Goal: Task Accomplishment & Management: Complete application form

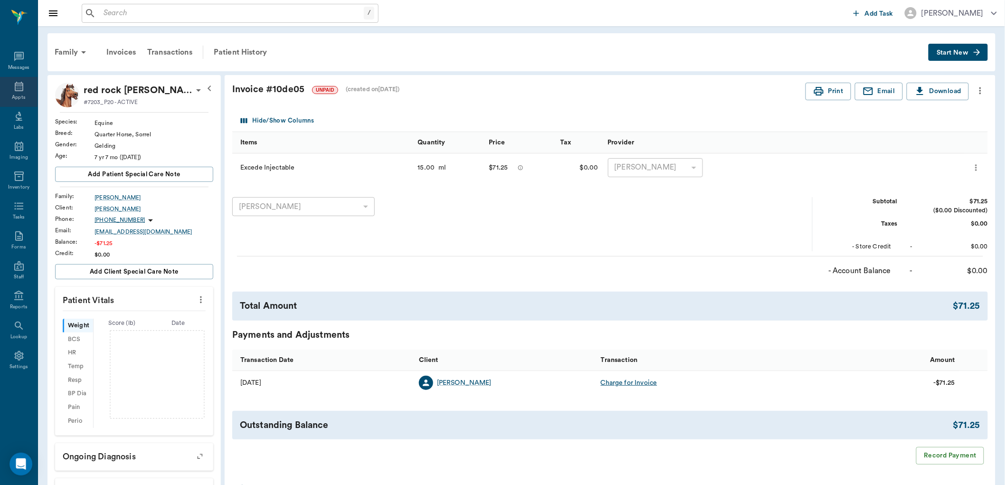
click at [19, 87] on icon at bounding box center [18, 86] width 11 height 11
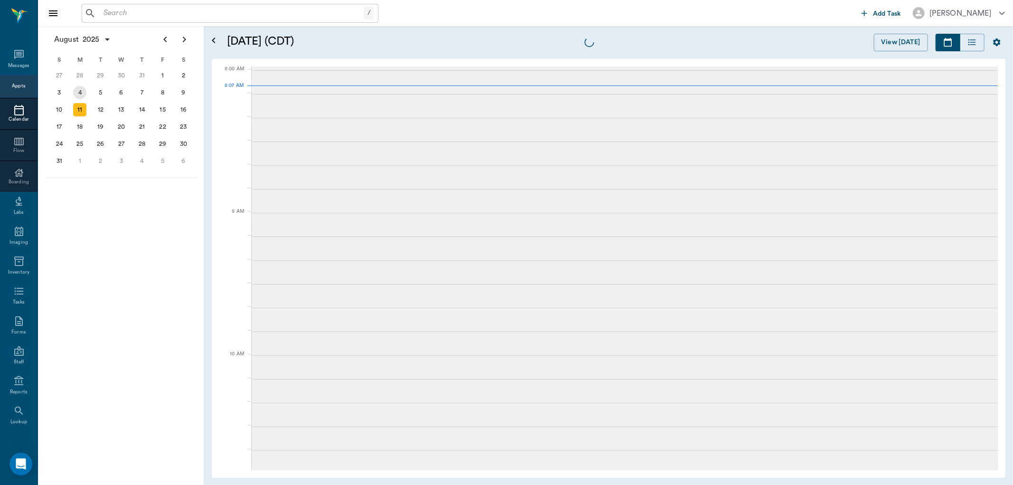
scroll to position [1, 0]
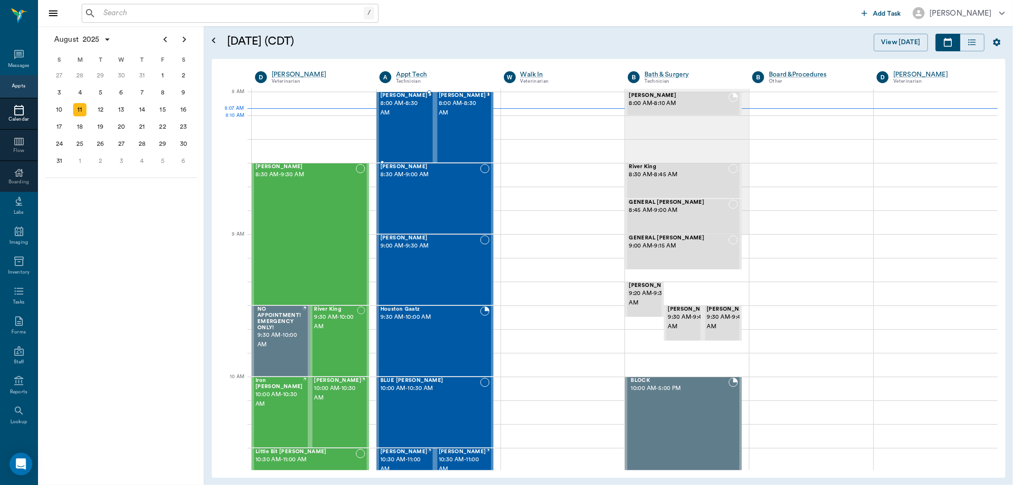
click at [406, 124] on div "Tucker Moore 8:00 AM - 8:30 AM" at bounding box center [403, 127] width 47 height 69
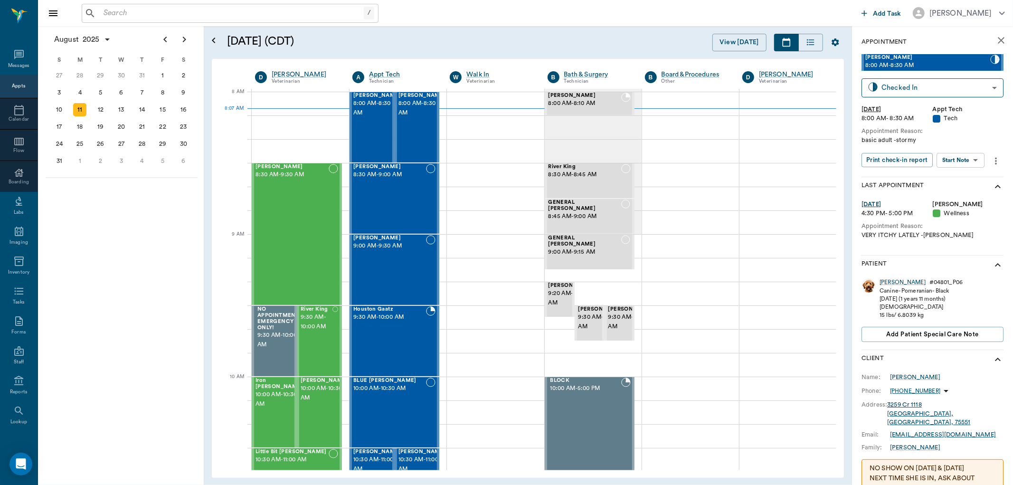
click at [967, 159] on body "/ ​ Add Task Dr. Bert Ellsworth Nectar Messages Appts Calendar Flow Boarding La…" at bounding box center [506, 242] width 1013 height 485
click at [967, 180] on button "Start SOAP" at bounding box center [950, 179] width 32 height 11
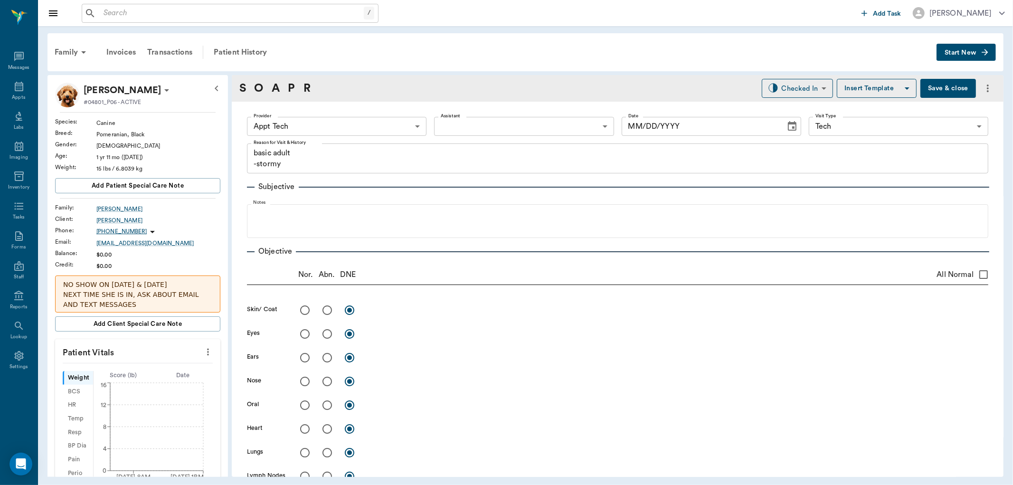
type input "63ec2f075fda476ae8351a4c"
type input "65d2be4f46e3a538d89b8c1a"
type textarea "basic adult -stormy"
type input "[DATE]"
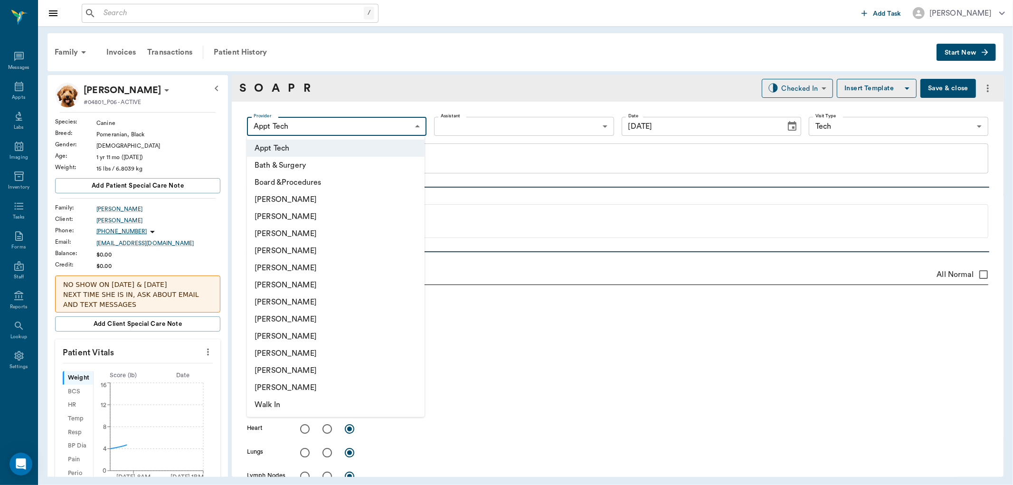
click at [380, 124] on body "/ ​ Add Task Dr. Bert Ellsworth Nectar Messages Appts Labs Imaging Inventory Ta…" at bounding box center [506, 242] width 1013 height 485
click at [364, 210] on li "[PERSON_NAME]" at bounding box center [336, 216] width 178 height 17
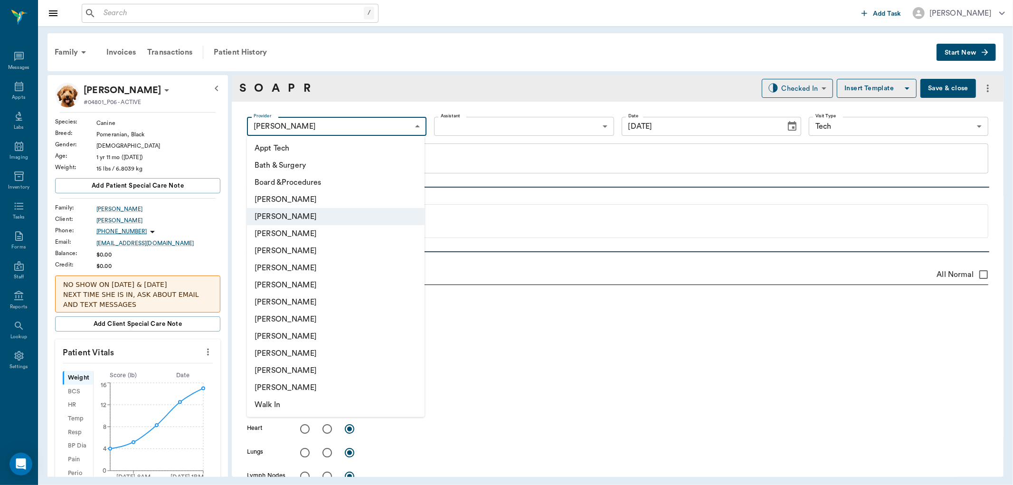
click at [366, 131] on body "/ ​ Add Task Dr. Bert Ellsworth Nectar Messages Appts Labs Imaging Inventory Ta…" at bounding box center [506, 242] width 1013 height 485
click at [322, 319] on li "[PERSON_NAME]" at bounding box center [336, 319] width 178 height 17
type input "63ec2e7e52e12b0ba117b124"
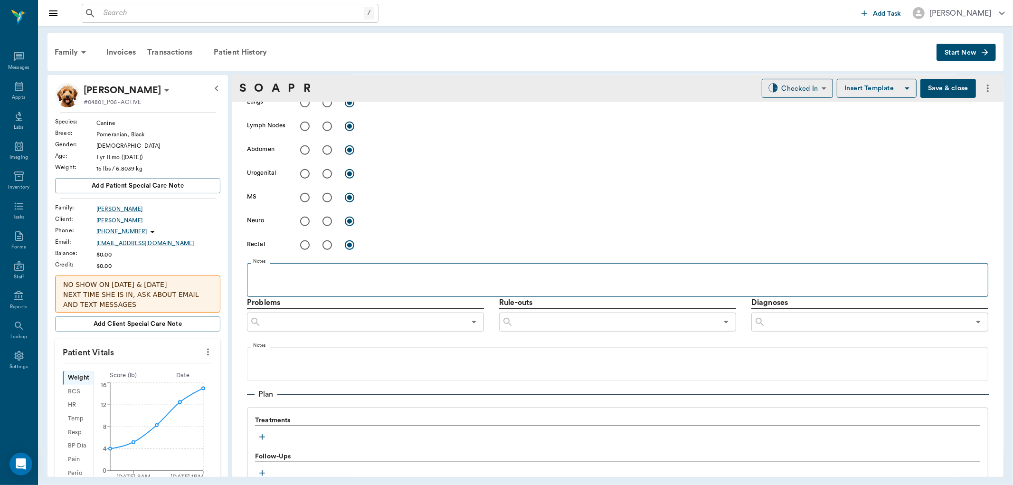
scroll to position [369, 0]
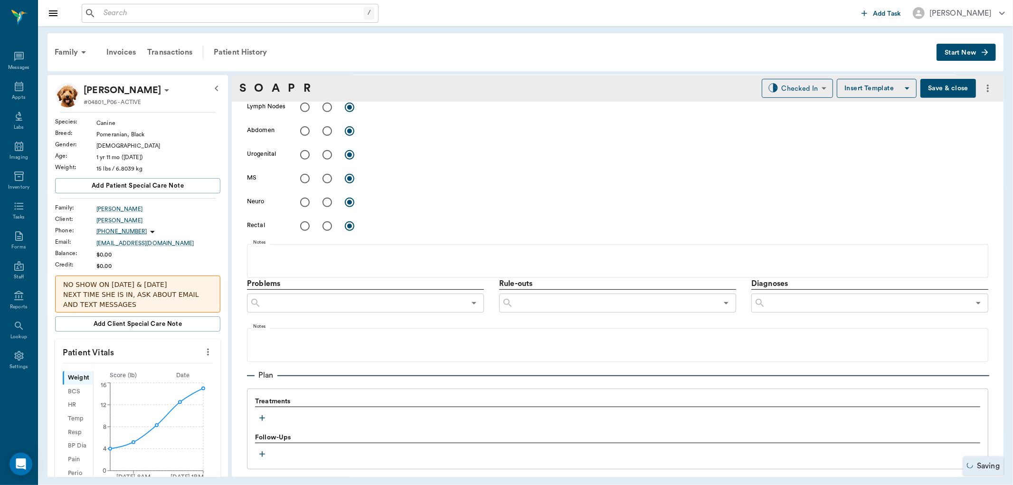
click at [258, 419] on icon "button" at bounding box center [261, 417] width 9 height 9
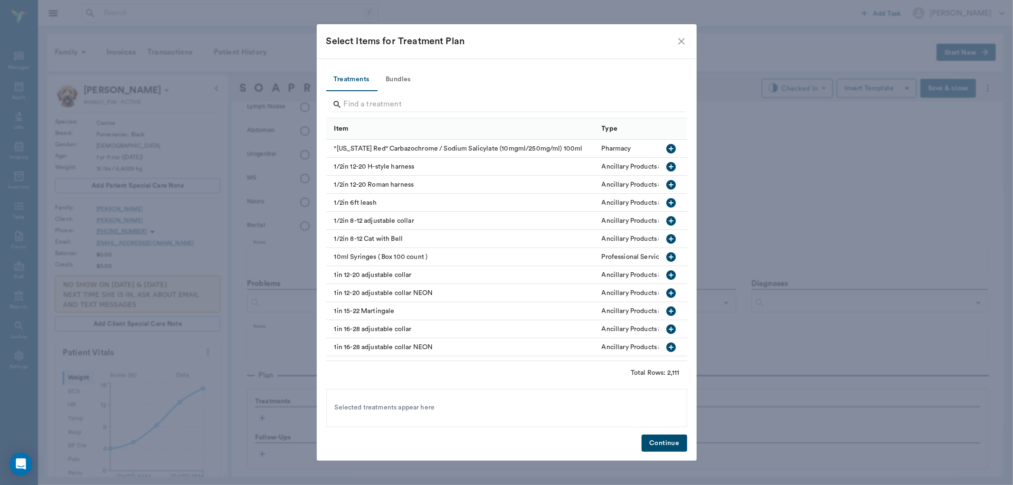
click at [389, 80] on button "Bundles" at bounding box center [398, 79] width 43 height 23
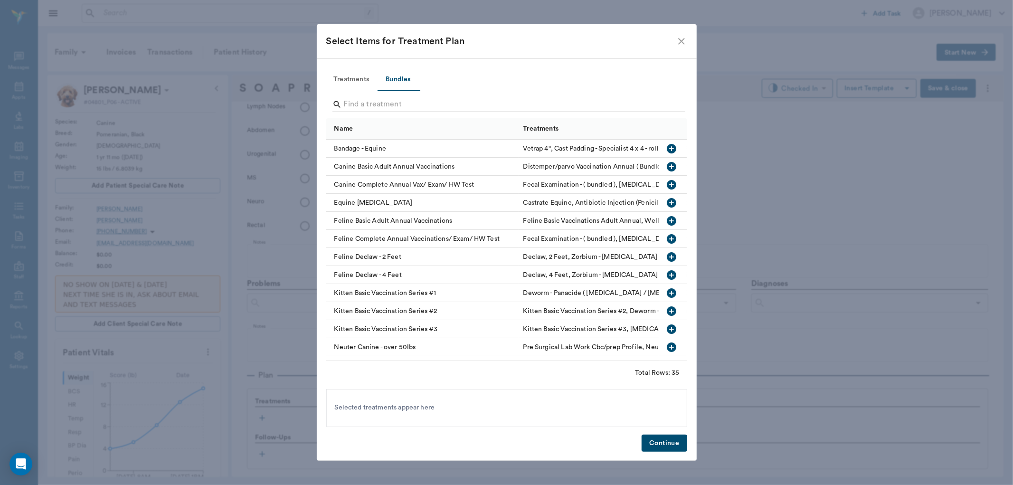
click at [404, 102] on input "Search" at bounding box center [507, 104] width 327 height 15
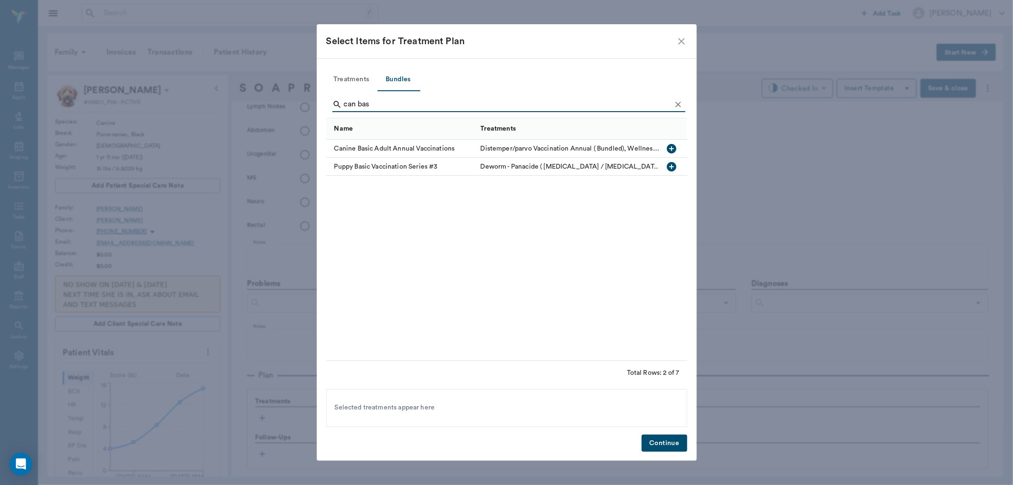
type input "can bas"
click at [670, 143] on icon "button" at bounding box center [671, 148] width 11 height 11
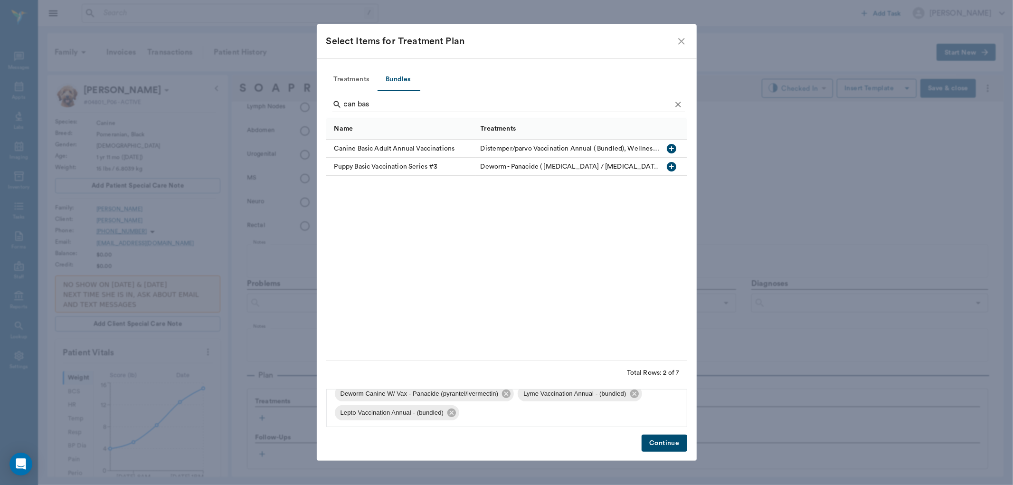
scroll to position [70, 0]
click at [633, 389] on icon at bounding box center [634, 392] width 9 height 9
click at [634, 406] on icon at bounding box center [635, 411] width 10 height 10
click at [653, 442] on button "Continue" at bounding box center [664, 444] width 45 height 18
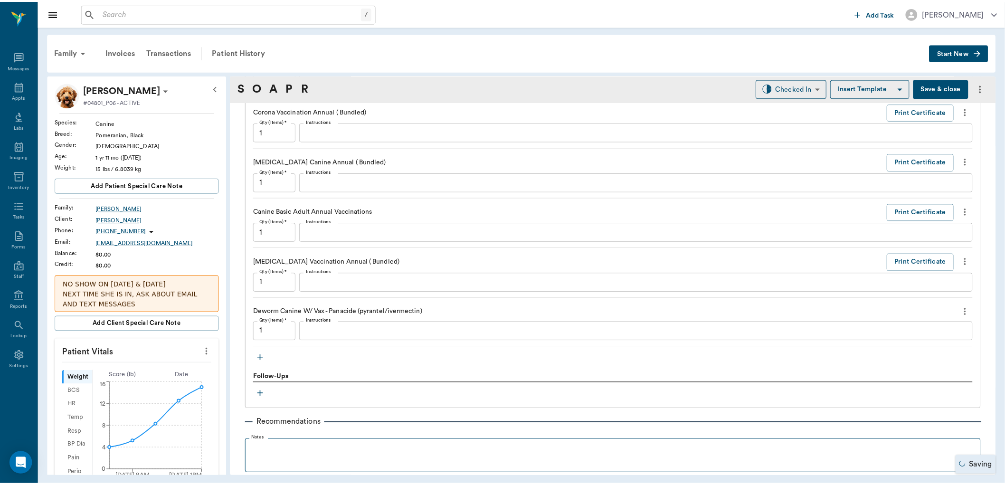
scroll to position [866, 0]
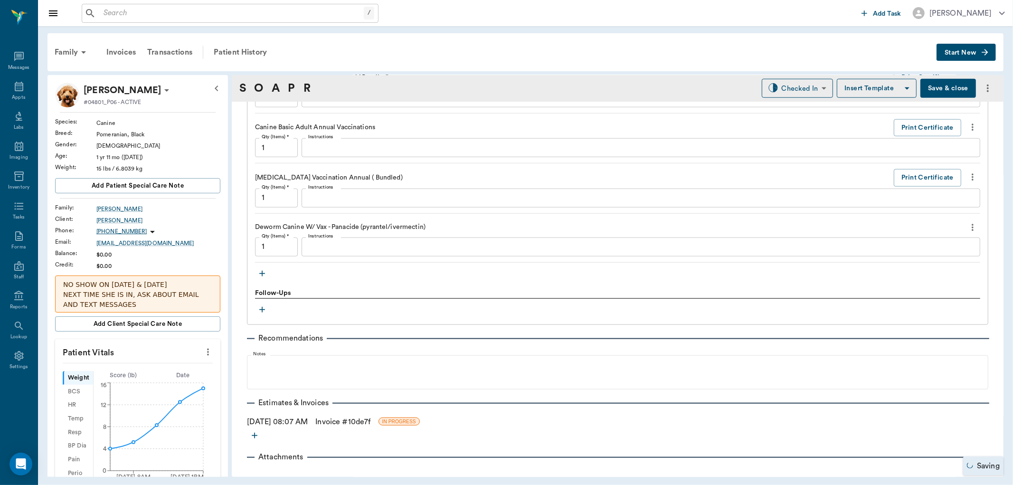
click at [364, 421] on link "Invoice # 10de7f" at bounding box center [342, 421] width 55 height 11
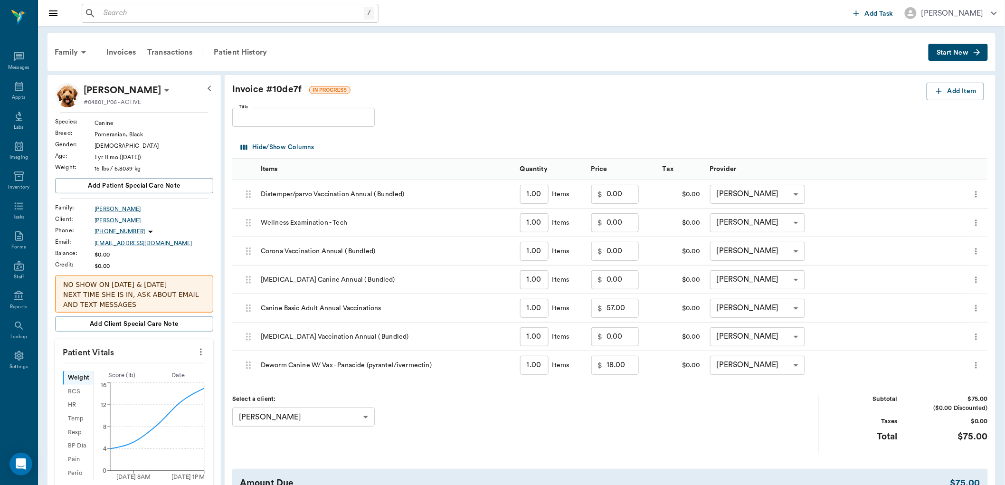
scroll to position [158, 0]
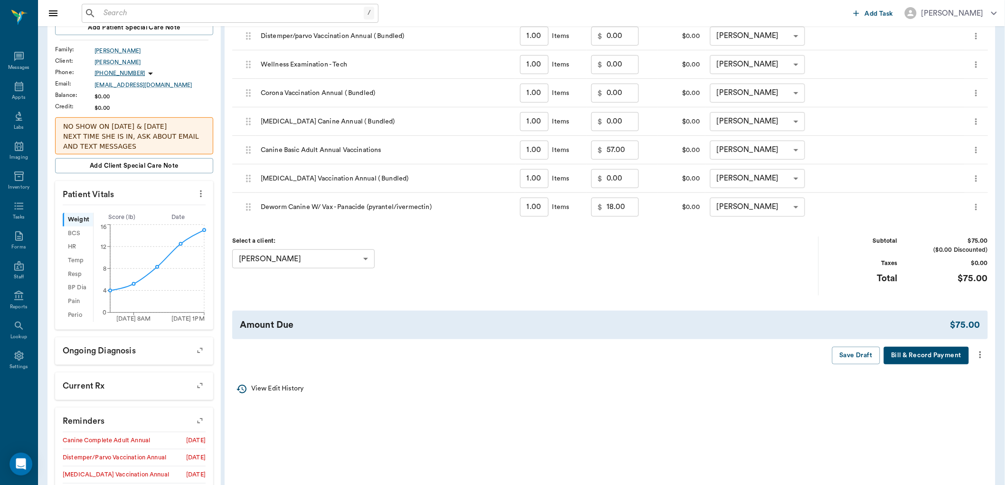
click at [979, 350] on icon "more" at bounding box center [980, 354] width 10 height 11
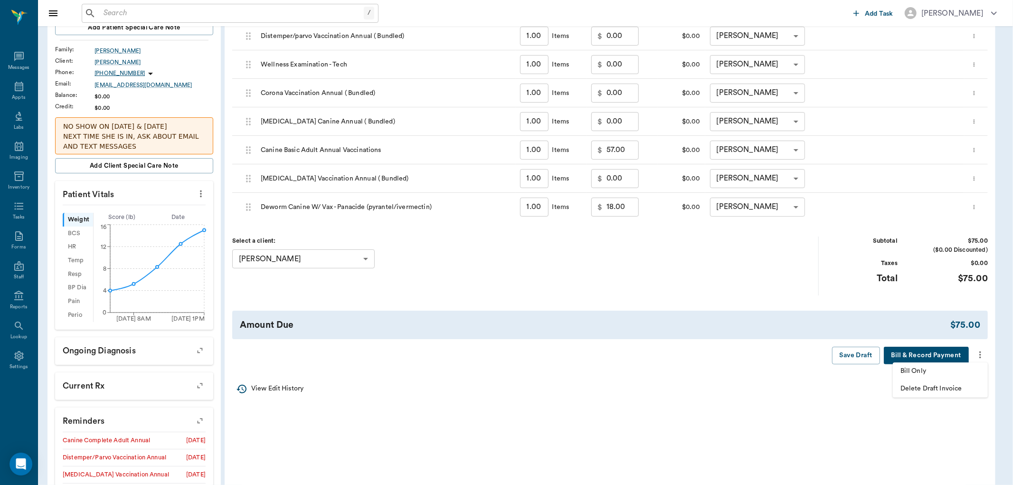
click at [969, 367] on span "Bill Only" at bounding box center [941, 371] width 80 height 10
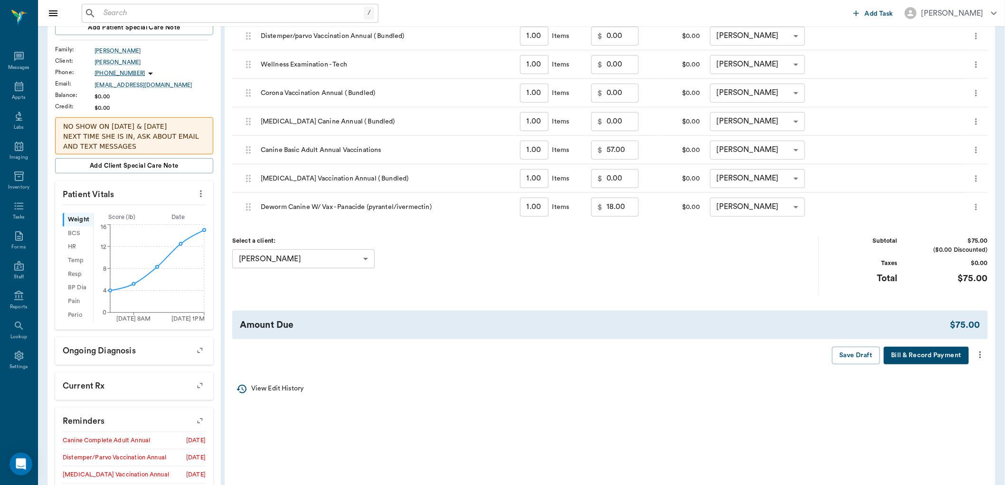
click at [202, 195] on icon "more" at bounding box center [201, 193] width 10 height 11
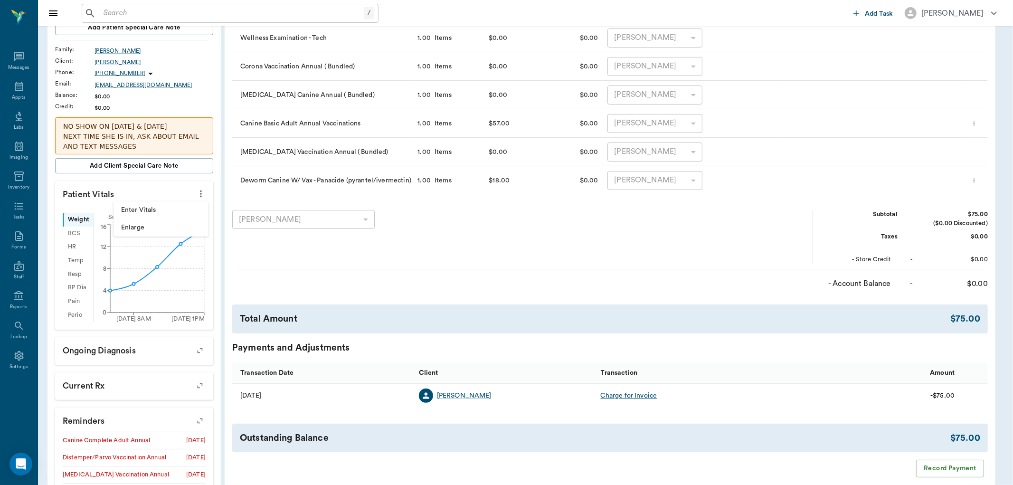
click at [164, 207] on span "Enter Vitals" at bounding box center [161, 210] width 80 height 10
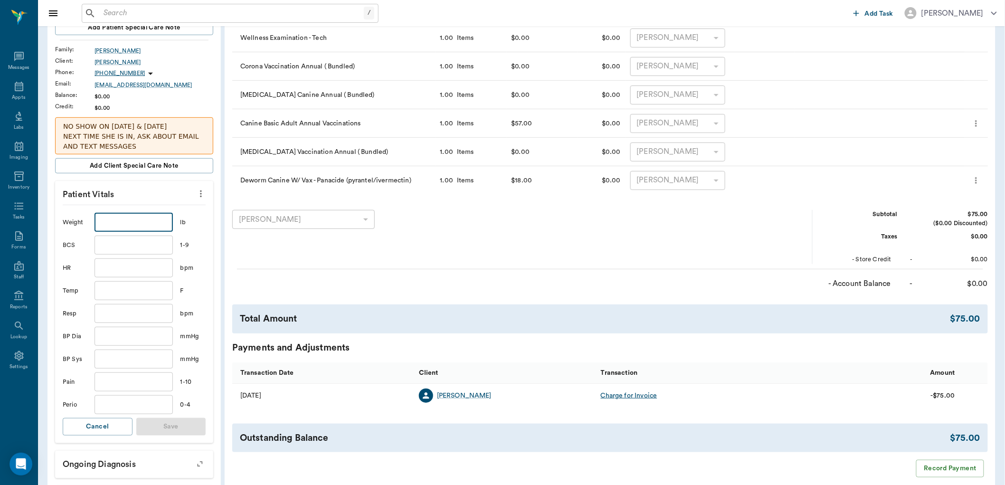
click at [163, 215] on input "text" at bounding box center [134, 222] width 78 height 19
type input "25.8"
click at [190, 418] on button "Save" at bounding box center [171, 427] width 70 height 18
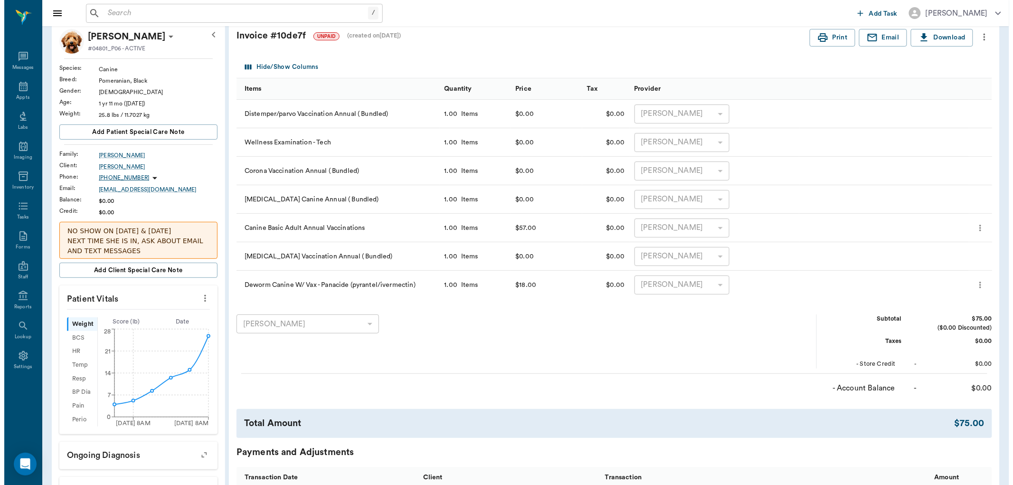
scroll to position [0, 0]
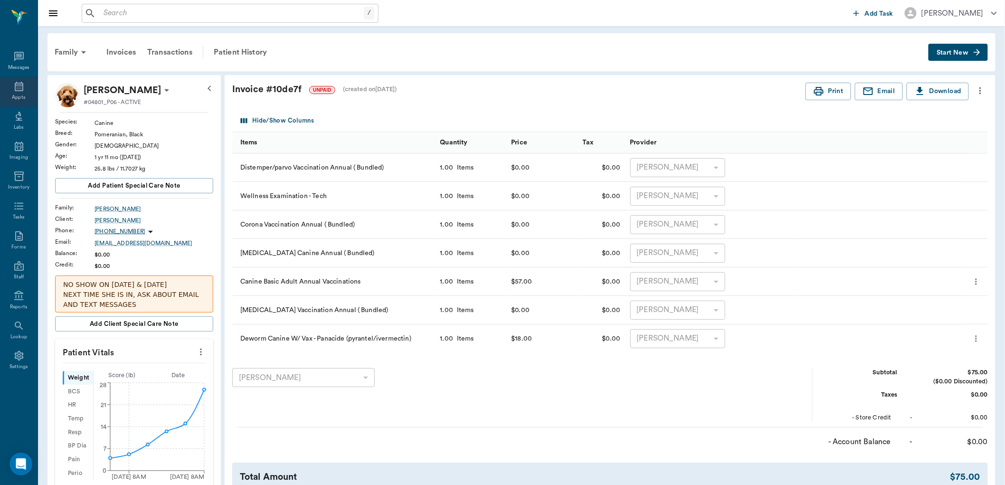
click at [8, 97] on div "Appts" at bounding box center [19, 92] width 38 height 30
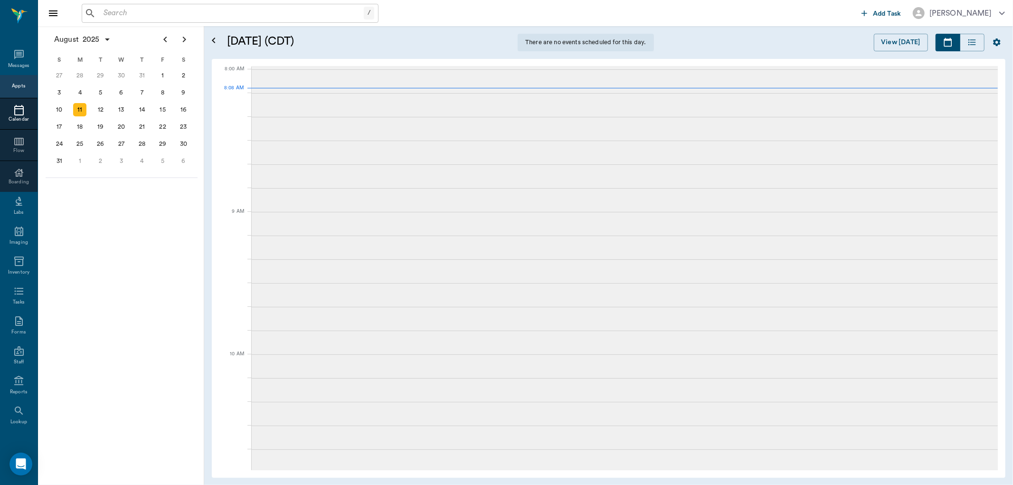
scroll to position [0, 0]
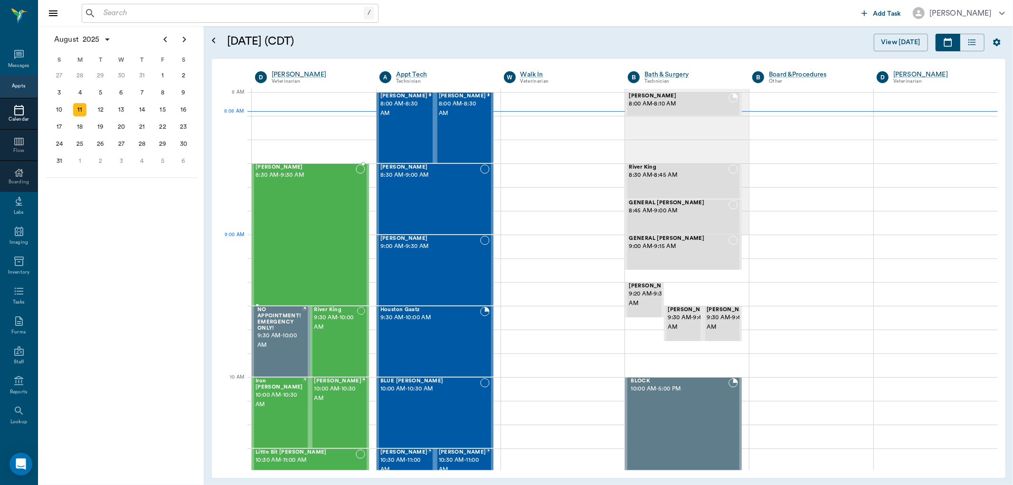
click at [326, 240] on div "Bovine Smith 8:30 AM - 9:30 AM" at bounding box center [306, 234] width 100 height 141
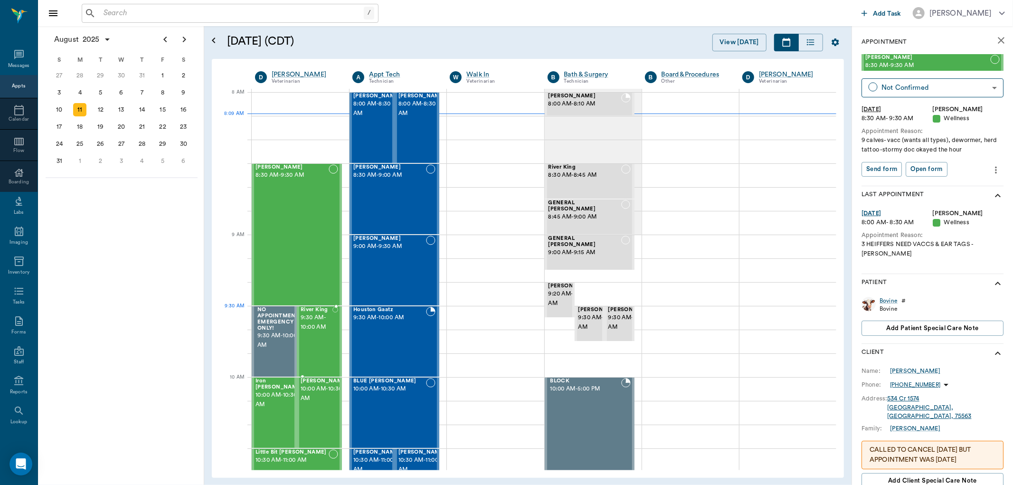
click at [317, 329] on span "9:30 AM - 10:00 AM" at bounding box center [317, 322] width 32 height 19
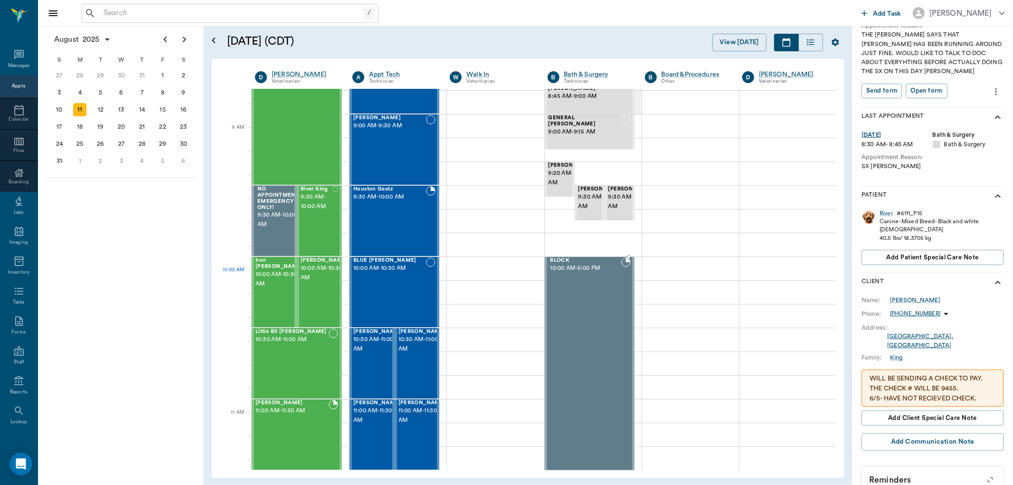
scroll to position [159, 0]
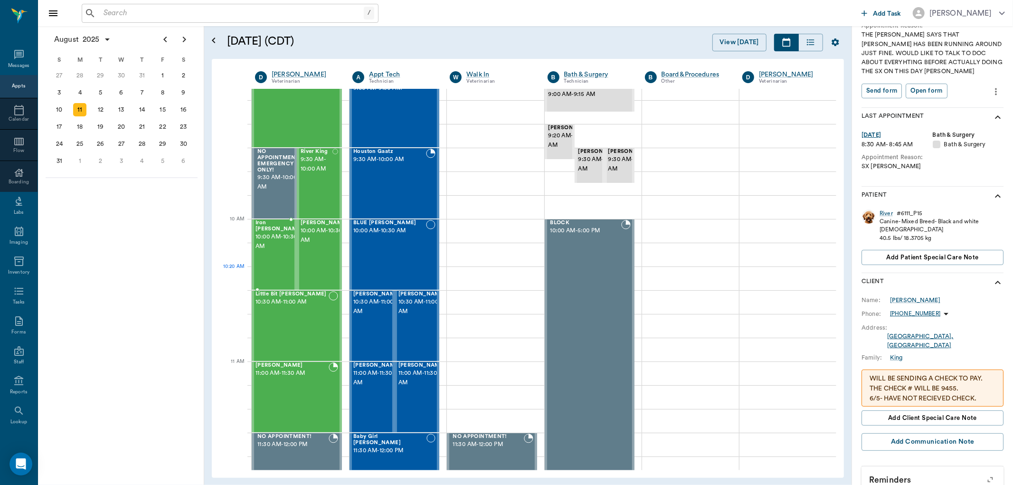
click at [278, 272] on div "Iron Hawkins 10:00 AM - 10:30 AM" at bounding box center [279, 254] width 47 height 69
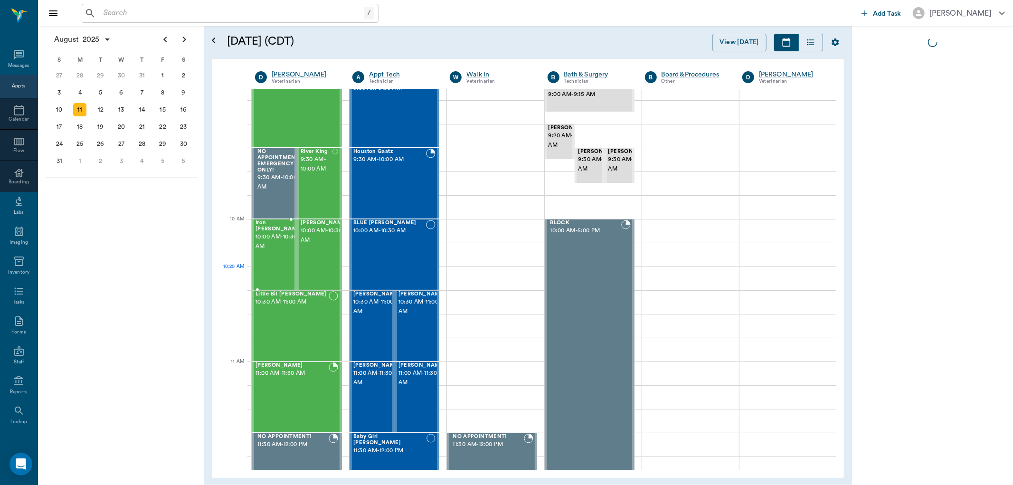
scroll to position [0, 0]
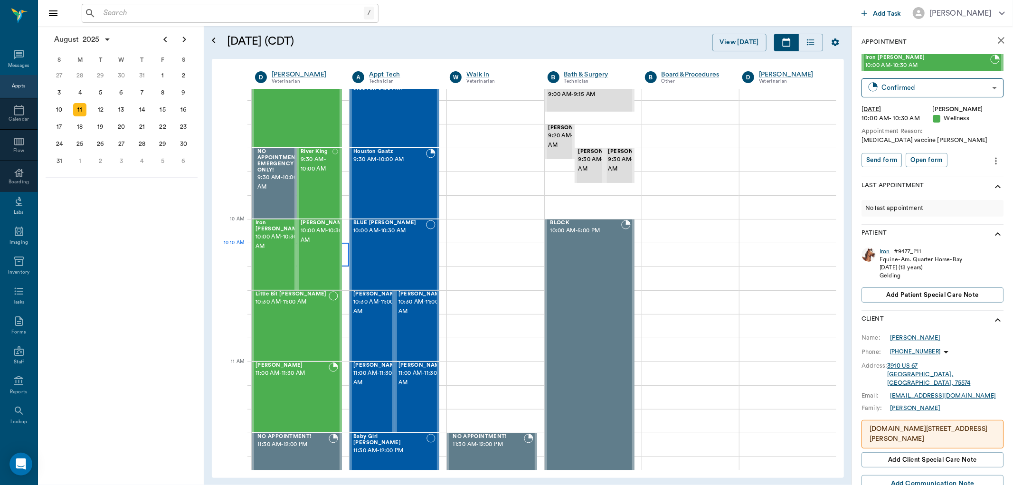
click at [341, 252] on div at bounding box center [300, 255] width 97 height 24
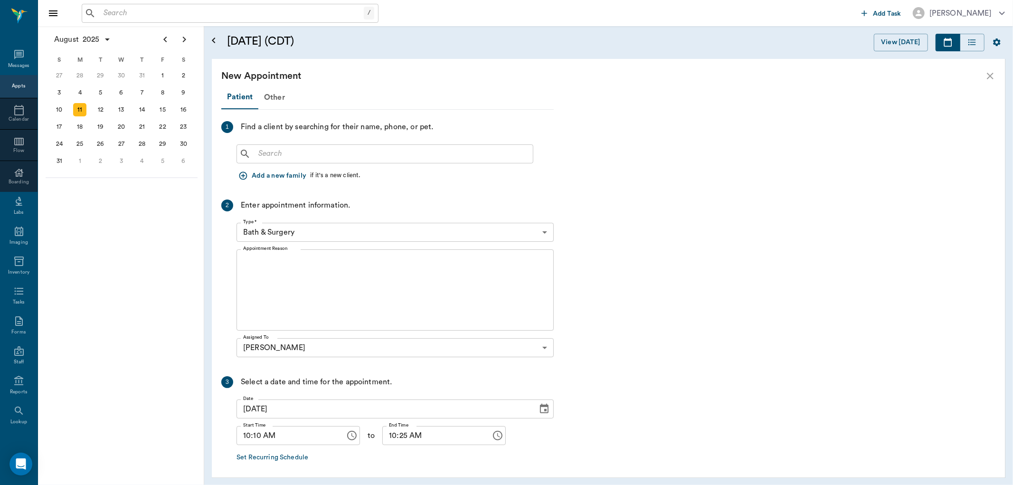
click at [990, 76] on icon "close" at bounding box center [990, 76] width 7 height 7
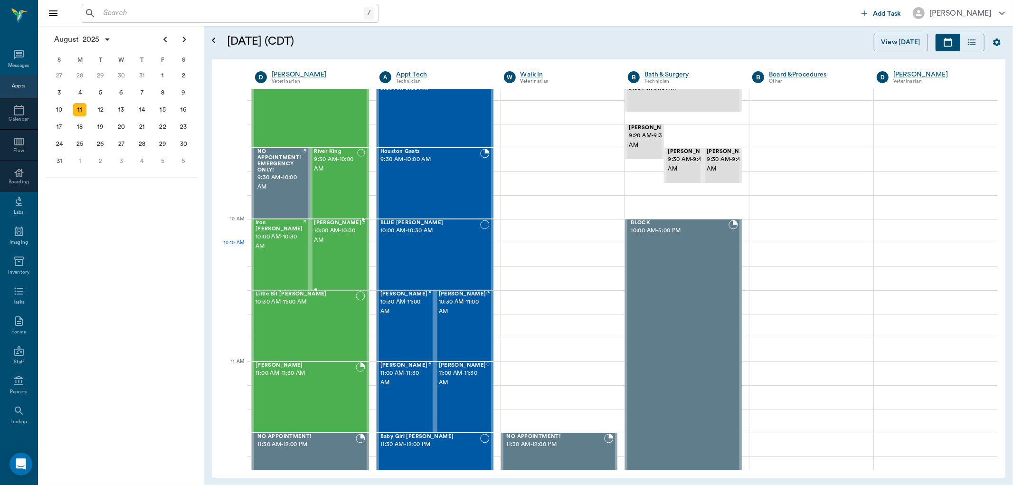
click at [338, 243] on span "10:00 AM - 10:30 AM" at bounding box center [337, 235] width 47 height 19
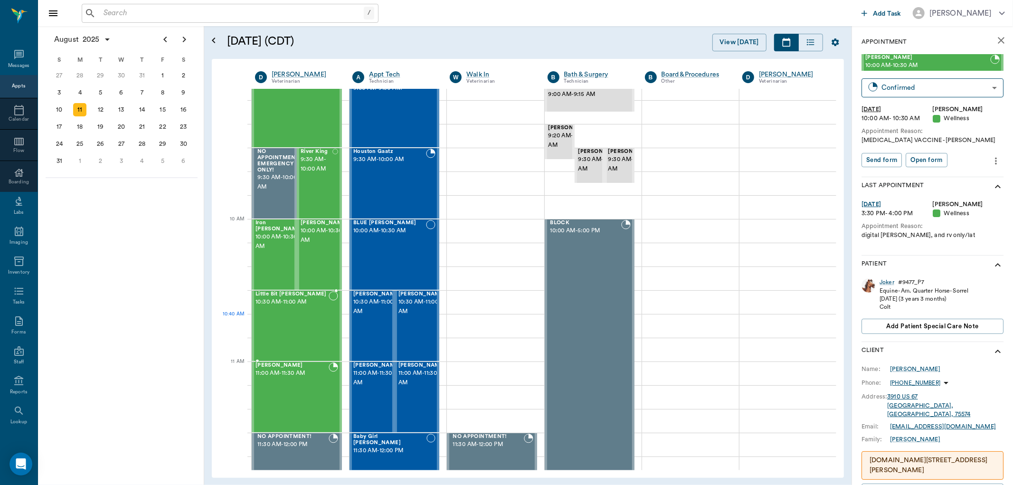
click at [289, 321] on div "Little Bit [PERSON_NAME] 10:30 AM - 11:00 AM" at bounding box center [292, 325] width 73 height 69
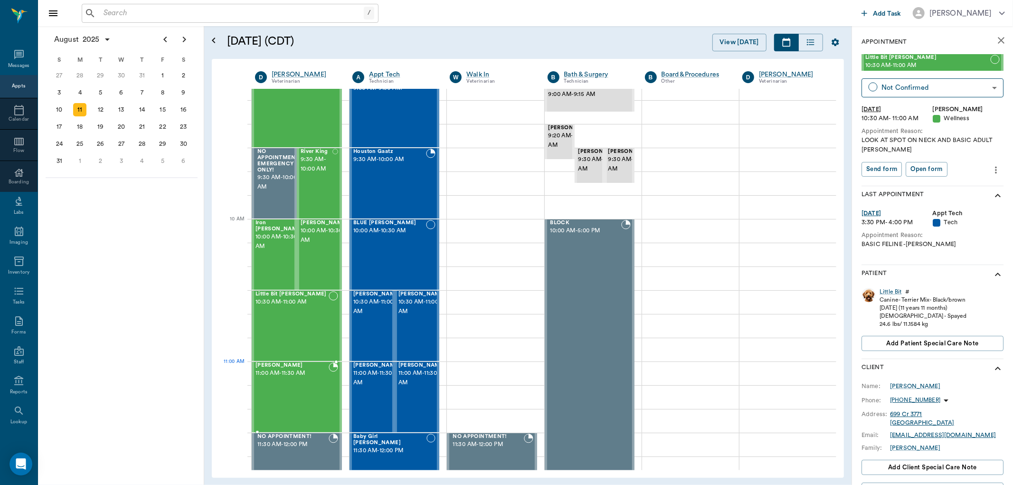
click at [287, 370] on span "11:00 AM - 11:30 AM" at bounding box center [292, 373] width 73 height 9
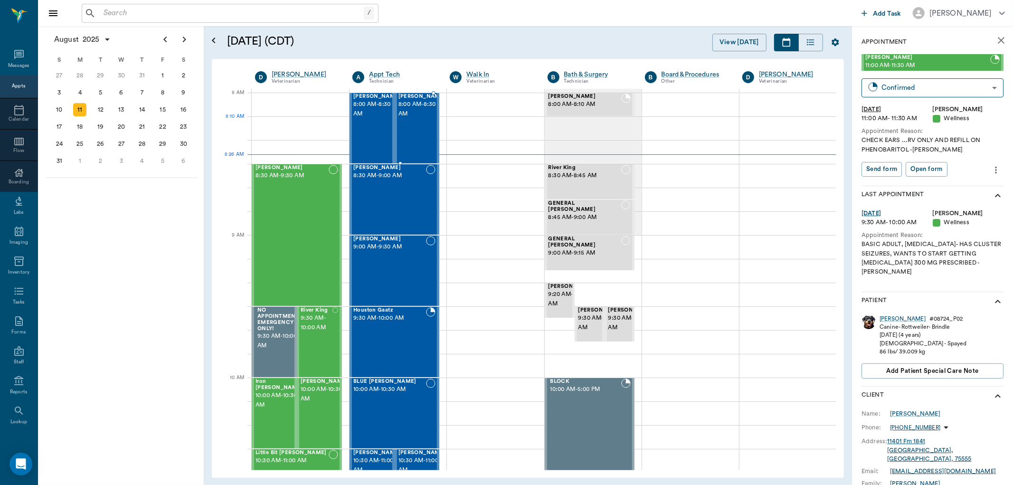
click at [409, 132] on div "Opal Soto 8:00 AM - 8:30 AM" at bounding box center [422, 128] width 47 height 69
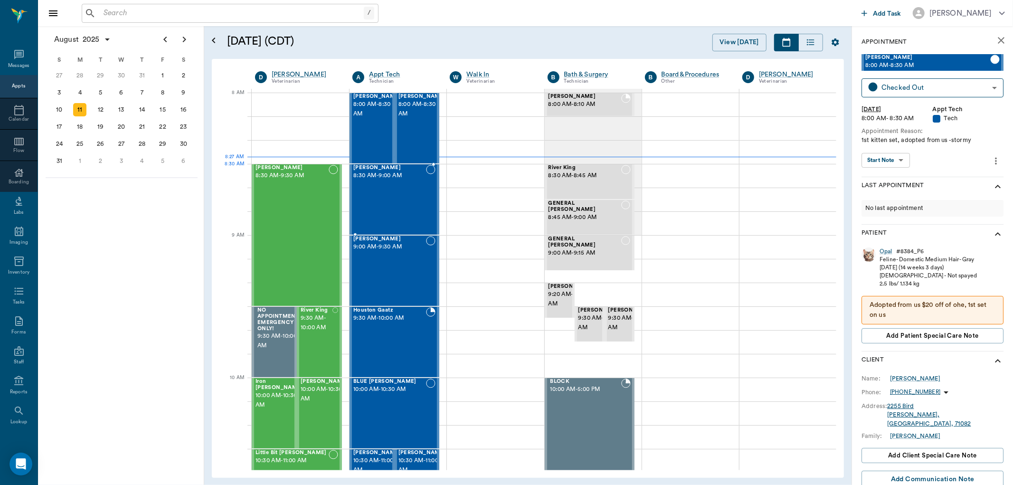
click at [385, 174] on span "8:30 AM - 9:00 AM" at bounding box center [389, 175] width 73 height 9
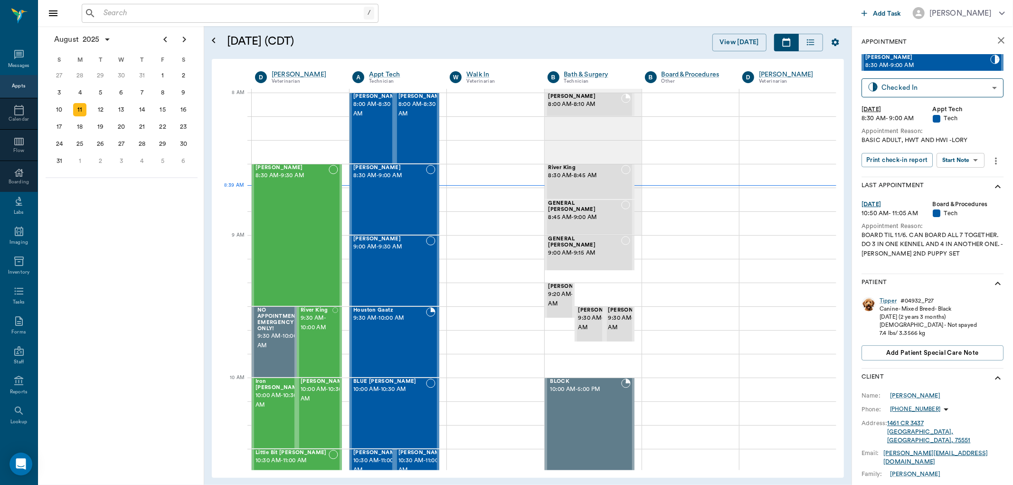
click at [131, 15] on input "text" at bounding box center [232, 13] width 264 height 13
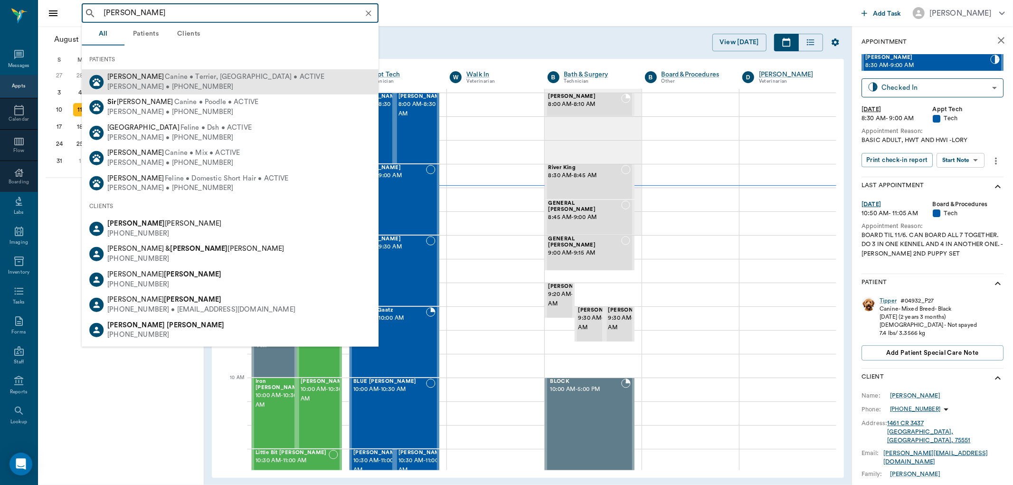
click at [254, 78] on span "Canine • Terrier, Boston • ACTIVE" at bounding box center [245, 77] width 160 height 10
type input "sir winst"
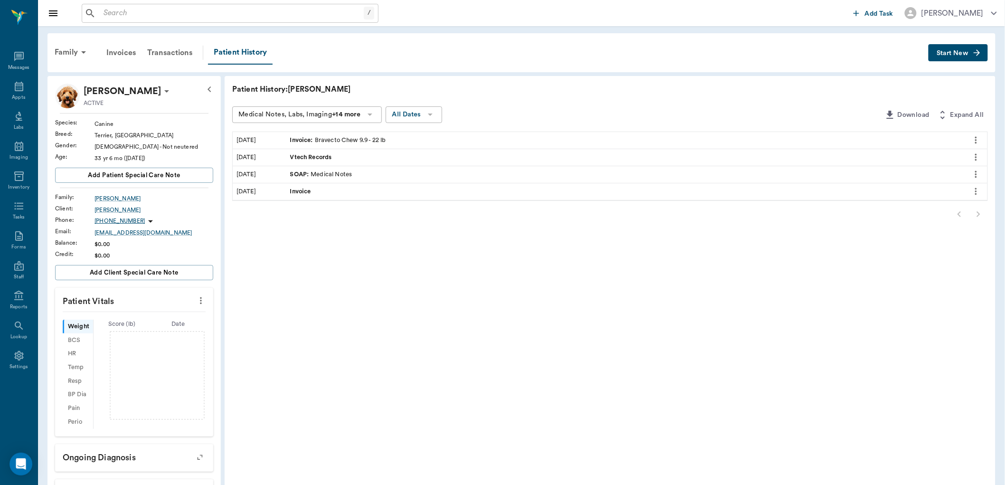
click at [948, 56] on button "Start New" at bounding box center [958, 53] width 59 height 18
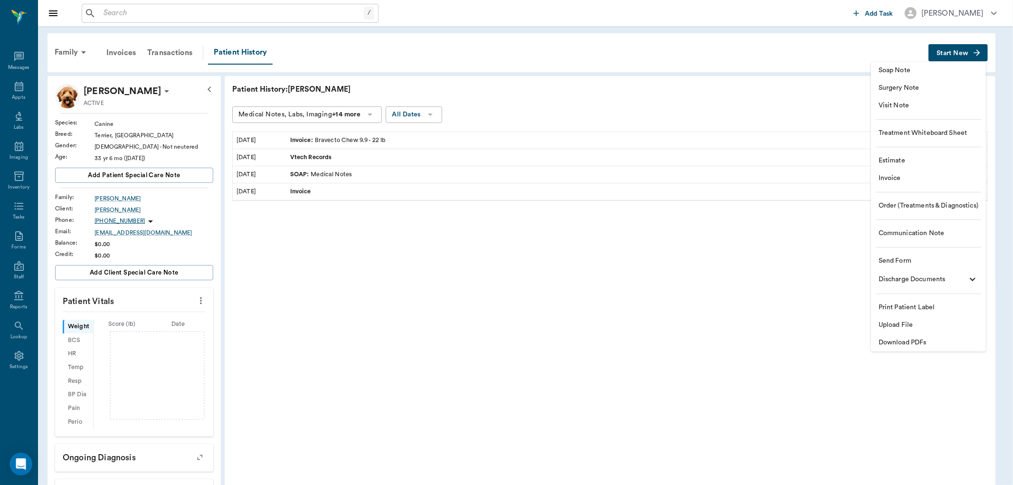
click at [913, 72] on span "Soap Note" at bounding box center [929, 71] width 100 height 10
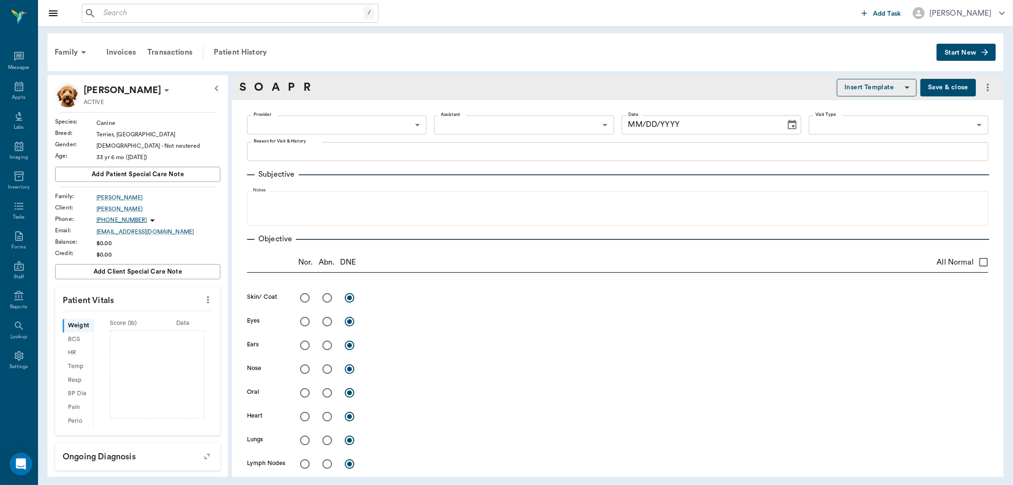
type input "[DATE]"
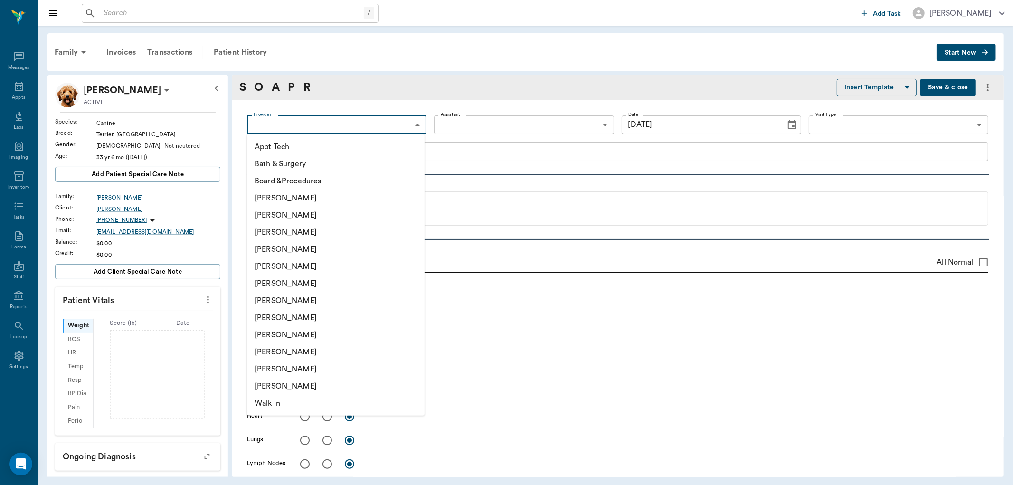
click at [344, 122] on body "/ ​ Add Task Dr. Bert Ellsworth Nectar Messages Appts Labs Imaging Inventory Ta…" at bounding box center [506, 242] width 1013 height 485
click at [313, 282] on li "[PERSON_NAME]" at bounding box center [336, 283] width 178 height 17
type input "682b670d8bdc6f7f8feef3db"
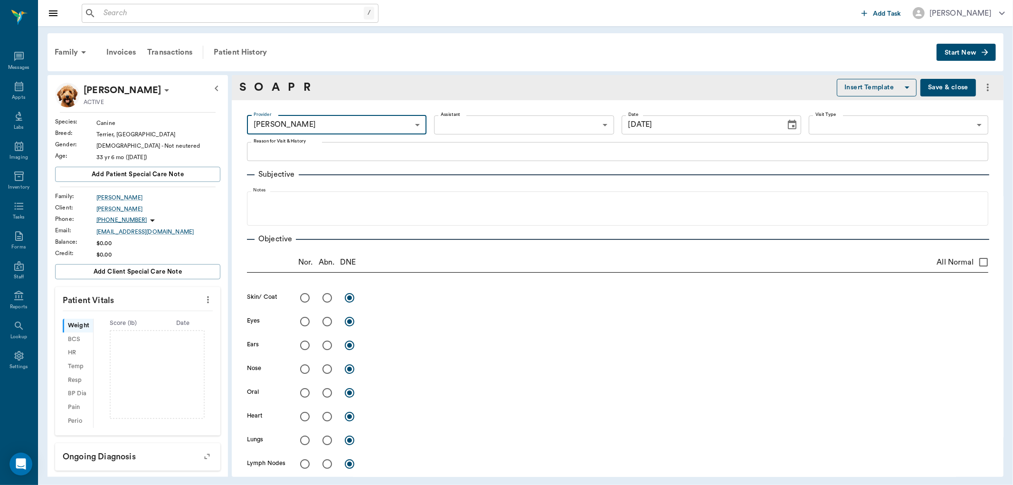
click at [482, 123] on body "/ ​ Add Task Dr. Bert Ellsworth Nectar Messages Appts Labs Imaging Inventory Ta…" at bounding box center [506, 242] width 1013 height 485
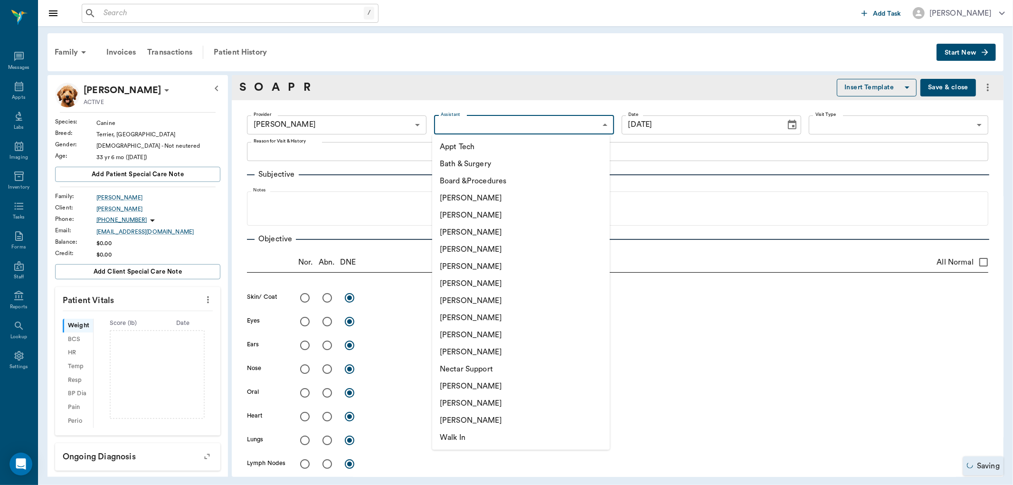
click at [484, 316] on li "[PERSON_NAME]" at bounding box center [521, 317] width 178 height 17
type input "63ec2e7e52e12b0ba117b124"
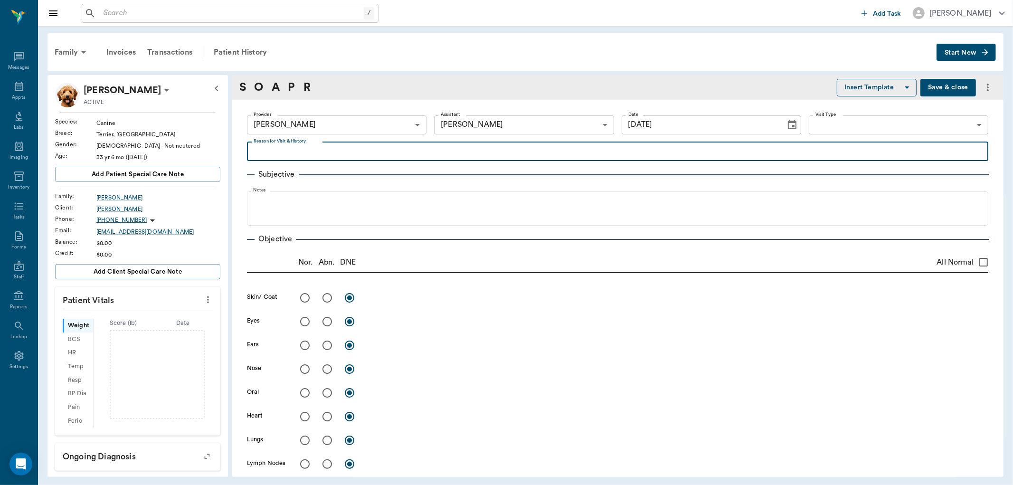
click at [315, 151] on textarea "Reason for Visit & History" at bounding box center [618, 151] width 728 height 11
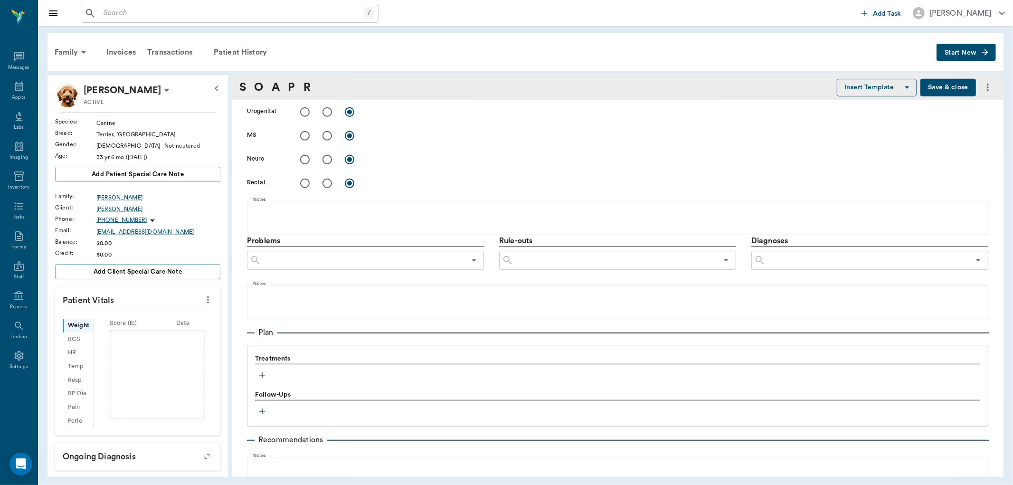
scroll to position [422, 0]
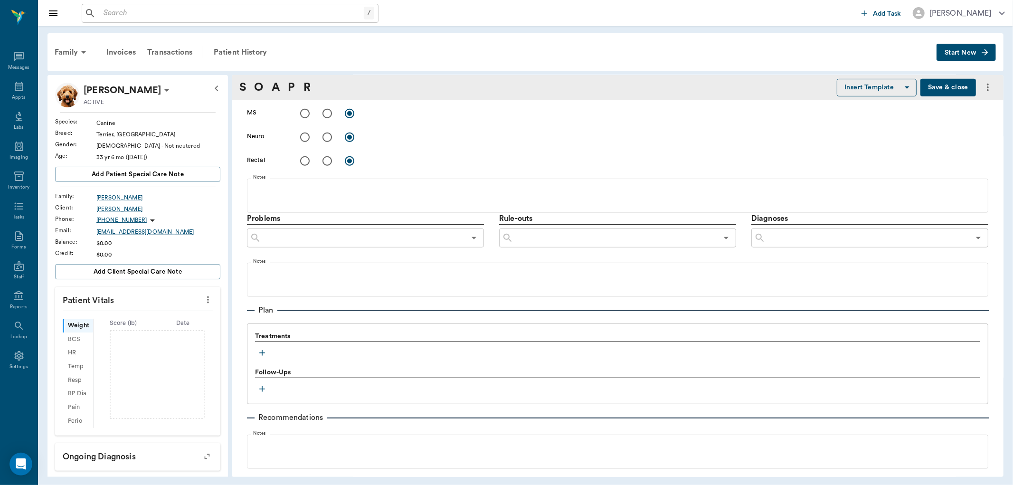
click at [203, 304] on icon "more" at bounding box center [208, 299] width 10 height 11
click at [184, 312] on span "Enter Vitals" at bounding box center [160, 316] width 80 height 10
click at [156, 329] on input "text" at bounding box center [137, 328] width 83 height 19
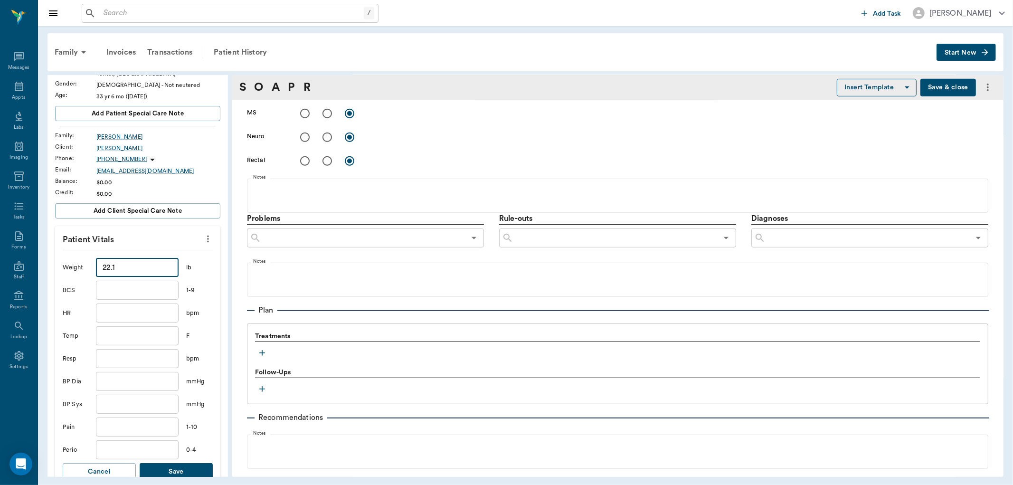
scroll to position [211, 0]
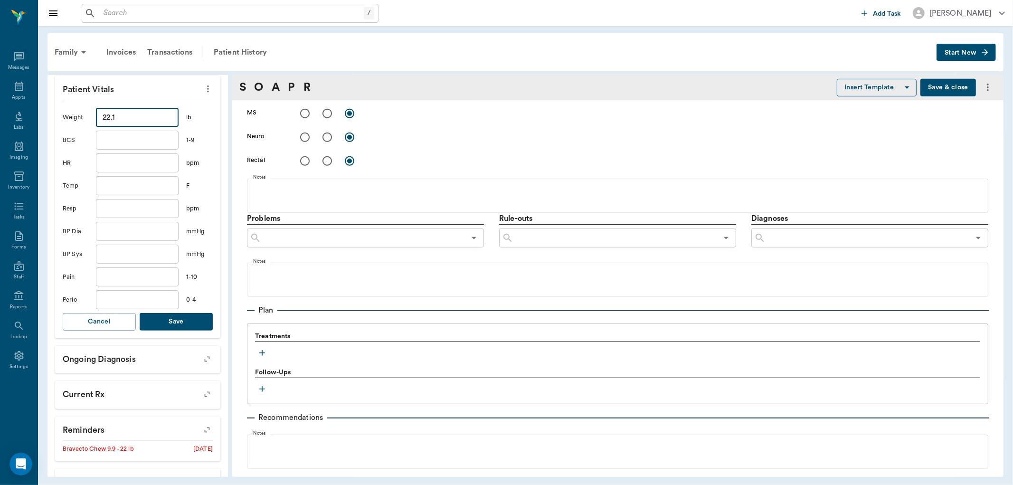
type input "22.1"
drag, startPoint x: 179, startPoint y: 325, endPoint x: 247, endPoint y: 328, distance: 68.5
click at [179, 324] on button "Save" at bounding box center [176, 322] width 73 height 18
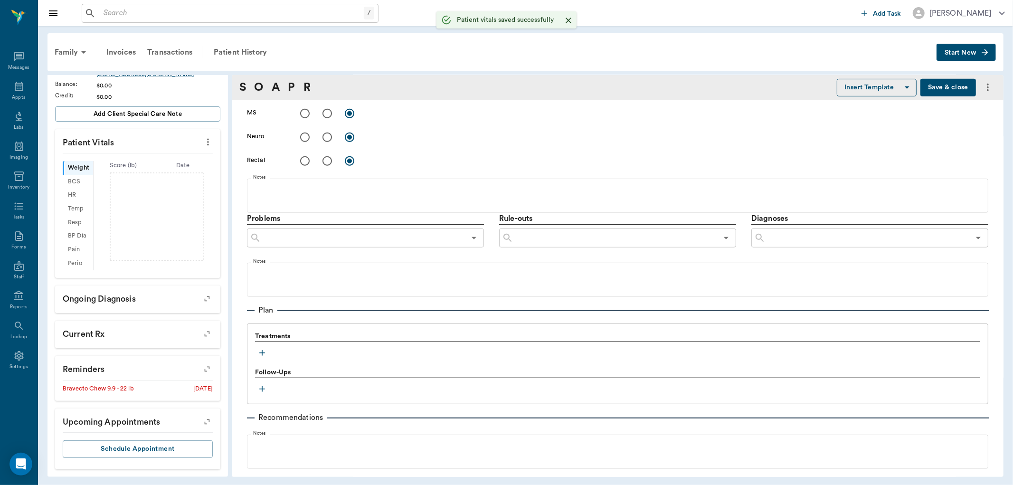
scroll to position [169, 0]
click at [263, 351] on icon "button" at bounding box center [261, 352] width 9 height 9
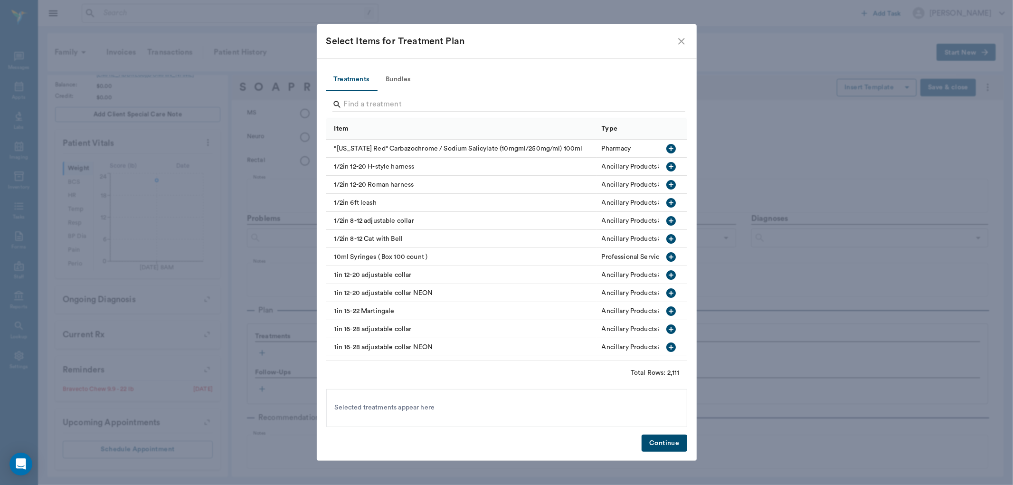
click at [376, 106] on input "Search" at bounding box center [507, 104] width 327 height 15
click at [397, 75] on button "Bundles" at bounding box center [398, 79] width 43 height 23
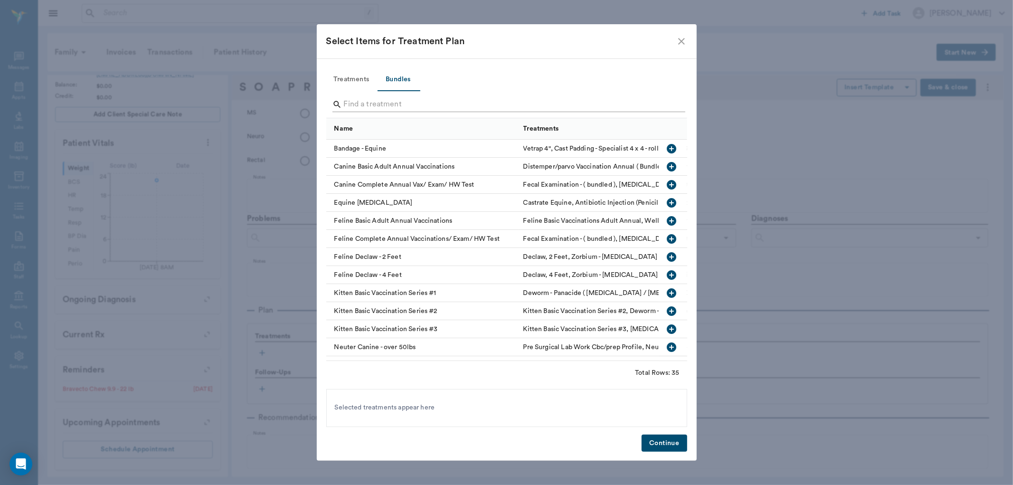
click at [401, 105] on input "Search" at bounding box center [507, 104] width 327 height 15
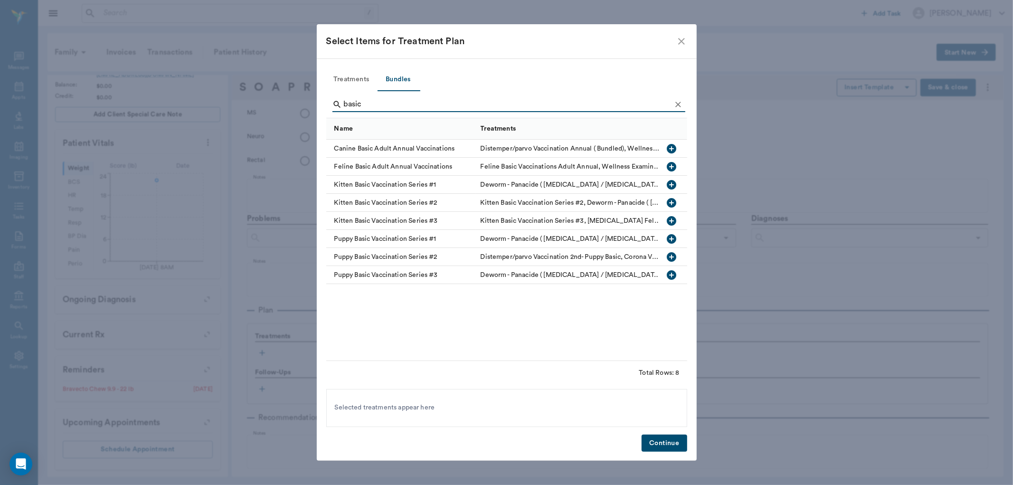
type input "basic"
click at [673, 144] on icon "button" at bounding box center [671, 148] width 11 height 11
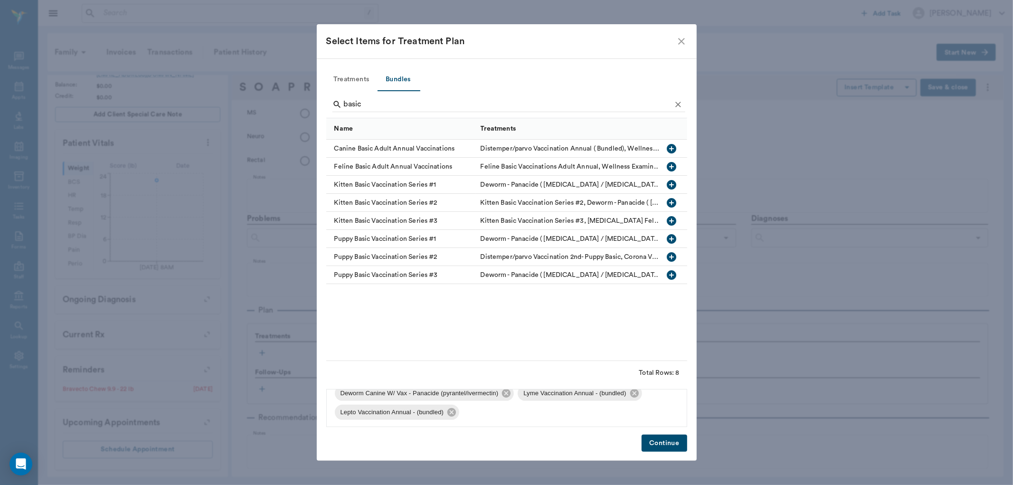
scroll to position [70, 0]
click at [636, 393] on icon at bounding box center [634, 392] width 9 height 9
click at [637, 408] on icon at bounding box center [635, 411] width 9 height 9
click at [674, 103] on icon "Clear" at bounding box center [678, 104] width 9 height 9
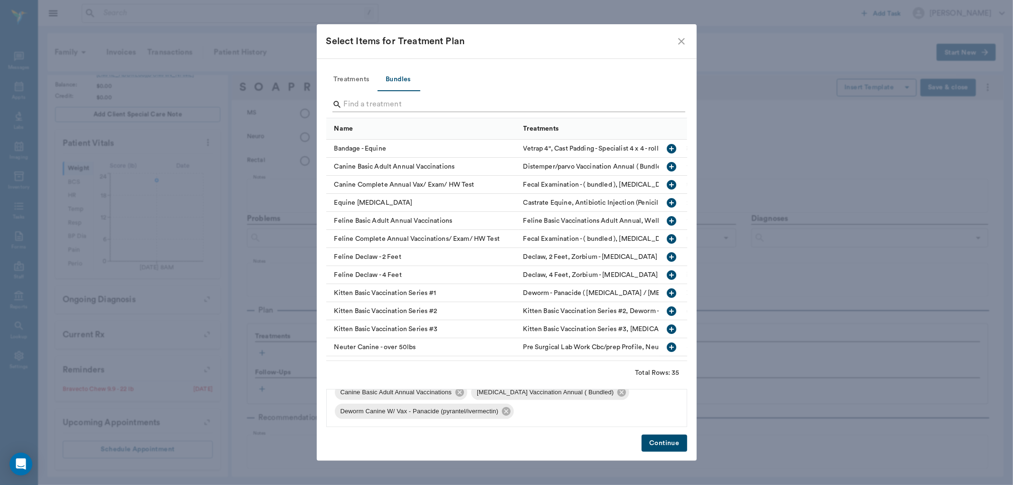
click at [667, 103] on input "Search" at bounding box center [507, 104] width 327 height 15
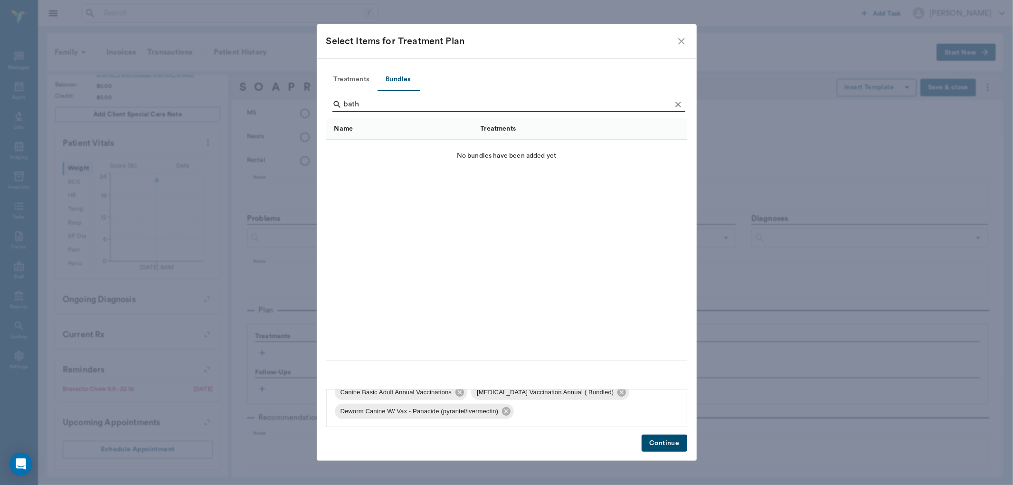
type input "bath"
click at [675, 103] on icon "Clear" at bounding box center [678, 104] width 9 height 9
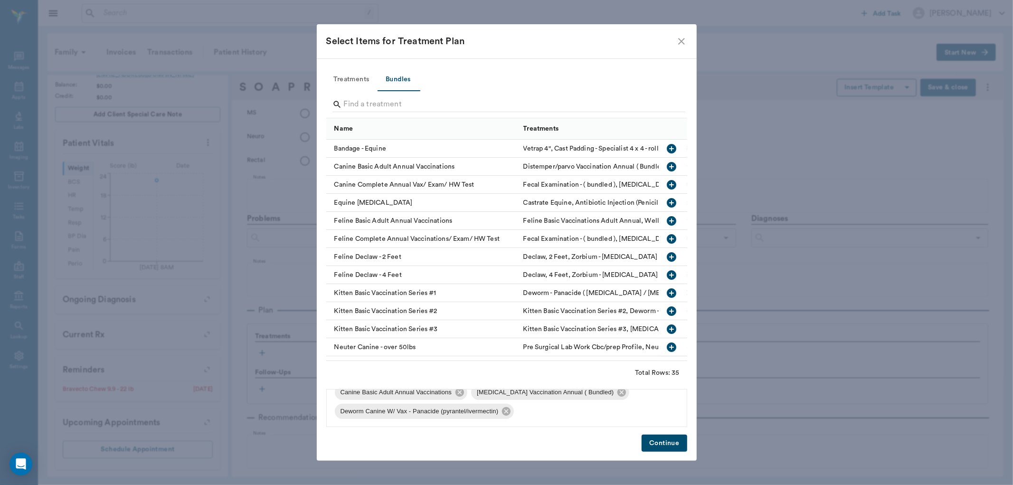
click at [347, 78] on button "Treatments" at bounding box center [351, 79] width 51 height 23
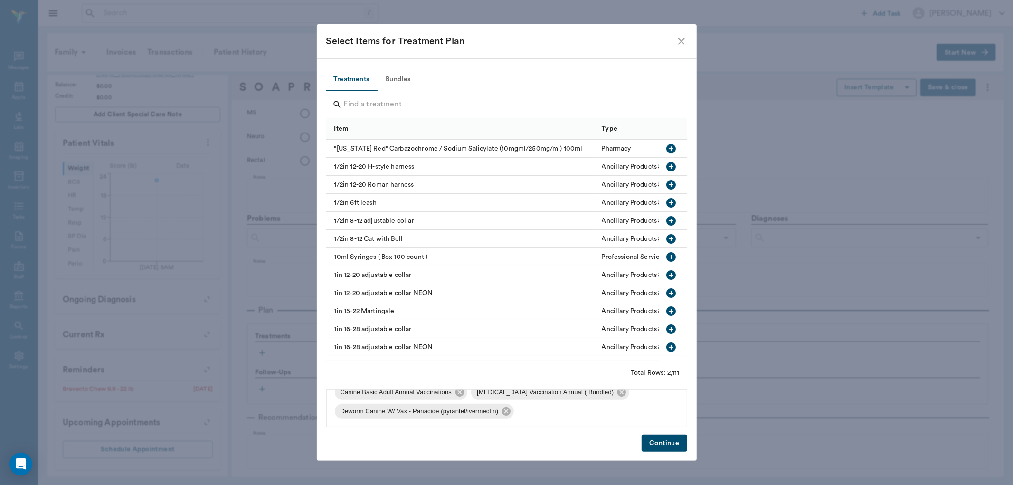
click at [357, 100] on input "Search" at bounding box center [507, 104] width 327 height 15
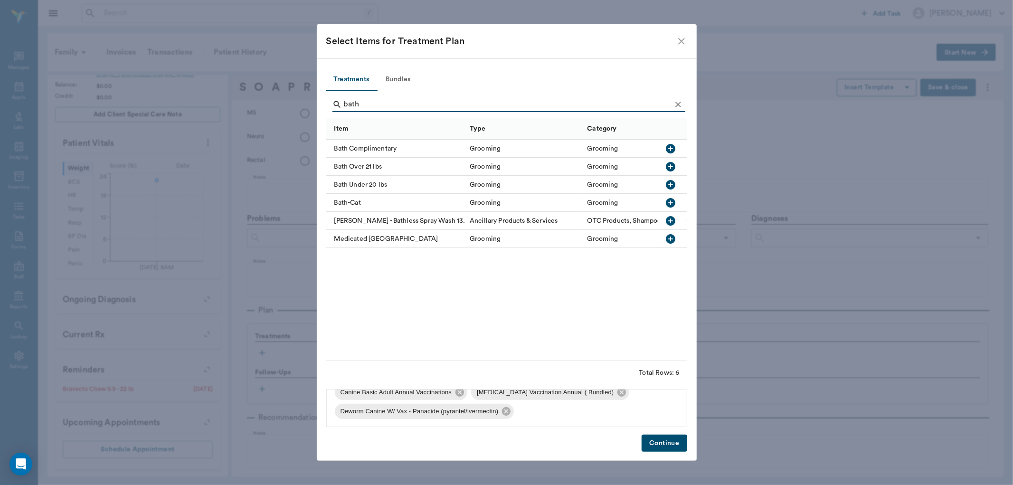
type input "bath"
click at [673, 168] on icon "button" at bounding box center [670, 166] width 9 height 9
click at [676, 107] on icon "Clear" at bounding box center [678, 104] width 9 height 9
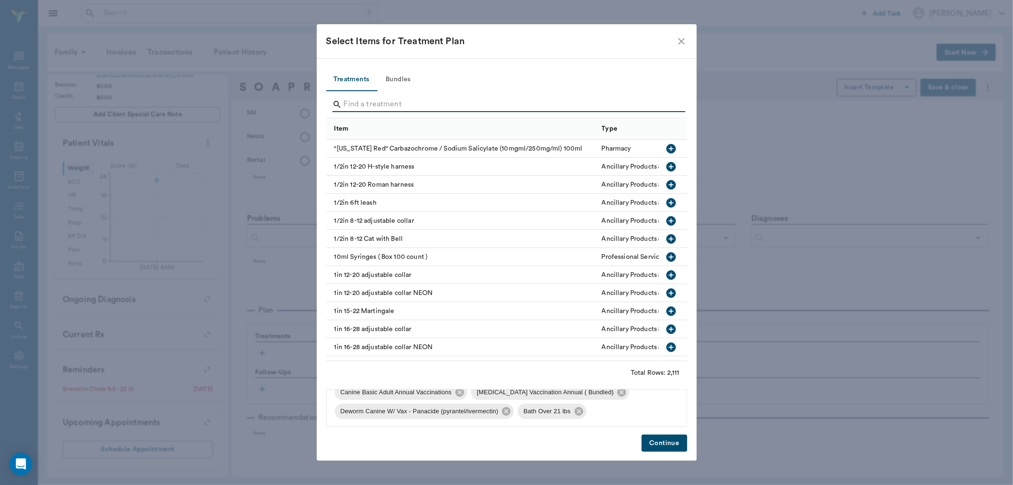
click at [657, 103] on input "Search" at bounding box center [507, 104] width 327 height 15
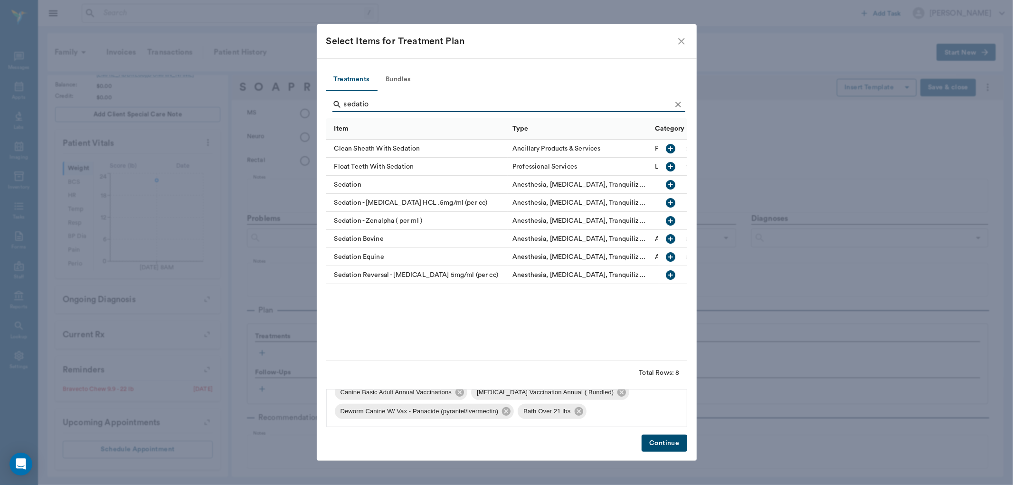
type input "sedatio"
click at [675, 219] on icon "button" at bounding box center [670, 220] width 9 height 9
click at [680, 102] on icon "Clear" at bounding box center [678, 105] width 6 height 6
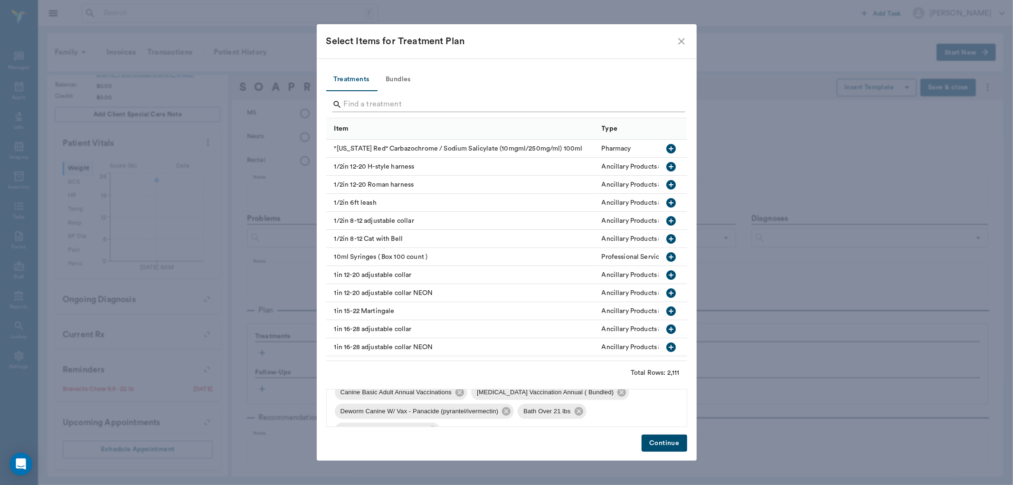
click at [667, 102] on input "Search" at bounding box center [507, 104] width 327 height 15
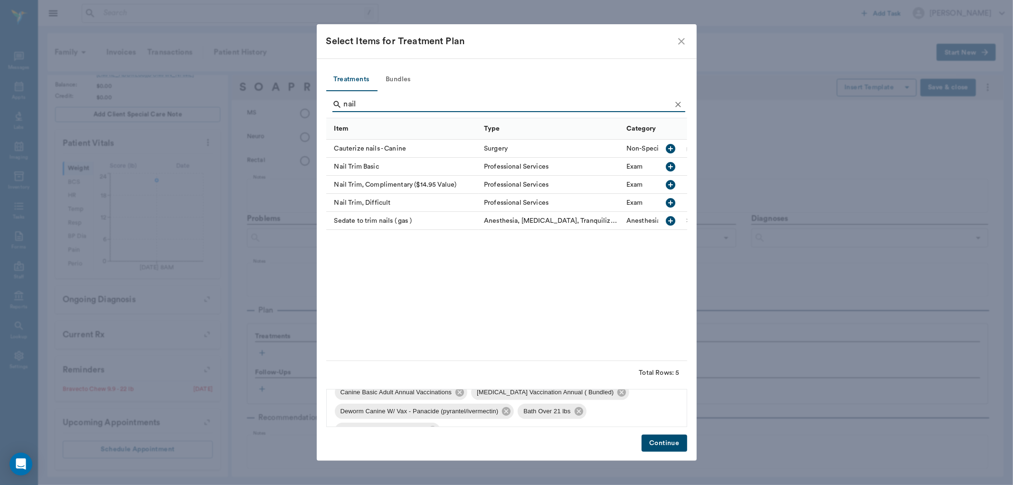
type input "nail"
click at [672, 166] on icon "button" at bounding box center [670, 166] width 11 height 11
click at [677, 100] on icon "Clear" at bounding box center [678, 104] width 9 height 9
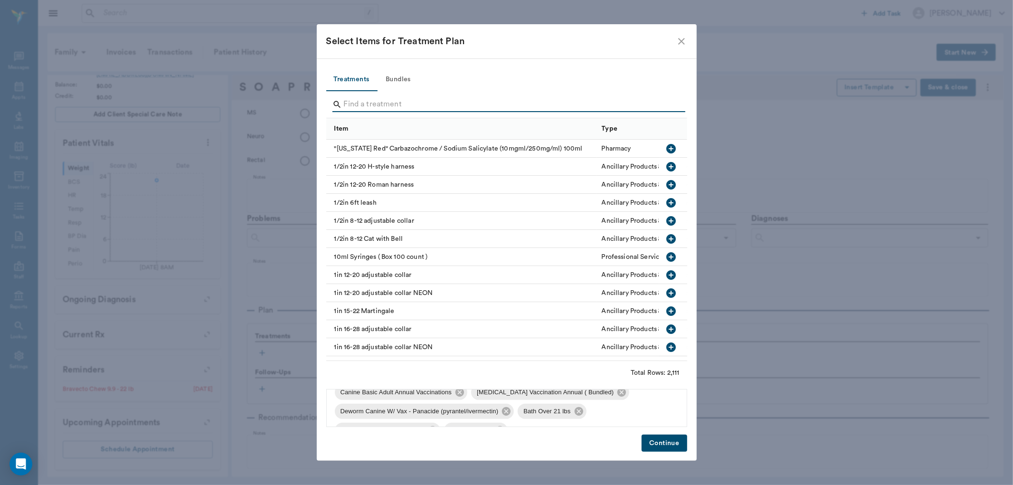
click at [645, 103] on input "Search" at bounding box center [507, 104] width 327 height 15
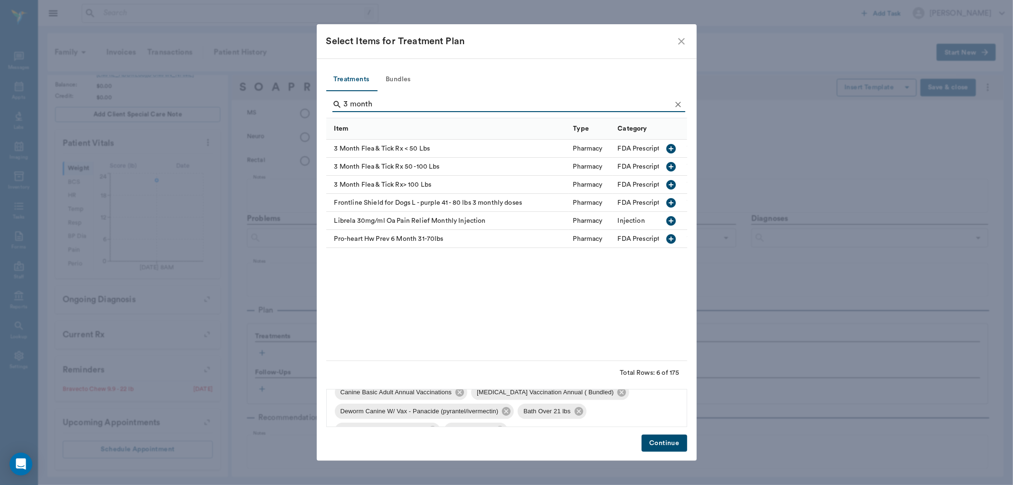
type input "3 month"
click at [675, 147] on icon "button" at bounding box center [670, 148] width 9 height 9
click at [675, 106] on icon "Clear" at bounding box center [678, 104] width 9 height 9
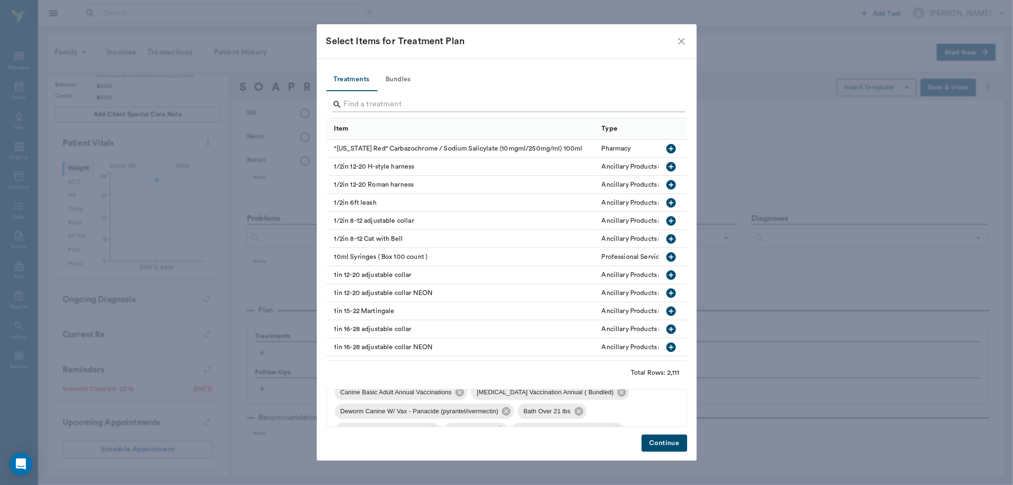
click at [668, 105] on input "Search" at bounding box center [507, 104] width 327 height 15
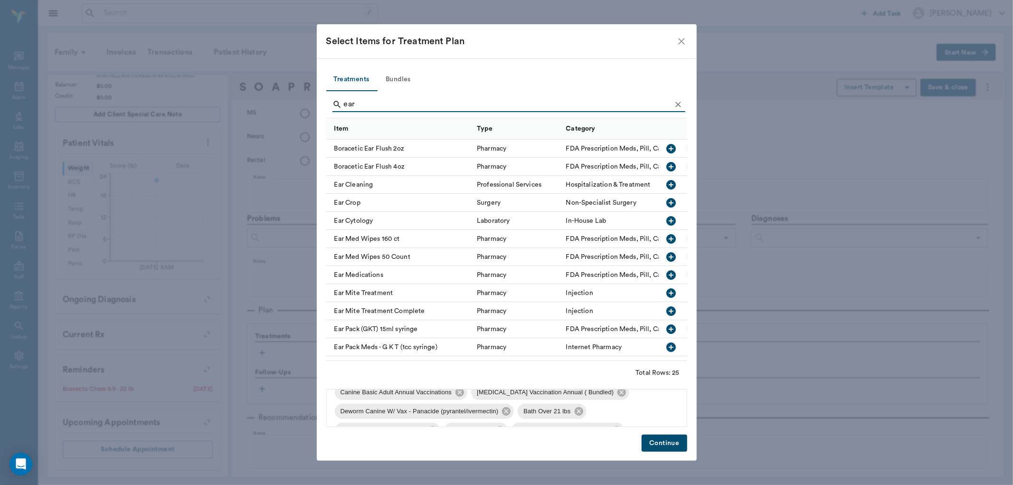
type input "ear"
click at [666, 184] on icon "button" at bounding box center [670, 184] width 9 height 9
click at [664, 442] on button "Continue" at bounding box center [664, 444] width 45 height 18
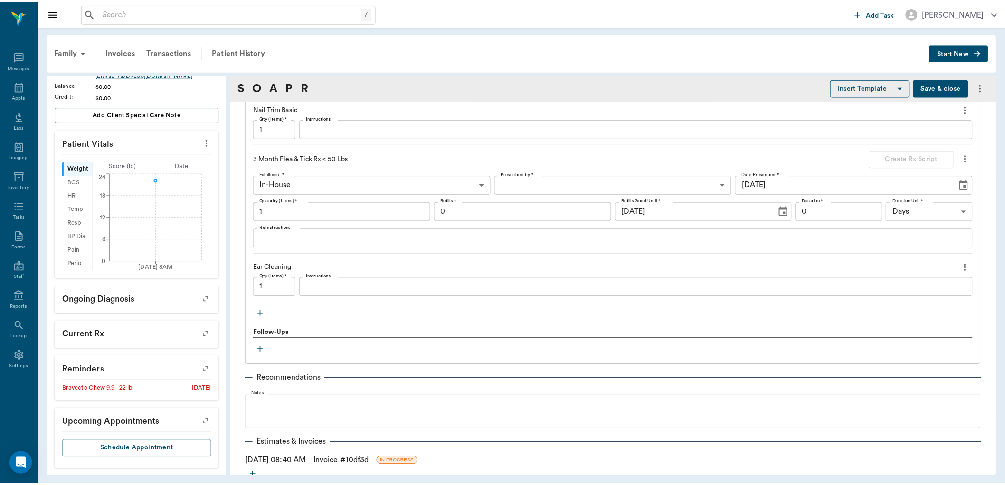
scroll to position [1161, 0]
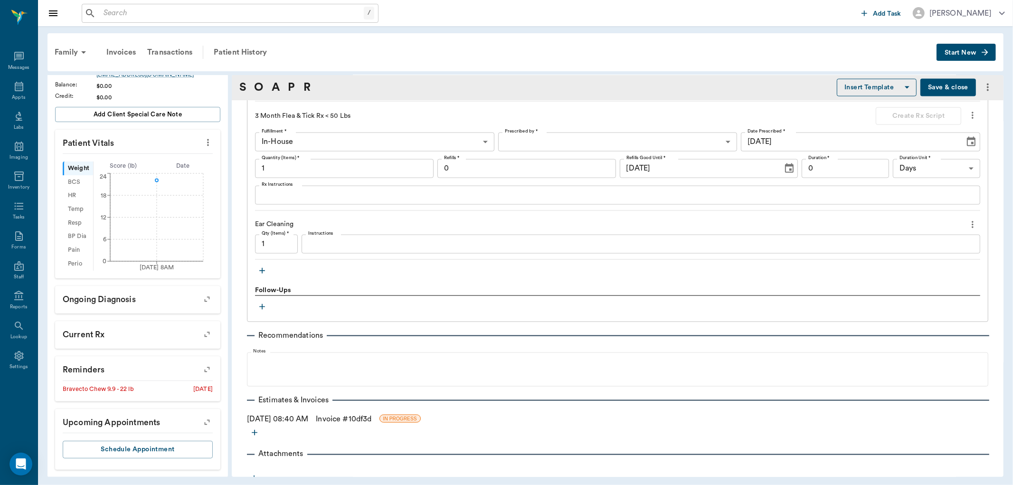
click at [257, 265] on button "button" at bounding box center [262, 271] width 14 height 14
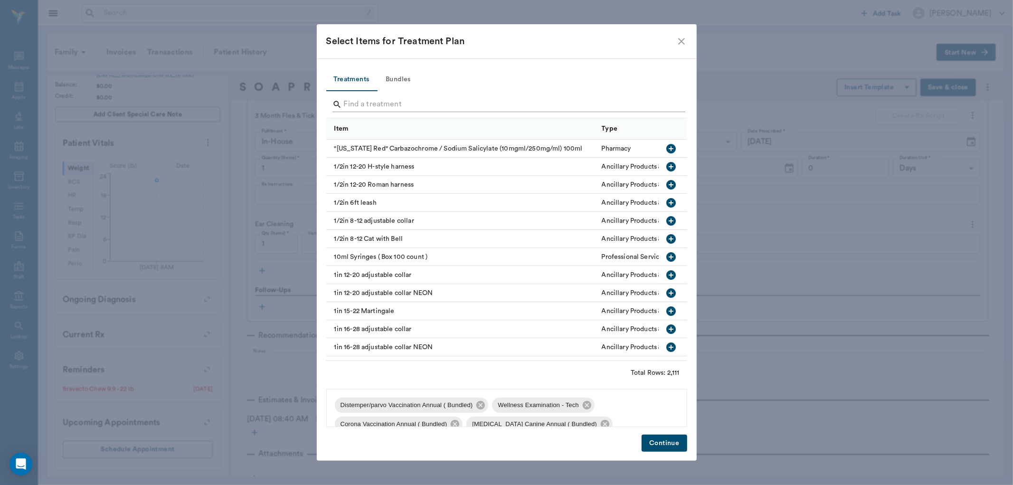
click at [370, 106] on input "Search" at bounding box center [507, 104] width 327 height 15
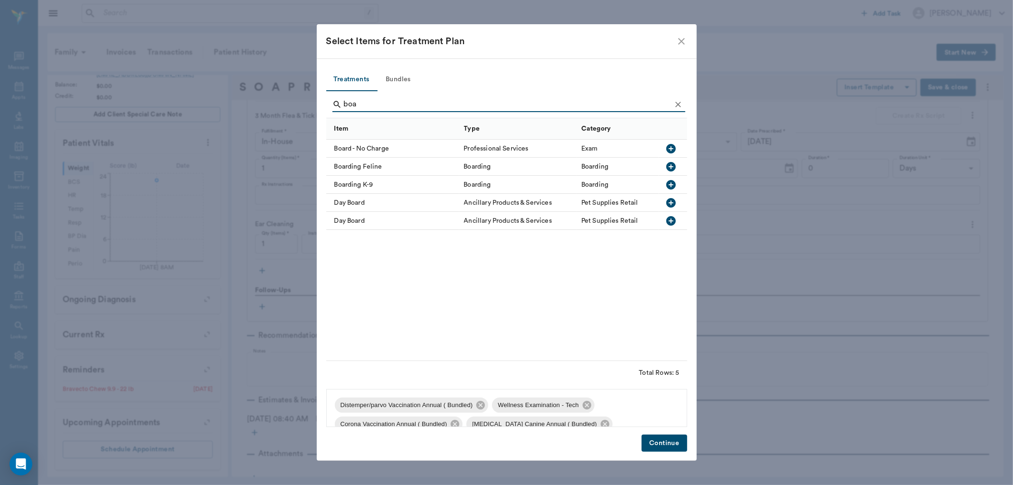
type input "boa"
click at [672, 183] on icon "button" at bounding box center [670, 184] width 9 height 9
click at [654, 438] on button "Continue" at bounding box center [664, 444] width 45 height 18
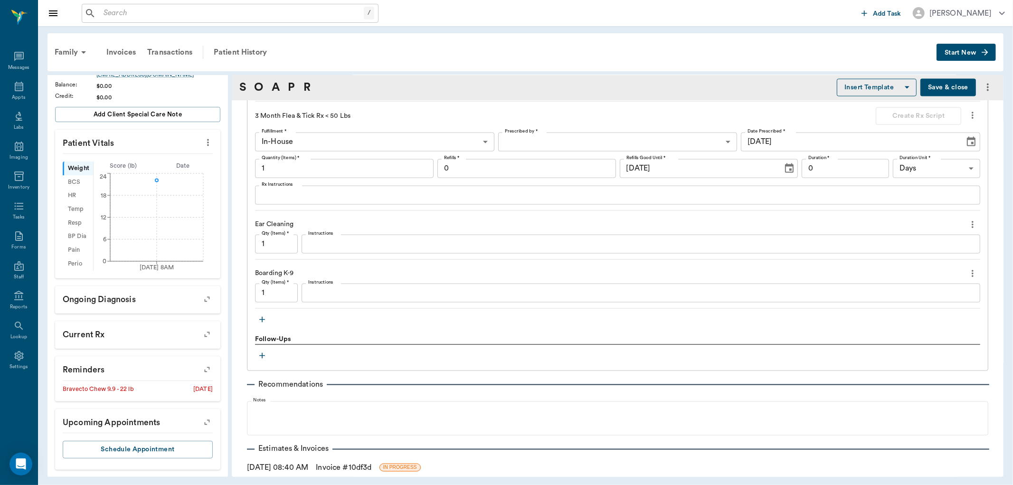
click at [928, 86] on button "Save & close" at bounding box center [949, 88] width 56 height 18
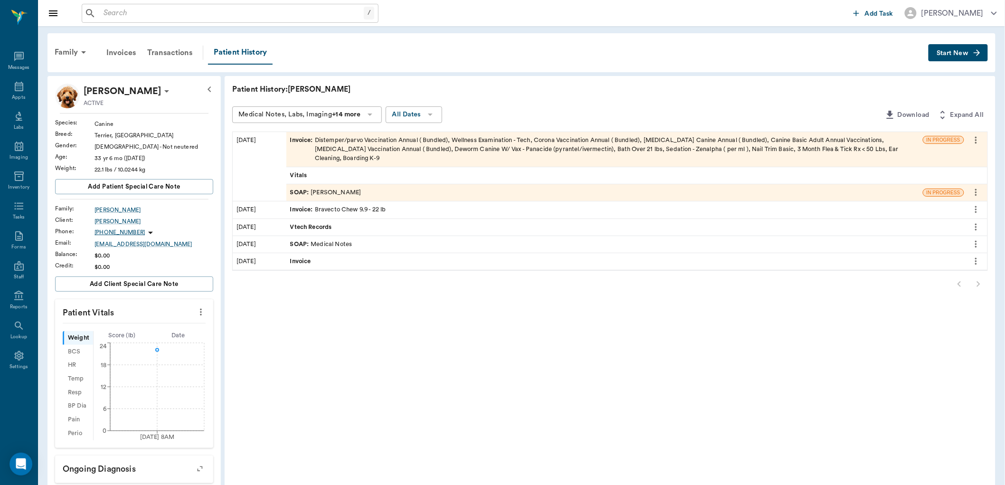
click at [166, 4] on div "/ ​" at bounding box center [230, 13] width 297 height 19
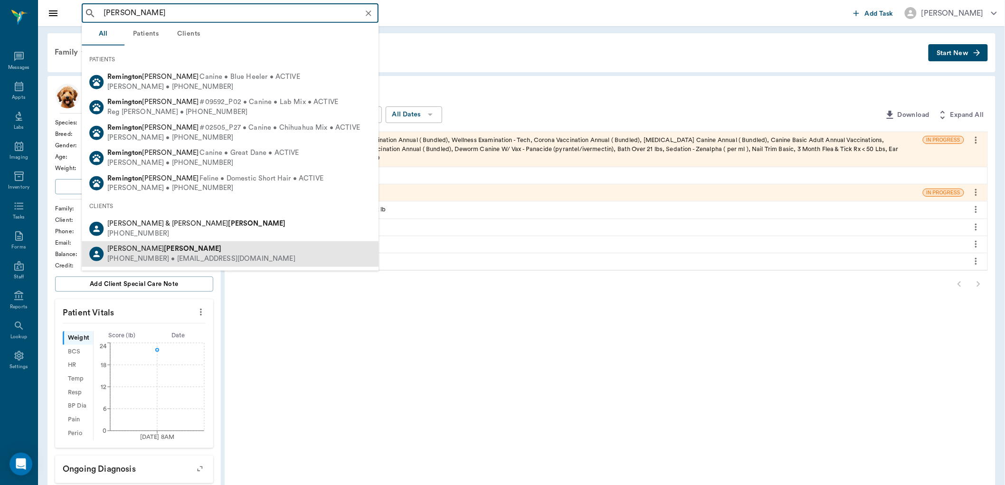
click at [202, 251] on div "Jeremy Dreesen" at bounding box center [201, 249] width 188 height 10
type input "remington deesen"
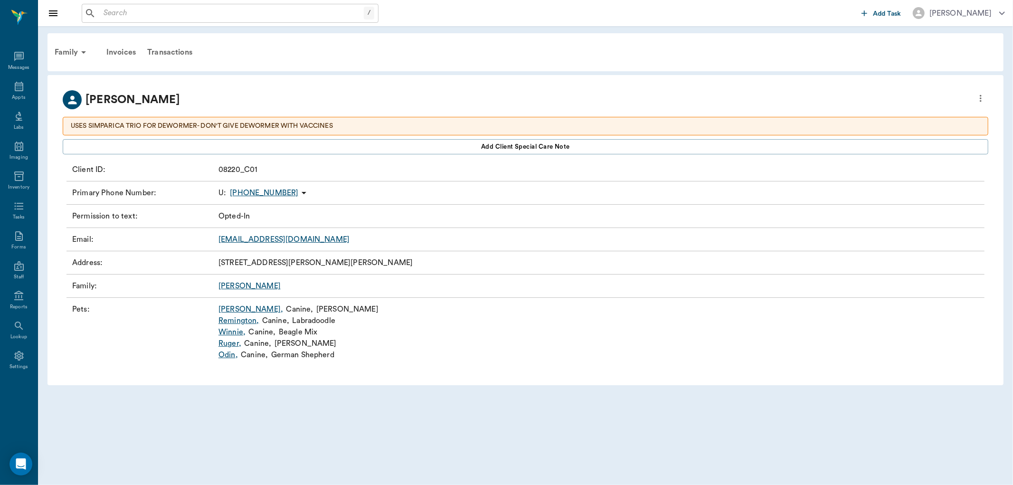
click at [238, 322] on link "Remington ," at bounding box center [238, 320] width 41 height 11
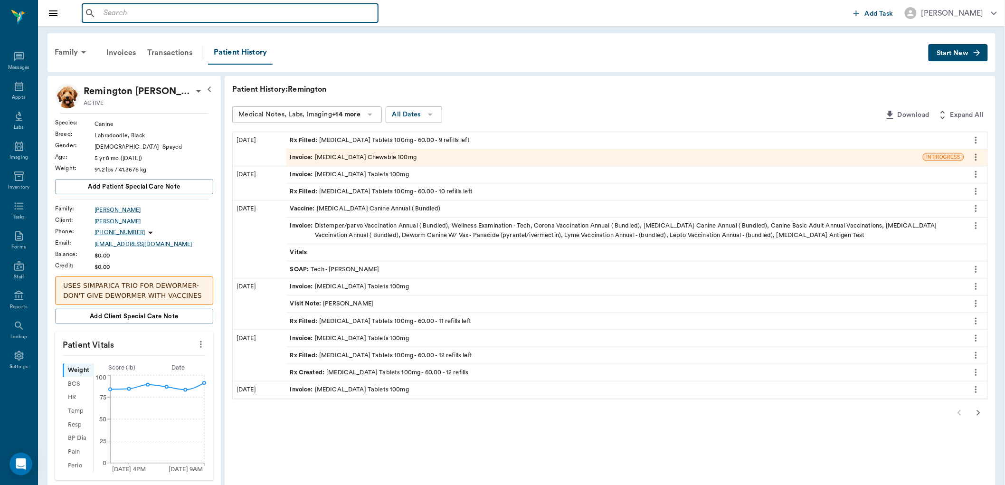
click at [181, 17] on input "text" at bounding box center [237, 13] width 275 height 13
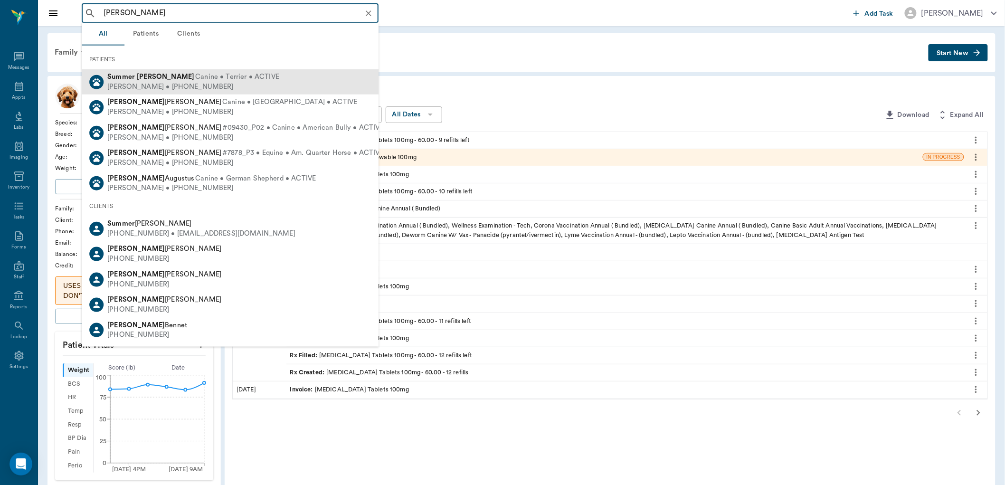
click at [165, 71] on div "Summer James Canine • Terrier • ACTIVE Lori James • (903) 824-8275" at bounding box center [230, 81] width 297 height 25
type input "summer james"
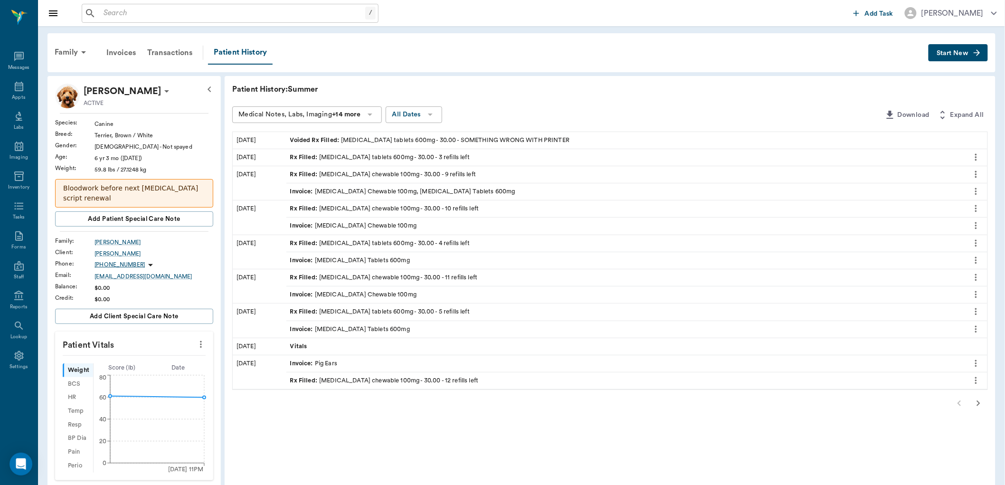
click at [974, 155] on icon "more" at bounding box center [976, 157] width 10 height 11
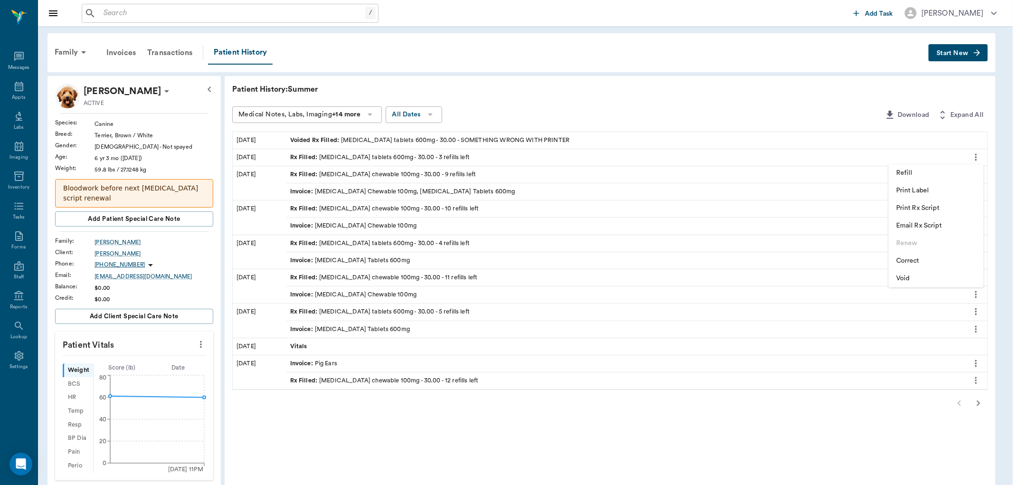
click at [913, 168] on span "Refill" at bounding box center [936, 173] width 80 height 10
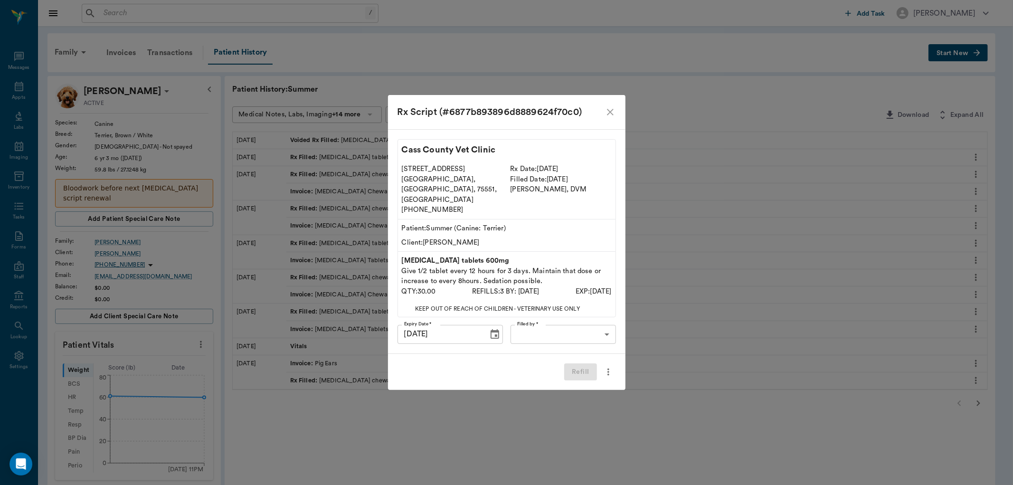
click at [539, 317] on body "/ ​ Add Task Dr. Bert Ellsworth Nectar Messages Appts Labs Imaging Inventory Ta…" at bounding box center [506, 396] width 1013 height 793
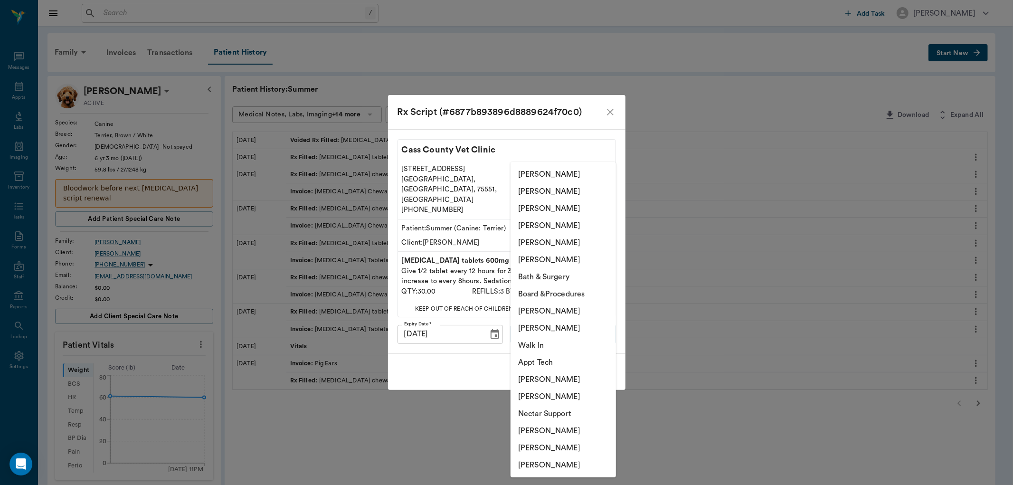
click at [536, 242] on li "[PERSON_NAME]" at bounding box center [563, 242] width 105 height 17
type input "63ec2ece52e12b0ba117cc90"
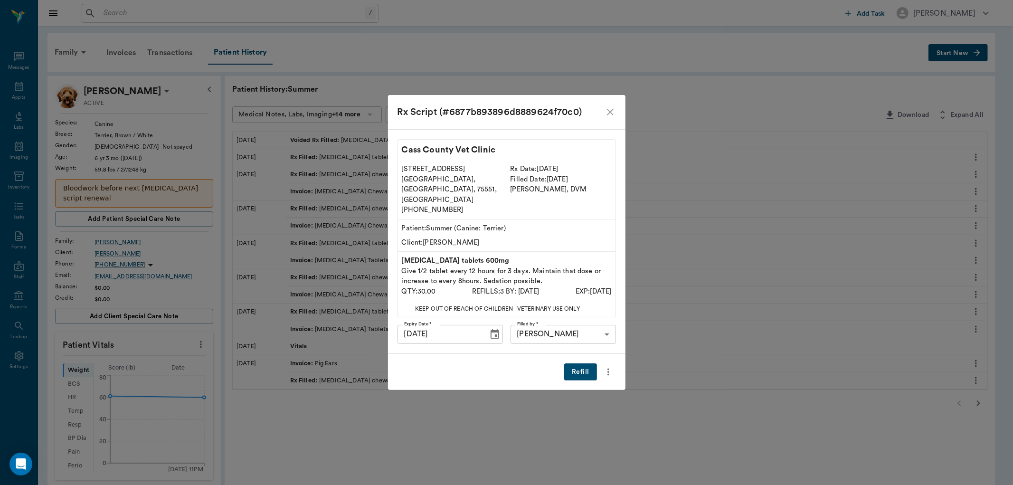
click at [582, 363] on button "Refill" at bounding box center [580, 372] width 32 height 18
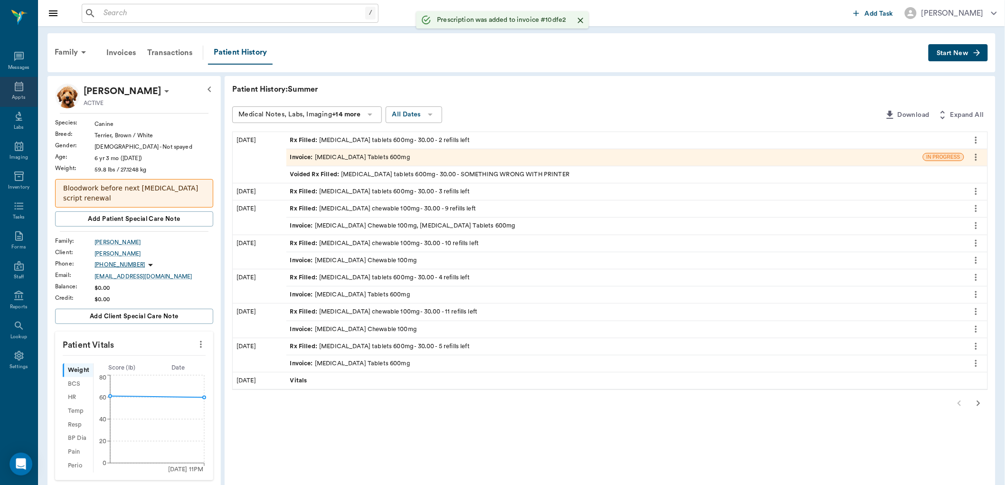
click at [16, 87] on icon at bounding box center [18, 86] width 11 height 11
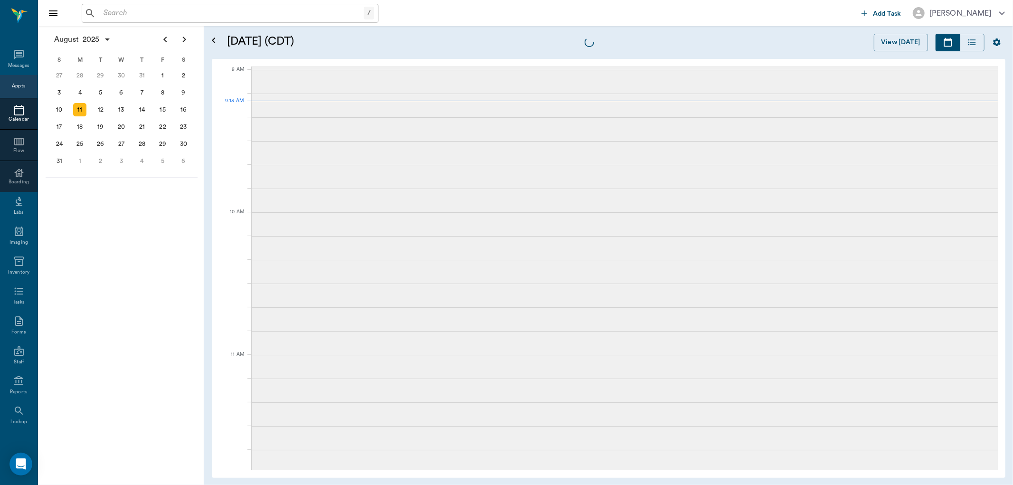
scroll to position [143, 0]
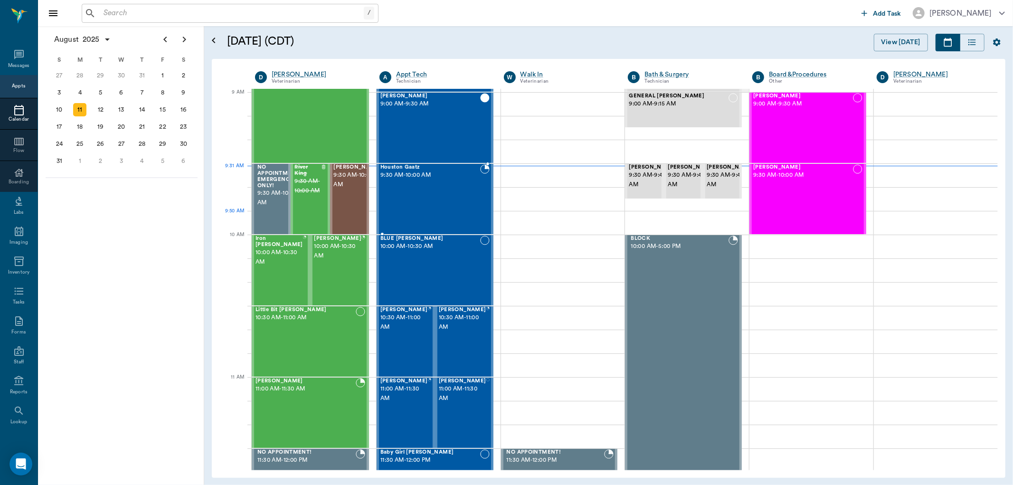
click at [456, 210] on div "Houston Gaatz 9:30 AM - 10:00 AM" at bounding box center [430, 198] width 100 height 69
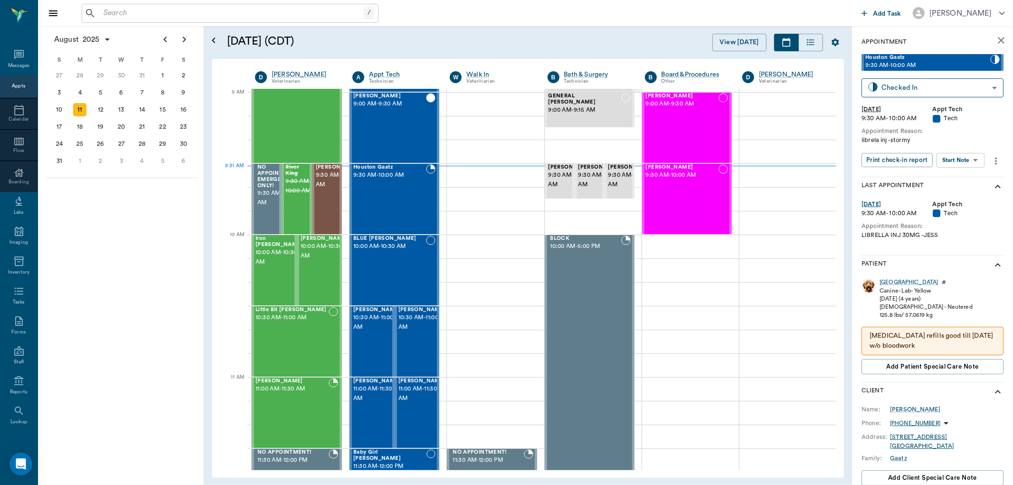
click at [968, 155] on body "/ ​ Add Task Dr. Bert Ellsworth Nectar Messages Appts Calendar Flow Boarding La…" at bounding box center [506, 242] width 1013 height 485
click at [967, 171] on li "Start SOAP" at bounding box center [962, 179] width 66 height 16
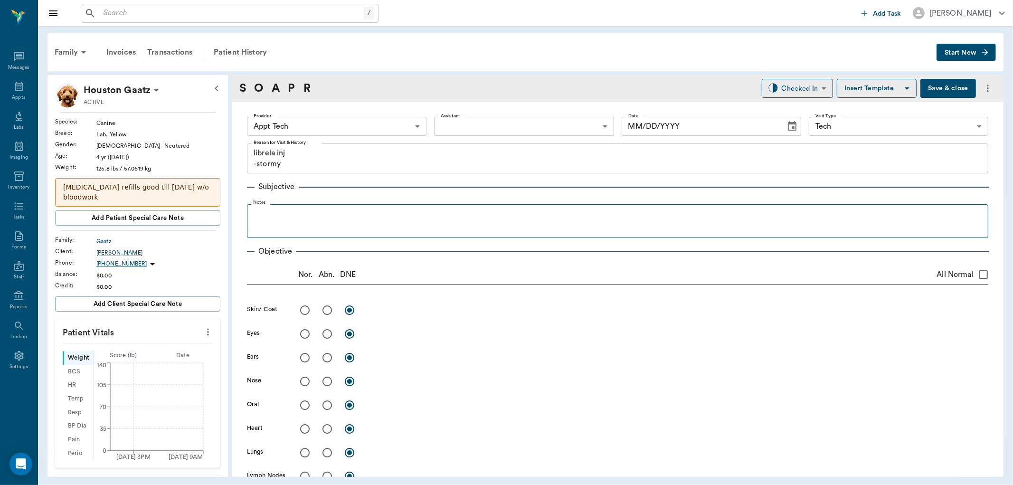
type input "63ec2f075fda476ae8351a4c"
type input "65d2be4f46e3a538d89b8c1a"
type textarea "librela inj -stormy"
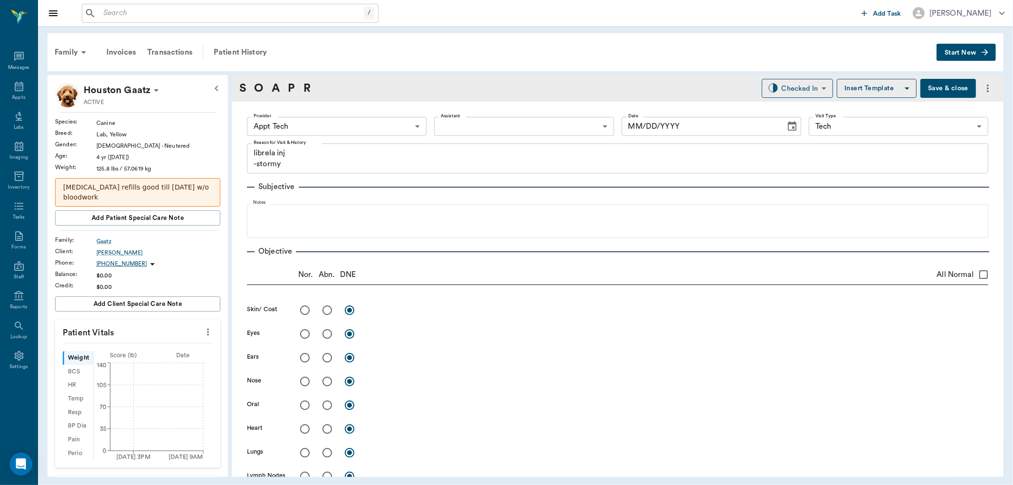
type input "[DATE]"
click at [203, 332] on icon "more" at bounding box center [208, 331] width 10 height 11
click at [191, 344] on span "Enter Vitals" at bounding box center [160, 349] width 80 height 10
click at [159, 352] on input "text" at bounding box center [137, 360] width 83 height 19
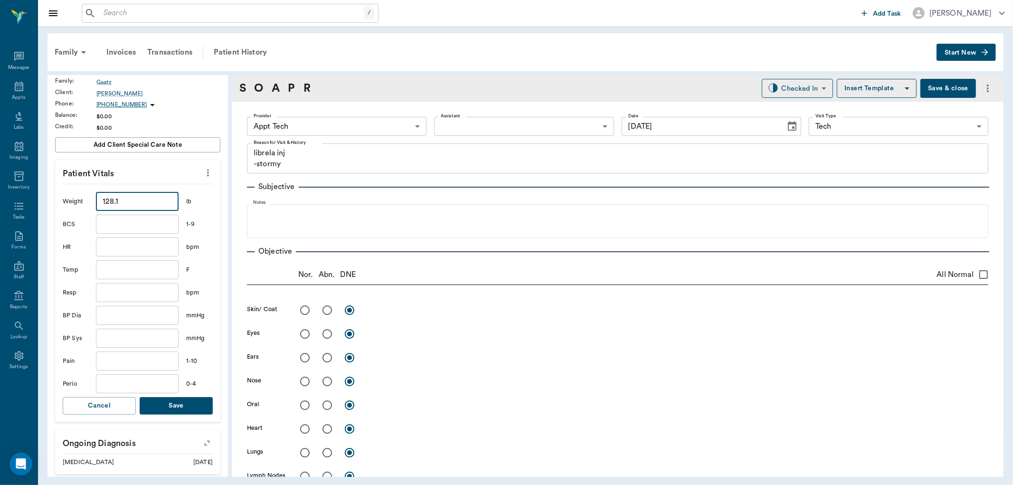
scroll to position [211, 0]
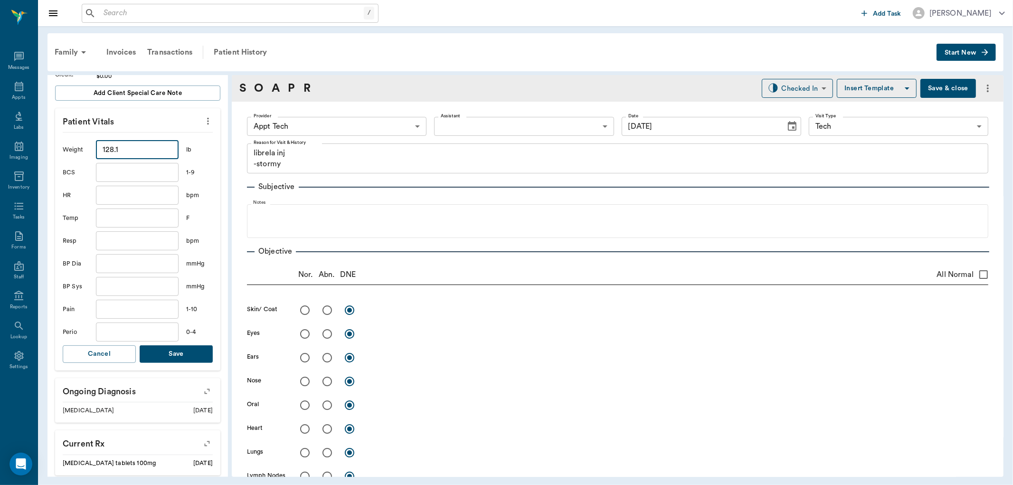
type input "128.1"
click at [176, 350] on button "Save" at bounding box center [176, 354] width 73 height 18
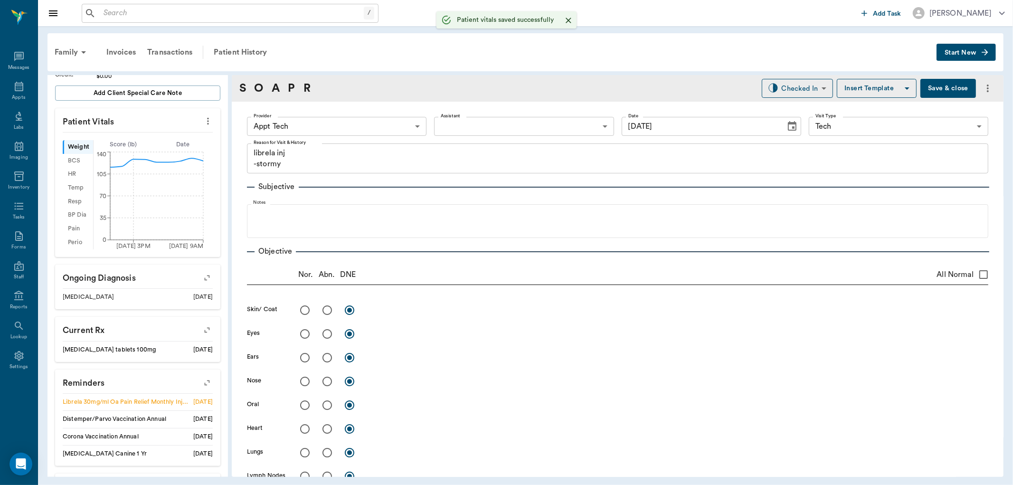
click at [349, 125] on body "/ ​ Add Task Dr. Bert Ellsworth Nectar Messages Appts Labs Imaging Inventory Ta…" at bounding box center [506, 242] width 1013 height 485
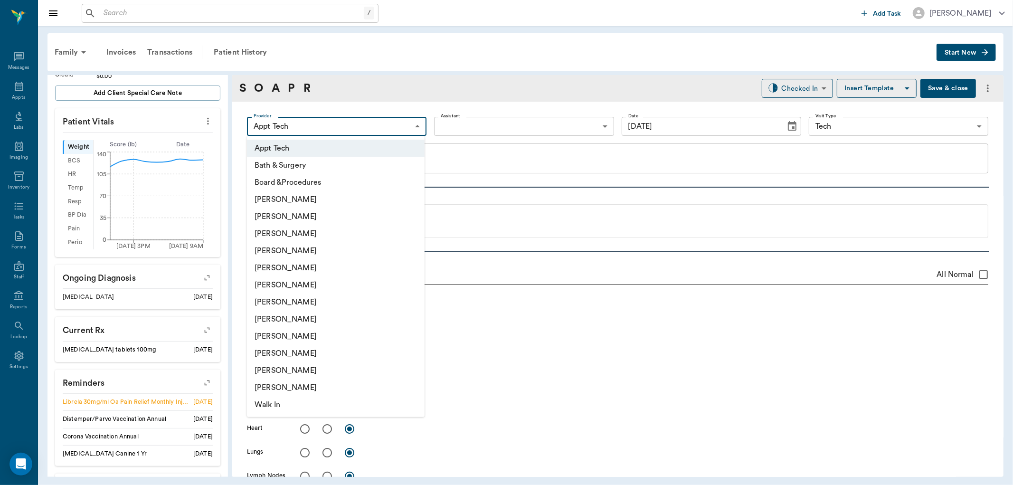
click at [324, 285] on li "[PERSON_NAME]" at bounding box center [336, 284] width 178 height 17
type input "682b670d8bdc6f7f8feef3db"
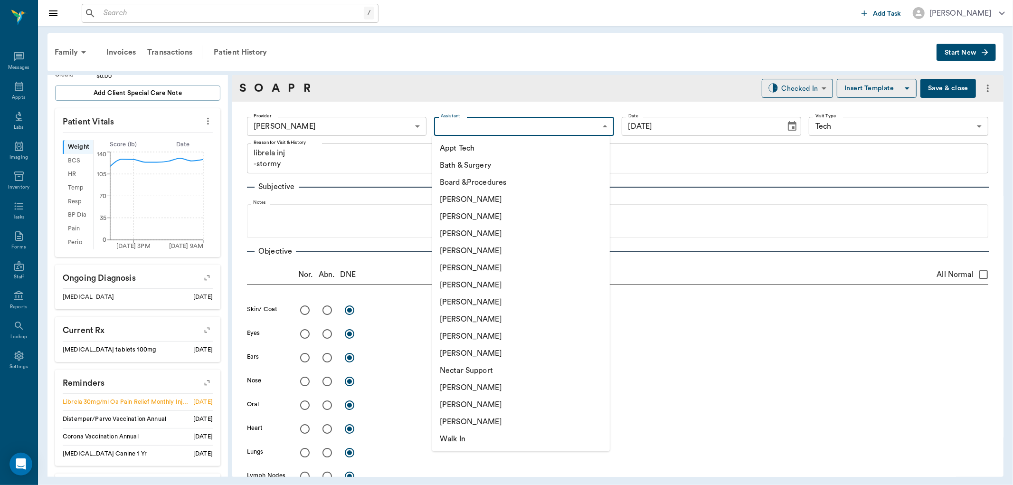
click at [502, 128] on body "/ ​ Add Task Dr. Bert Ellsworth Nectar Messages Appts Labs Imaging Inventory Ta…" at bounding box center [506, 242] width 1013 height 485
click at [499, 144] on li "Appt Tech" at bounding box center [521, 148] width 178 height 17
type input "63ec2f075fda476ae8351a4c"
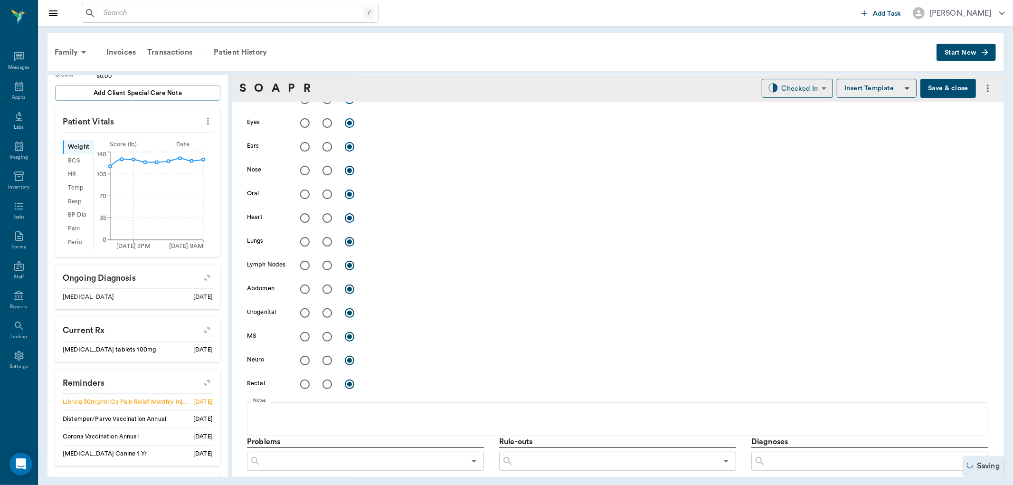
scroll to position [422, 0]
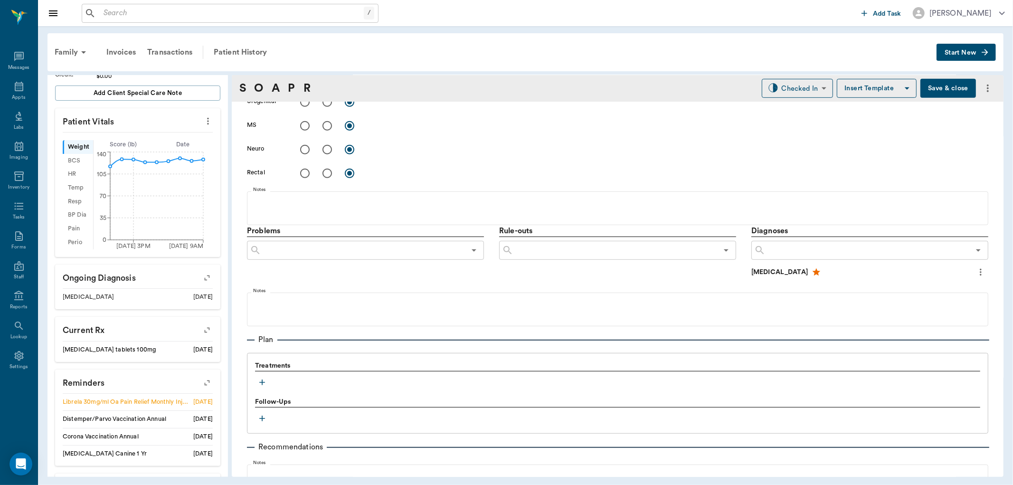
click at [265, 388] on button "button" at bounding box center [262, 382] width 14 height 14
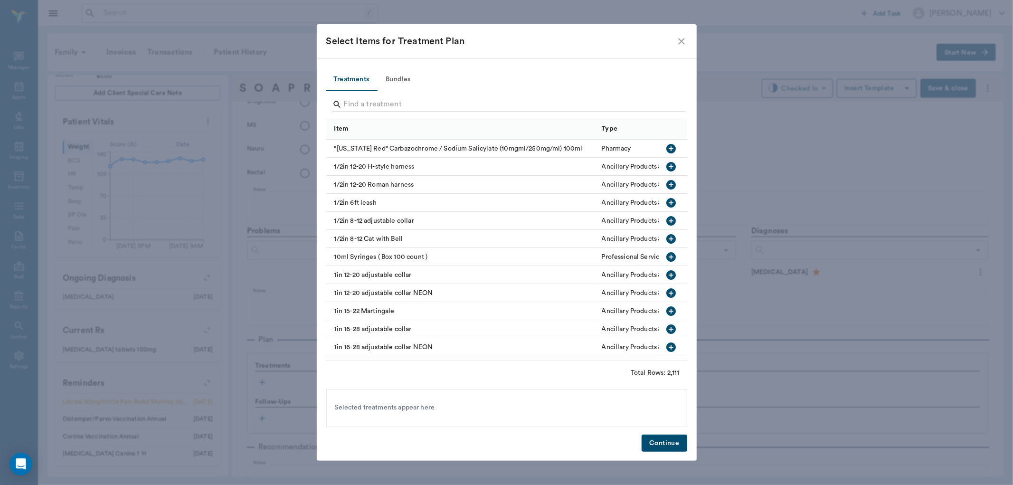
click at [438, 108] on input "Search" at bounding box center [507, 104] width 327 height 15
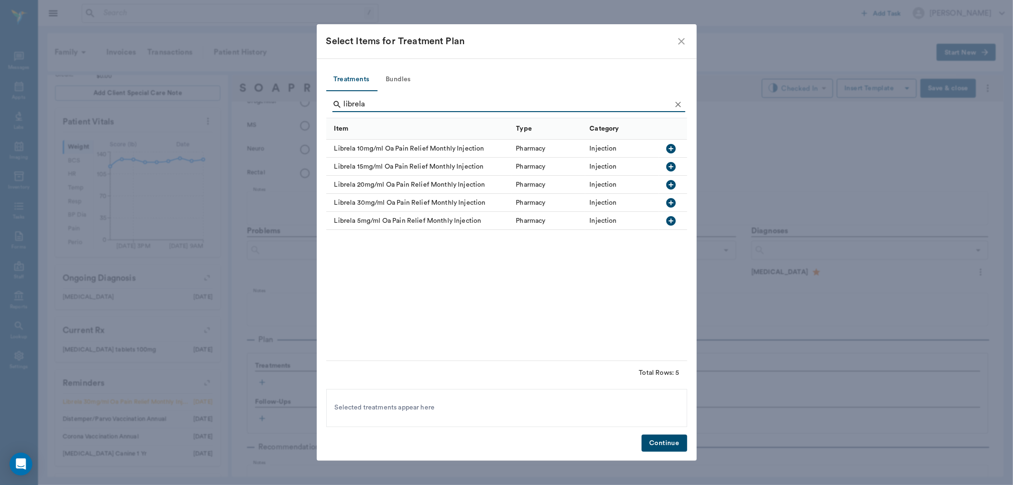
type input "librela"
click at [667, 202] on icon "button" at bounding box center [670, 202] width 9 height 9
click at [672, 437] on button "Continue" at bounding box center [664, 444] width 45 height 18
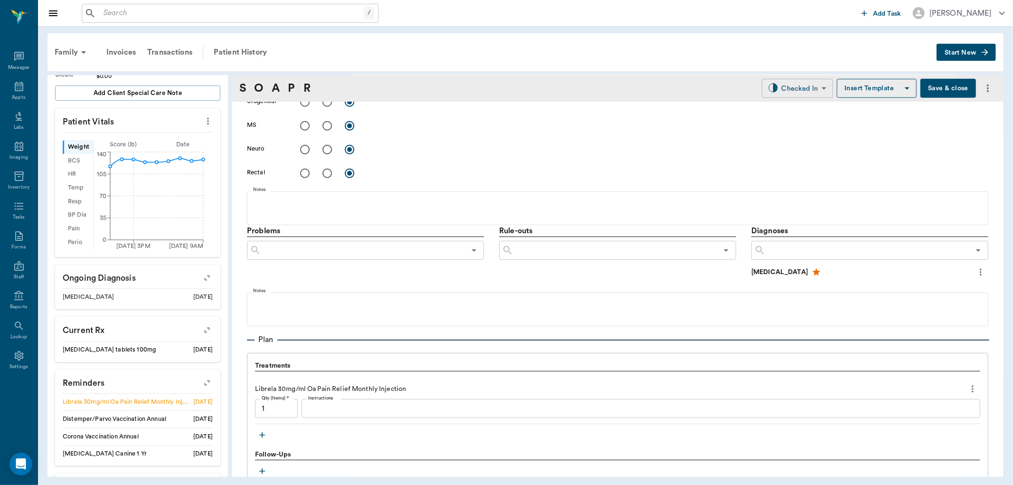
click at [789, 95] on body "/ ​ Add Task Dr. Bert Ellsworth Nectar Messages Appts Labs Imaging Inventory Ta…" at bounding box center [506, 242] width 1013 height 485
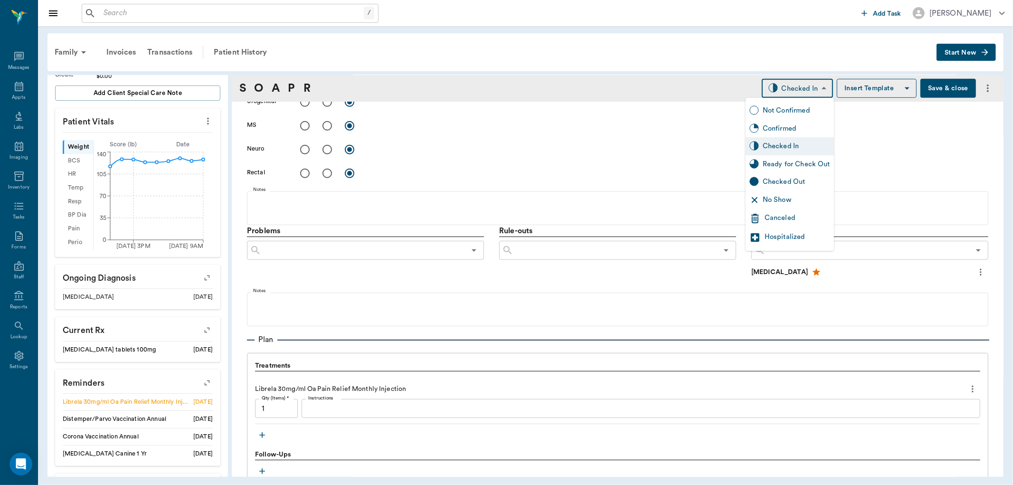
click at [806, 162] on div "Ready for Check Out" at bounding box center [796, 164] width 67 height 10
type input "READY_TO_CHECKOUT"
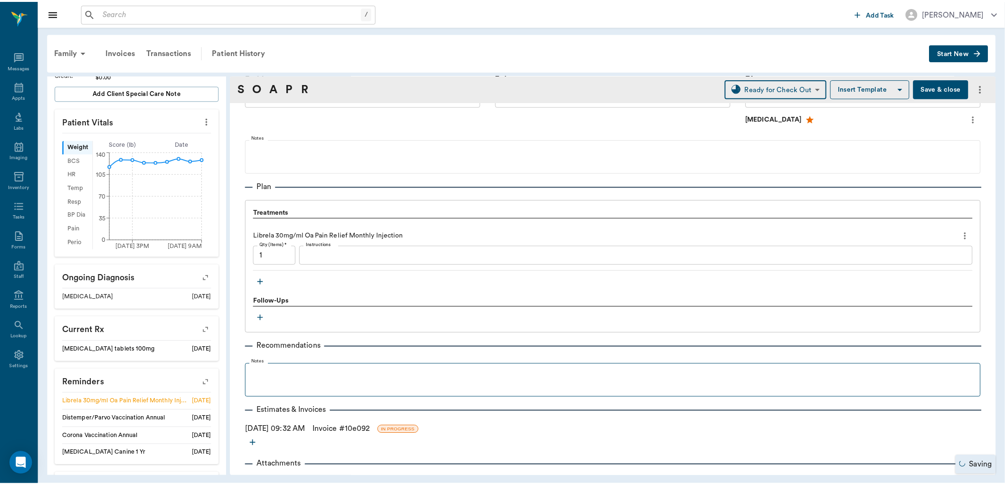
scroll to position [594, 0]
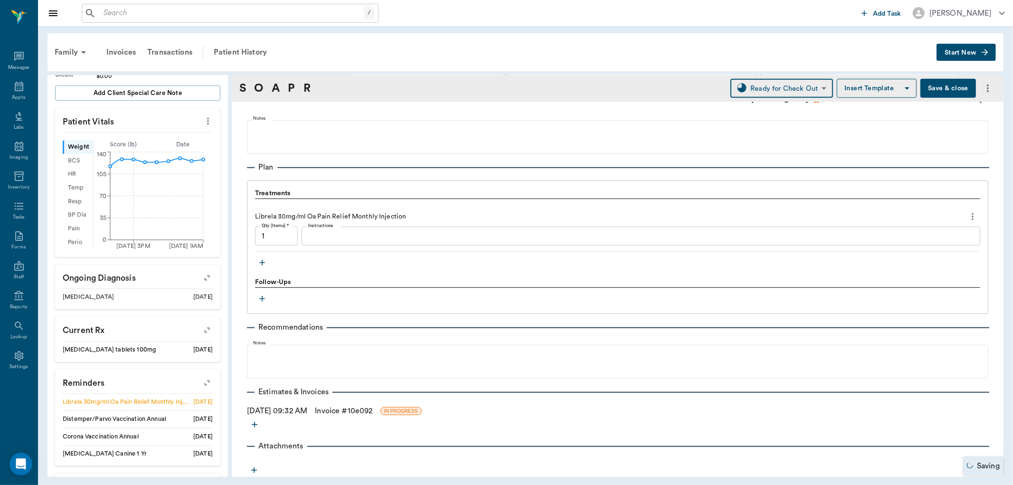
click at [343, 410] on link "Invoice # 10e092" at bounding box center [343, 410] width 57 height 11
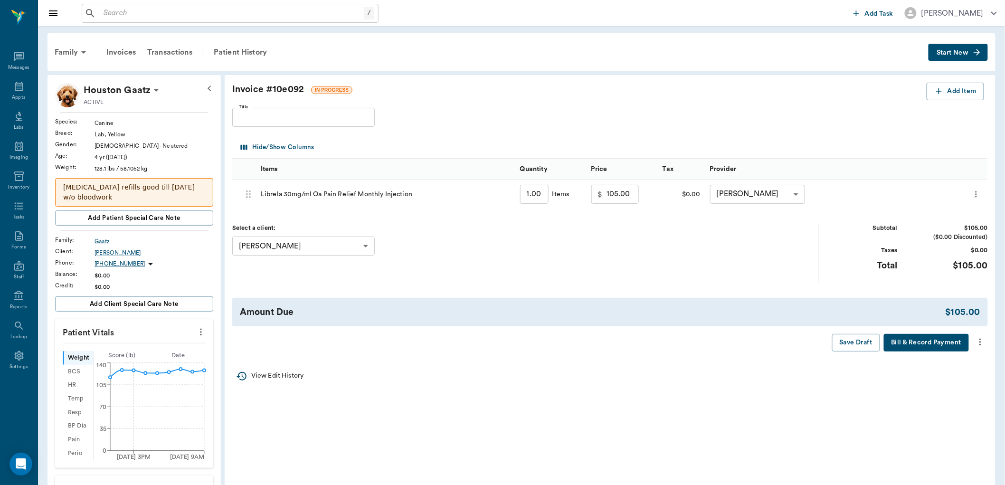
click at [985, 341] on icon "more" at bounding box center [980, 341] width 10 height 11
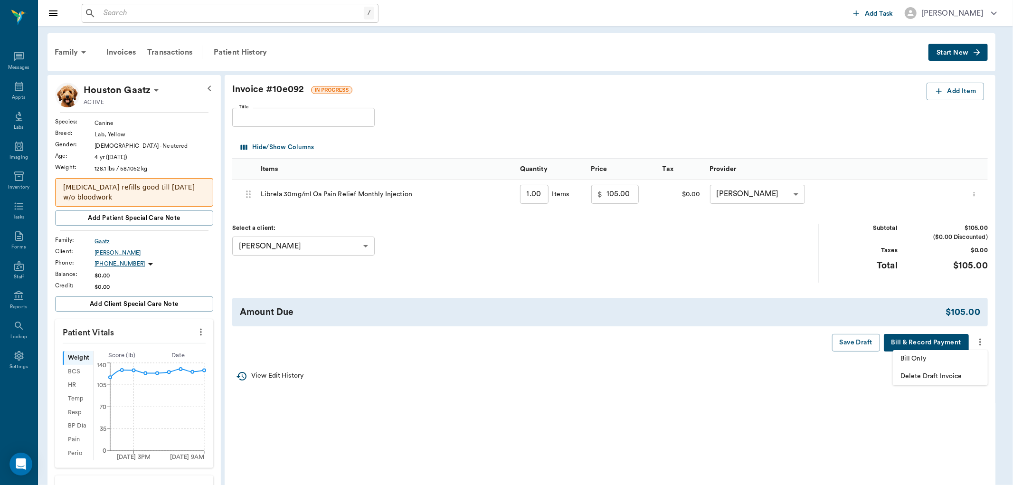
click at [961, 357] on span "Bill Only" at bounding box center [941, 359] width 80 height 10
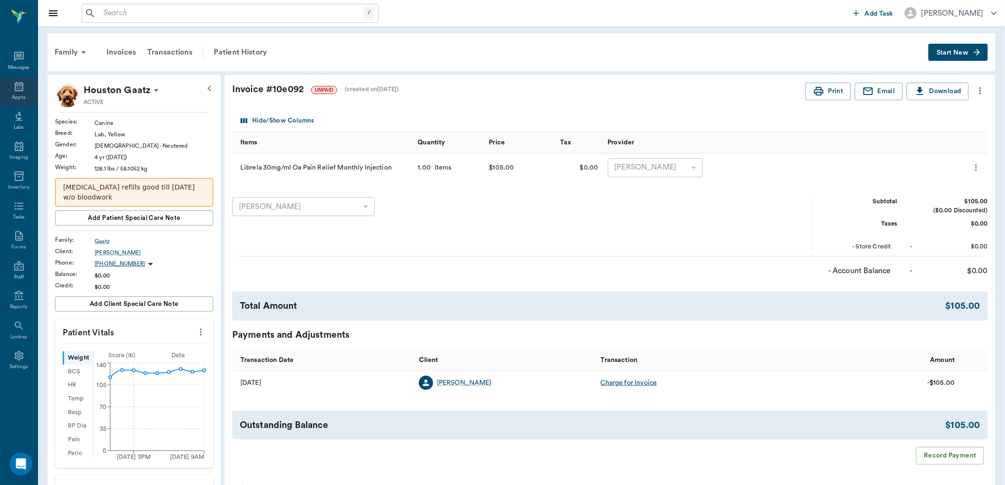
click at [23, 98] on div "Appts" at bounding box center [18, 97] width 13 height 7
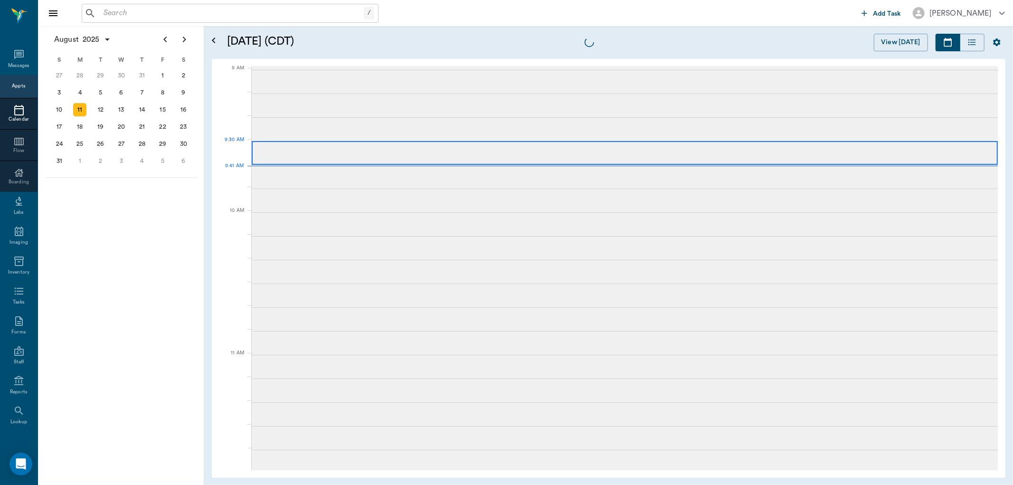
scroll to position [144, 0]
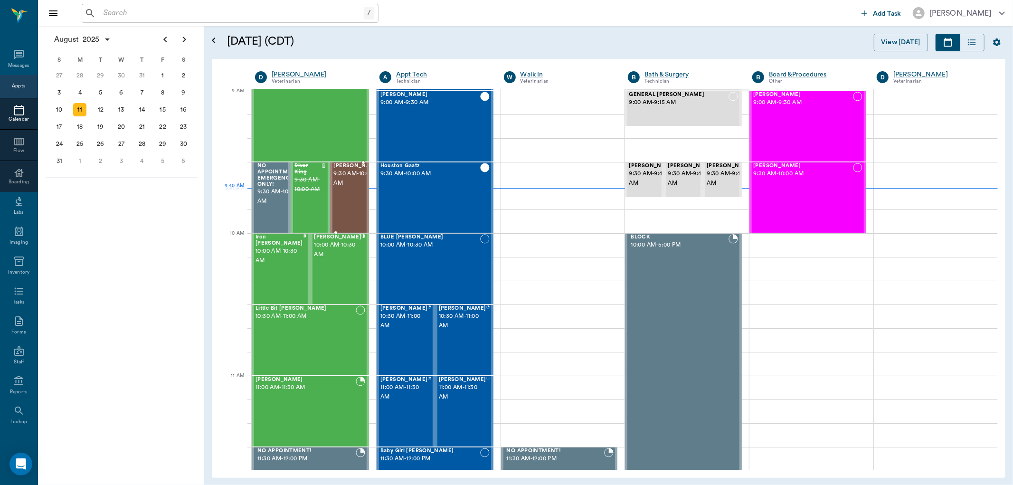
click at [340, 186] on span "9:30 AM - 10:00 AM" at bounding box center [357, 178] width 47 height 19
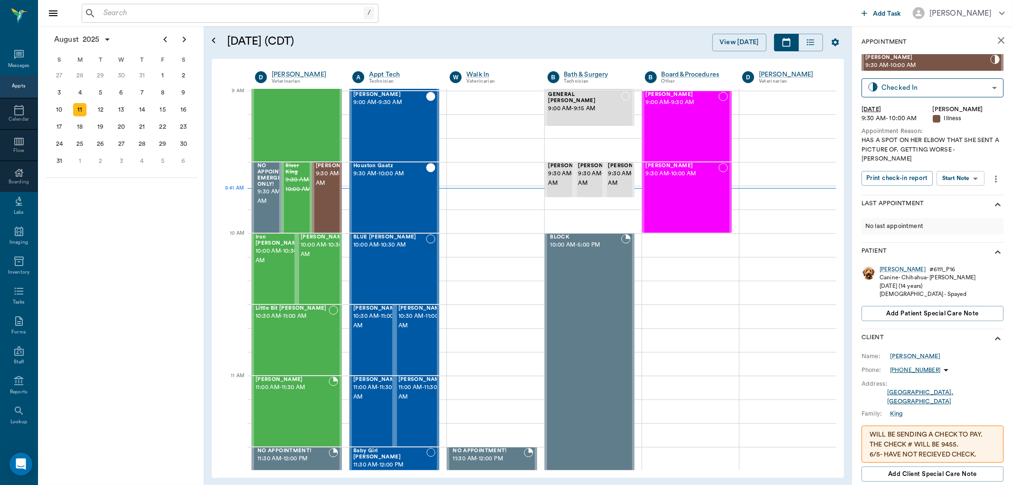
click at [976, 176] on body "/ ​ Add Task Dr. Bert Ellsworth Nectar Messages Appts Calendar Flow Boarding La…" at bounding box center [506, 242] width 1013 height 485
click at [965, 185] on button "Start SOAP" at bounding box center [950, 188] width 32 height 11
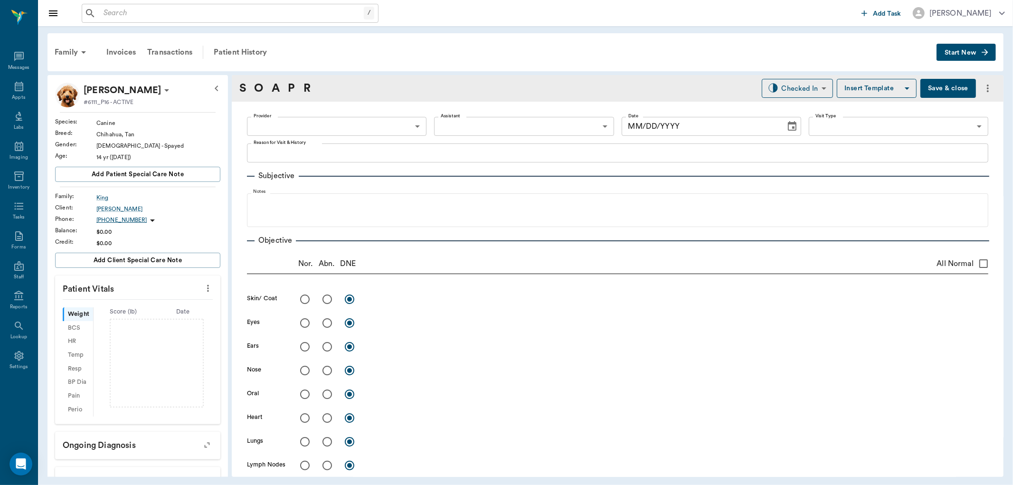
type input "63ec2f075fda476ae8351a4d"
type input "65d2be4f46e3a538d89b8c15"
type textarea "HAS A SPOT ON HER ELBOW THAT SHE SENT A PICTURE OF. GETTING WORSE -LORY"
type input "[DATE]"
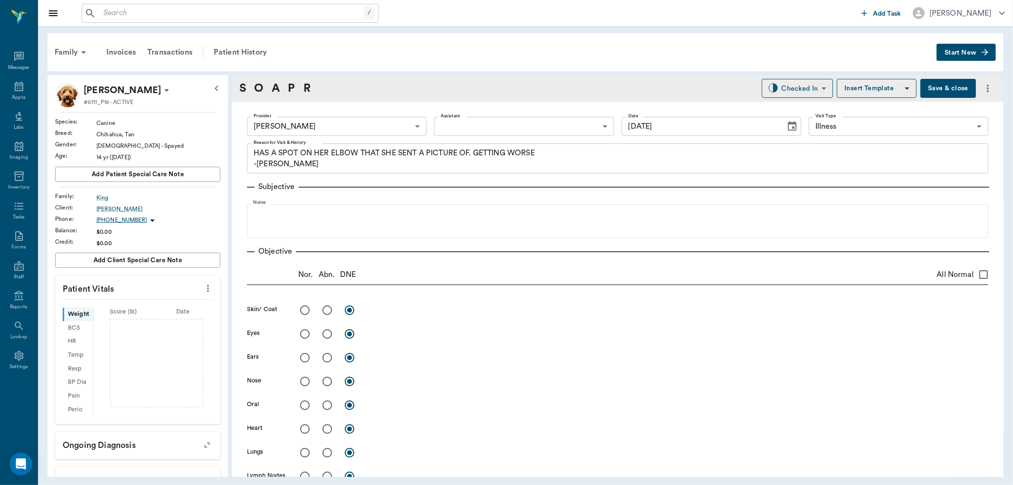
drag, startPoint x: 198, startPoint y: 286, endPoint x: 192, endPoint y: 295, distance: 11.1
click at [203, 286] on icon "more" at bounding box center [208, 288] width 10 height 11
click at [187, 301] on span "Enter Vitals" at bounding box center [160, 305] width 80 height 10
click at [165, 311] on input "text" at bounding box center [137, 316] width 83 height 19
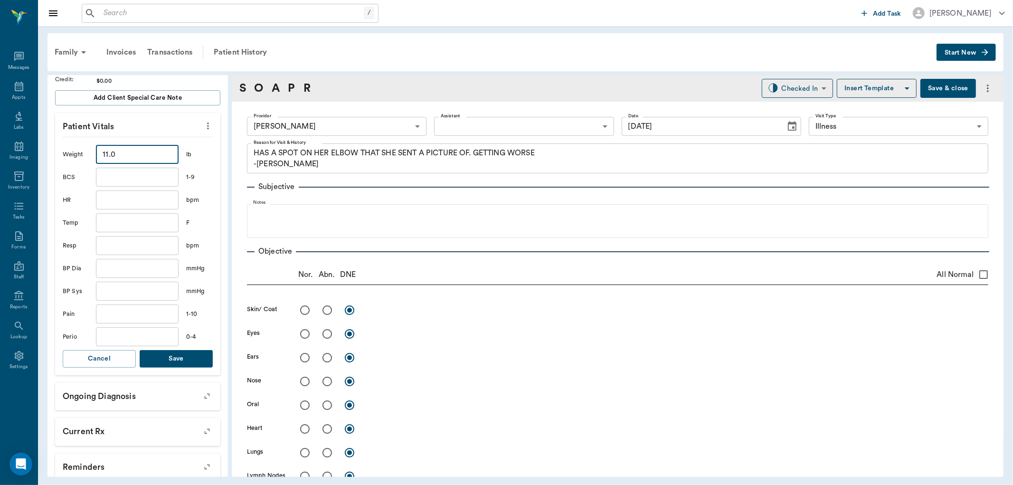
scroll to position [211, 0]
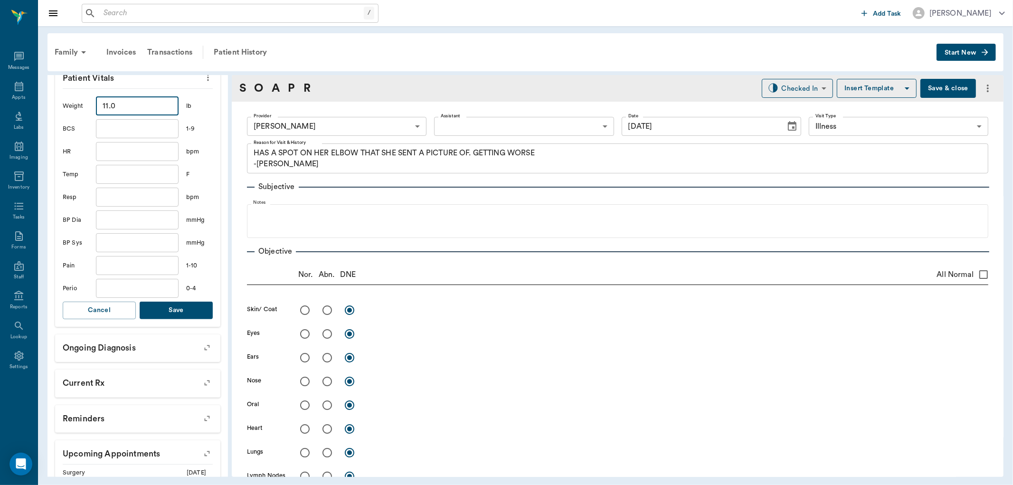
type input "11"
click at [193, 309] on button "Save" at bounding box center [176, 311] width 73 height 18
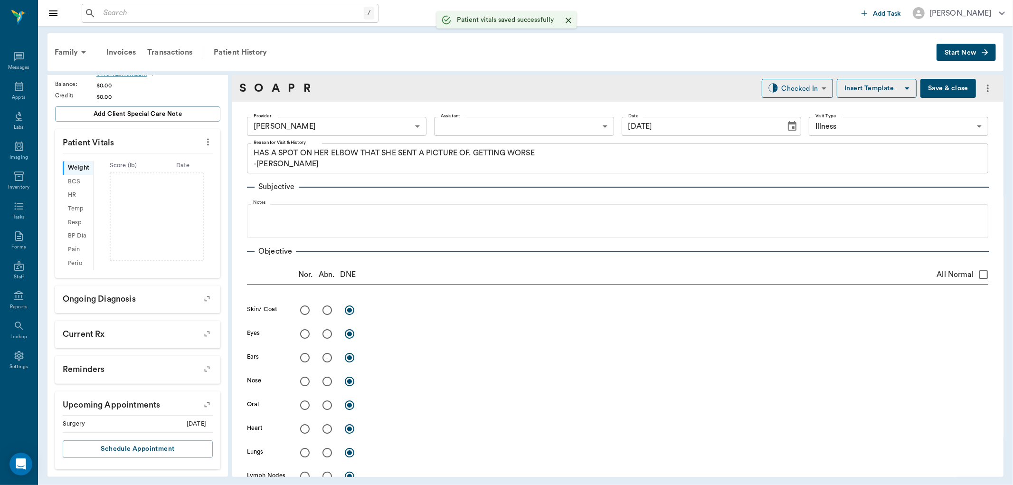
scroll to position [158, 0]
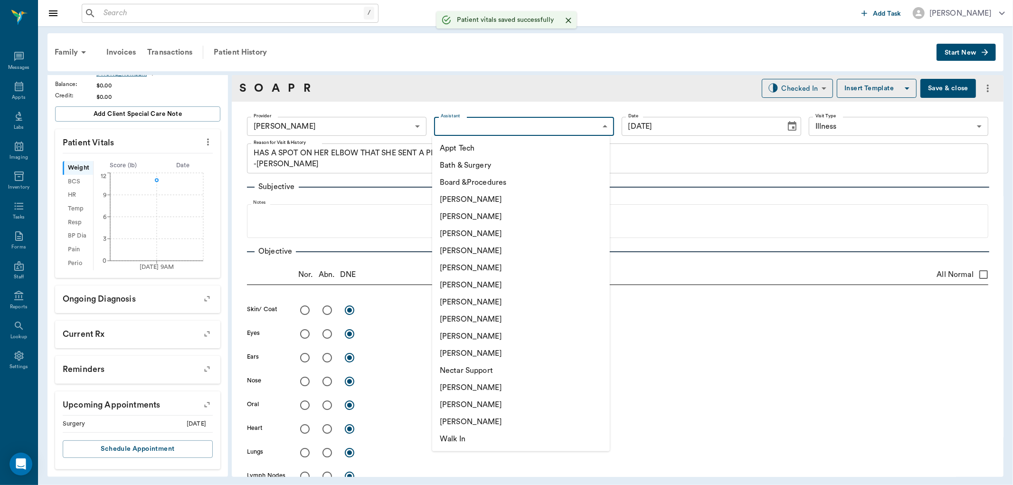
click at [467, 126] on body "/ ​ Add Task Dr. Bert Ellsworth Nectar Messages Appts Labs Imaging Inventory Ta…" at bounding box center [506, 242] width 1013 height 485
click at [486, 285] on li "[PERSON_NAME]" at bounding box center [521, 284] width 178 height 17
type input "682b670d8bdc6f7f8feef3db"
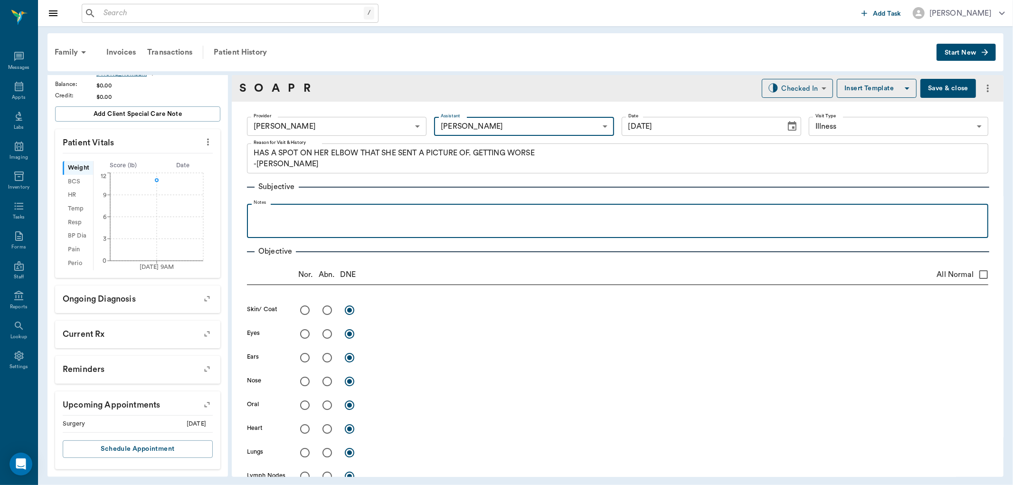
click at [372, 230] on div at bounding box center [618, 221] width 732 height 24
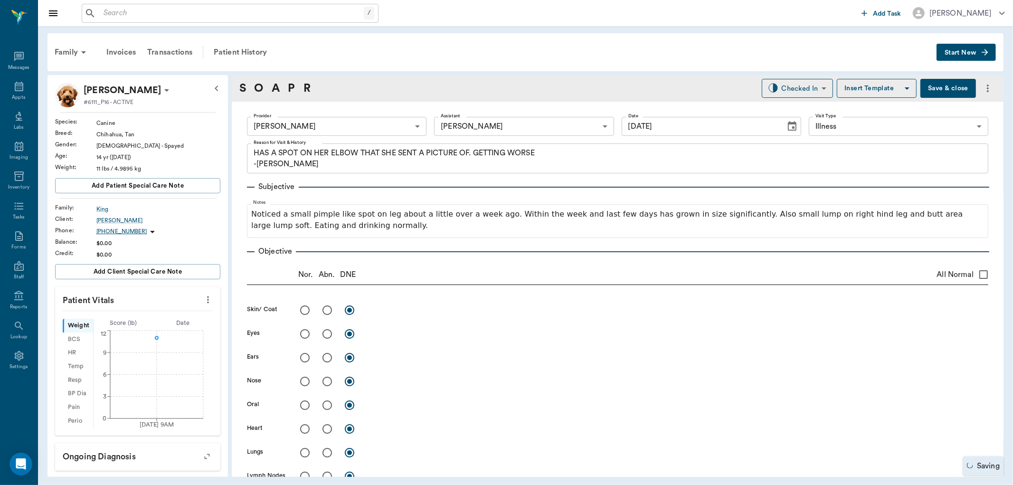
scroll to position [158, 0]
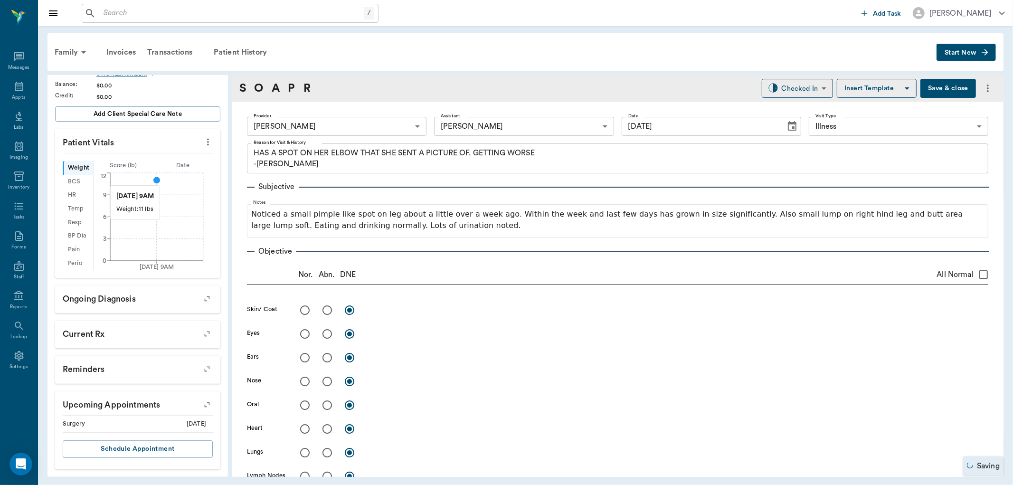
click at [153, 180] on circle at bounding box center [157, 180] width 8 height 8
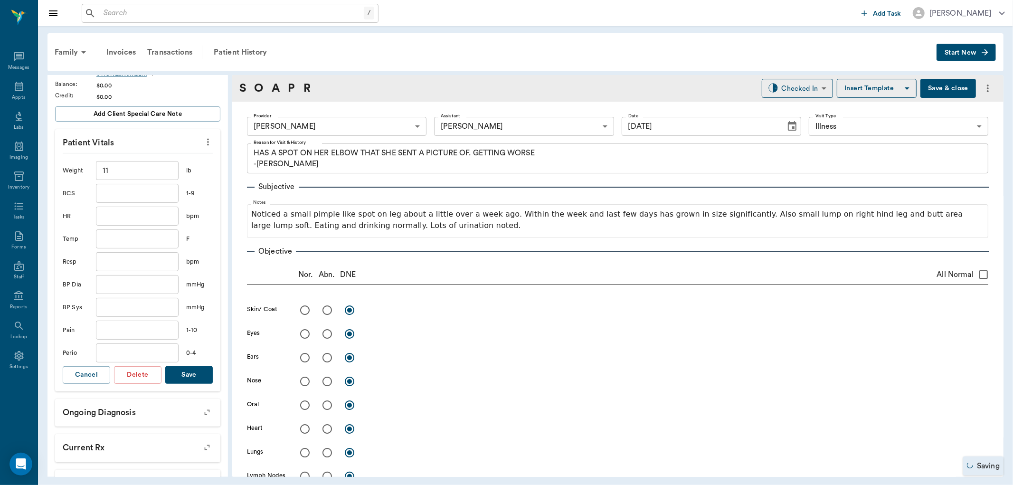
scroll to position [222, 0]
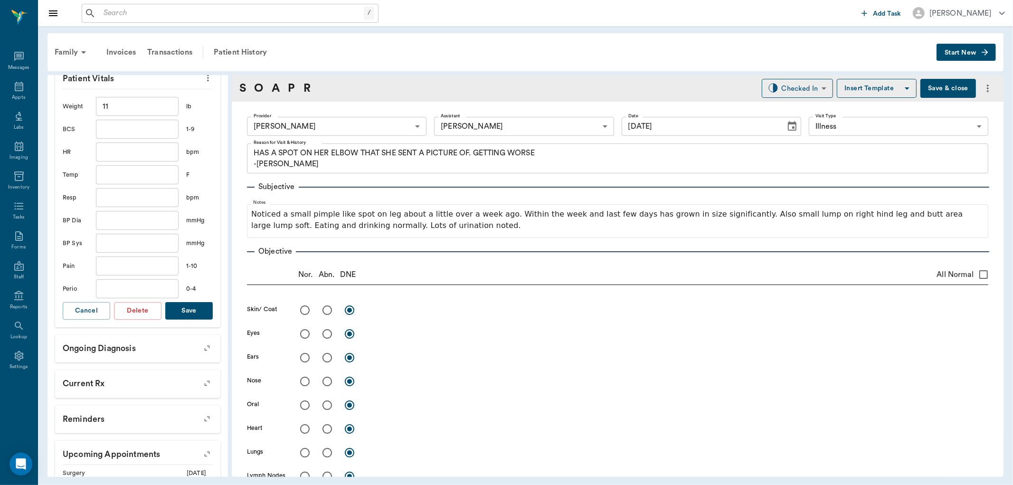
click at [139, 177] on input "text" at bounding box center [137, 174] width 83 height 19
type input "101.4"
click at [191, 317] on button "Save" at bounding box center [188, 311] width 47 height 18
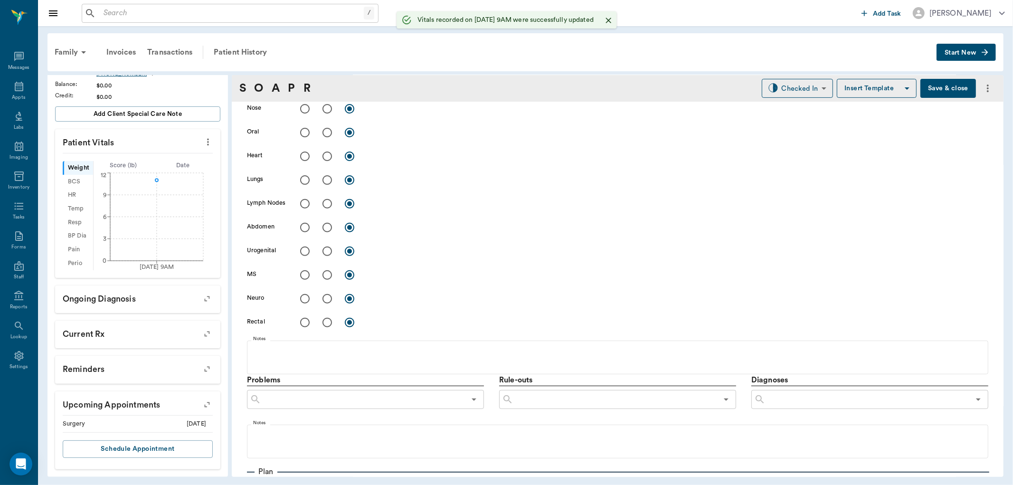
scroll to position [422, 0]
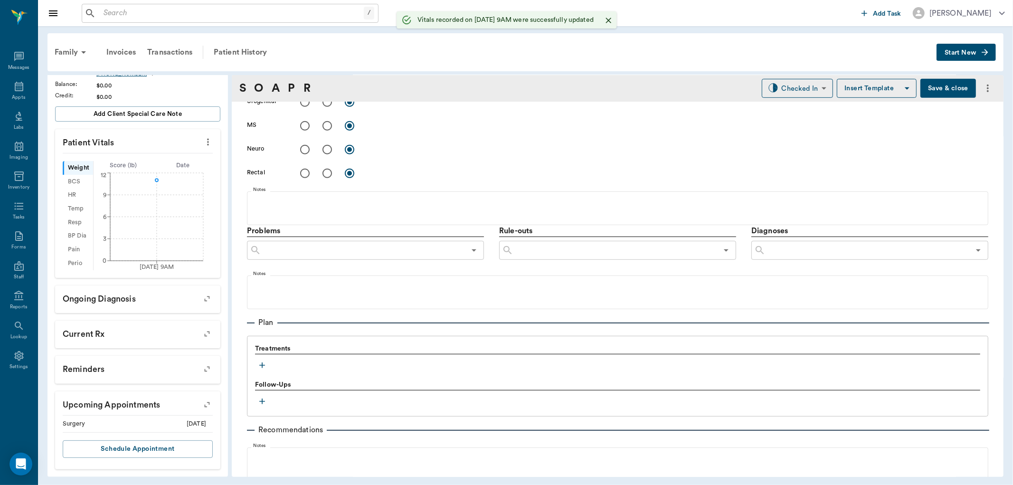
click at [263, 364] on icon "button" at bounding box center [262, 365] width 6 height 6
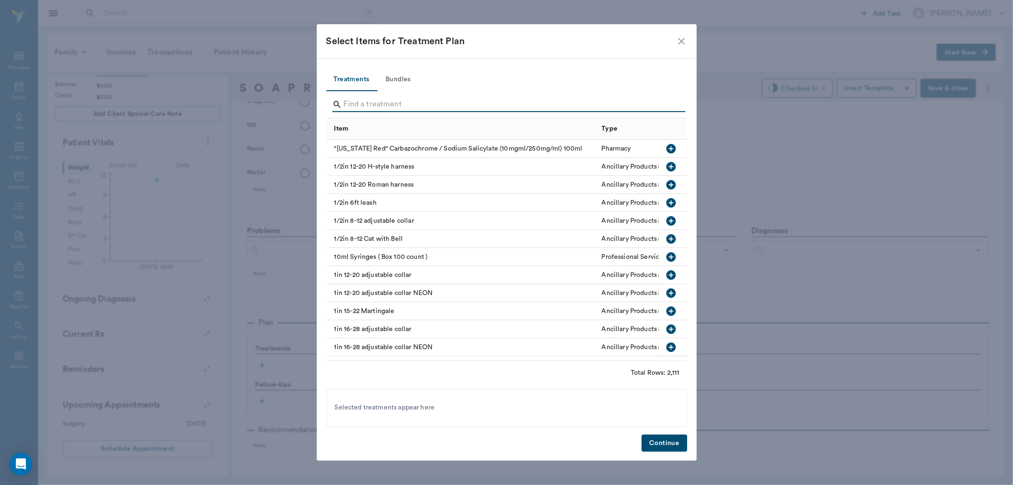
click at [397, 107] on input "Search" at bounding box center [507, 104] width 327 height 15
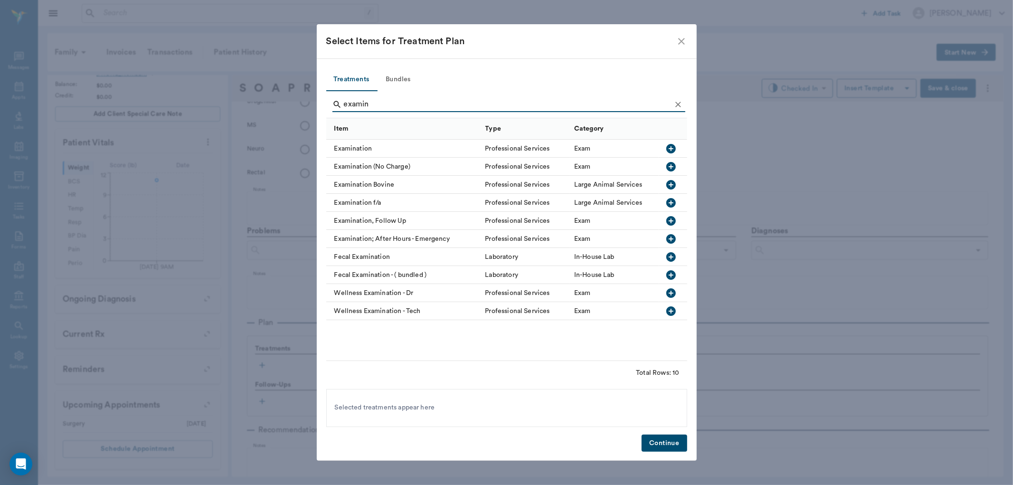
type input "examin"
click at [673, 144] on icon "button" at bounding box center [670, 148] width 9 height 9
click at [663, 438] on button "Continue" at bounding box center [664, 444] width 45 height 18
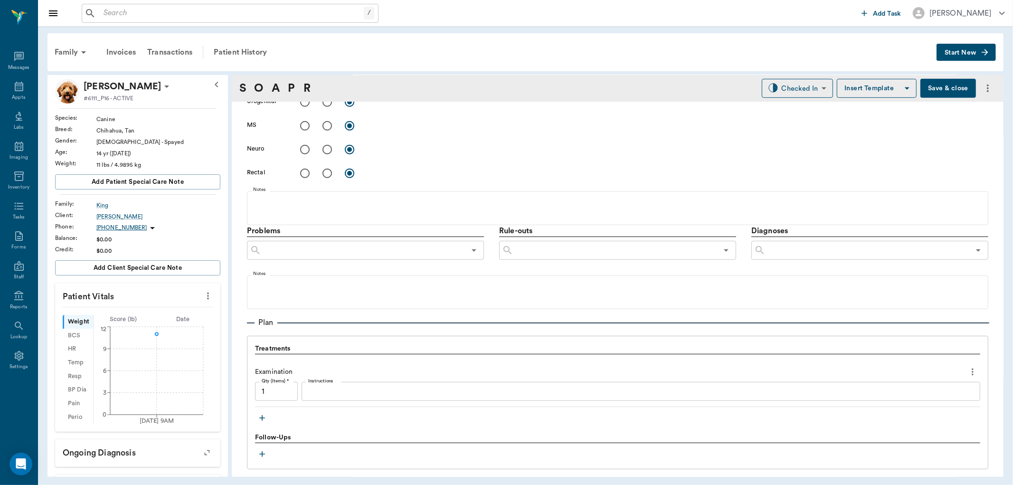
scroll to position [0, 0]
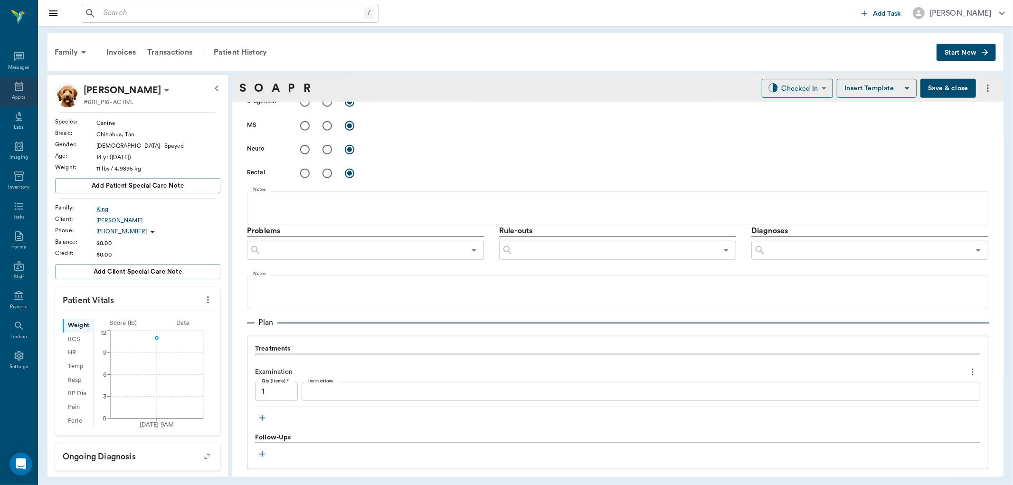
click at [9, 91] on div "Appts" at bounding box center [19, 92] width 38 height 30
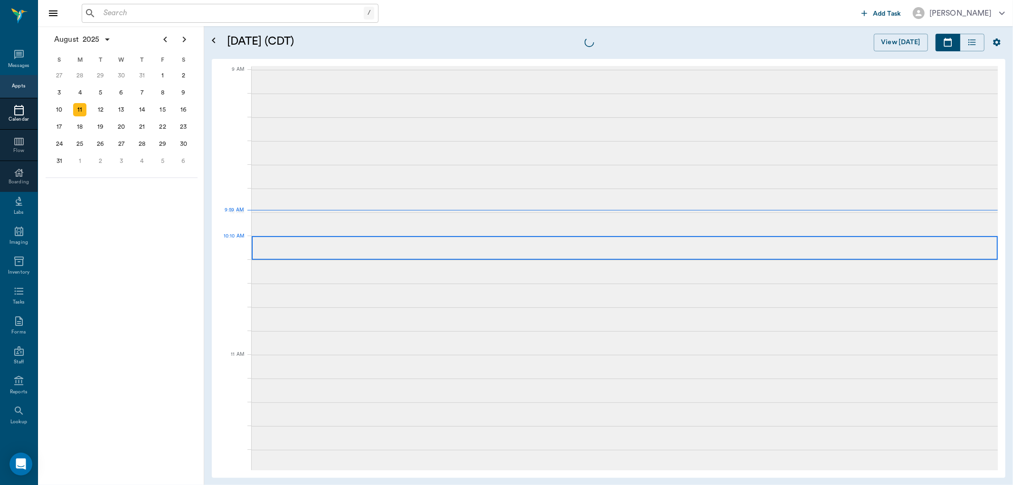
scroll to position [142, 0]
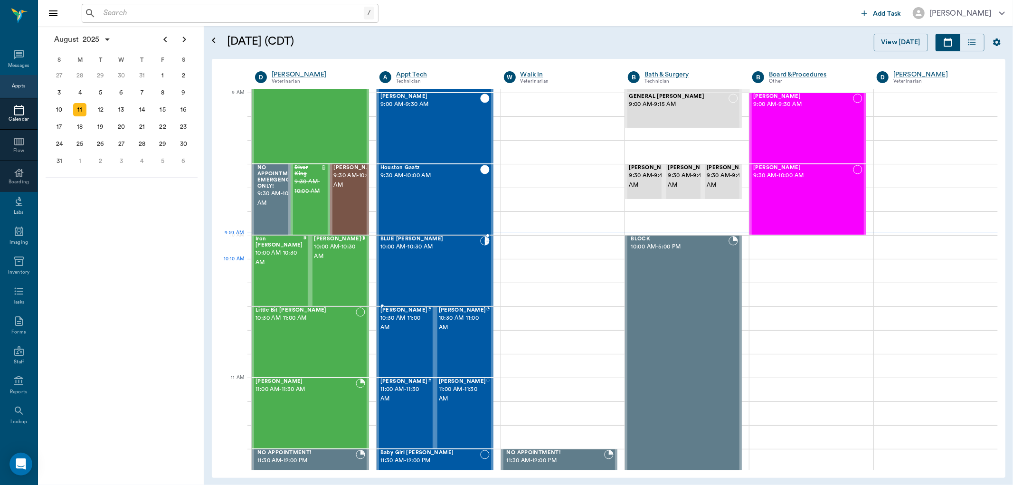
click at [443, 263] on div "BLUE BELL Allen 10:00 AM - 10:30 AM" at bounding box center [430, 270] width 100 height 69
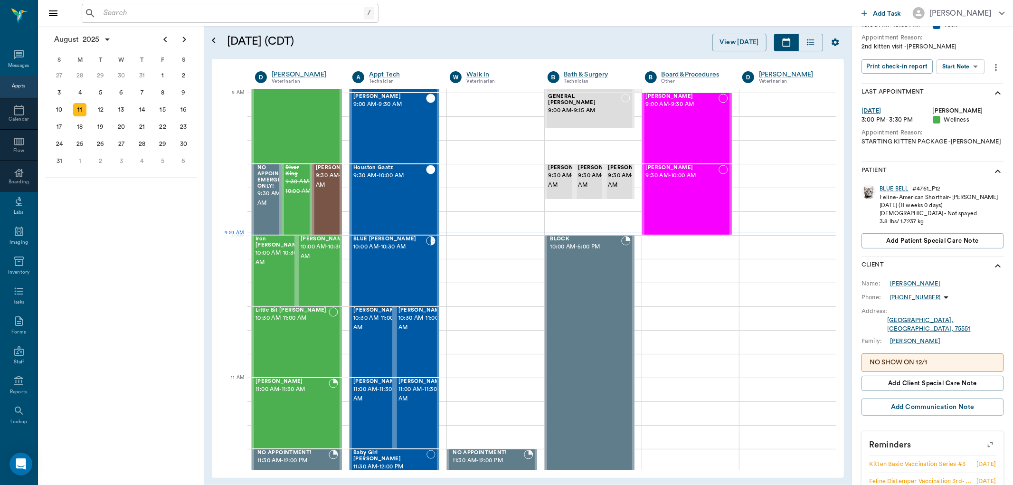
scroll to position [137, 0]
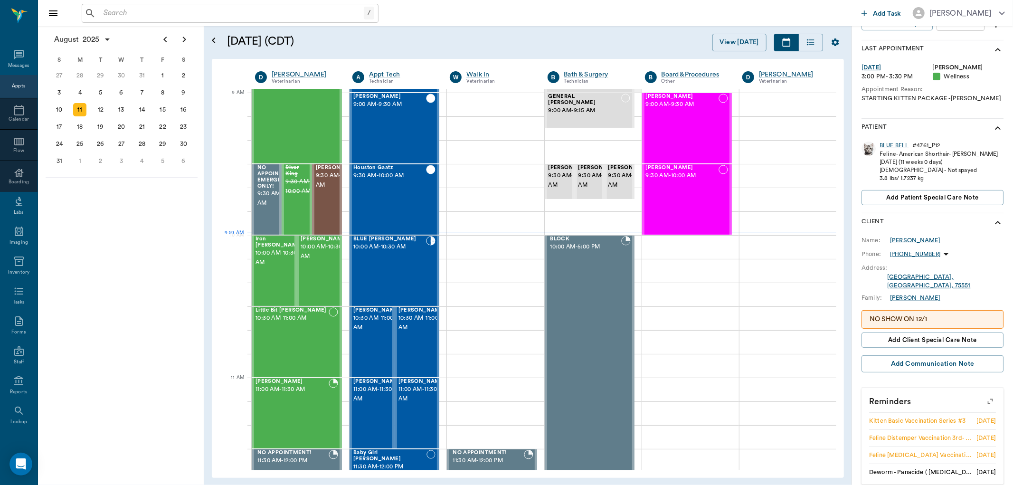
click at [984, 395] on icon "button" at bounding box center [990, 401] width 13 height 13
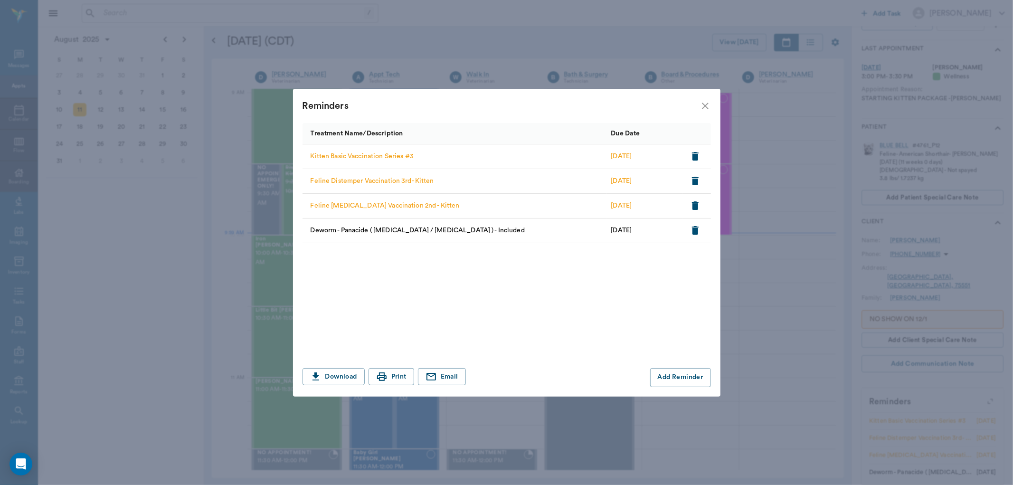
click at [702, 108] on icon "close" at bounding box center [705, 106] width 7 height 7
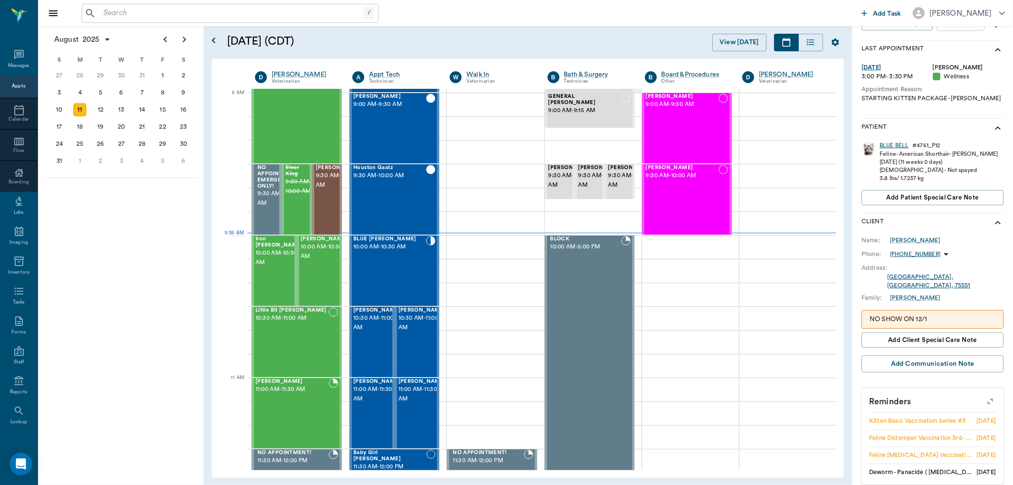
click at [893, 142] on div "BLUE BELL" at bounding box center [894, 146] width 29 height 8
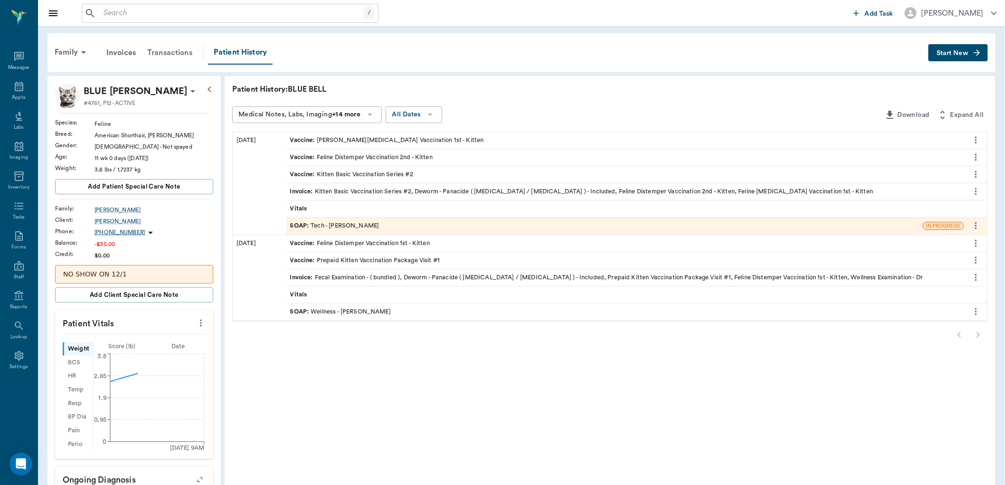
click at [188, 54] on div "Transactions" at bounding box center [170, 52] width 57 height 23
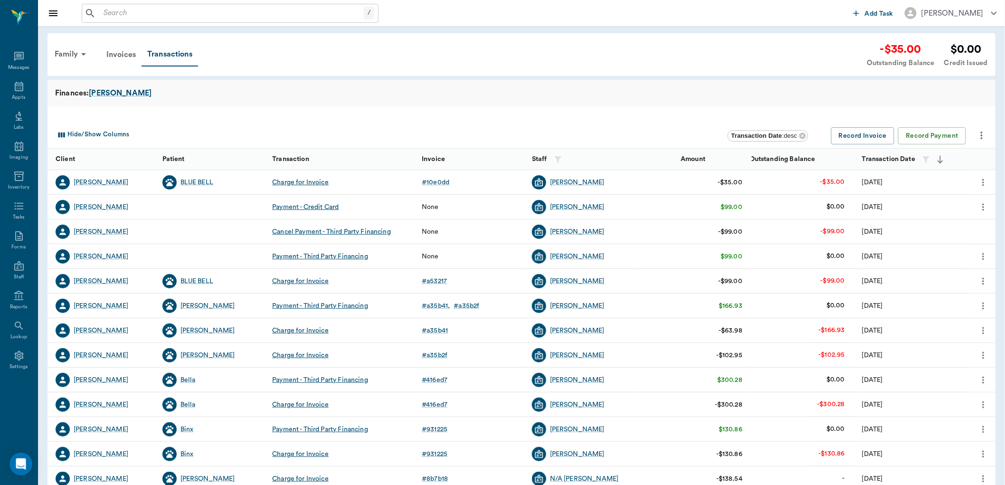
click at [981, 181] on icon "more" at bounding box center [983, 182] width 10 height 11
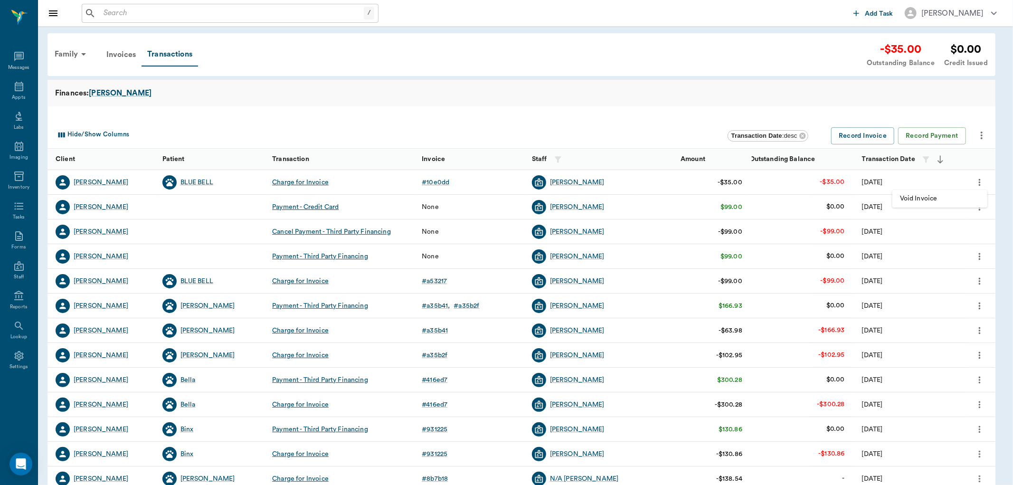
click at [951, 197] on span "Void Invoice" at bounding box center [940, 199] width 80 height 10
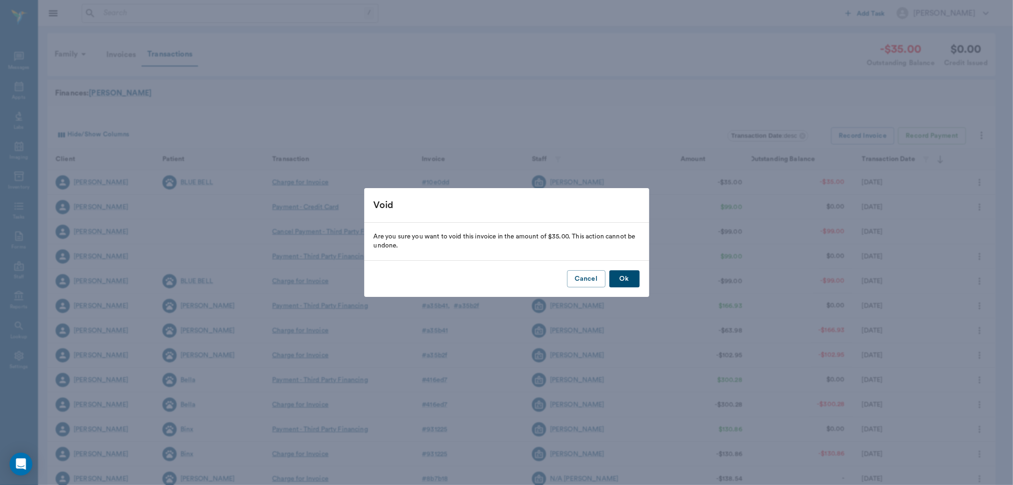
click at [628, 281] on button "Ok" at bounding box center [624, 279] width 30 height 18
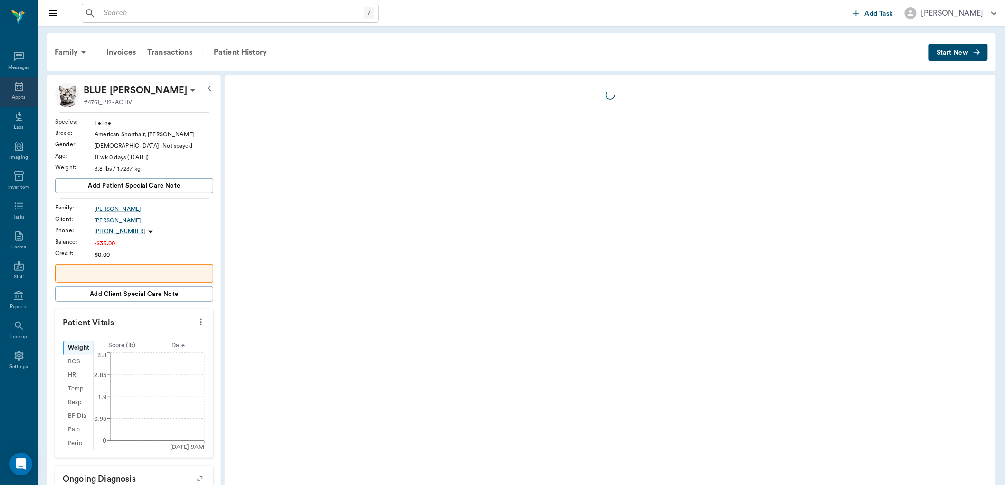
click at [11, 89] on div "Appts" at bounding box center [19, 92] width 38 height 30
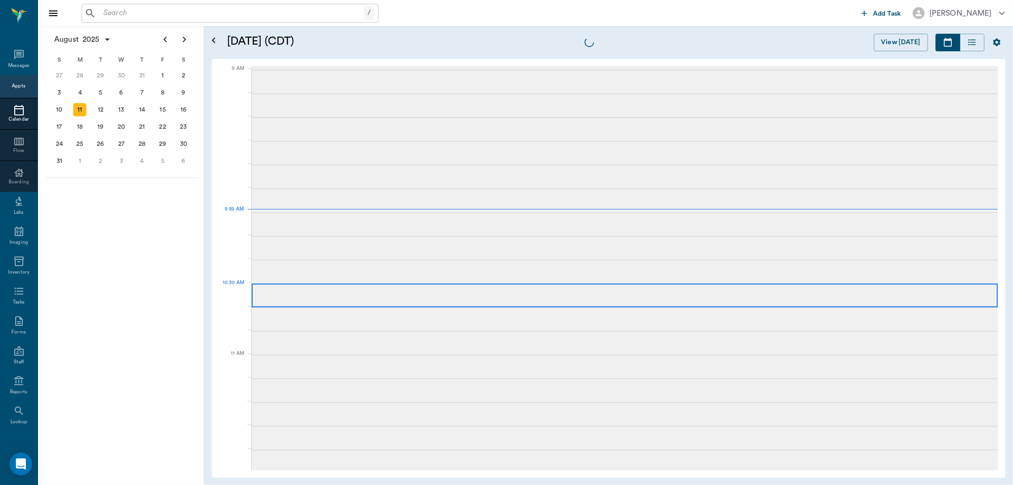
scroll to position [144, 0]
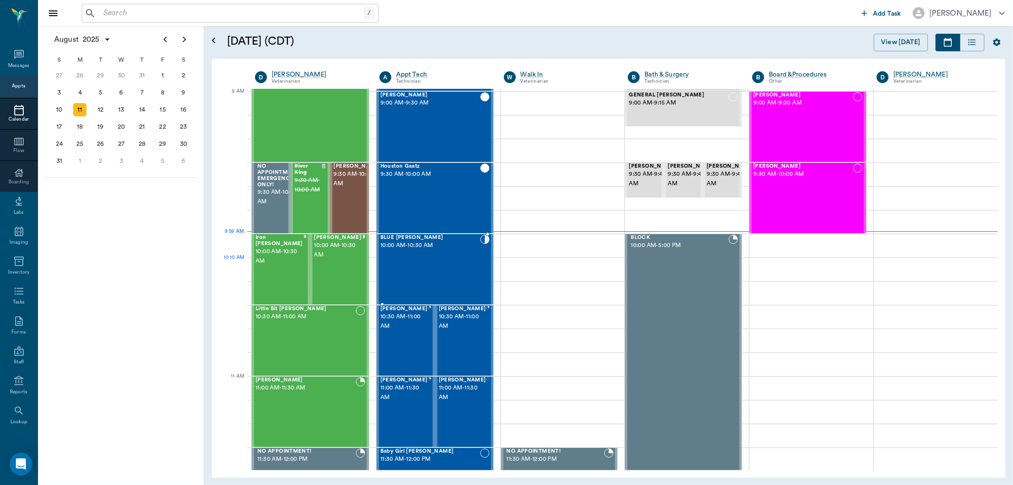
click at [430, 272] on div "BLUE BELL Allen 10:00 AM - 10:30 AM" at bounding box center [430, 269] width 100 height 69
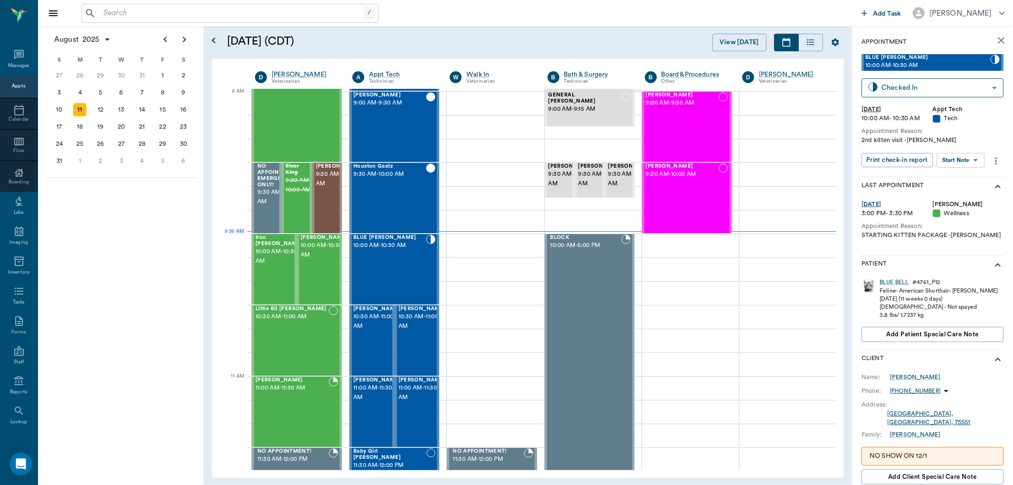
click at [981, 159] on body "/ ​ Add Task Dr. Bert Ellsworth Nectar Messages Appts Calendar Flow Boarding La…" at bounding box center [506, 242] width 1013 height 485
click at [962, 184] on button "View SOAP" at bounding box center [950, 179] width 32 height 11
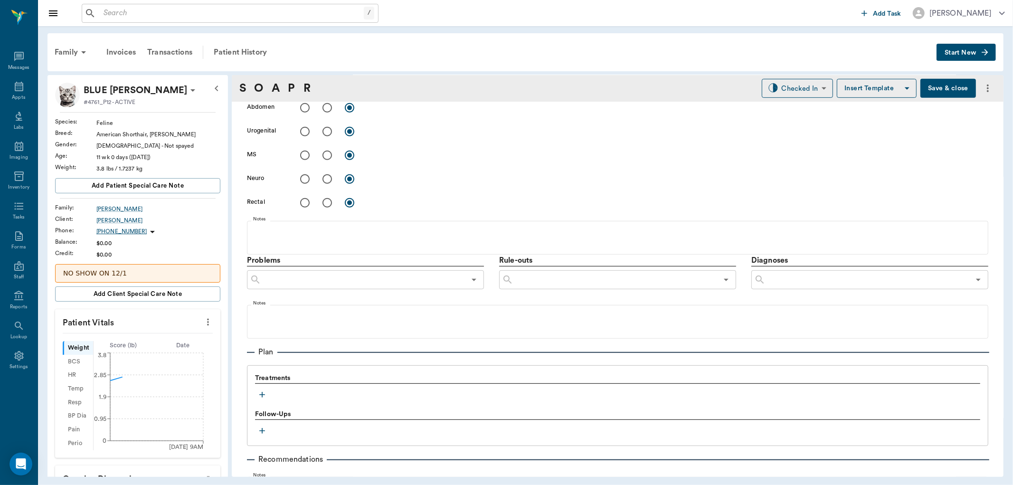
type input "682b670d8bdc6f7f8feef3db"
type input "65d2be4f46e3a538d89b8c1a"
type textarea "2nd kitten visit -jess"
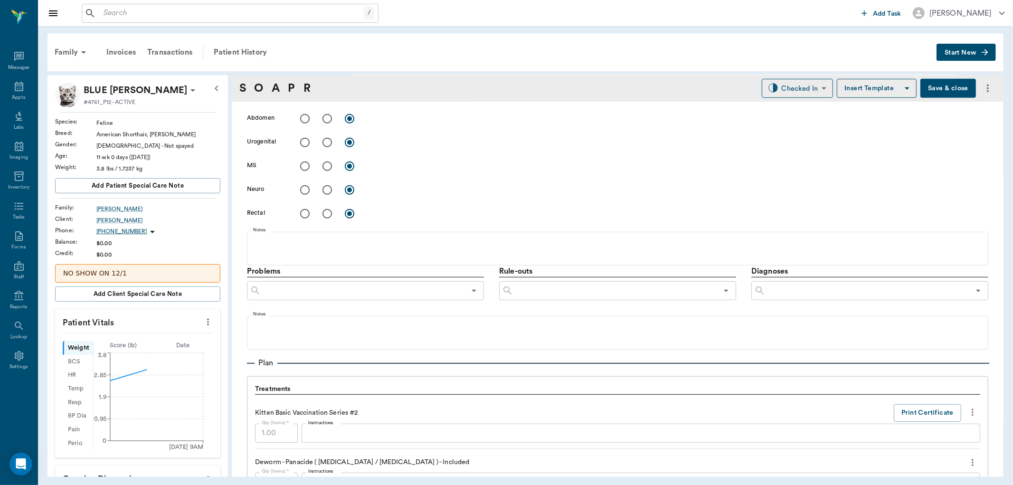
type input "[DATE]"
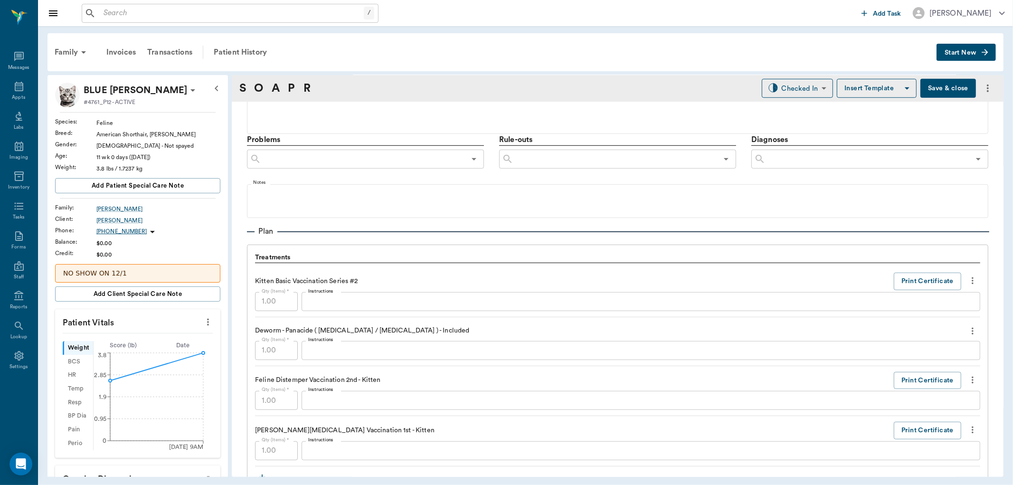
click at [968, 278] on icon "more" at bounding box center [973, 280] width 10 height 11
click at [938, 314] on span "Delete" at bounding box center [925, 315] width 80 height 10
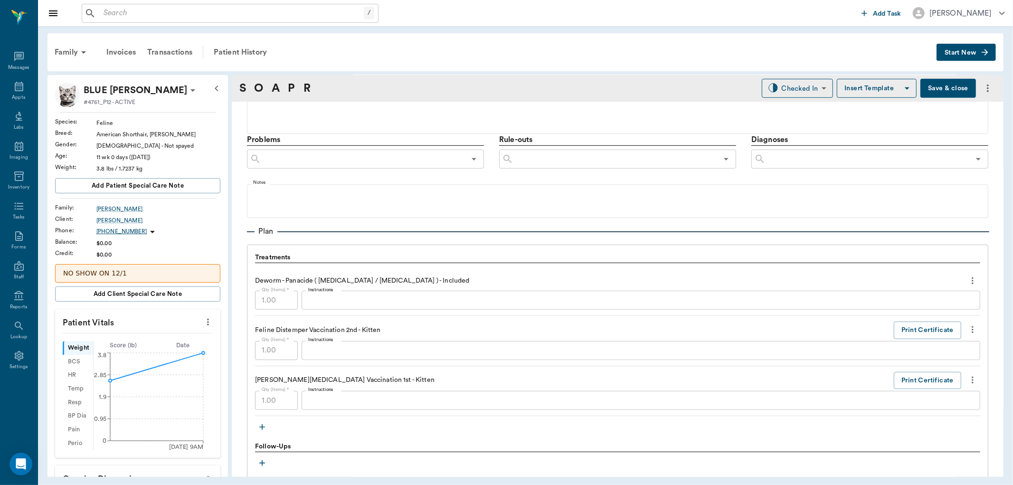
click at [968, 282] on icon "more" at bounding box center [973, 280] width 10 height 11
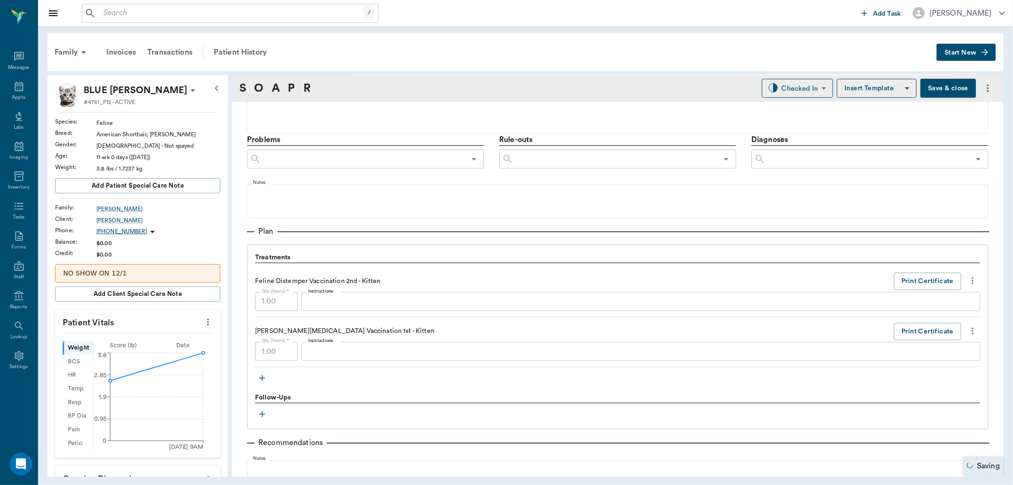
click at [972, 282] on icon "more" at bounding box center [973, 280] width 2 height 7
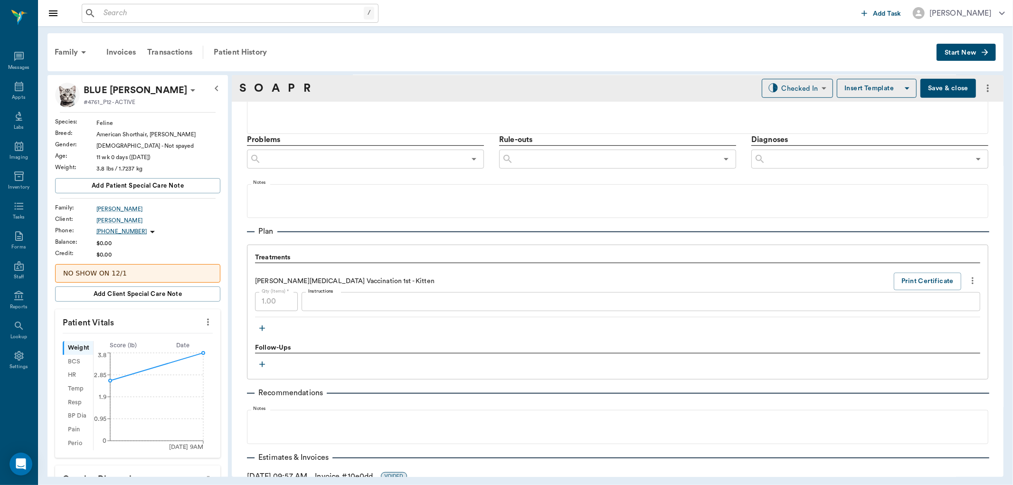
click at [968, 279] on icon "more" at bounding box center [973, 280] width 10 height 11
click at [934, 313] on span "Delete" at bounding box center [925, 315] width 80 height 10
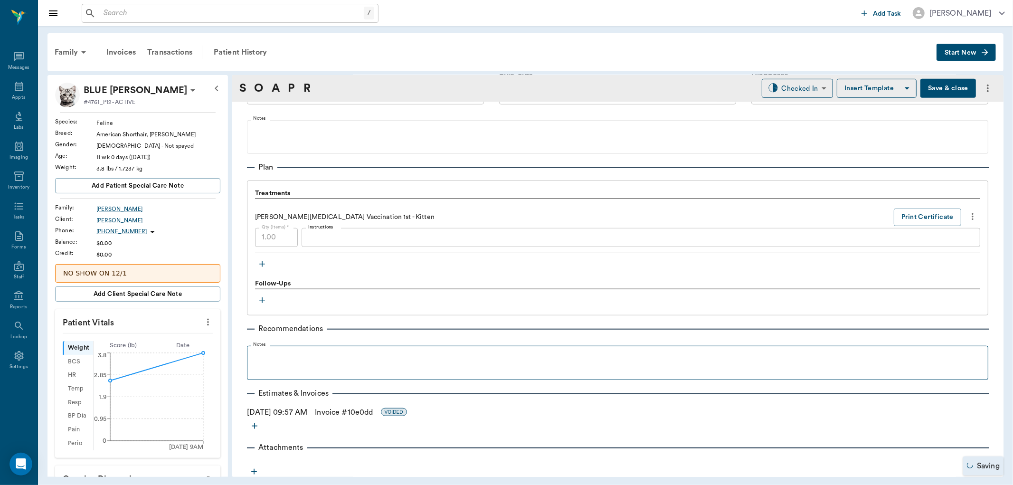
scroll to position [578, 0]
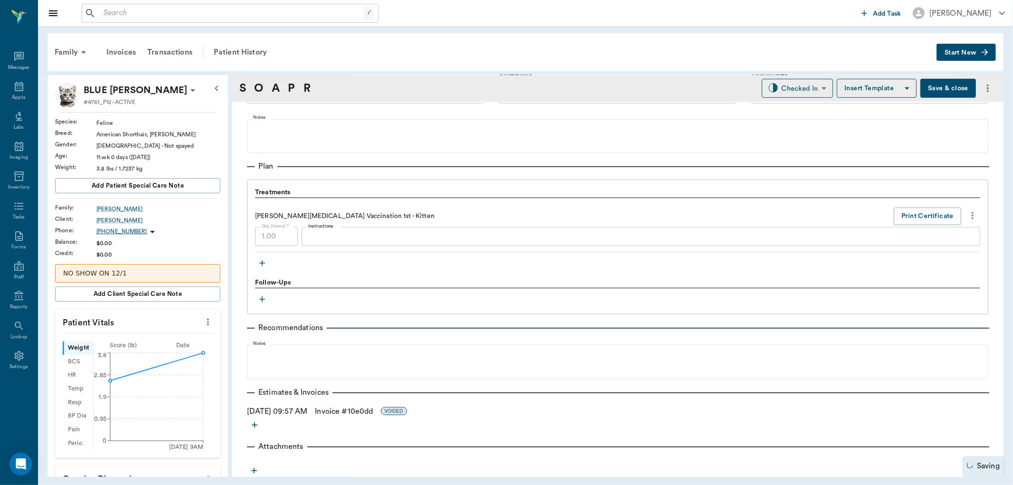
click at [263, 265] on icon "button" at bounding box center [261, 262] width 9 height 9
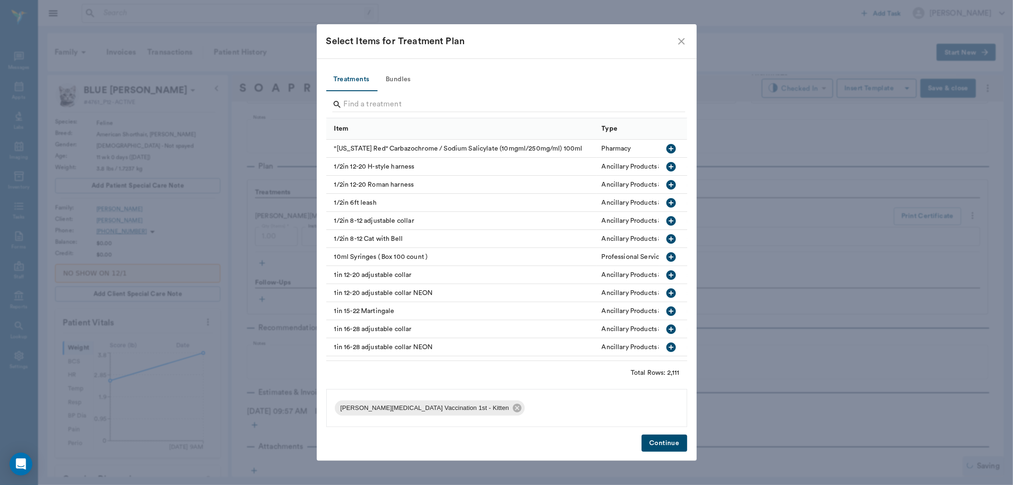
click at [408, 83] on button "Bundles" at bounding box center [398, 79] width 43 height 23
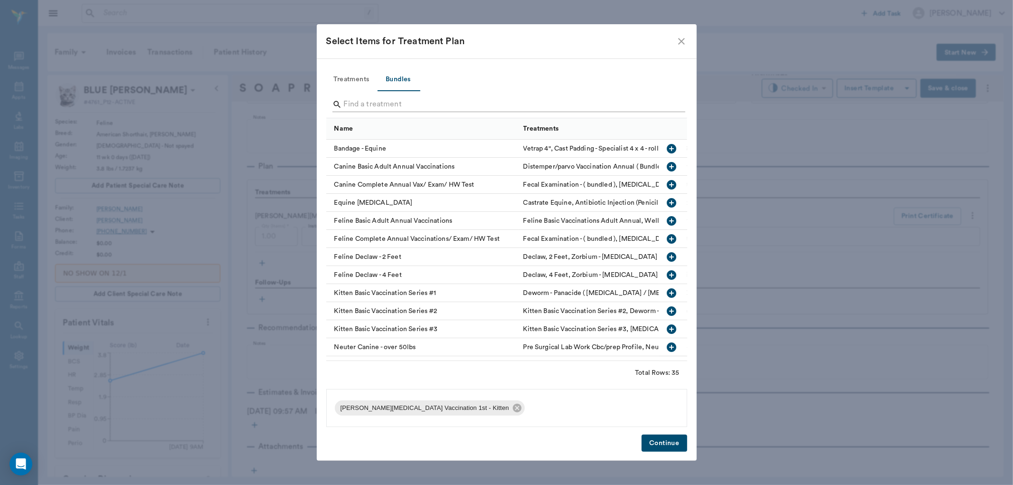
click at [451, 103] on input "Search" at bounding box center [507, 104] width 327 height 15
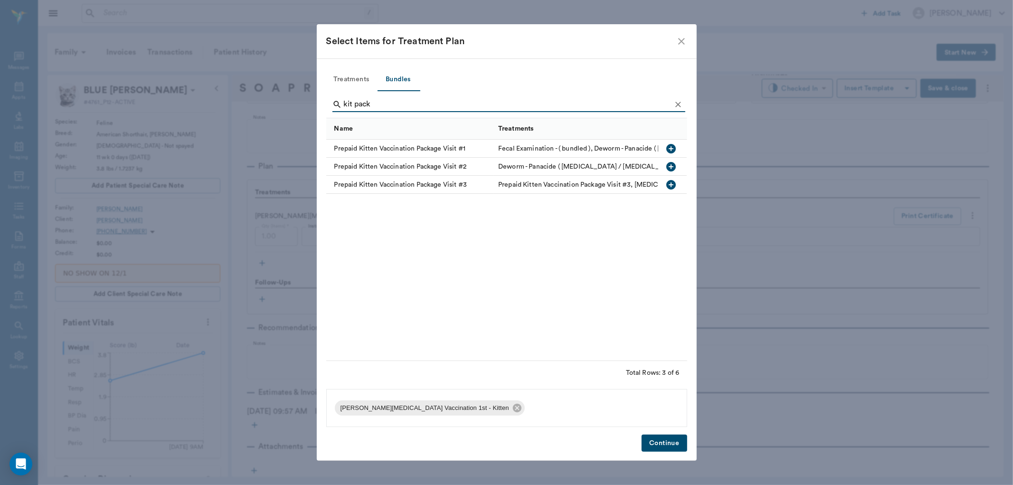
type input "kit pack"
click at [674, 169] on icon "button" at bounding box center [671, 166] width 9 height 9
click at [667, 446] on button "Continue" at bounding box center [664, 444] width 45 height 18
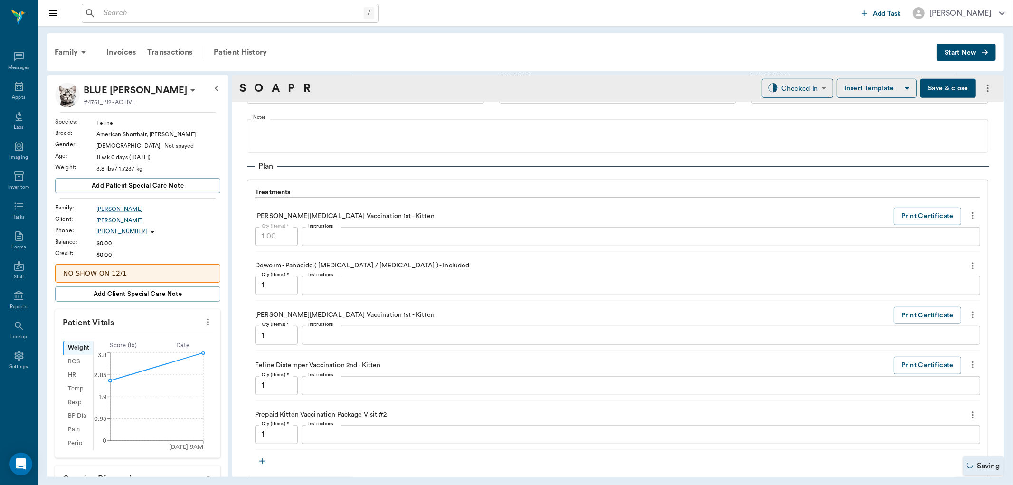
click at [968, 213] on icon "more" at bounding box center [973, 215] width 10 height 11
click at [911, 249] on span "Delete" at bounding box center [925, 249] width 80 height 10
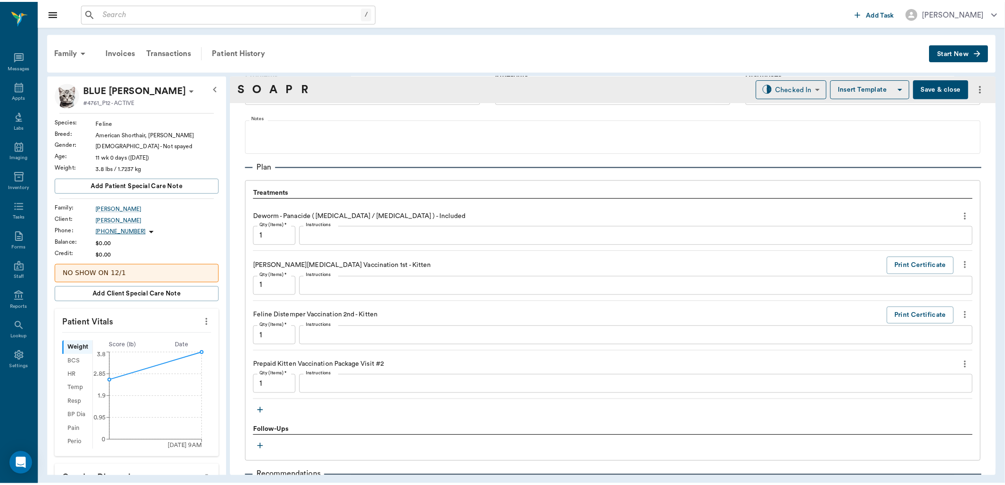
scroll to position [746, 0]
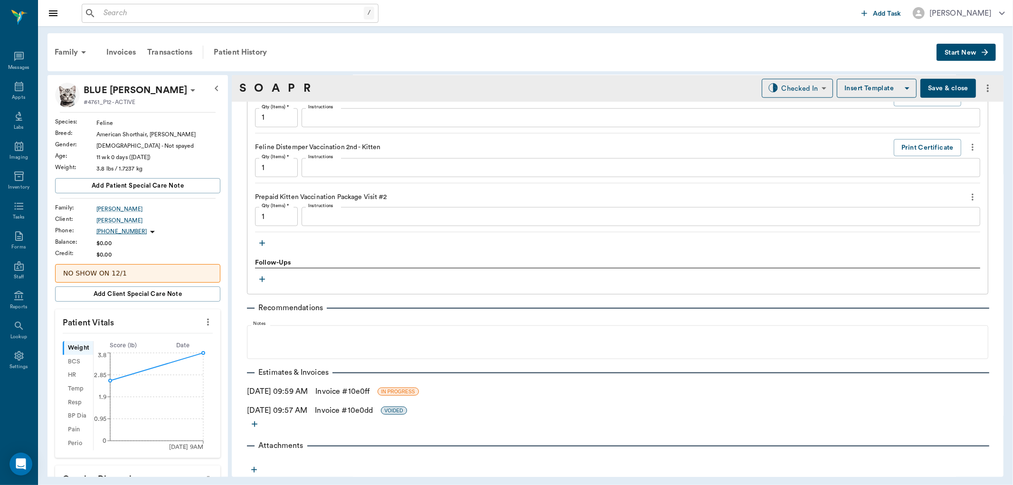
click at [365, 390] on link "Invoice # 10e0ff" at bounding box center [342, 391] width 54 height 11
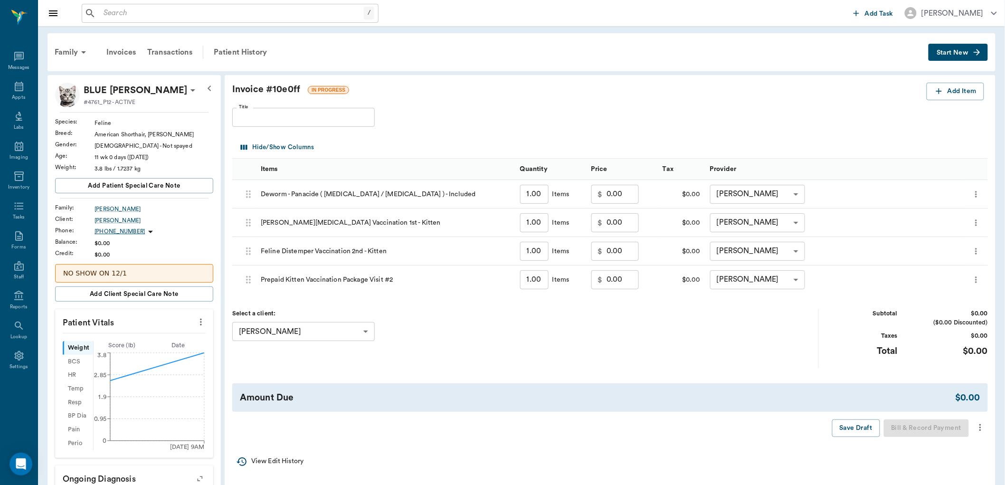
scroll to position [53, 0]
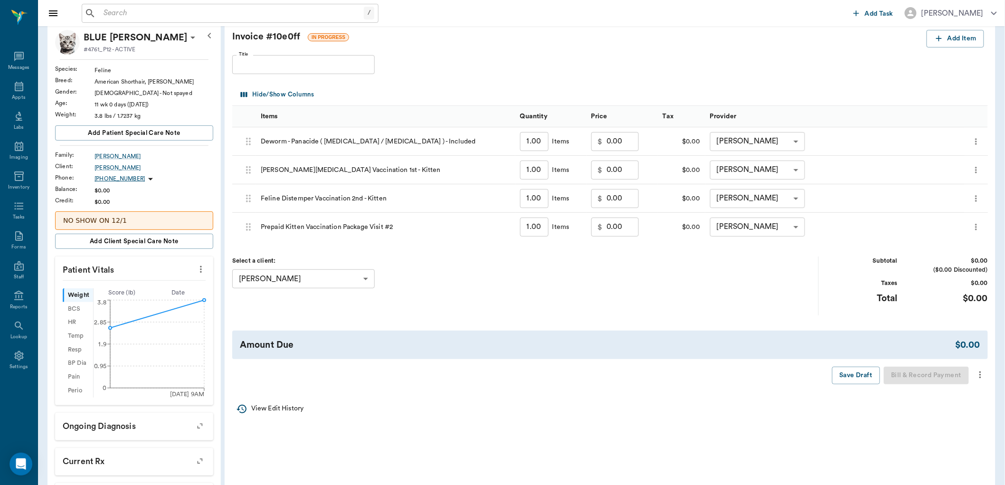
click at [983, 374] on icon "more" at bounding box center [980, 374] width 10 height 11
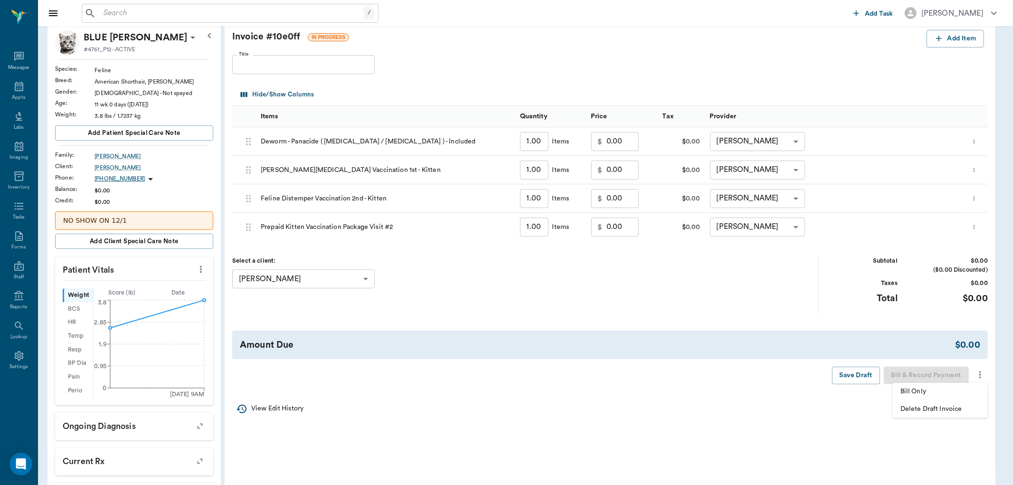
click at [941, 393] on span "Bill Only" at bounding box center [941, 392] width 80 height 10
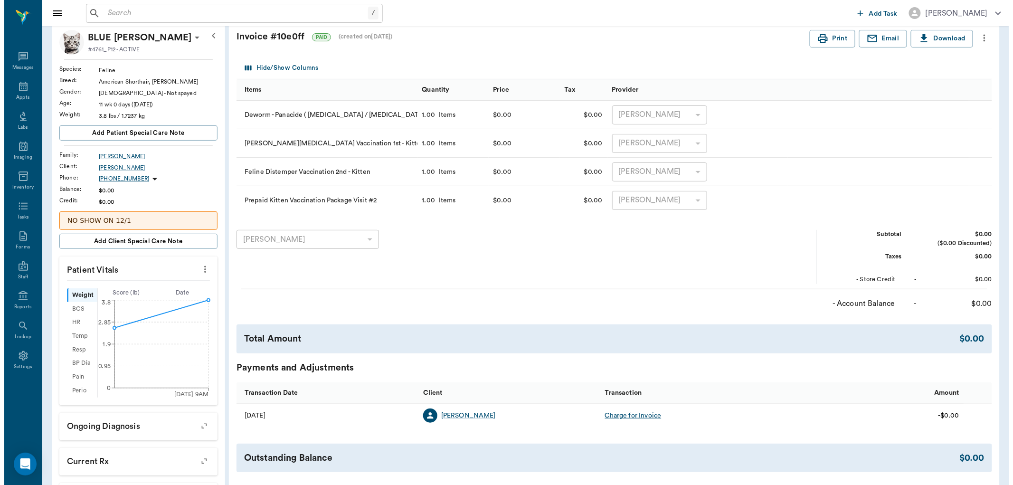
scroll to position [0, 0]
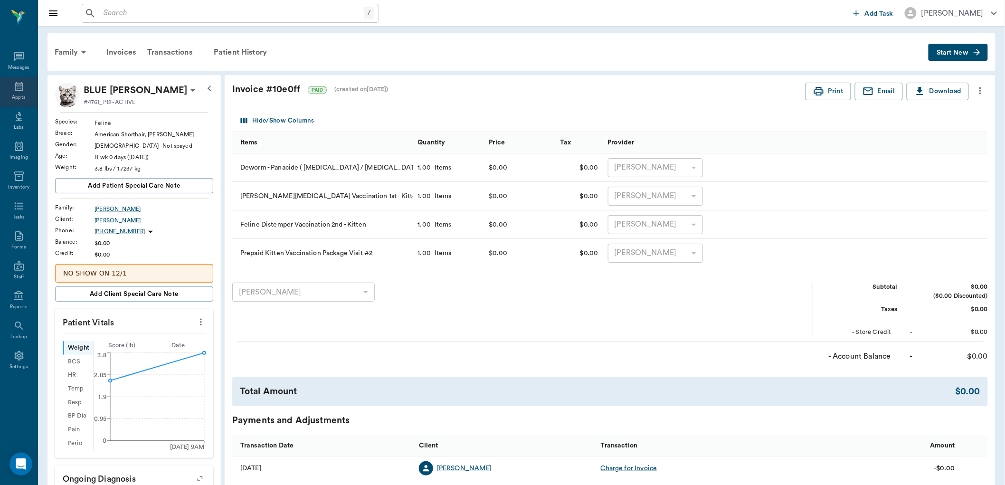
click at [23, 82] on icon at bounding box center [18, 86] width 11 height 11
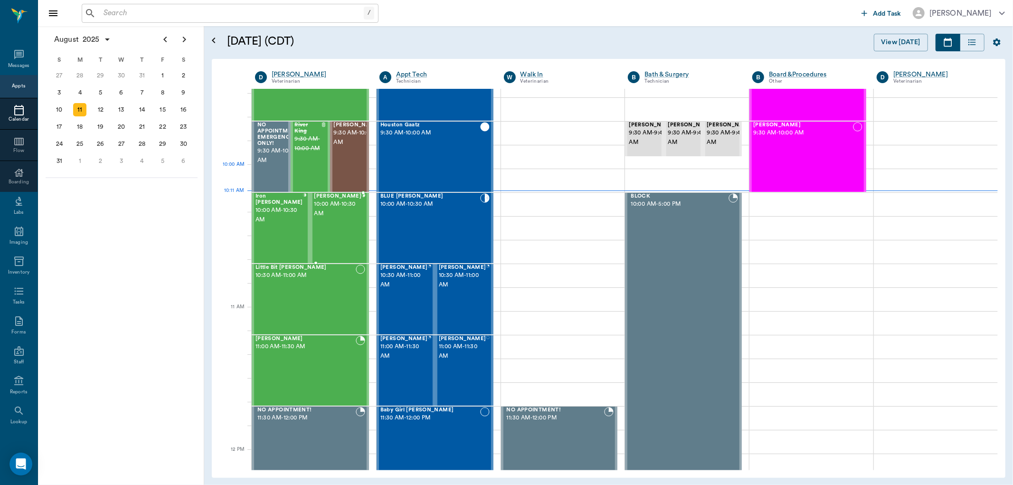
scroll to position [180, 0]
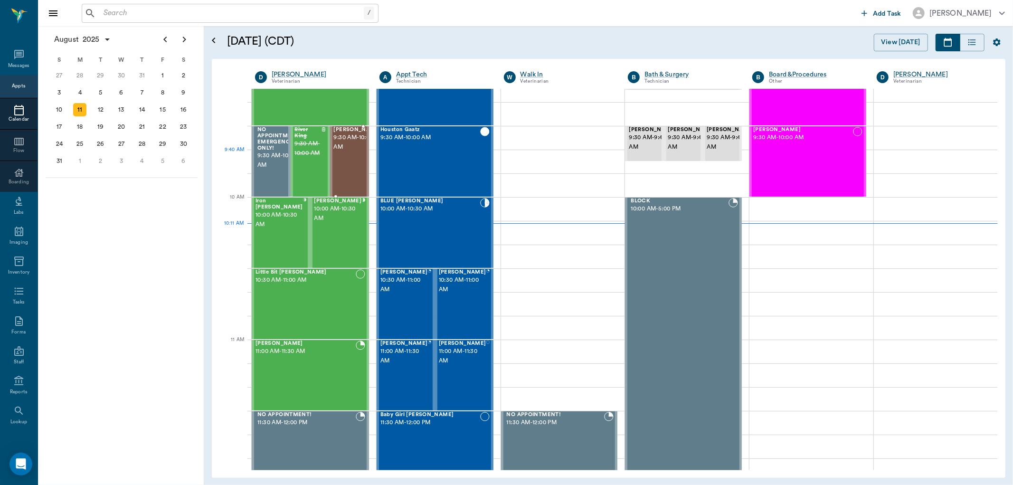
click at [354, 152] on span "9:30 AM - 10:00 AM" at bounding box center [357, 142] width 47 height 19
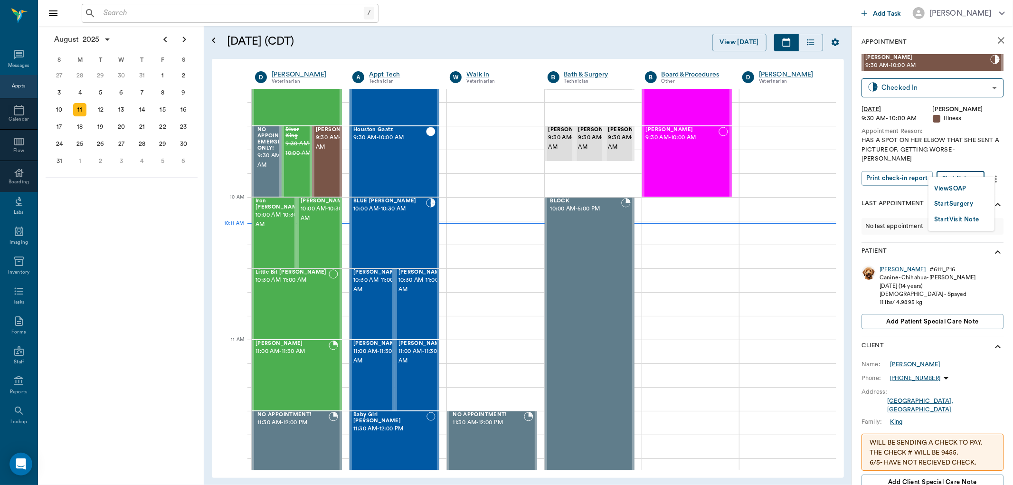
click at [969, 170] on body "/ ​ Add Task Dr. Bert Ellsworth Nectar Messages Appts Calendar Flow Boarding La…" at bounding box center [506, 242] width 1013 height 485
click at [966, 188] on button "View SOAP" at bounding box center [950, 188] width 32 height 11
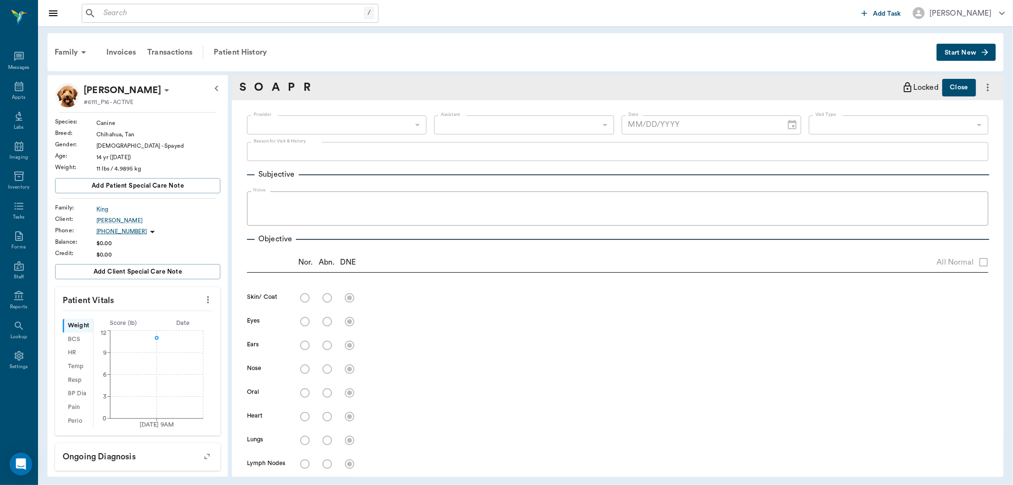
type input "63ec2f075fda476ae8351a4d"
type input "682b670d8bdc6f7f8feef3db"
type input "65d2be4f46e3a538d89b8c15"
type textarea "HAS A SPOT ON HER ELBOW THAT SHE SENT A PICTURE OF. GETTING WORSE -LORY"
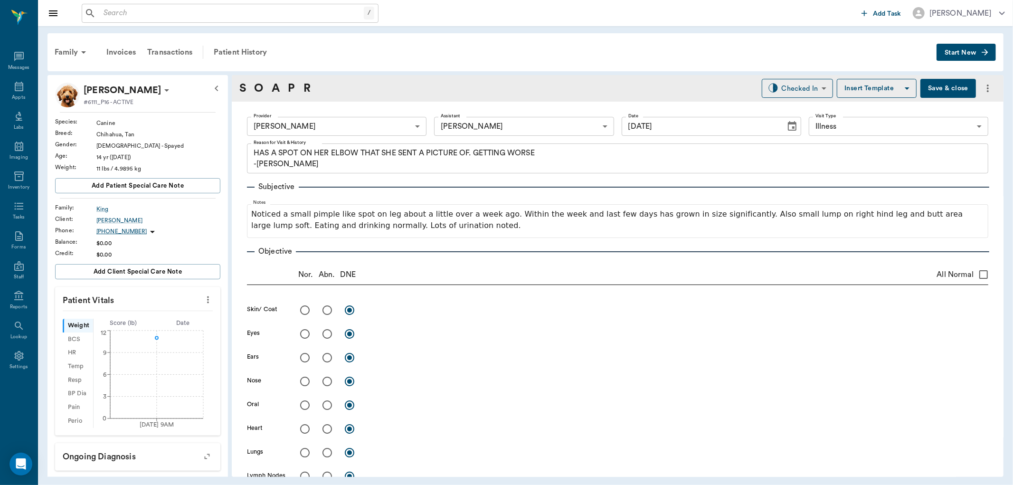
type input "[DATE]"
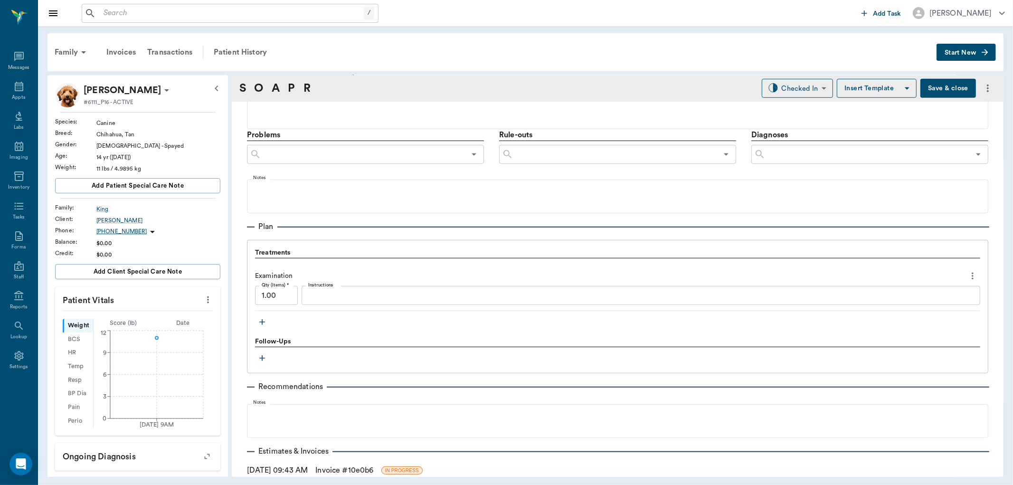
scroll to position [528, 0]
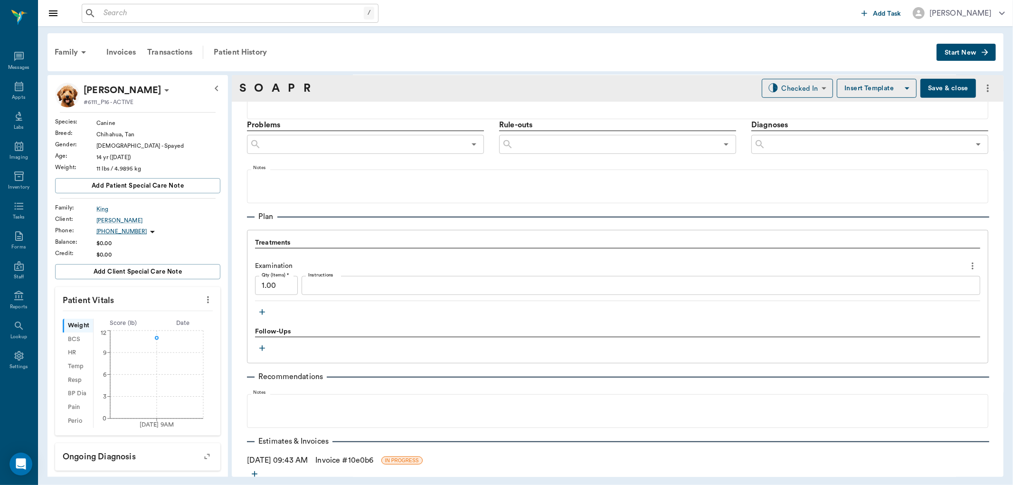
click at [260, 311] on icon "button" at bounding box center [261, 311] width 9 height 9
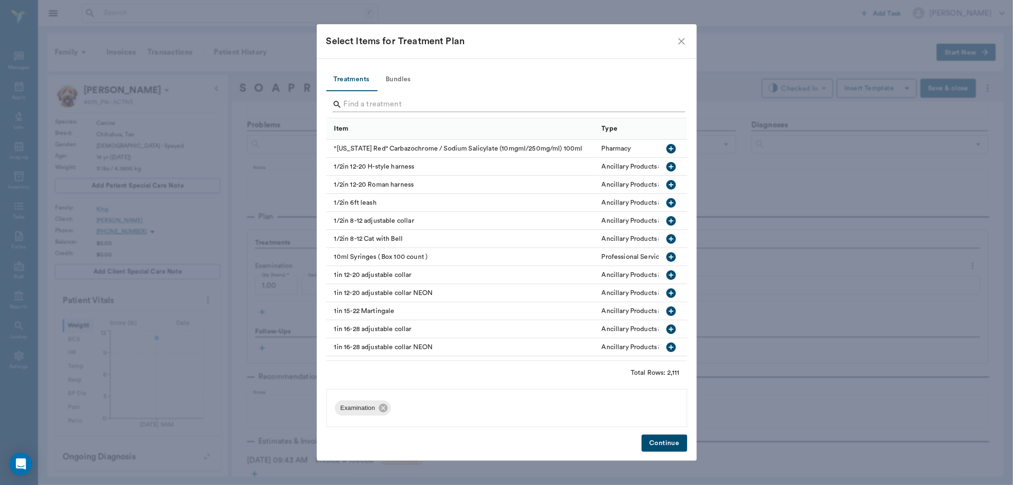
click at [401, 106] on input "Search" at bounding box center [507, 104] width 327 height 15
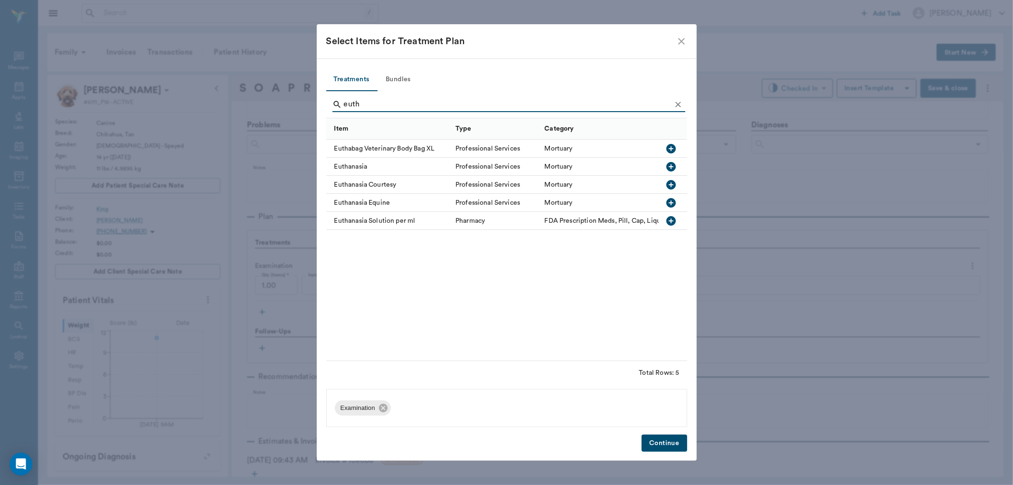
type input "euth"
click at [674, 163] on icon "button" at bounding box center [670, 166] width 9 height 9
click at [386, 408] on icon at bounding box center [383, 408] width 9 height 9
click at [680, 105] on icon "Clear" at bounding box center [678, 104] width 9 height 9
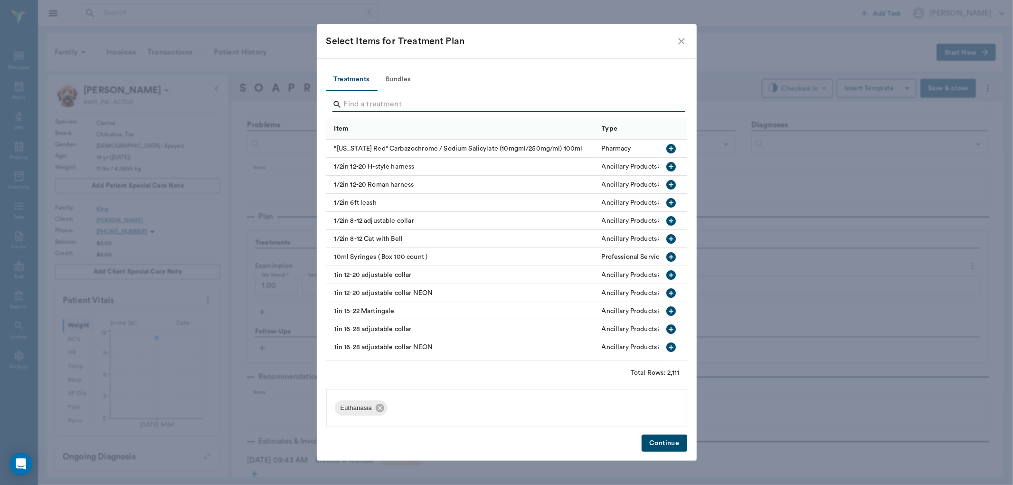
click at [594, 102] on input "Search" at bounding box center [507, 104] width 327 height 15
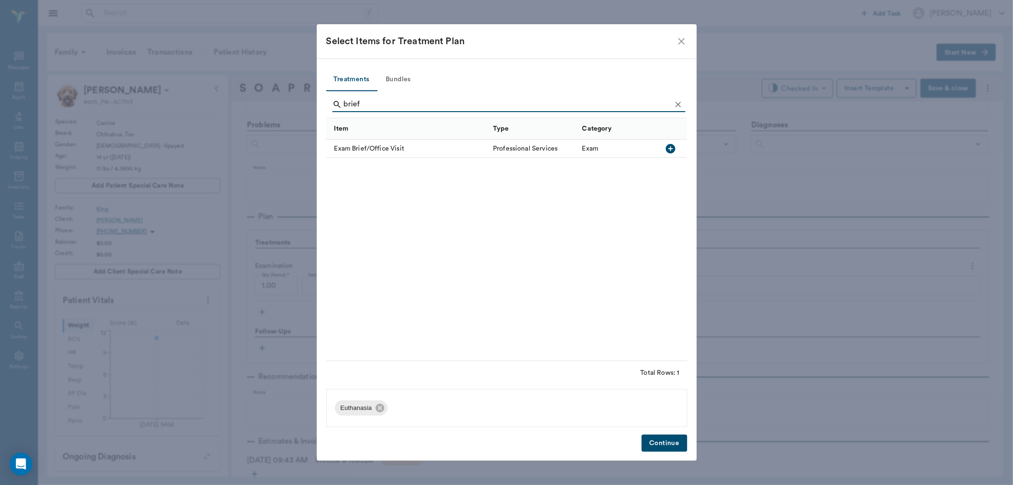
type input "brief"
click at [671, 144] on icon "button" at bounding box center [670, 148] width 9 height 9
click at [680, 109] on icon "Clear" at bounding box center [678, 104] width 9 height 9
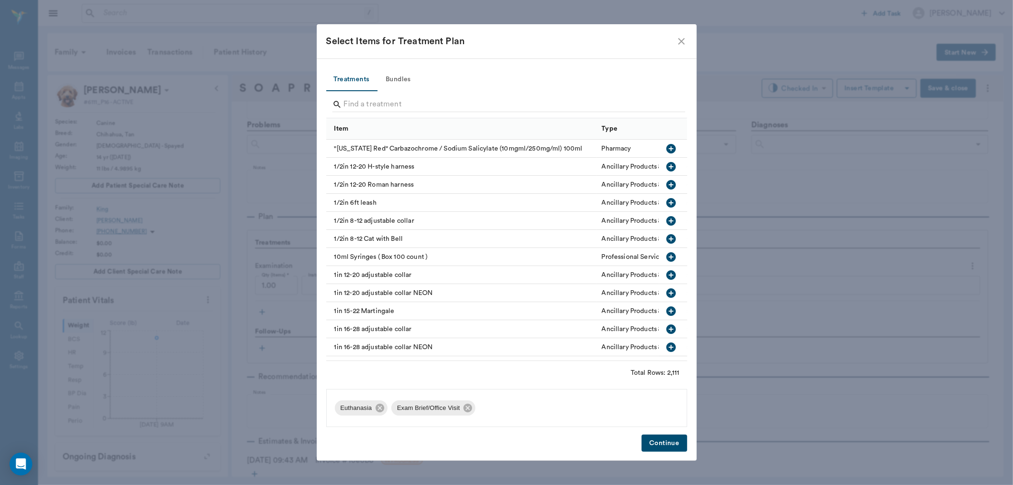
click at [680, 451] on button "Continue" at bounding box center [664, 444] width 45 height 18
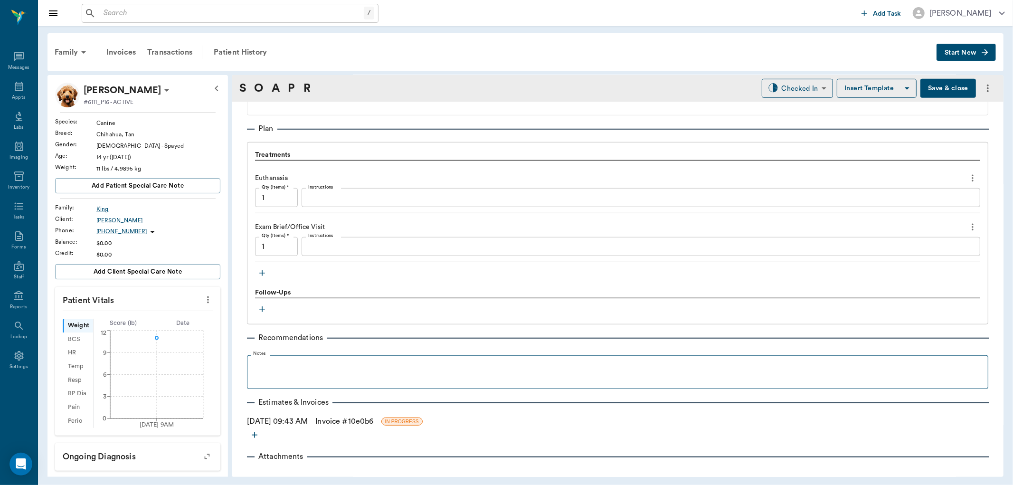
scroll to position [626, 0]
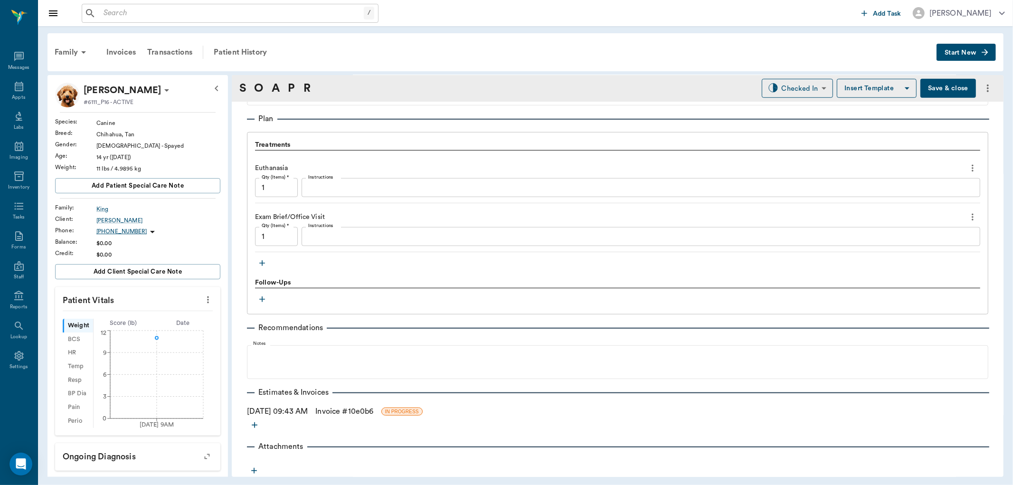
click at [262, 268] on button "button" at bounding box center [262, 263] width 14 height 14
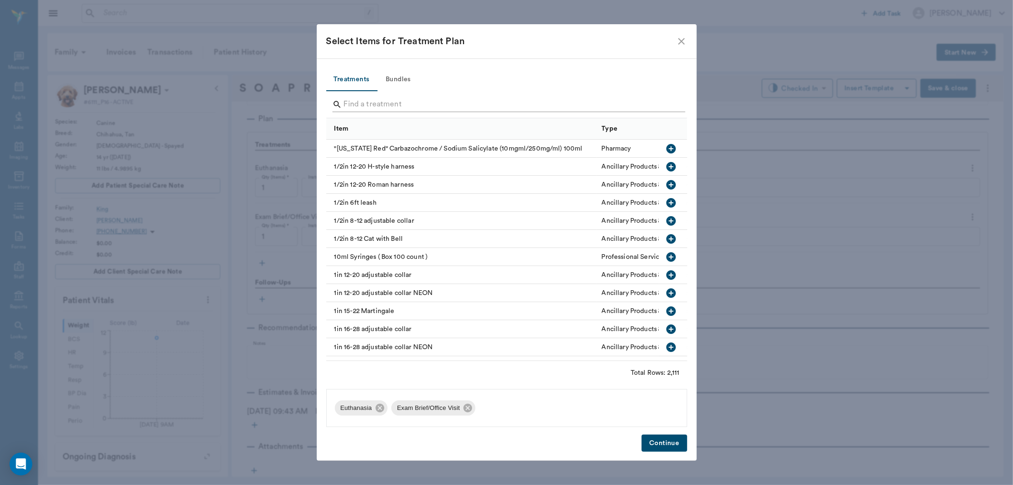
click at [373, 105] on input "Search" at bounding box center [507, 104] width 327 height 15
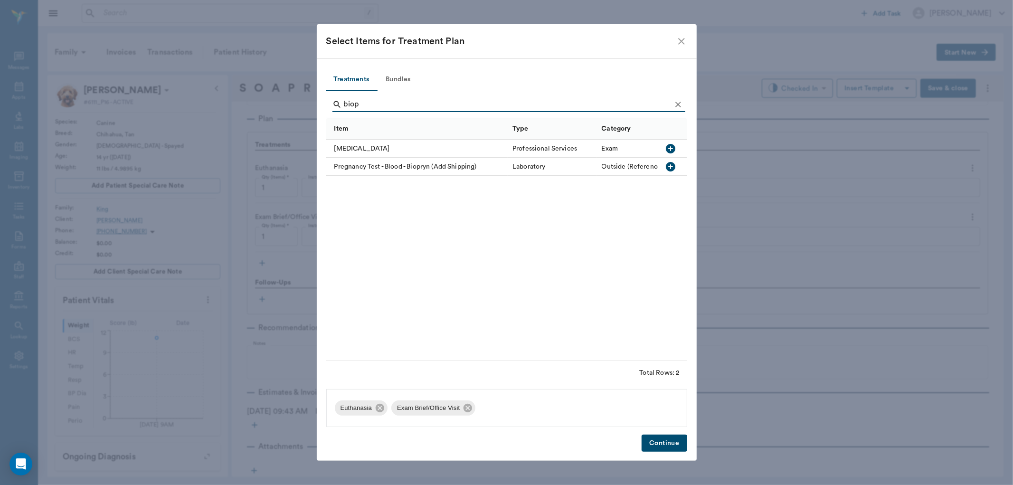
type input "biop"
click at [674, 149] on icon "button" at bounding box center [670, 148] width 9 height 9
click at [674, 445] on button "Continue" at bounding box center [664, 444] width 45 height 18
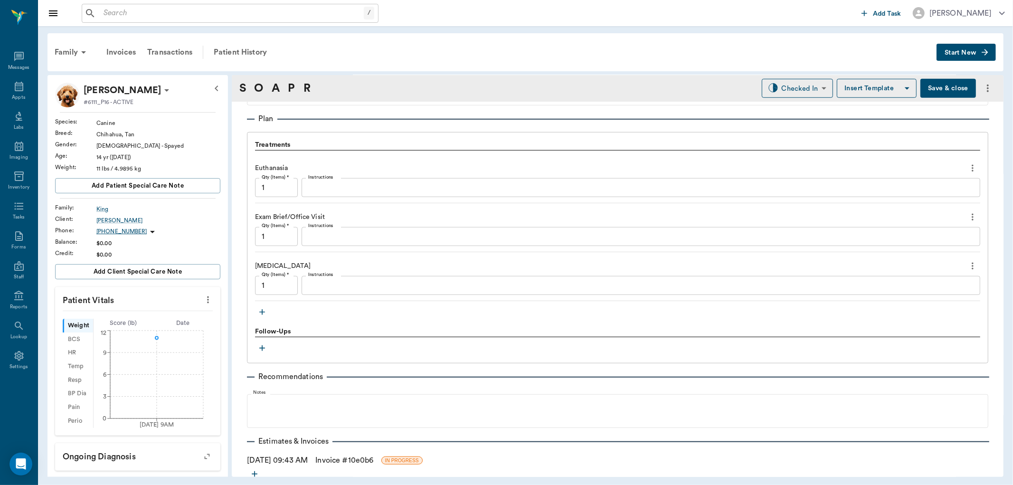
click at [968, 218] on icon "more" at bounding box center [973, 216] width 10 height 11
click at [911, 249] on span "Delete" at bounding box center [925, 251] width 80 height 10
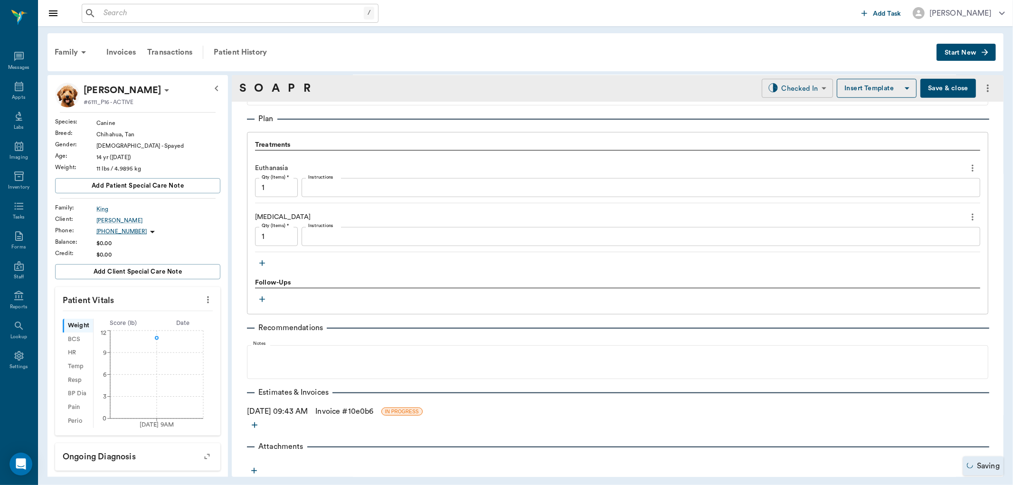
click at [797, 94] on body "/ ​ Add Task Dr. Bert Ellsworth Nectar Messages Appts Labs Imaging Inventory Ta…" at bounding box center [506, 242] width 1013 height 485
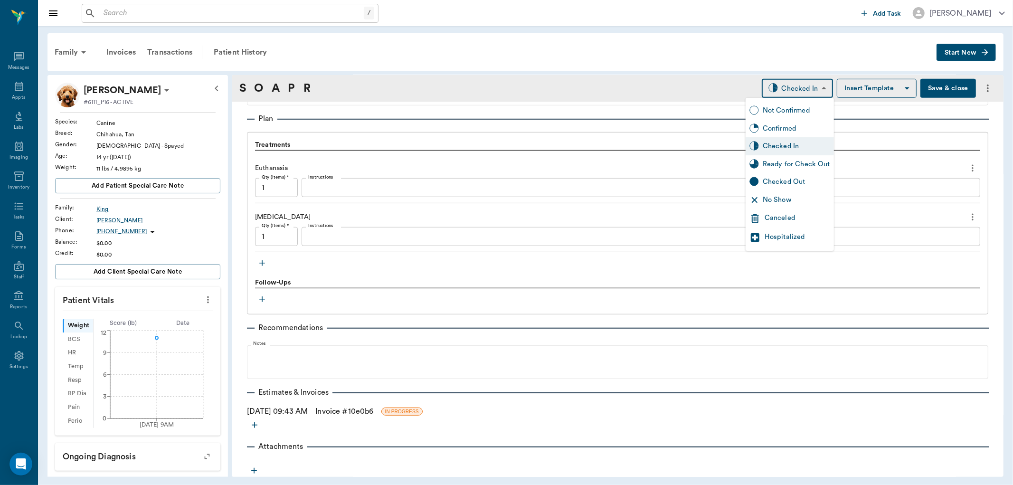
click at [786, 159] on div "Ready for Check Out" at bounding box center [796, 164] width 67 height 10
type input "READY_TO_CHECKOUT"
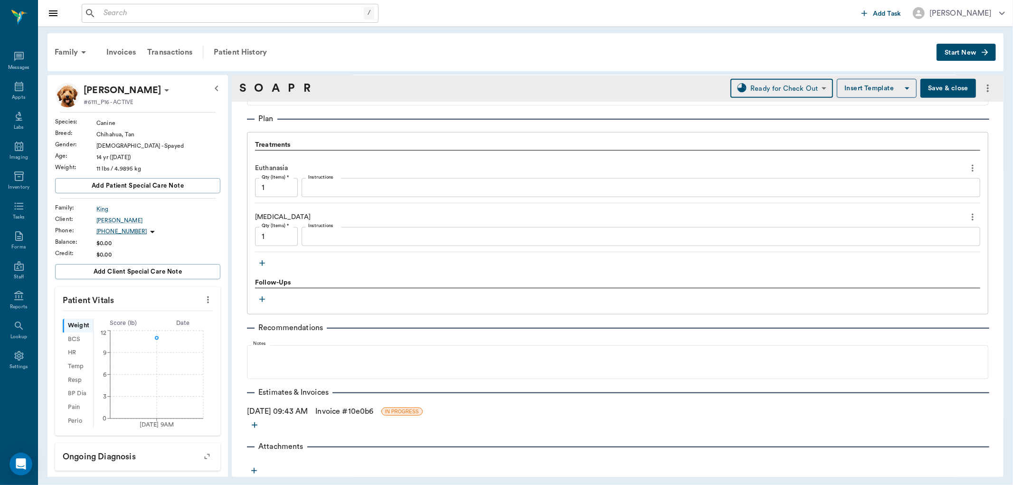
click at [345, 410] on link "Invoice # 10e0b6" at bounding box center [344, 411] width 58 height 11
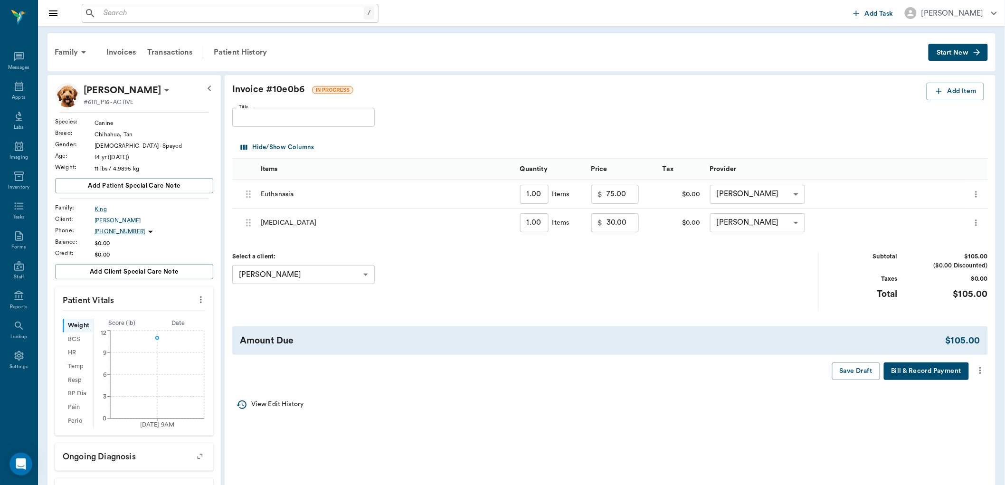
click at [982, 370] on icon "more" at bounding box center [980, 370] width 10 height 11
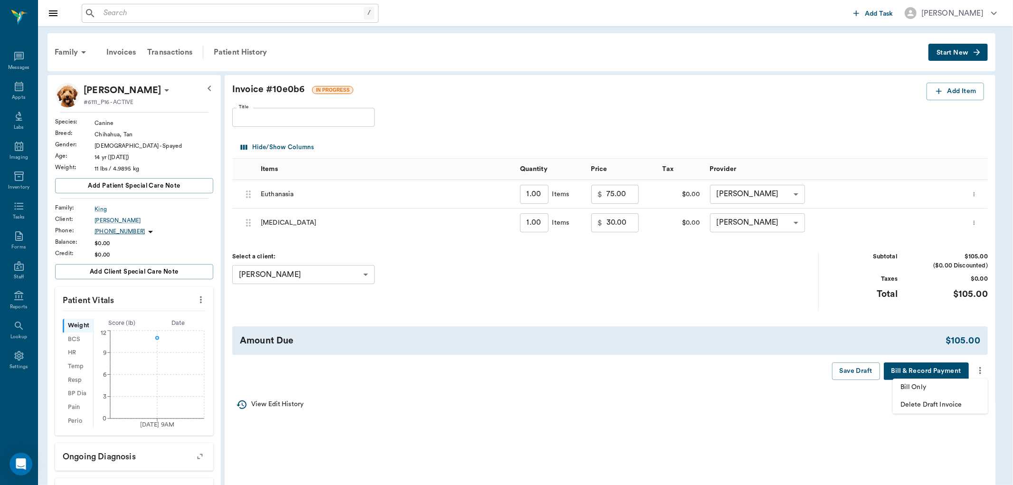
click at [940, 383] on span "Bill Only" at bounding box center [941, 387] width 80 height 10
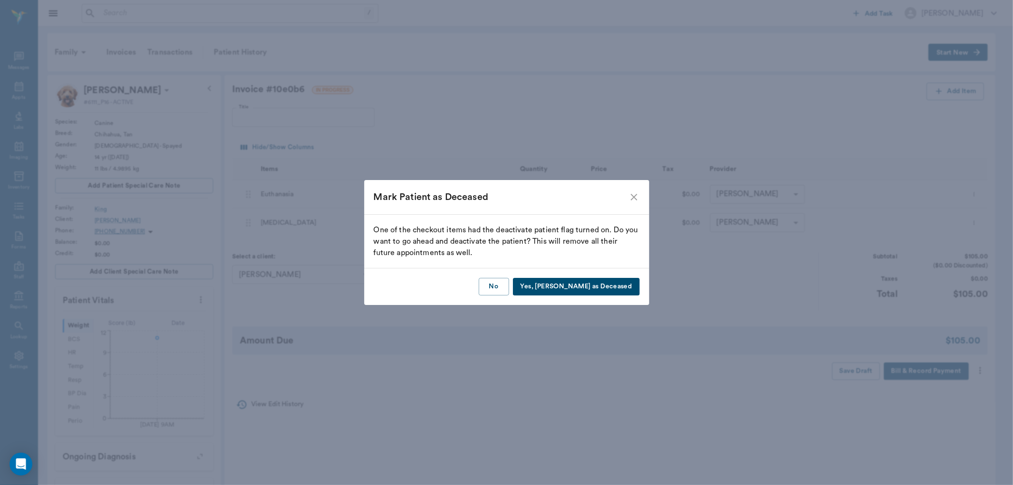
click at [624, 283] on button "Yes, Mark as Deceased" at bounding box center [576, 287] width 127 height 18
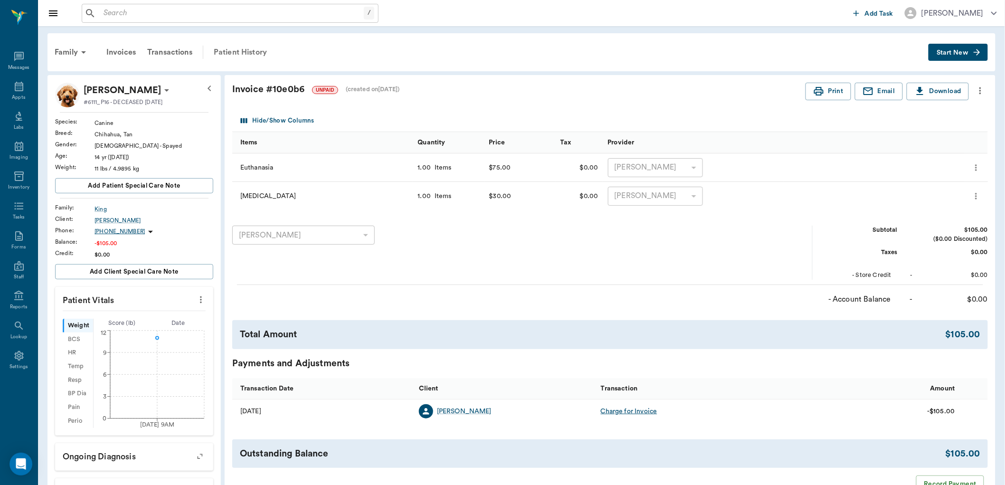
click at [232, 50] on div "Patient History" at bounding box center [240, 52] width 65 height 23
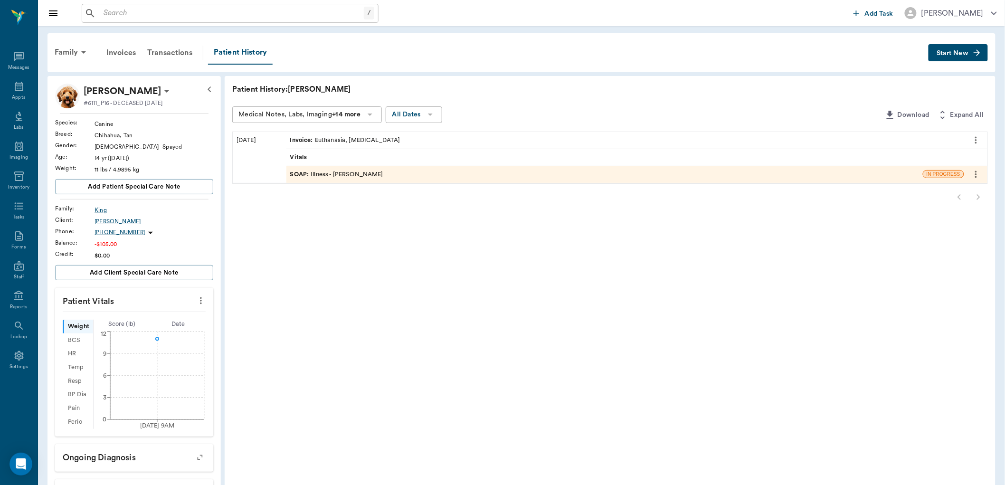
click at [333, 173] on div "SOAP : Illness - [PERSON_NAME]" at bounding box center [336, 174] width 93 height 9
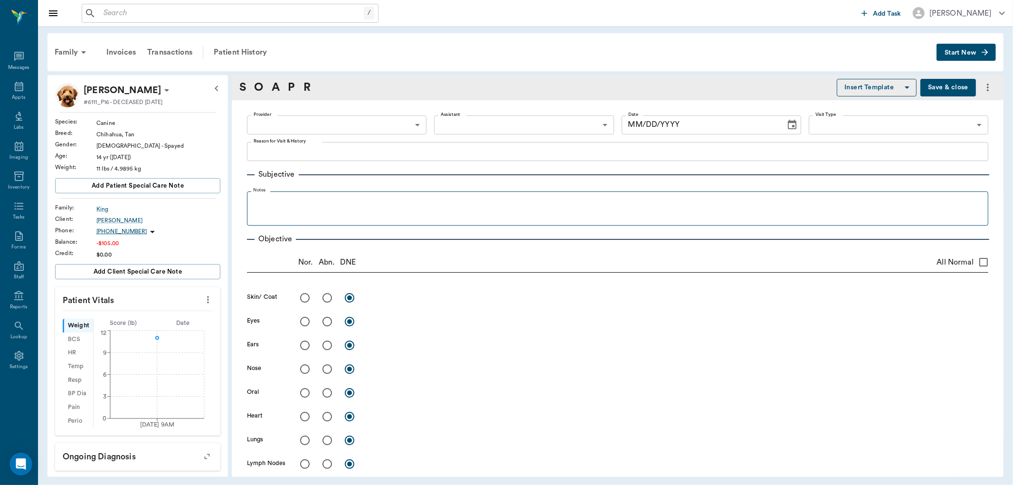
type textarea "HAS A SPOT ON HER ELBOW THAT SHE SENT A PICTURE OF. GETTING WORSE -[PERSON_NAME]"
type input "63ec2f075fda476ae8351a4d"
type input "682b670d8bdc6f7f8feef3db"
type input "65d2be4f46e3a538d89b8c15"
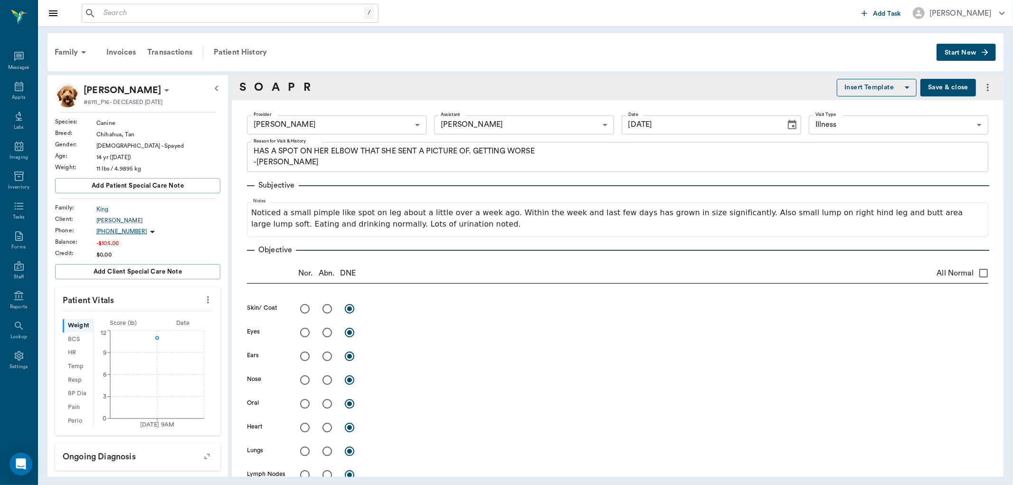
type input "[DATE]"
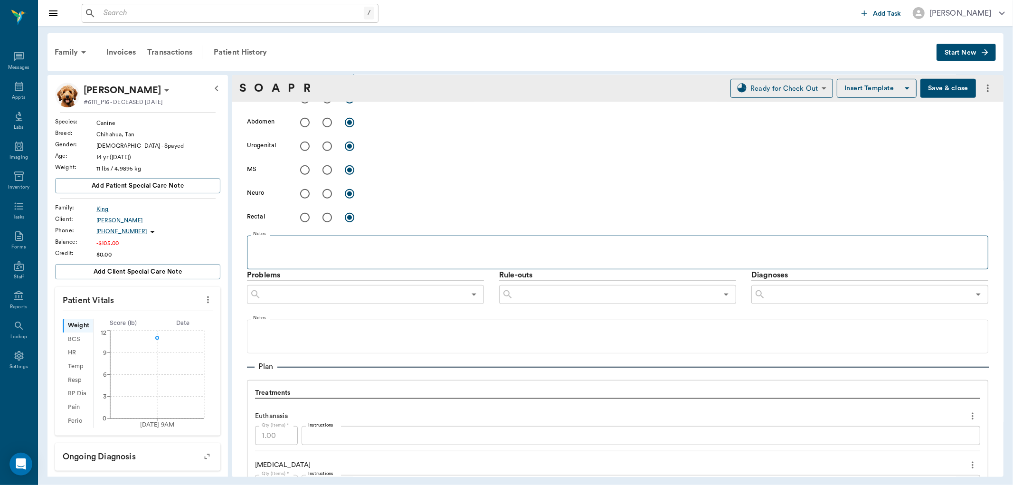
scroll to position [362, 0]
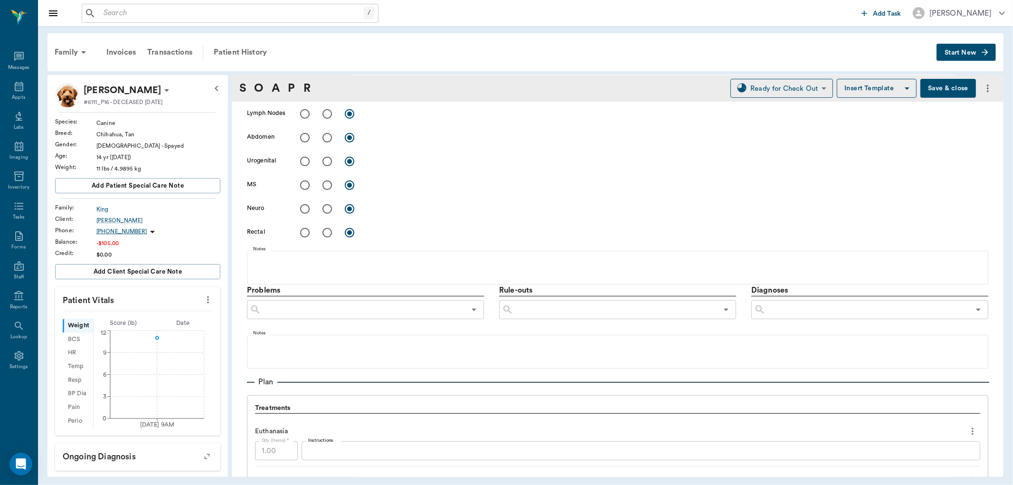
click at [785, 310] on input "text" at bounding box center [868, 309] width 204 height 13
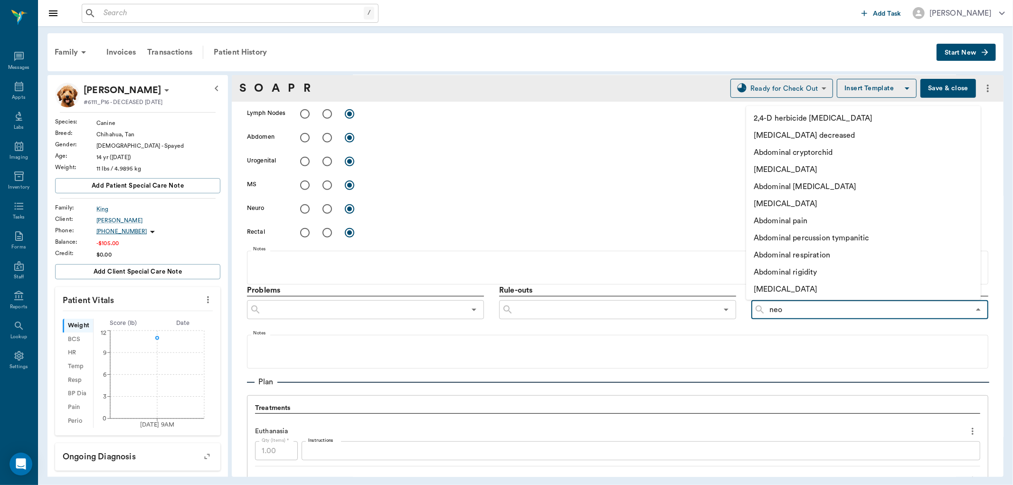
type input "neop"
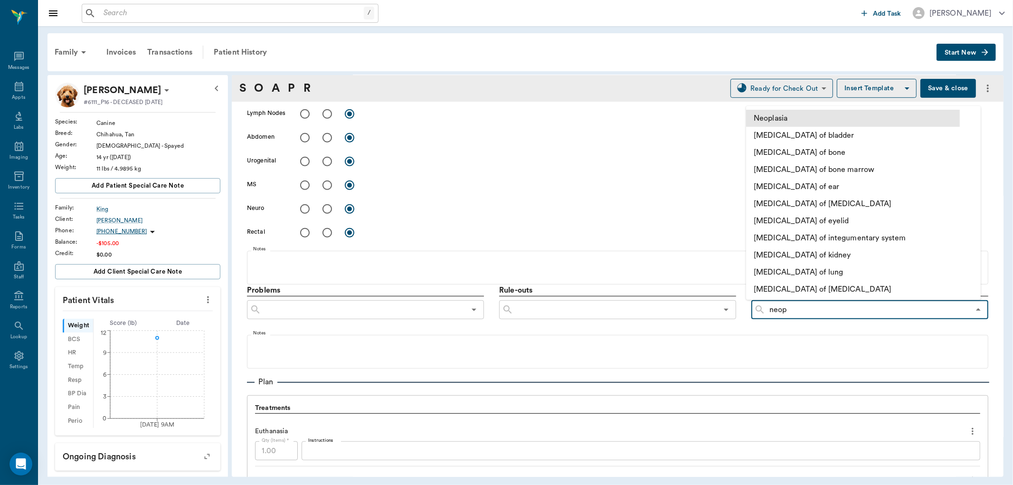
click at [795, 117] on li "Neoplasia" at bounding box center [853, 118] width 214 height 17
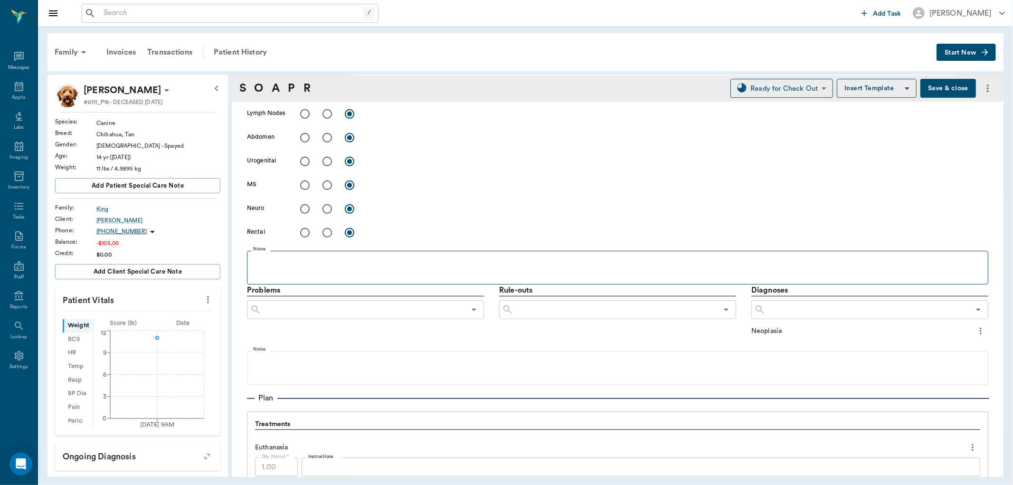
scroll to position [151, 0]
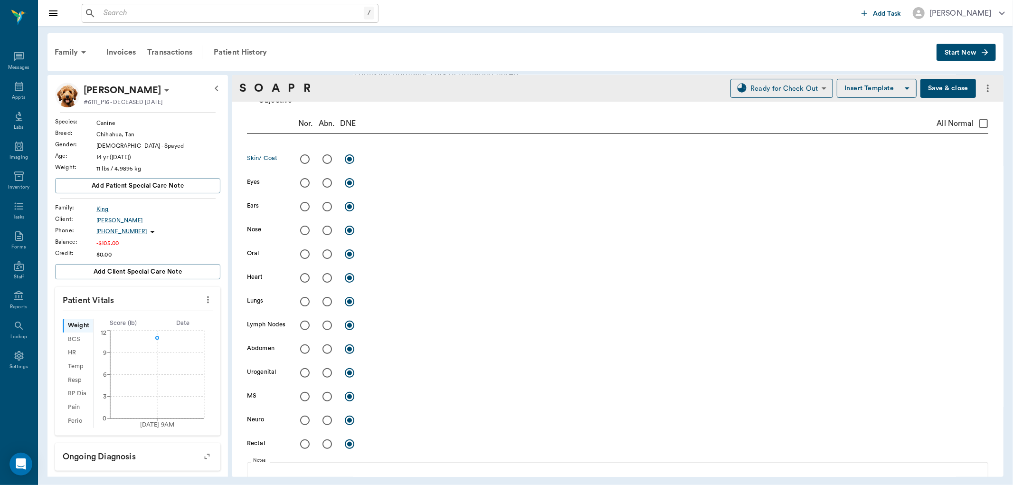
click at [325, 160] on input "radio" at bounding box center [327, 159] width 20 height 20
radio input "true"
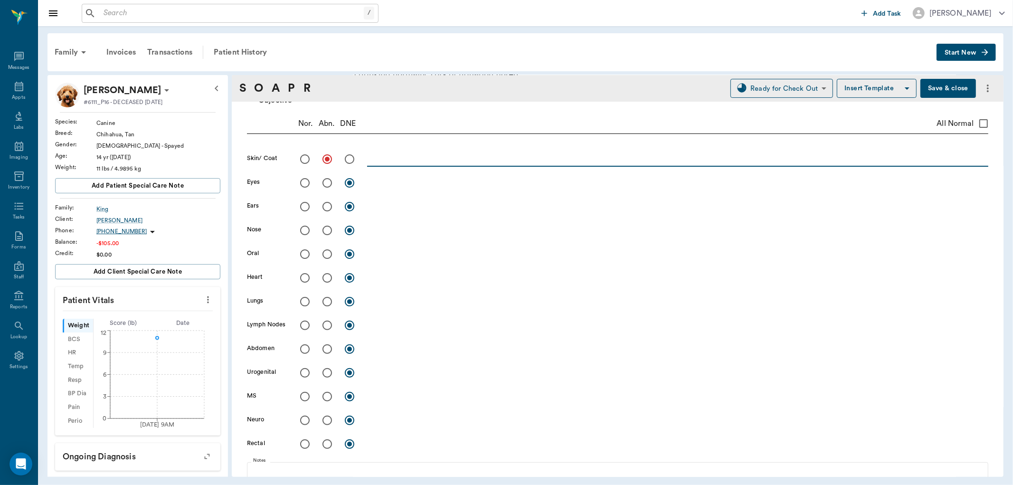
click at [398, 159] on textarea at bounding box center [677, 158] width 621 height 11
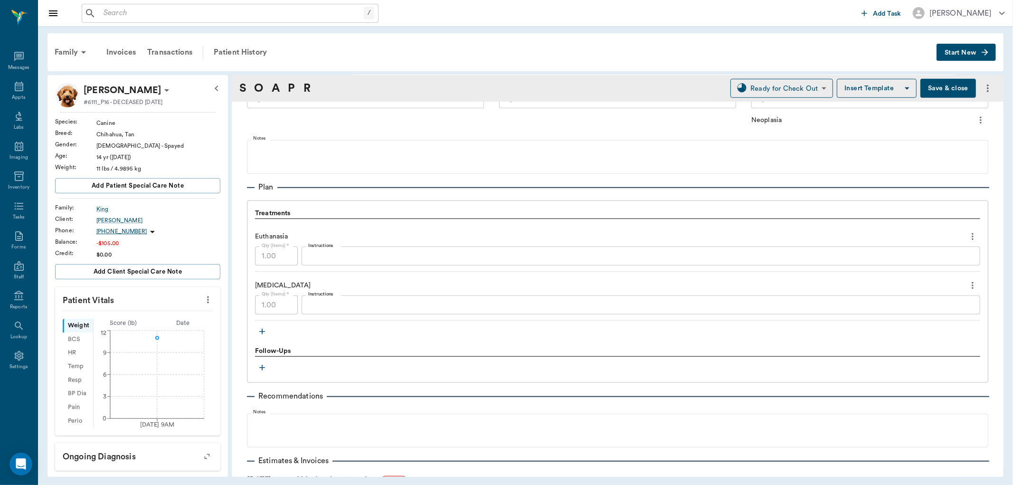
scroll to position [468, 0]
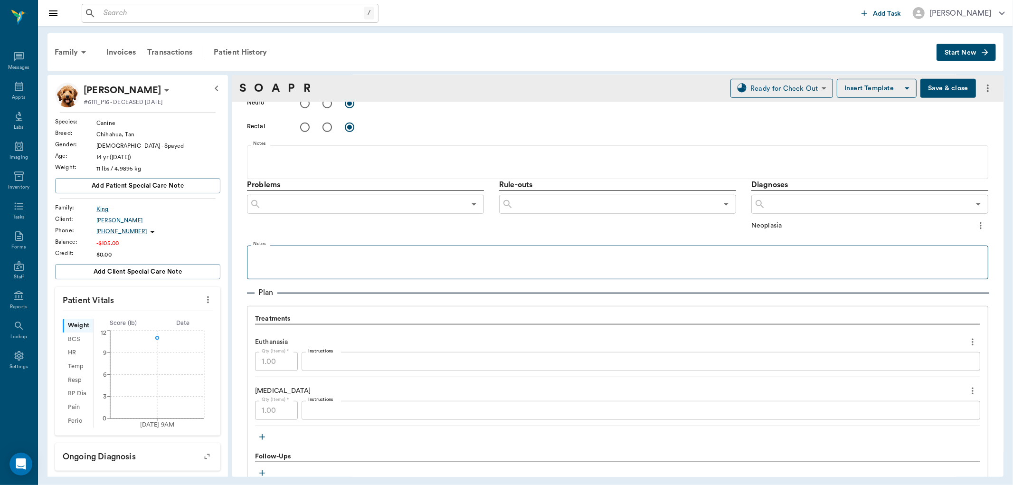
type textarea "Large SQ mass on R elbow, egg sized. With an ulcerated spot from licking. FNA: …"
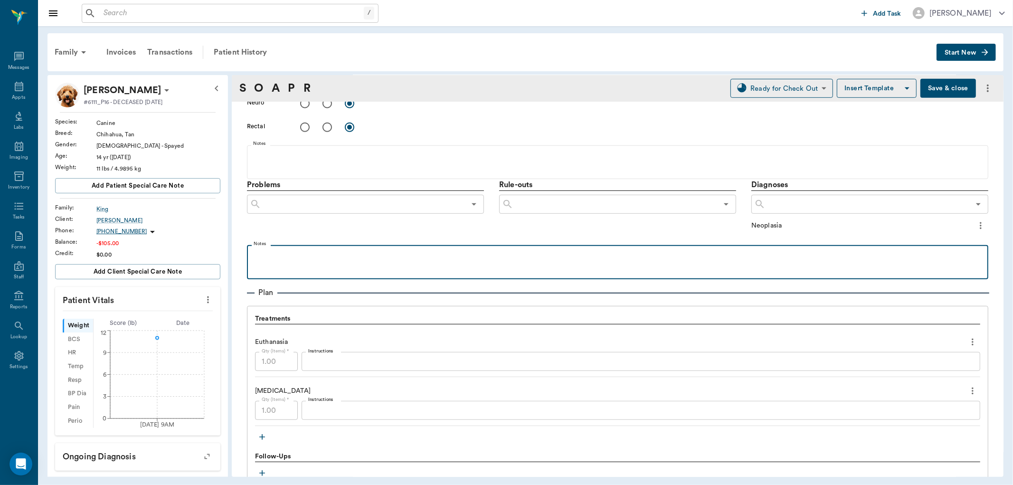
click at [332, 261] on div at bounding box center [618, 262] width 732 height 24
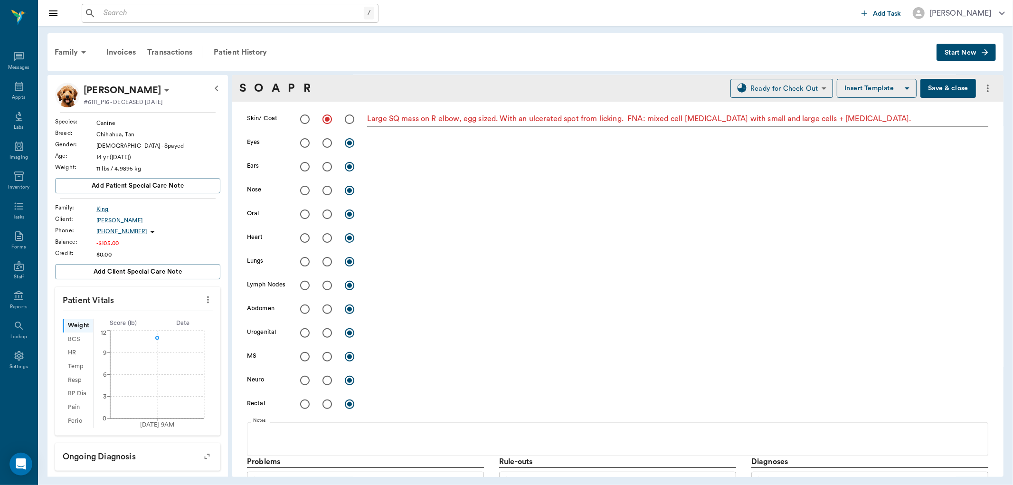
scroll to position [98, 0]
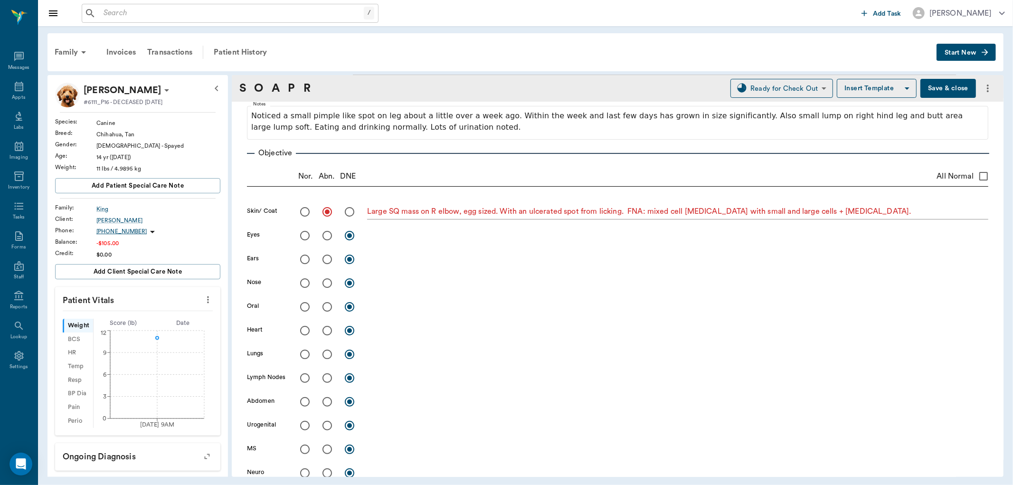
click at [873, 211] on textarea "Large SQ mass on R elbow, egg sized. With an ulcerated spot from licking. FNA: …" at bounding box center [677, 211] width 621 height 11
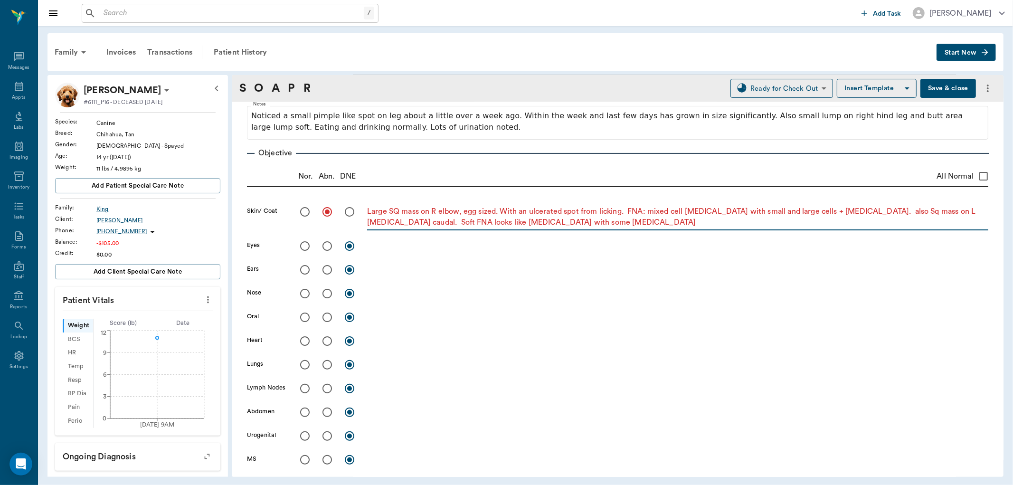
type textarea "Large SQ mass on R elbow, egg sized. With an ulcerated spot from licking. FNA: …"
click at [302, 339] on input "radio" at bounding box center [305, 341] width 20 height 20
radio input "true"
click at [302, 360] on input "radio" at bounding box center [305, 365] width 20 height 20
radio input "true"
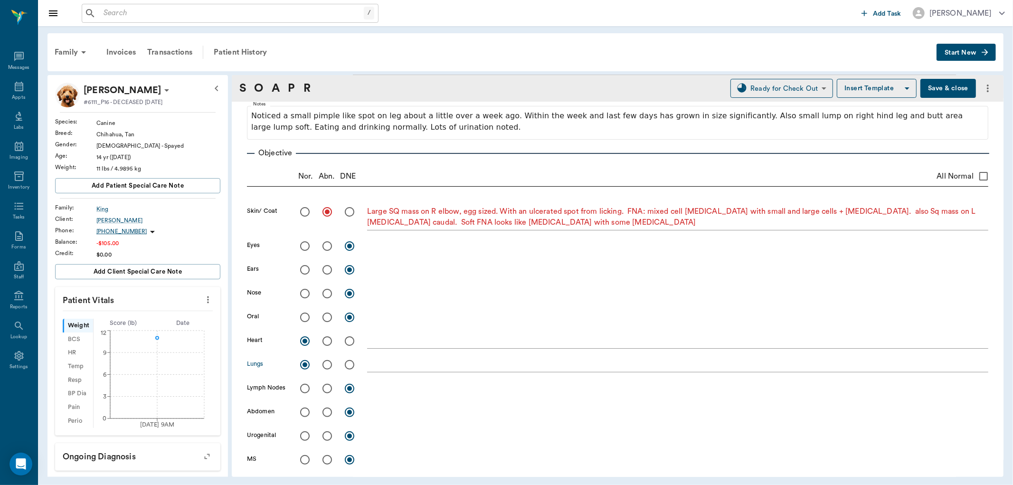
click at [306, 388] on input "radio" at bounding box center [305, 389] width 20 height 20
radio input "true"
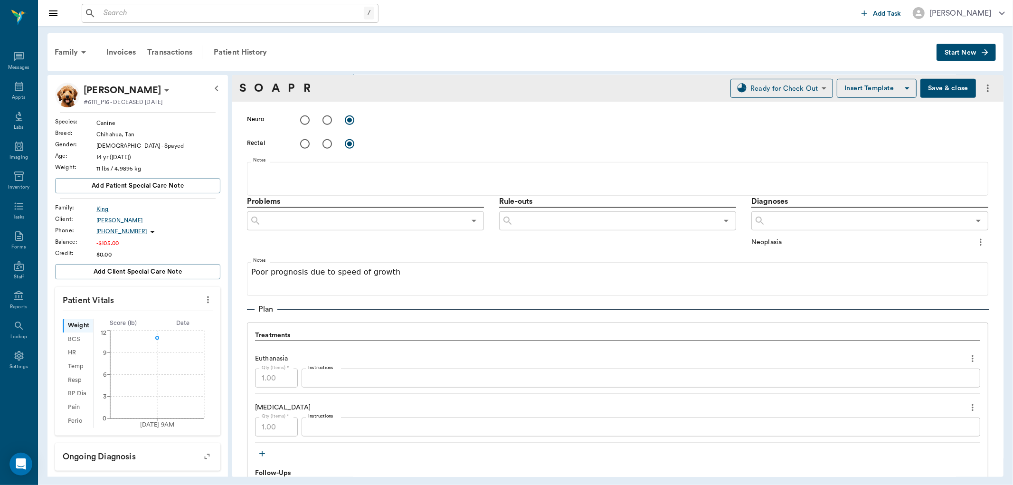
scroll to position [626, 0]
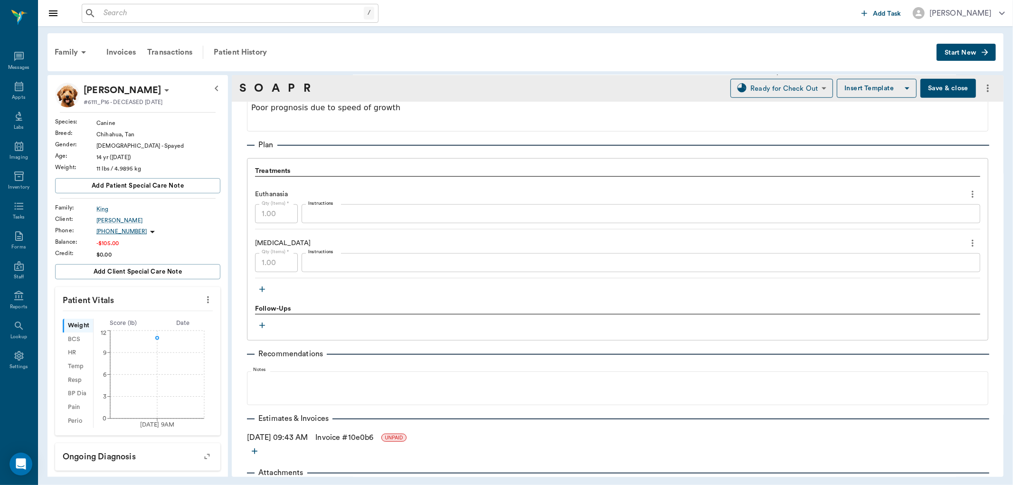
click at [939, 89] on button "Save & close" at bounding box center [949, 88] width 56 height 19
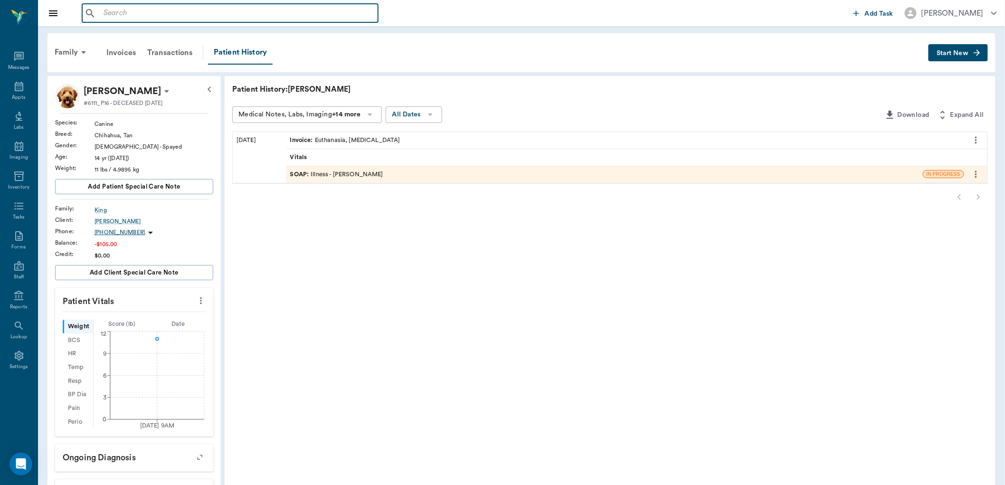
click at [132, 11] on input "text" at bounding box center [237, 13] width 275 height 13
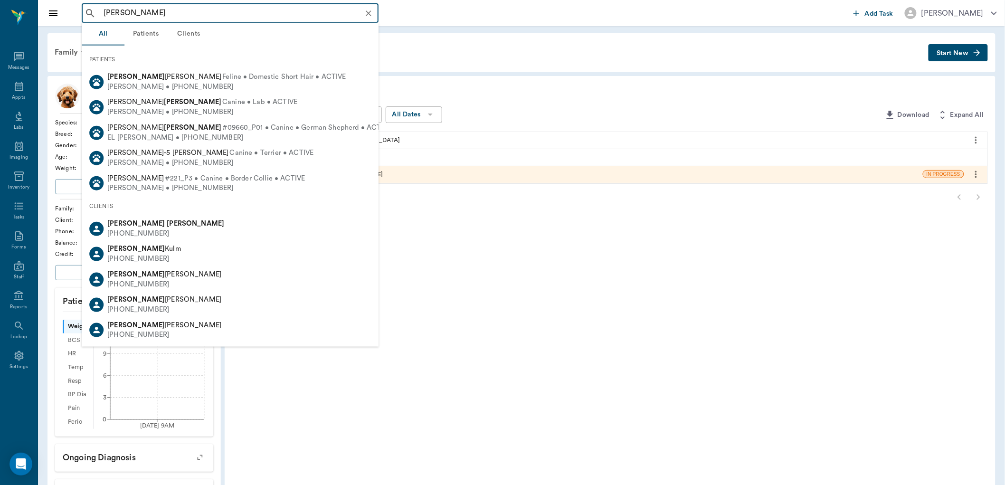
click at [167, 233] on div "Jessie Lyle (903) 949-4045" at bounding box center [230, 228] width 297 height 25
type input "jess lyle"
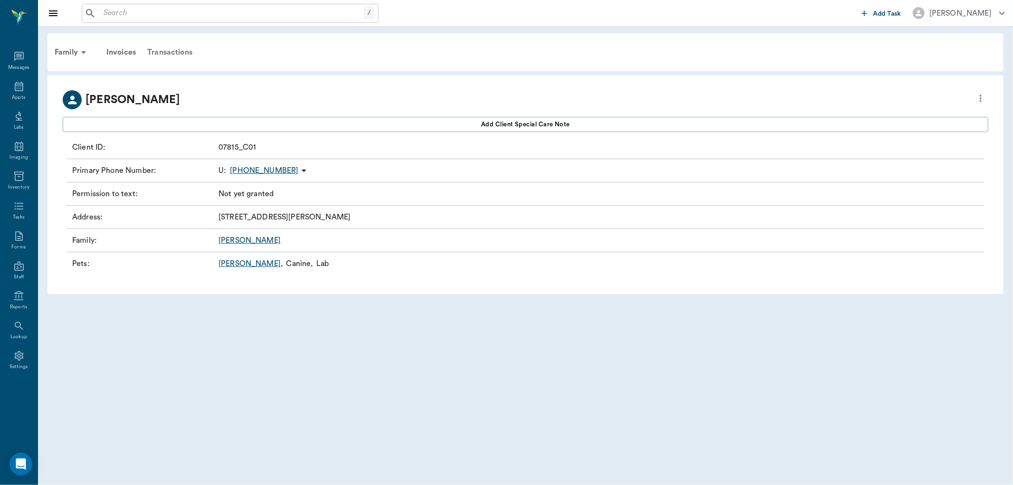
click at [167, 51] on div "Transactions" at bounding box center [170, 52] width 57 height 23
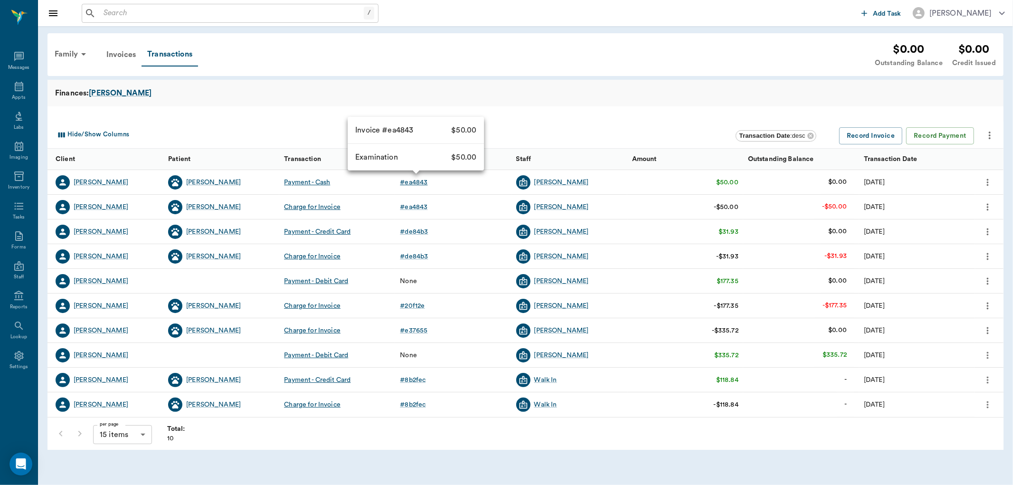
click at [412, 182] on div "# ea4843" at bounding box center [414, 182] width 28 height 9
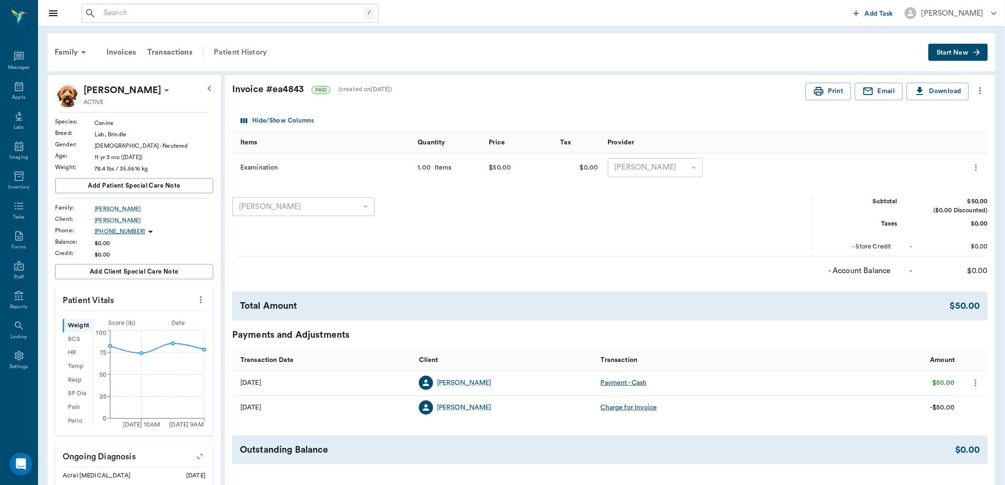
click at [233, 48] on div "Patient History" at bounding box center [240, 52] width 65 height 23
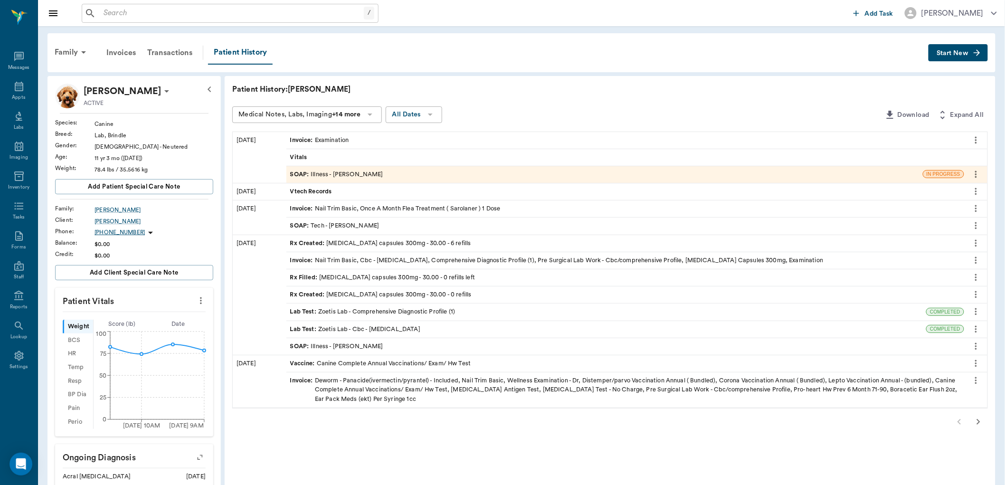
click at [328, 173] on div "SOAP : Illness - Dr. Bert Ellsworth" at bounding box center [336, 174] width 93 height 9
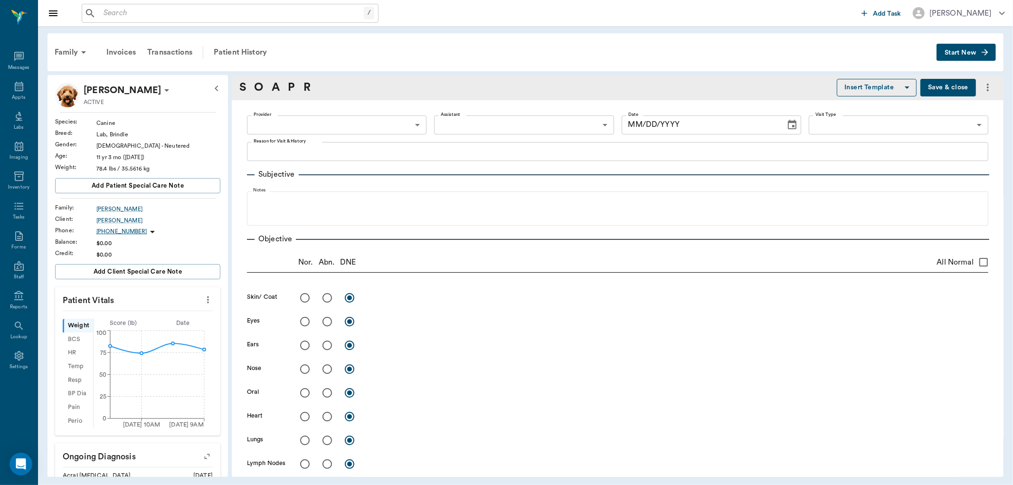
type input "63ec2f075fda476ae8351a4d"
type input "63ec2e7e52e12b0ba117b124"
type input "65d2be4f46e3a538d89b8c15"
type textarea "LUMP W' OPEN SORE ON BACK LEFT LEG -JESS"
radio input "true"
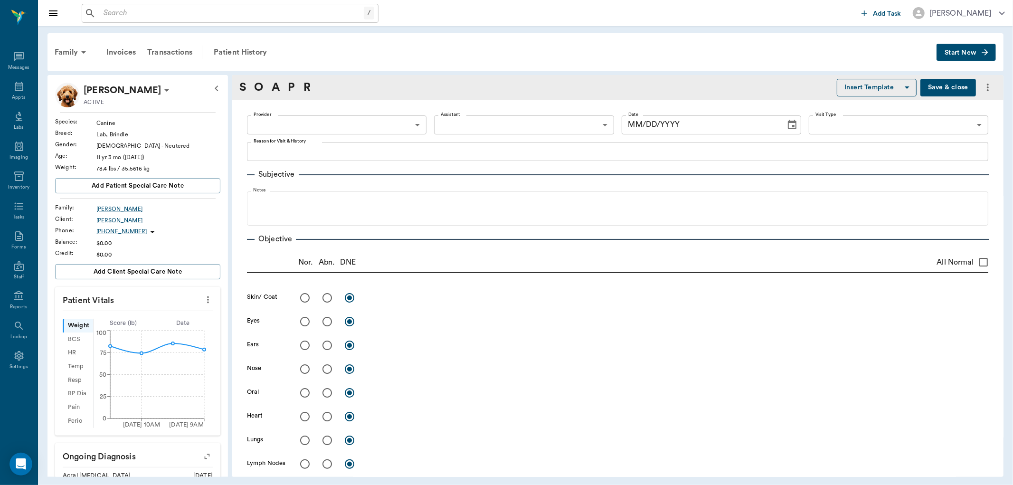
type textarea "numerous small boxer bumps, LH has large skin mass, FNA: mixed cellular - no mi…"
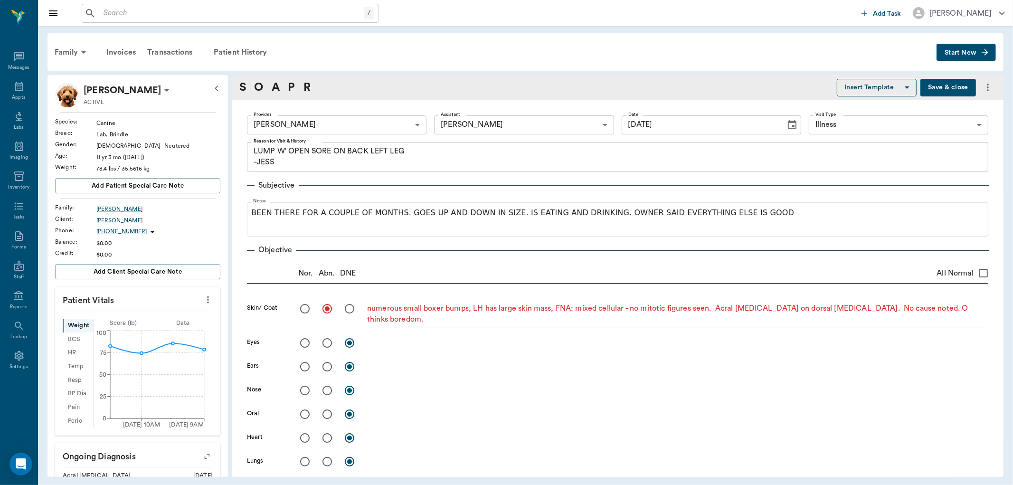
type input "07/29/2025"
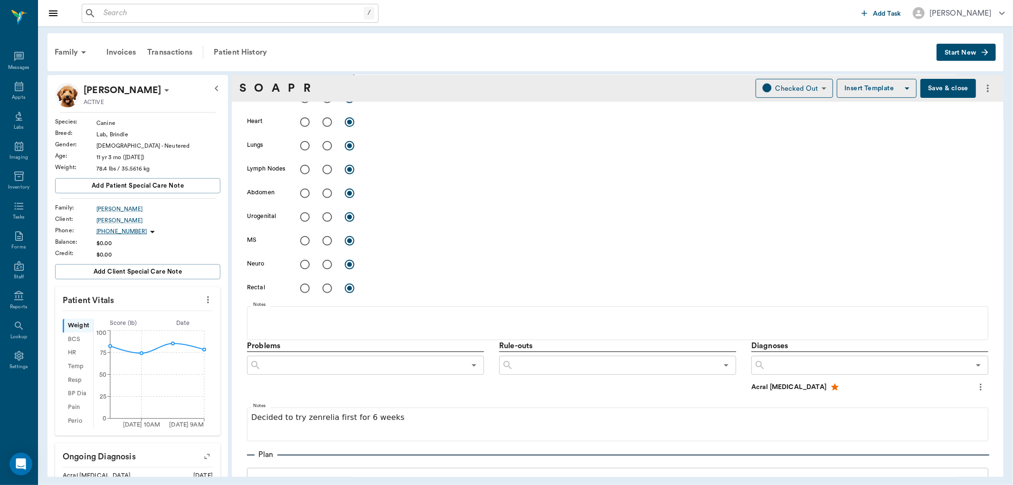
scroll to position [422, 0]
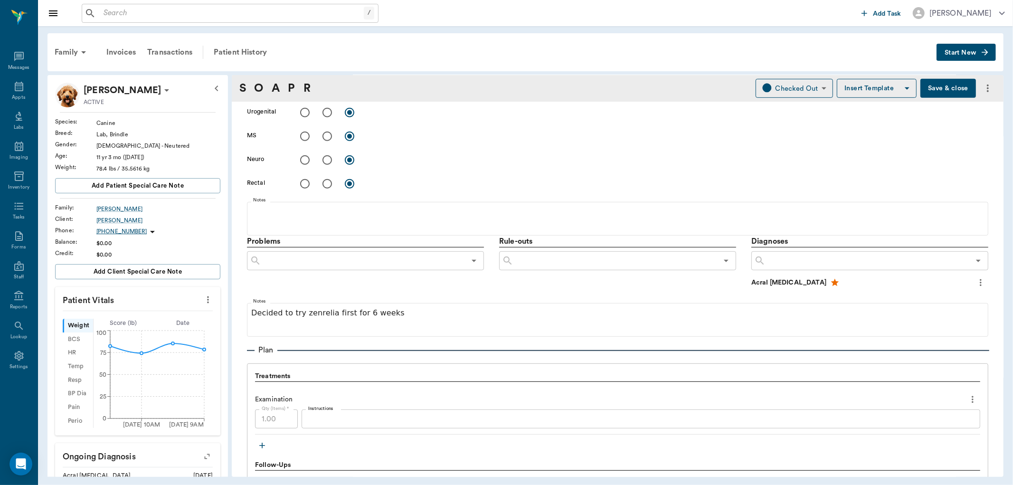
drag, startPoint x: 498, startPoint y: 321, endPoint x: 442, endPoint y: 193, distance: 140.0
click at [442, 193] on div "Skin/ Coat numerous small boxer bumps, LH has large skin mass, FNA: mixed cellu…" at bounding box center [617, 37] width 741 height 319
click at [967, 47] on button "Start New" at bounding box center [966, 53] width 59 height 18
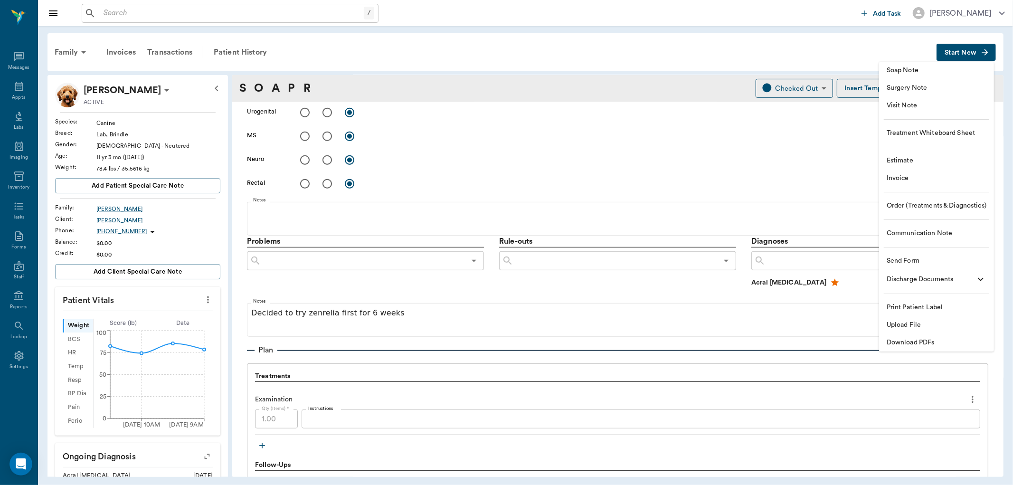
click at [915, 205] on span "Order (Treatments & Diagnostics)" at bounding box center [937, 206] width 100 height 10
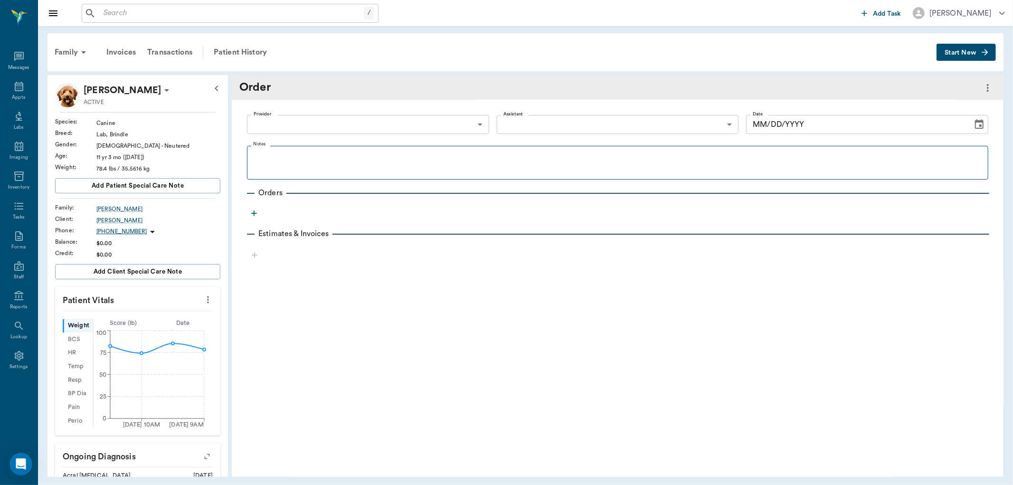
type input "[DATE]"
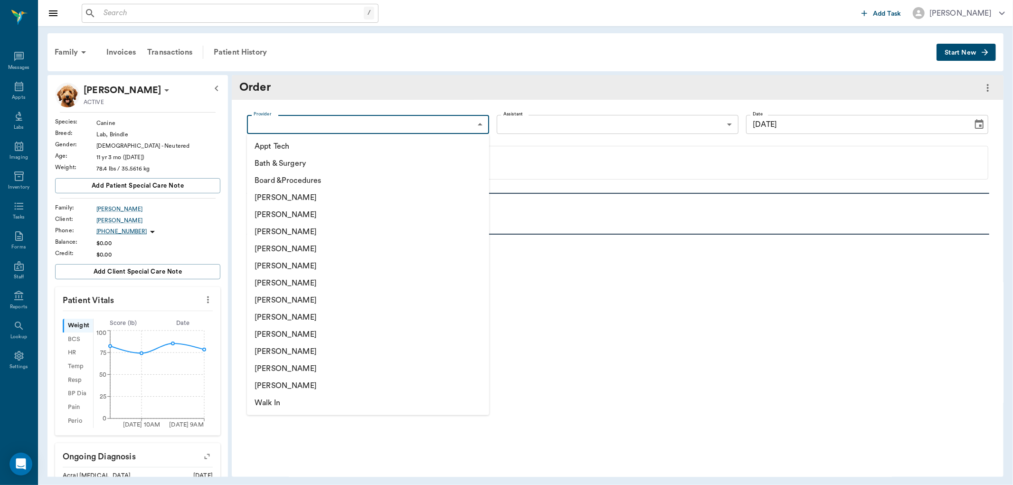
click at [477, 125] on body "/ ​ Add Task Dr. Bert Ellsworth Nectar Messages Appts Labs Imaging Inventory Ta…" at bounding box center [506, 242] width 1013 height 485
click at [345, 229] on li "[PERSON_NAME]" at bounding box center [368, 231] width 242 height 17
type input "63ec2f075fda476ae8351a4d"
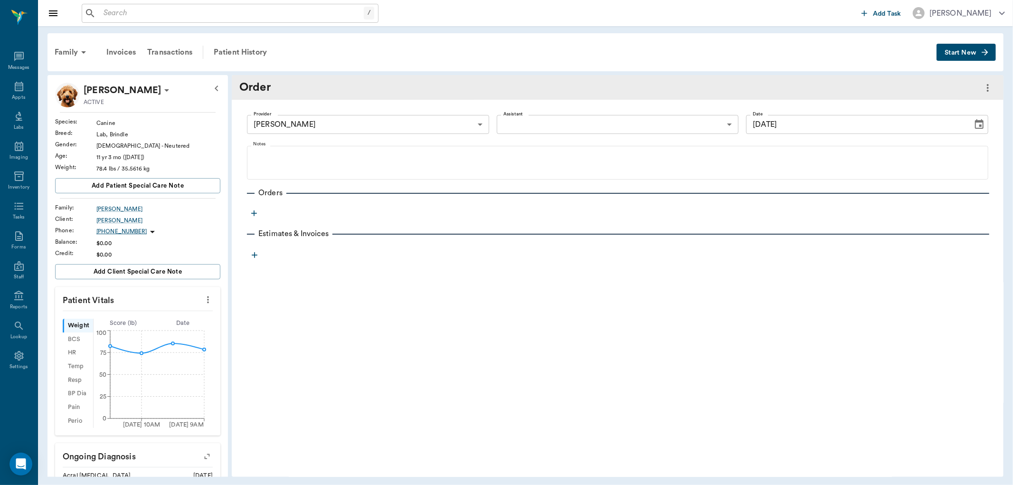
click at [253, 214] on icon "button" at bounding box center [253, 213] width 9 height 9
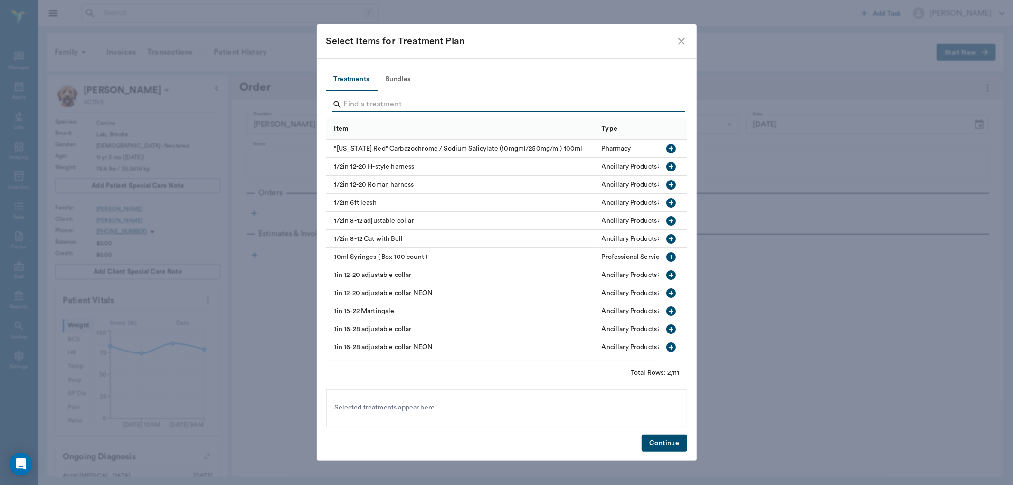
click at [383, 107] on input "Search" at bounding box center [507, 104] width 327 height 15
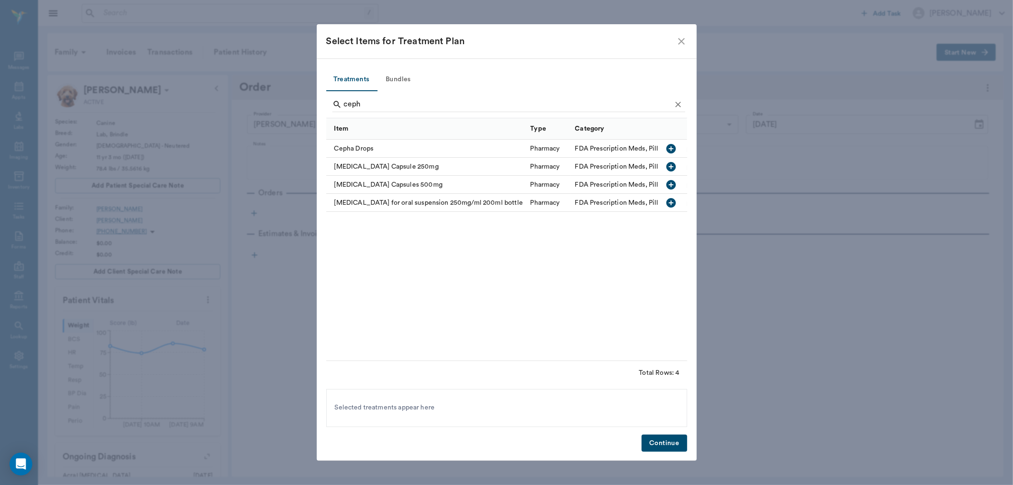
click at [668, 183] on icon "button" at bounding box center [670, 184] width 9 height 9
type input "c"
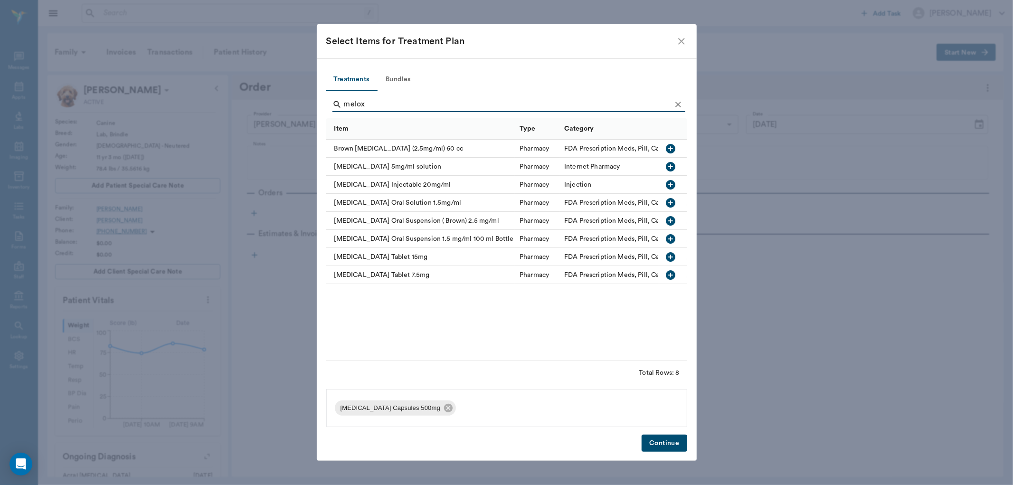
type input "melox"
click at [671, 274] on icon "button" at bounding box center [670, 274] width 11 height 11
click at [665, 444] on button "Continue" at bounding box center [664, 444] width 45 height 18
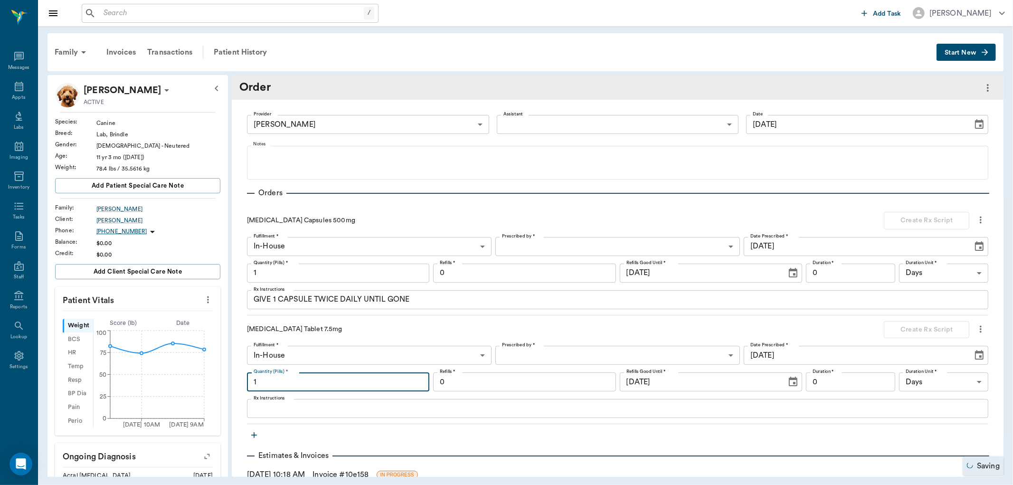
click at [302, 380] on input "1" at bounding box center [338, 381] width 182 height 19
type input "15"
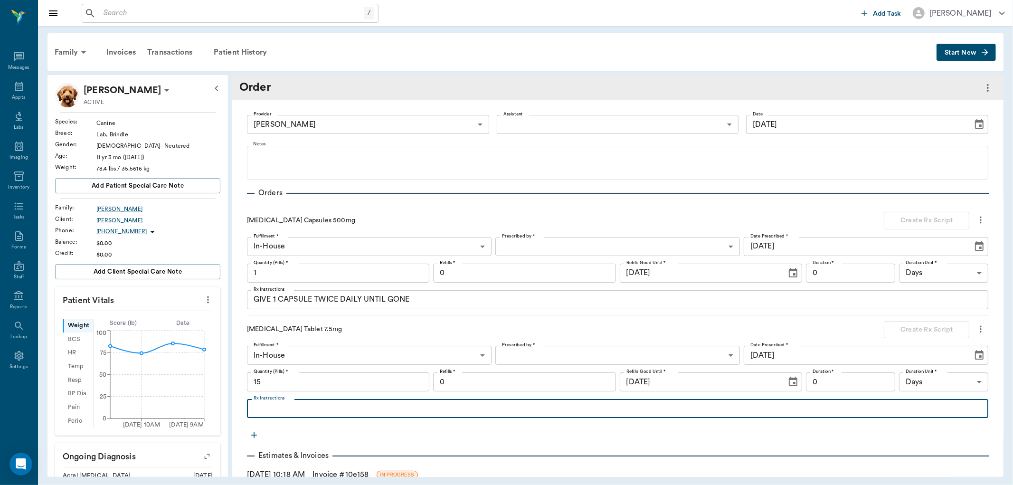
click at [309, 409] on textarea "Rx Instructions" at bounding box center [618, 408] width 728 height 11
type textarea "Give 1/2 tablet daily"
click at [628, 355] on body "/ ​ Add Task Dr. Bert Ellsworth Nectar Messages Appts Labs Imaging Inventory Ta…" at bounding box center [506, 242] width 1013 height 485
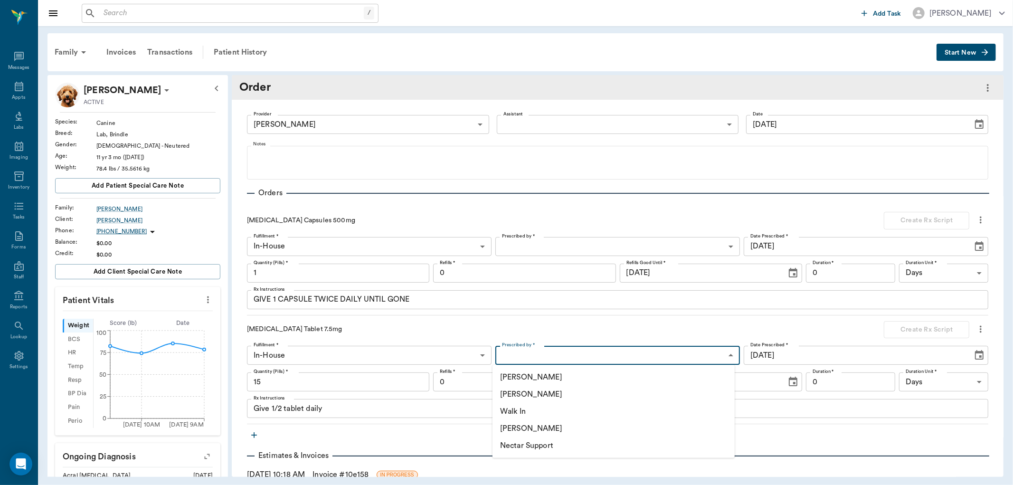
click at [552, 393] on li "[PERSON_NAME]" at bounding box center [614, 394] width 242 height 17
type input "63ec2f075fda476ae8351a4d"
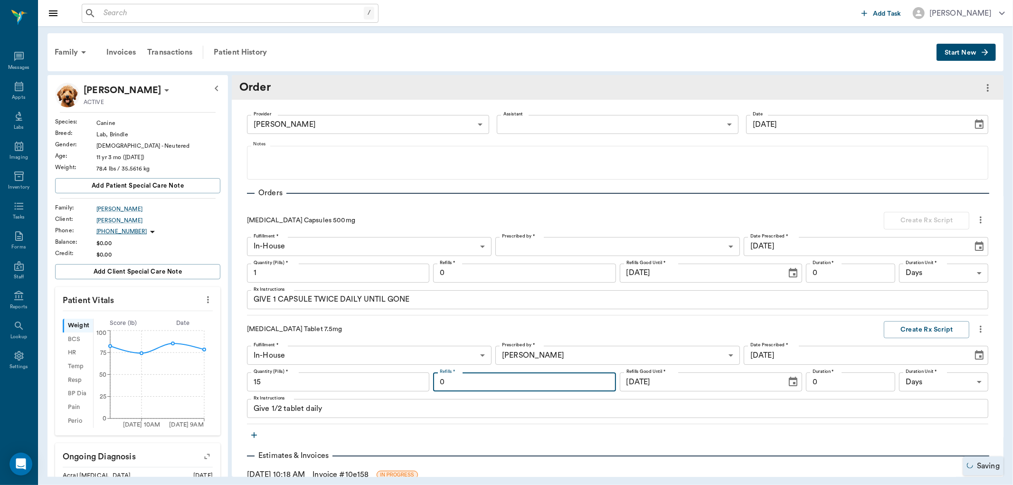
click at [555, 384] on input "0" at bounding box center [524, 381] width 182 height 19
type input "1"
click at [833, 386] on input "0" at bounding box center [850, 381] width 89 height 19
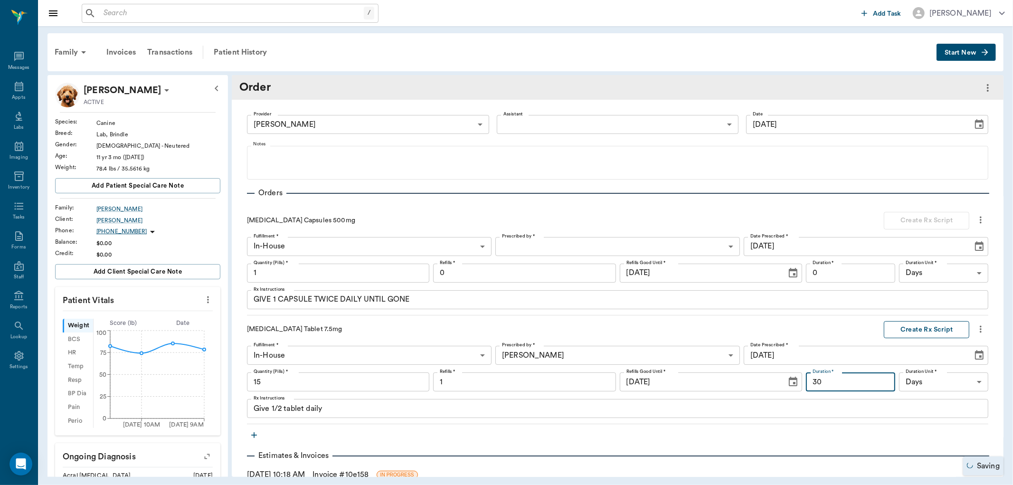
type input "30"
click at [922, 329] on button "Create Rx Script" at bounding box center [926, 330] width 85 height 18
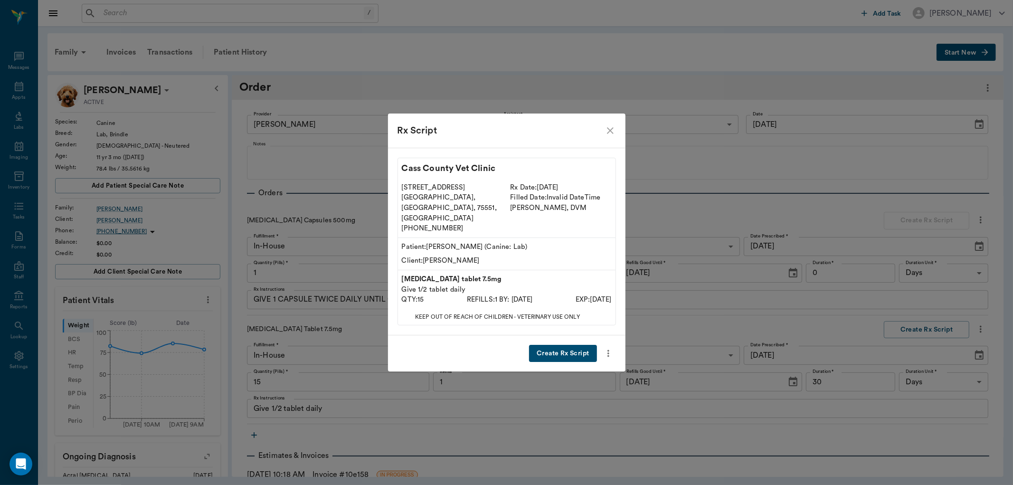
click at [564, 345] on button "Create Rx Script" at bounding box center [562, 354] width 67 height 18
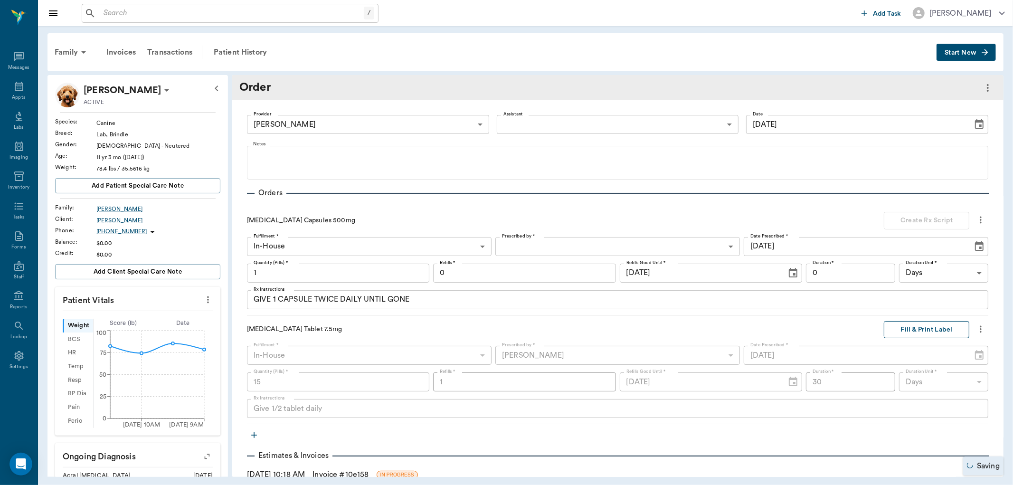
click at [916, 324] on button "Fill & Print Label" at bounding box center [926, 330] width 85 height 18
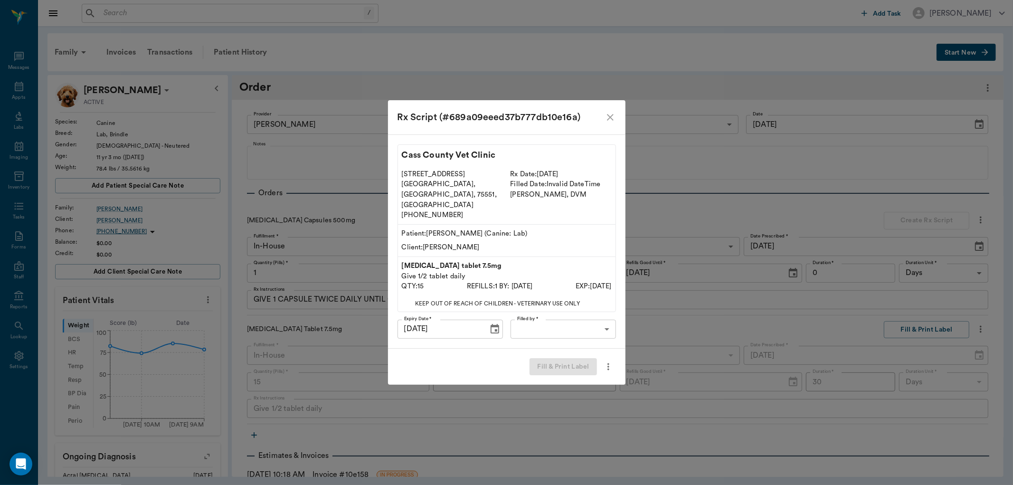
click at [601, 310] on body "/ ​ Add Task Dr. Bert Ellsworth Nectar Messages Appts Labs Imaging Inventory Ta…" at bounding box center [506, 242] width 1013 height 485
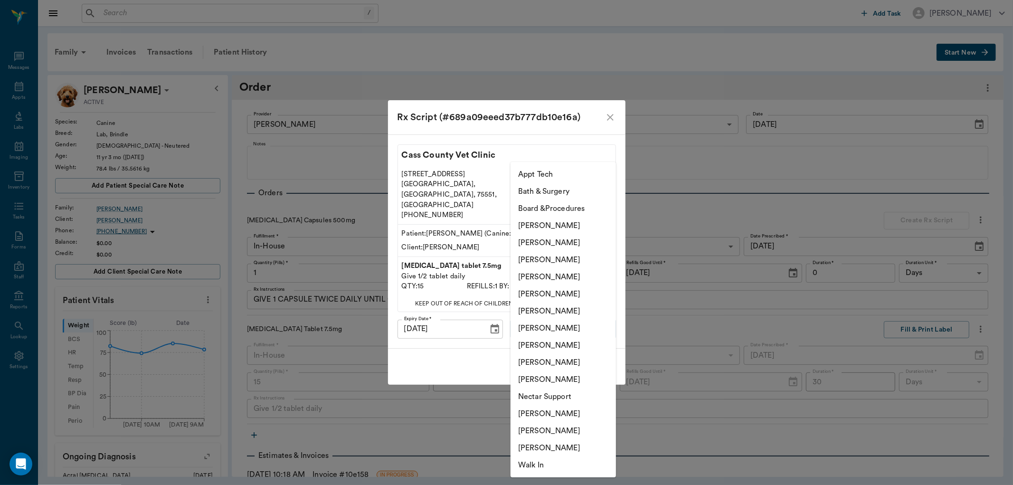
click at [578, 257] on li "[PERSON_NAME]" at bounding box center [563, 259] width 105 height 17
type input "63ec2f075fda476ae8351a4d"
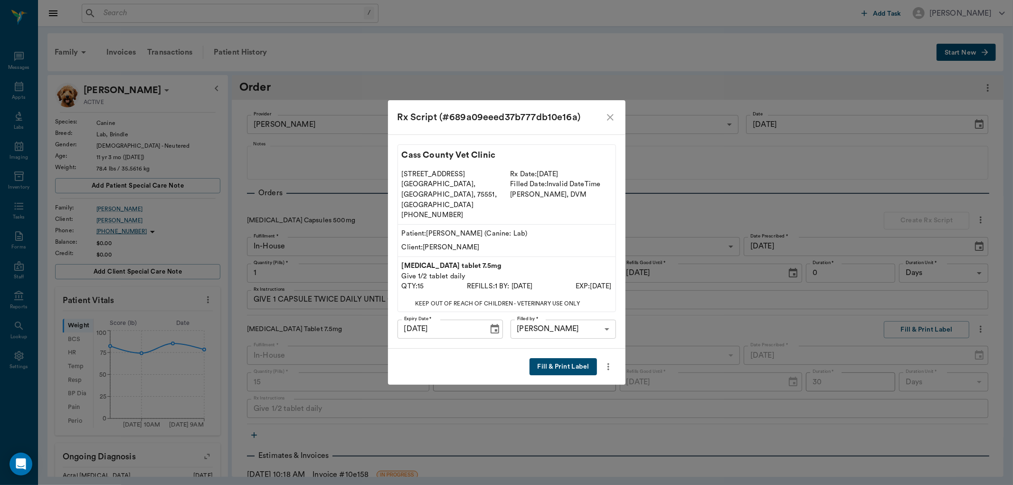
click at [551, 358] on button "Fill & Print Label" at bounding box center [563, 367] width 67 height 18
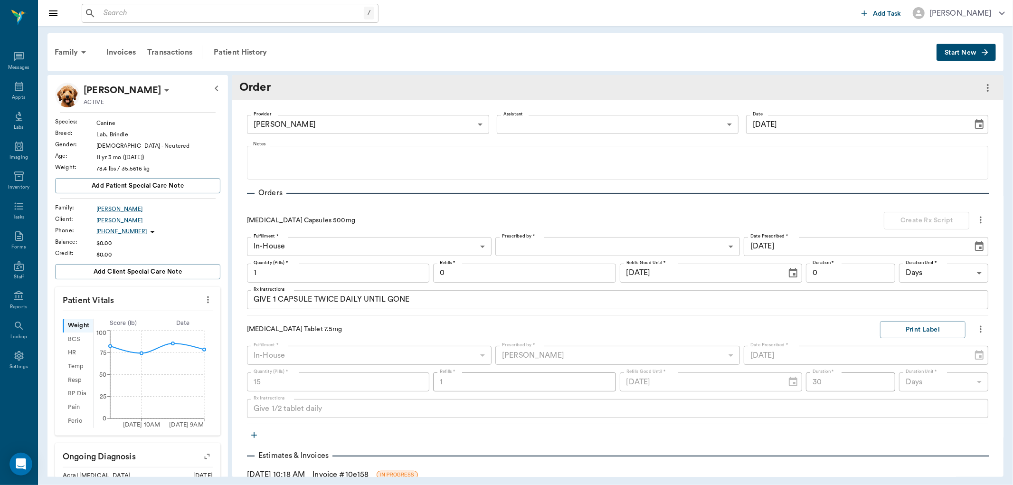
click at [322, 268] on input "1" at bounding box center [338, 273] width 182 height 19
type input "30"
click at [709, 241] on body "/ ​ Add Task Dr. Bert Ellsworth Nectar Messages Appts Labs Imaging Inventory Ta…" at bounding box center [506, 242] width 1013 height 485
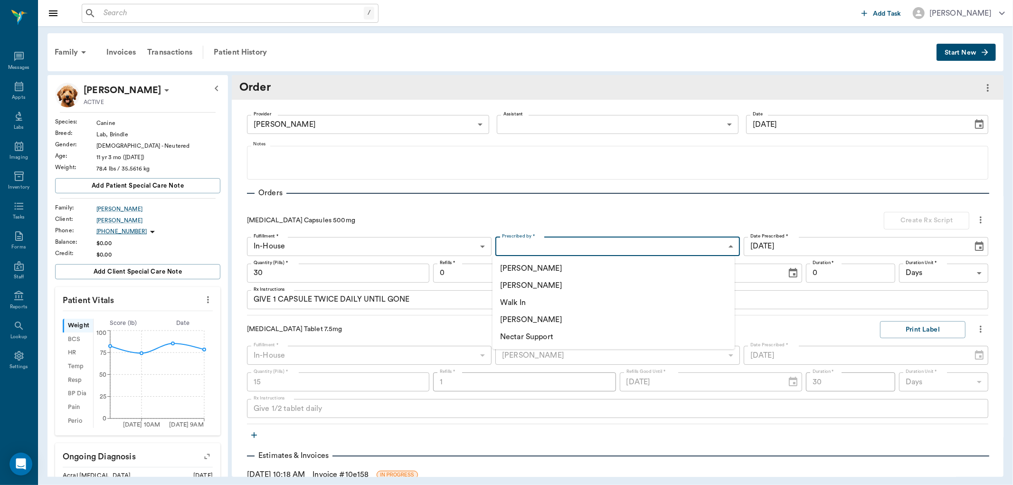
click at [559, 285] on li "[PERSON_NAME]" at bounding box center [614, 285] width 242 height 17
type input "63ec2f075fda476ae8351a4d"
click at [471, 275] on div at bounding box center [506, 242] width 1013 height 485
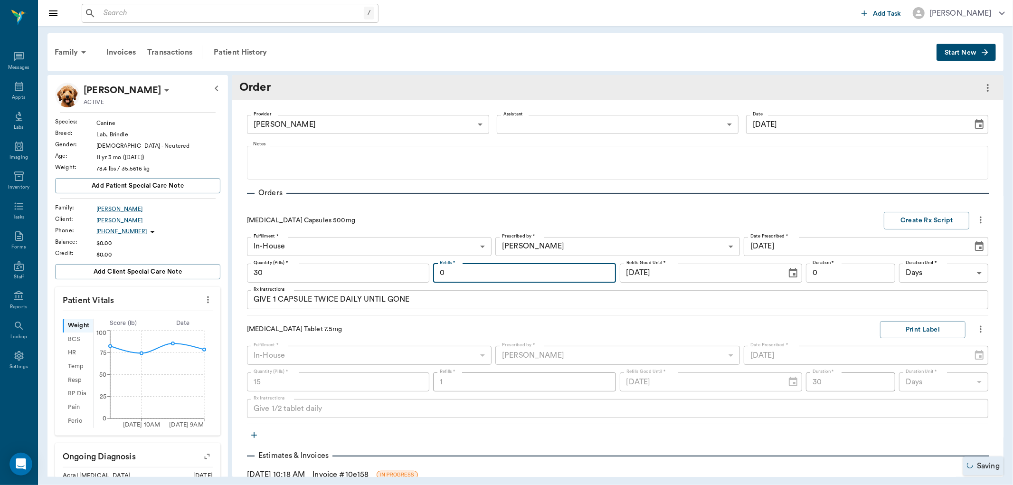
click at [472, 269] on input "0" at bounding box center [524, 273] width 182 height 19
type input "1"
click at [879, 273] on input "0" at bounding box center [850, 273] width 89 height 19
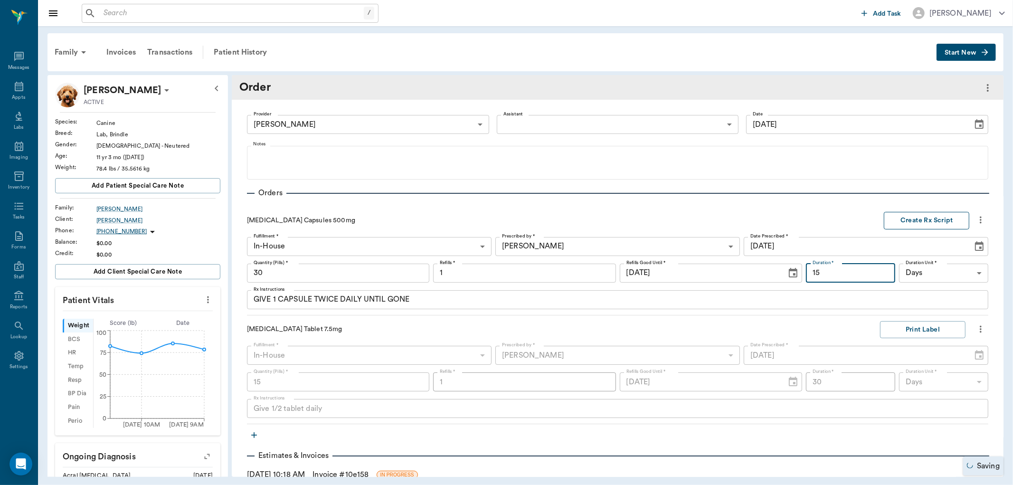
type input "15"
click at [899, 224] on button "Create Rx Script" at bounding box center [926, 221] width 85 height 18
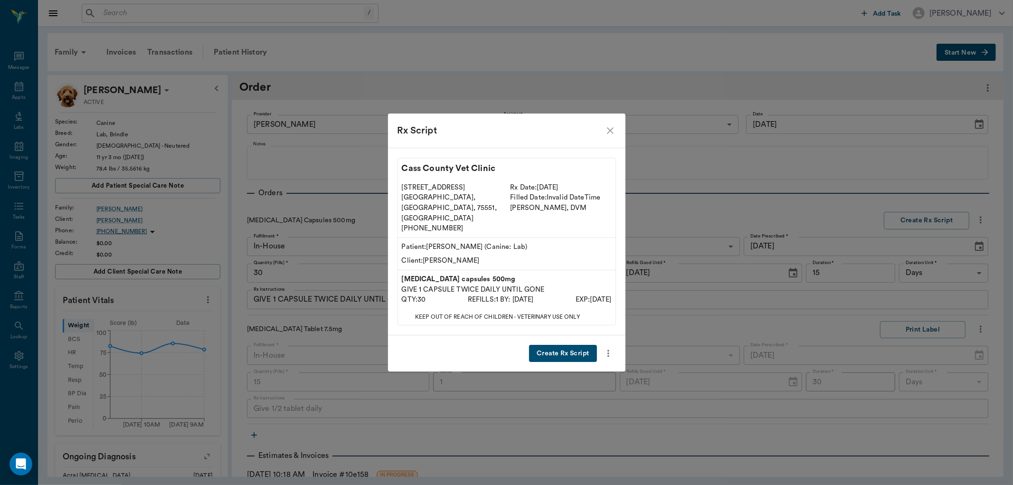
click at [556, 345] on button "Create Rx Script" at bounding box center [562, 354] width 67 height 18
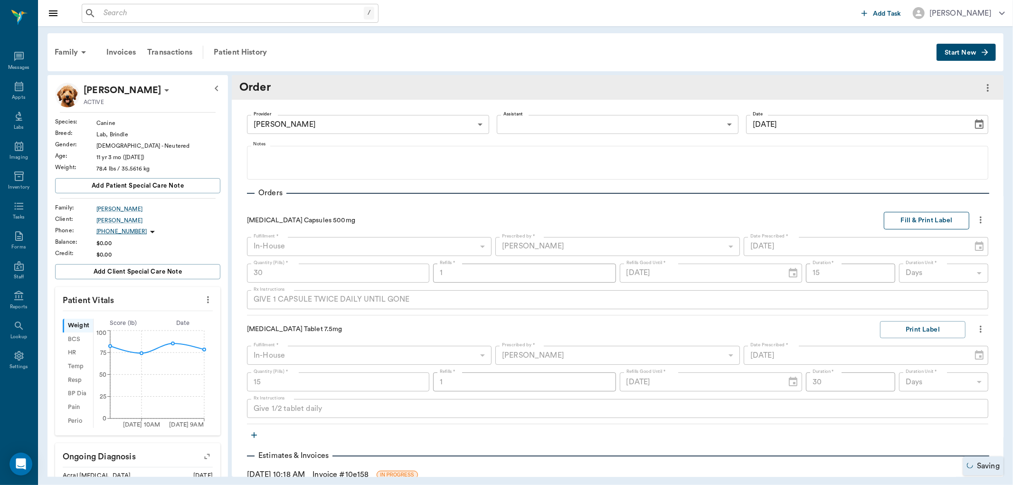
click at [906, 224] on button "Fill & Print Label" at bounding box center [926, 221] width 85 height 18
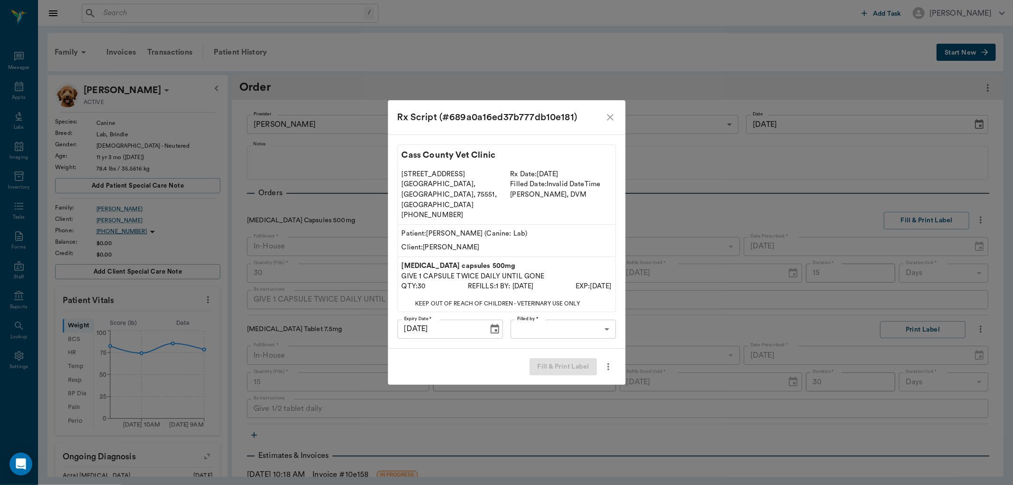
click at [602, 316] on body "/ ​ Add Task Dr. Bert Ellsworth Nectar Messages Appts Labs Imaging Inventory Ta…" at bounding box center [506, 242] width 1013 height 485
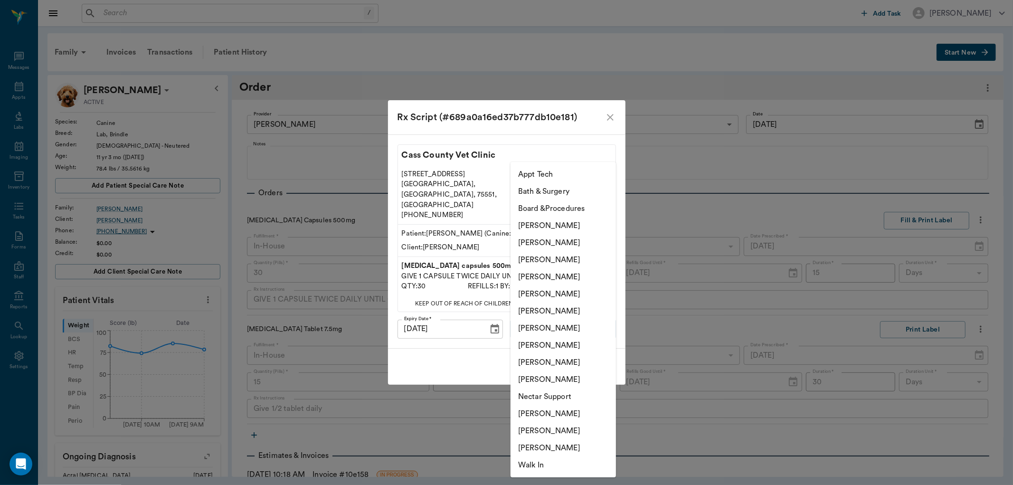
click at [566, 261] on li "[PERSON_NAME]" at bounding box center [563, 259] width 105 height 17
type input "63ec2f075fda476ae8351a4d"
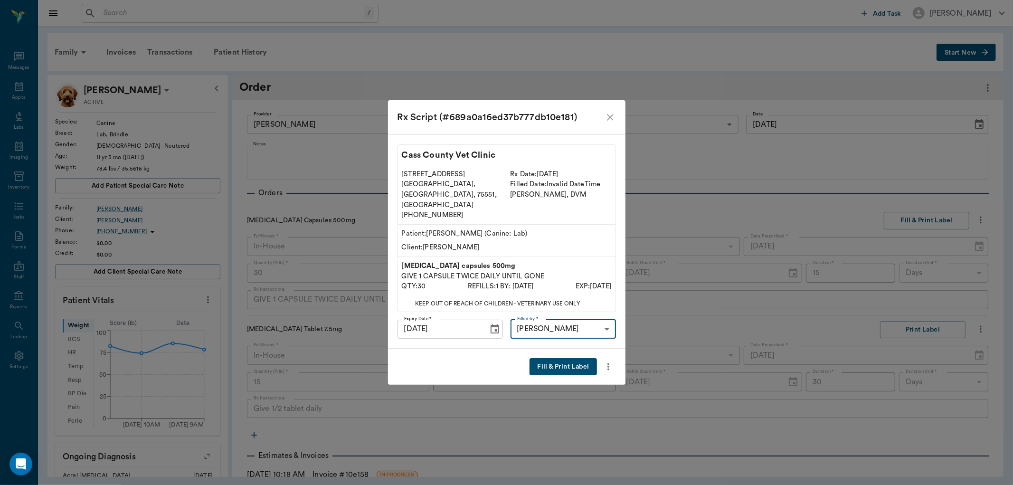
click at [554, 358] on button "Fill & Print Label" at bounding box center [563, 367] width 67 height 18
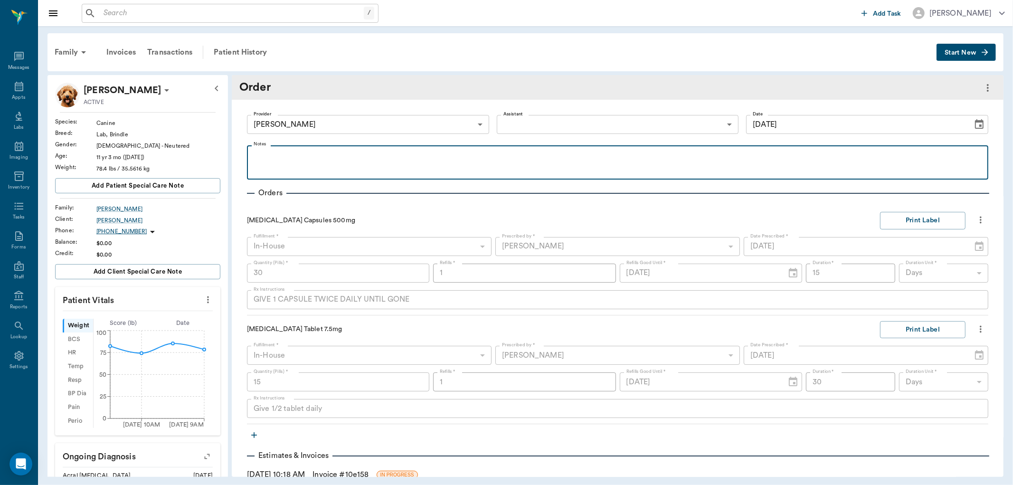
click at [289, 153] on p at bounding box center [618, 156] width 732 height 11
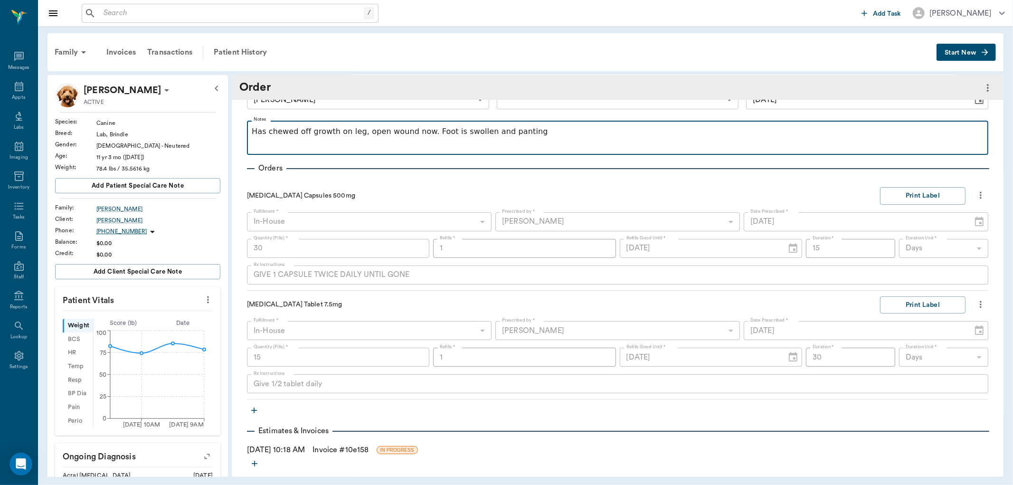
scroll to position [34, 0]
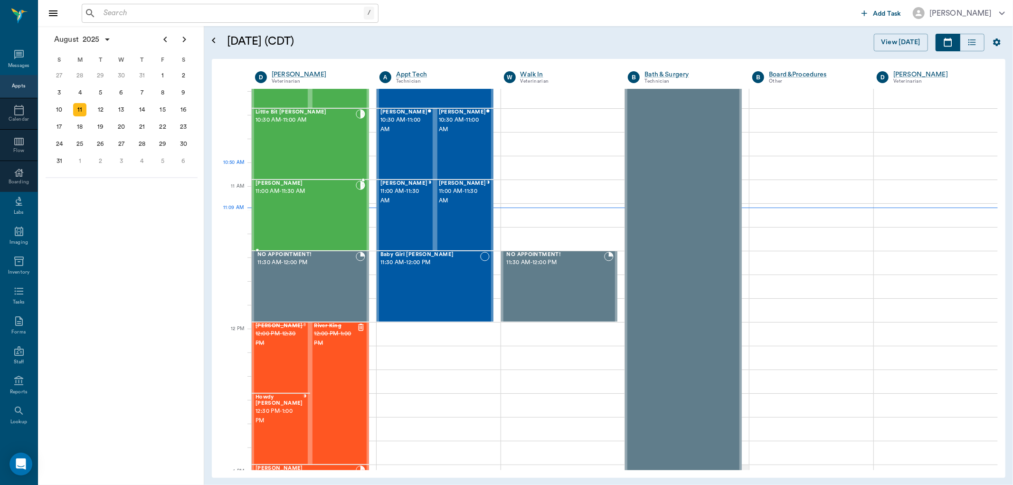
scroll to position [322, 0]
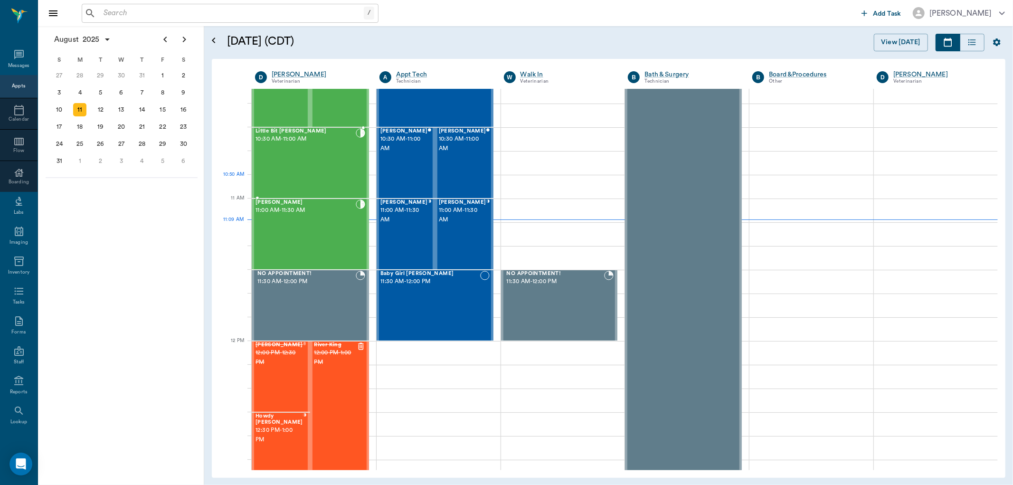
click at [324, 180] on div "Little Bit Santisteban 10:30 AM - 11:00 AM" at bounding box center [306, 162] width 100 height 69
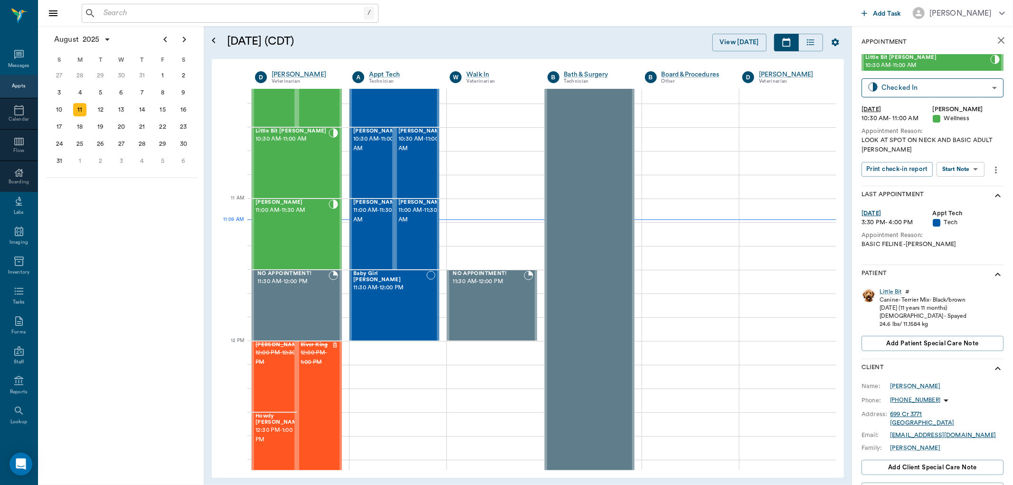
click at [965, 172] on body "/ ​ Add Task Dr. Bert Ellsworth Nectar Messages Appts Calendar Flow Boarding La…" at bounding box center [506, 242] width 1013 height 485
click at [950, 188] on button "Start SOAP" at bounding box center [950, 188] width 32 height 11
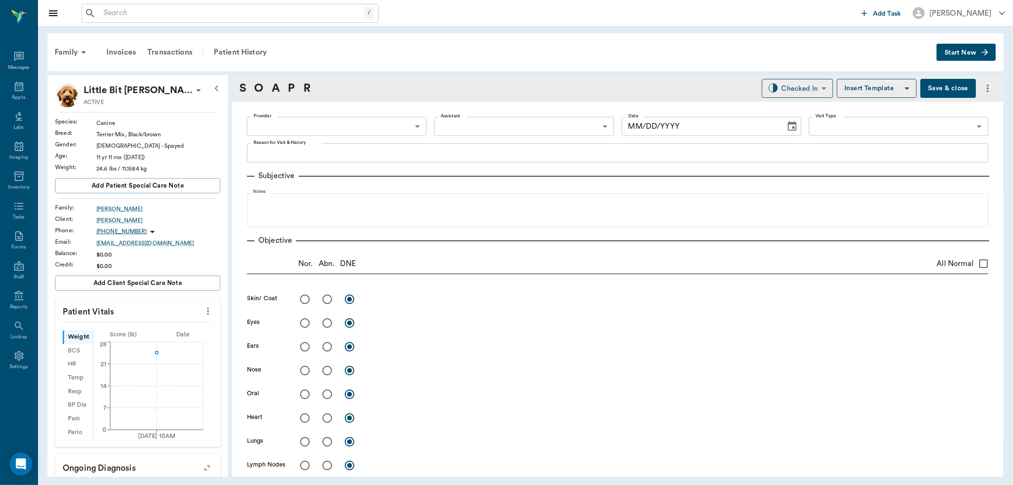
type input "63ec2f075fda476ae8351a4d"
type input "65d2be4f46e3a538d89b8c14"
type textarea "LOOK AT SPOT ON NECK AND BASIC ADULT LORY"
type input "[DATE]"
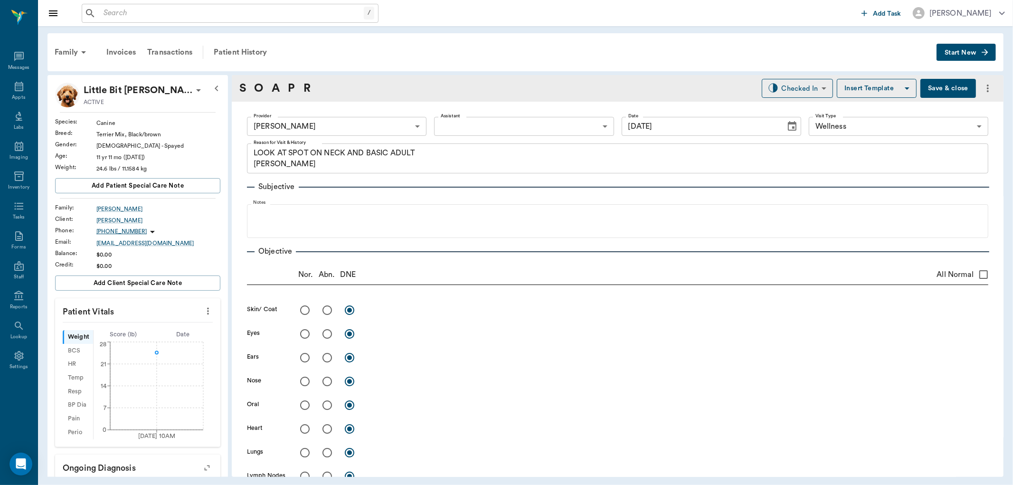
click at [203, 312] on icon "more" at bounding box center [208, 310] width 10 height 11
drag, startPoint x: 132, startPoint y: 329, endPoint x: 110, endPoint y: 339, distance: 24.0
click at [132, 329] on span "Enter Vitals" at bounding box center [160, 328] width 80 height 10
click at [113, 339] on input "text" at bounding box center [137, 339] width 83 height 19
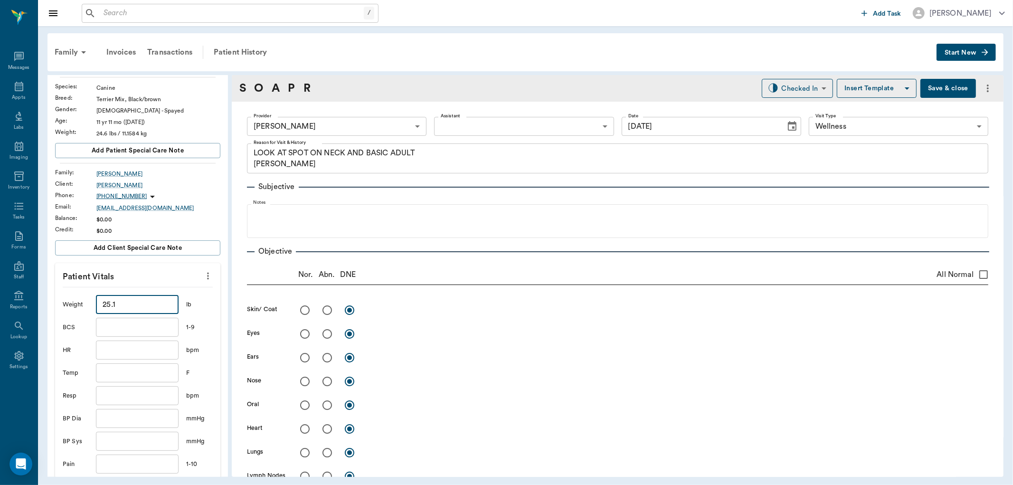
scroll to position [53, 0]
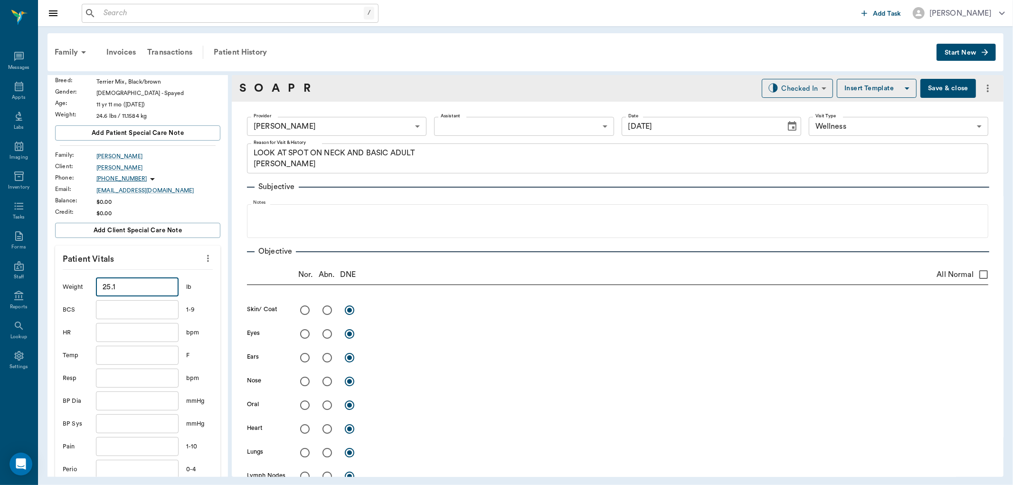
type input "25.1"
click at [119, 352] on input "text" at bounding box center [137, 355] width 83 height 19
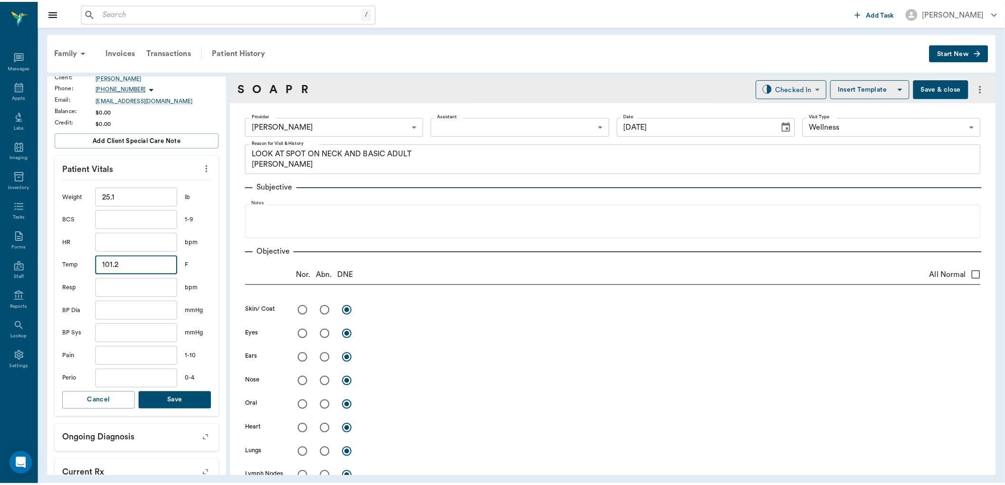
scroll to position [211, 0]
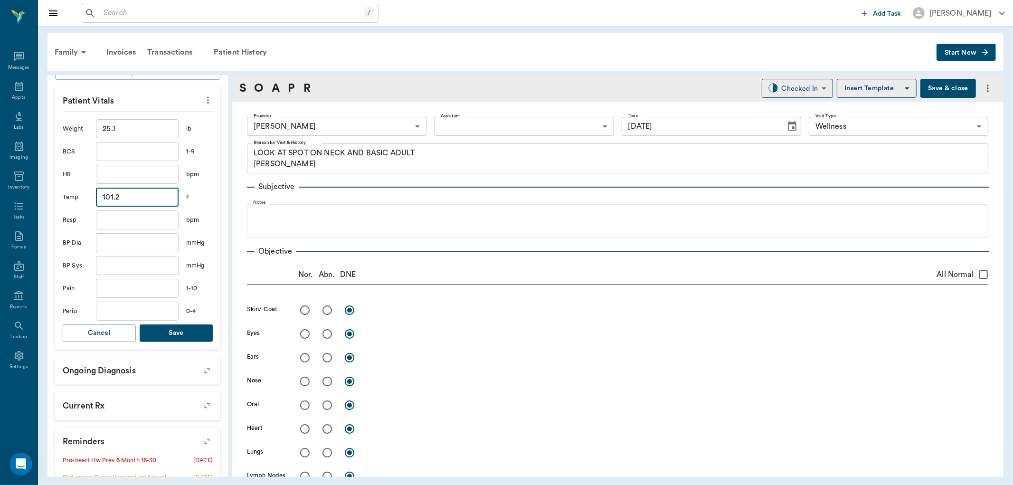
type input "101.2"
click at [180, 335] on button "Save" at bounding box center [176, 333] width 73 height 18
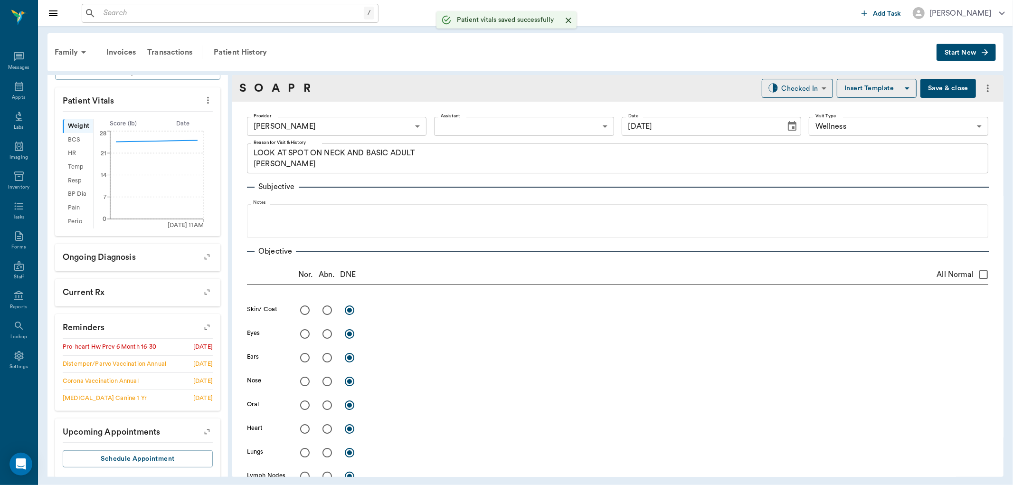
click at [474, 129] on body "/ ​ Add Task Dr. Bert Ellsworth Nectar Messages Appts Labs Imaging Inventory Ta…" at bounding box center [506, 242] width 1013 height 485
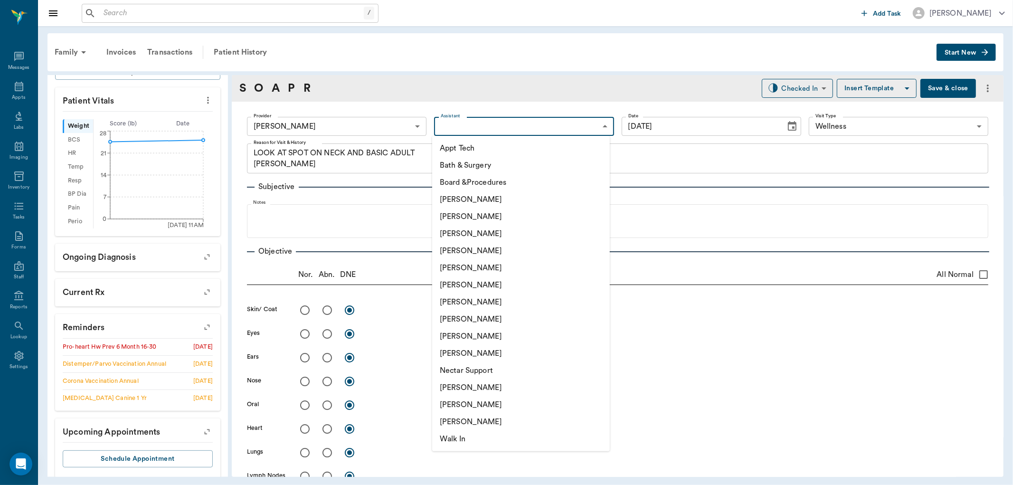
click at [449, 317] on li "Julie Dickerson" at bounding box center [521, 319] width 178 height 17
type input "63ec2e7e52e12b0ba117b124"
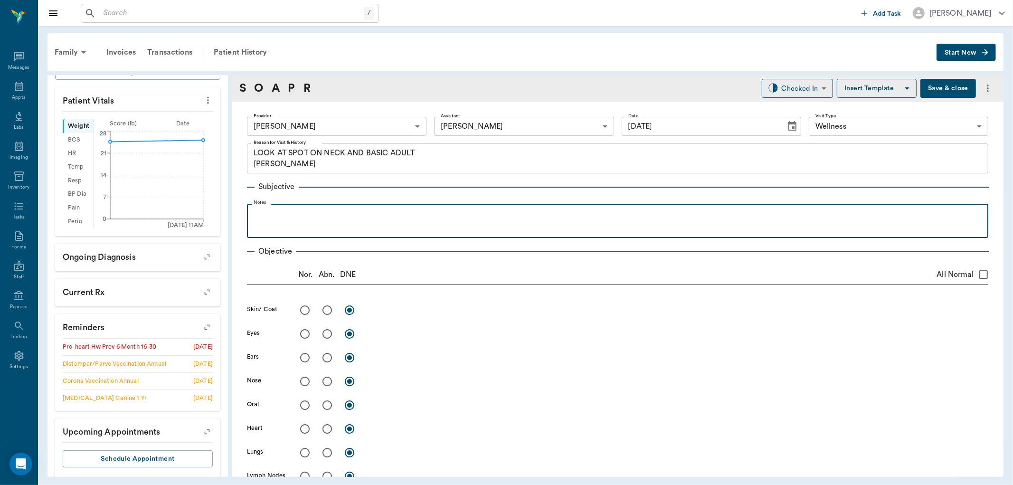
click at [279, 217] on p at bounding box center [618, 214] width 732 height 11
click at [499, 220] on div "just noticed lump a few days ago. big in size. scratching between eyes a" at bounding box center [618, 221] width 732 height 24
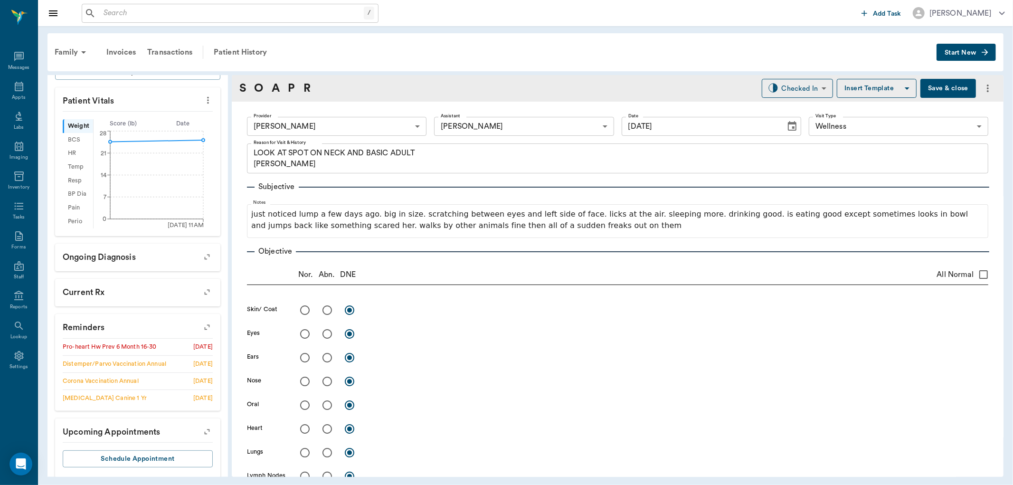
click at [921, 86] on button "Save & close" at bounding box center [949, 88] width 56 height 19
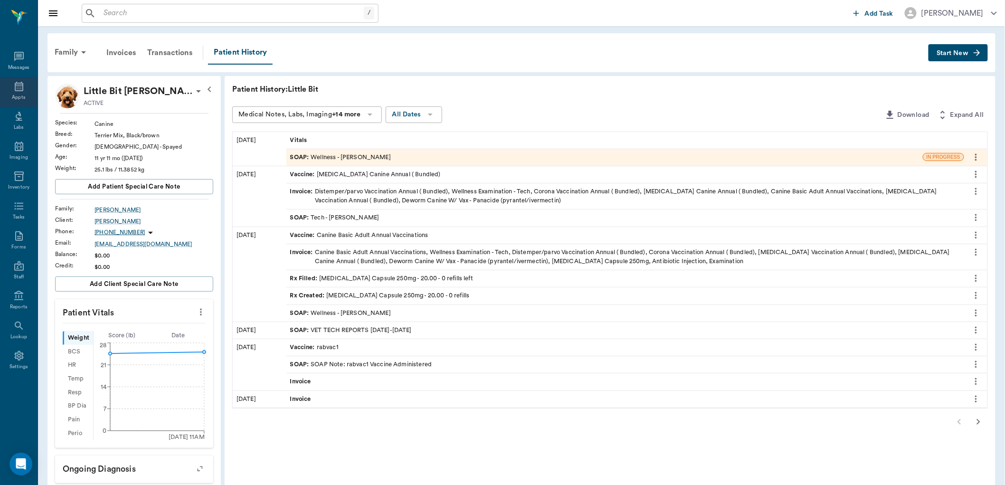
click at [22, 88] on icon at bounding box center [19, 86] width 9 height 9
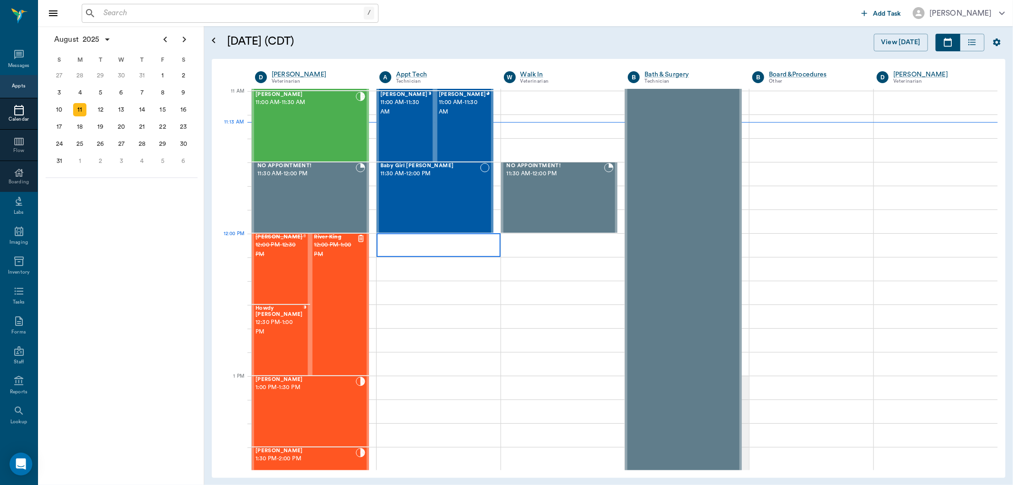
scroll to position [429, 0]
click at [428, 144] on div at bounding box center [429, 126] width 3 height 69
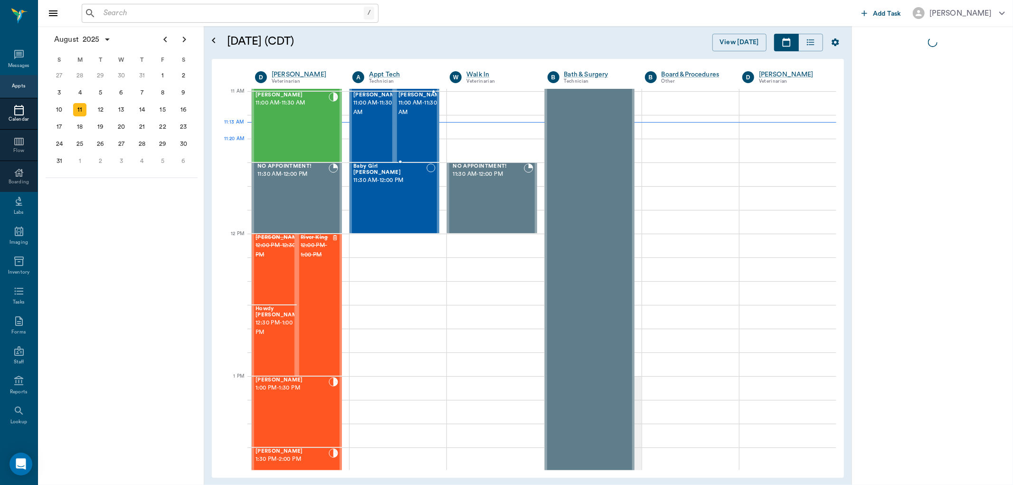
click at [421, 144] on div "Angel Dykes 11:00 AM - 11:30 AM" at bounding box center [422, 126] width 47 height 69
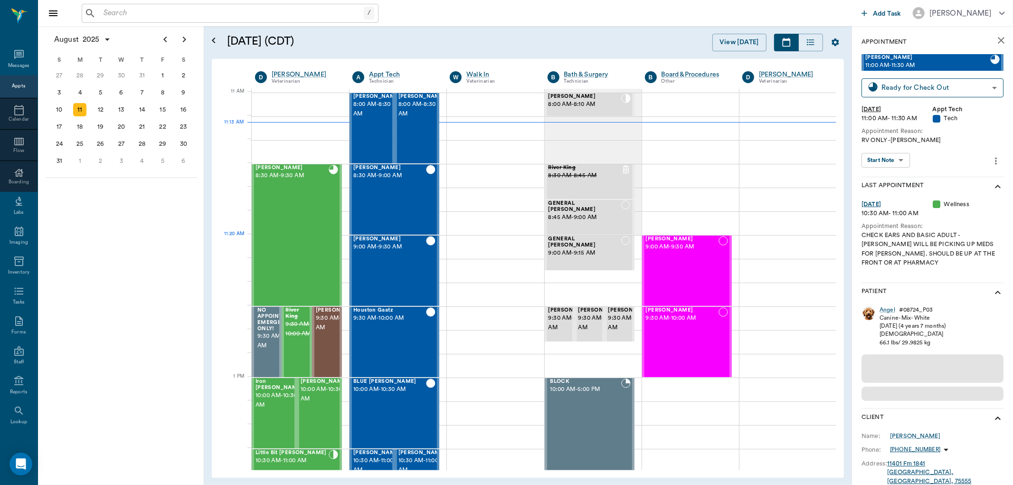
scroll to position [429, 0]
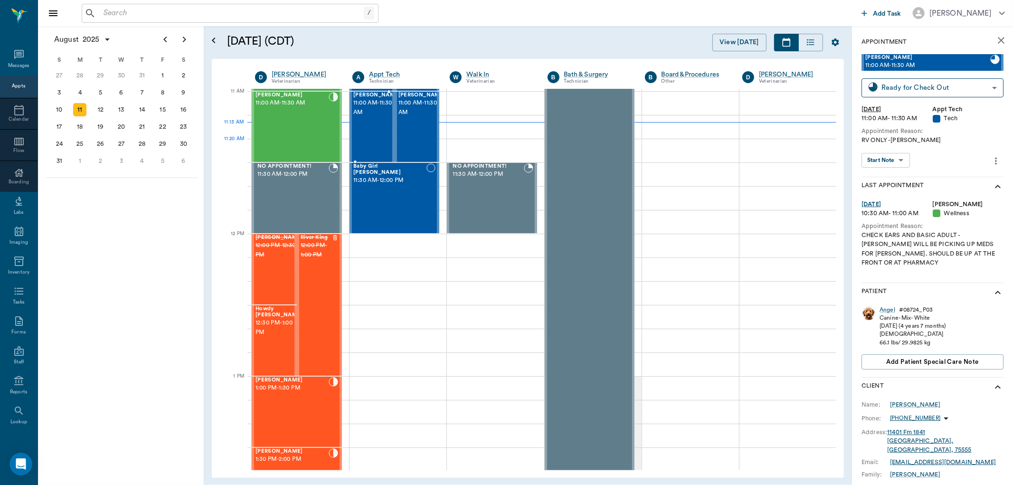
click at [375, 139] on div "[PERSON_NAME] 11:00 AM - 11:30 AM" at bounding box center [376, 126] width 47 height 69
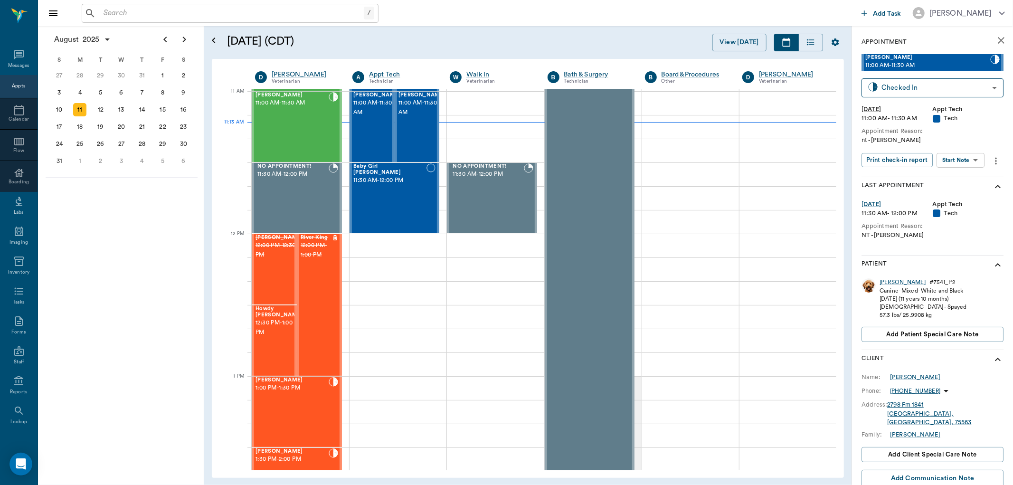
click at [961, 159] on body "/ ​ Add Task [PERSON_NAME] Nectar Messages Appts Calendar Flow Boarding Labs Im…" at bounding box center [506, 242] width 1013 height 485
click at [950, 181] on button "Start SOAP" at bounding box center [950, 179] width 32 height 11
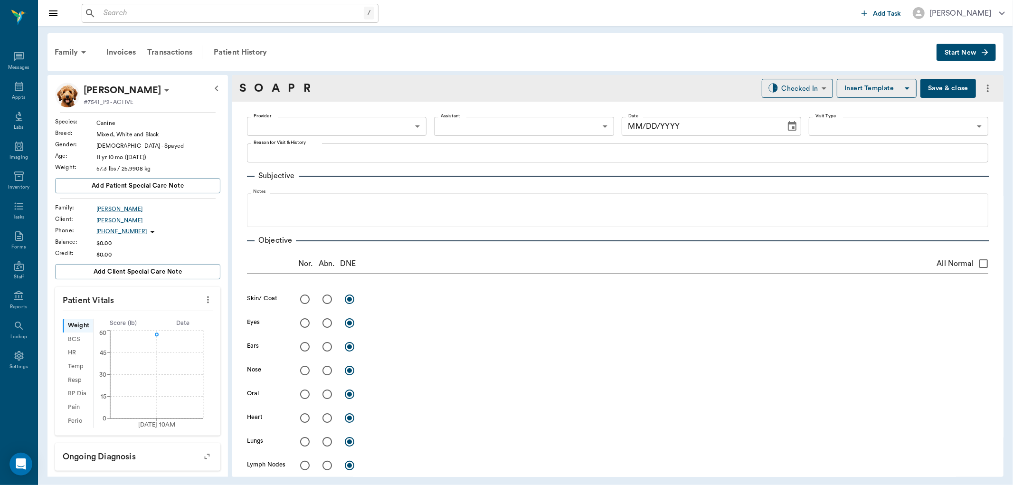
type input "63ec2f075fda476ae8351a4c"
type input "65d2be4f46e3a538d89b8c1a"
type textarea "nt -[PERSON_NAME]"
type input "[DATE]"
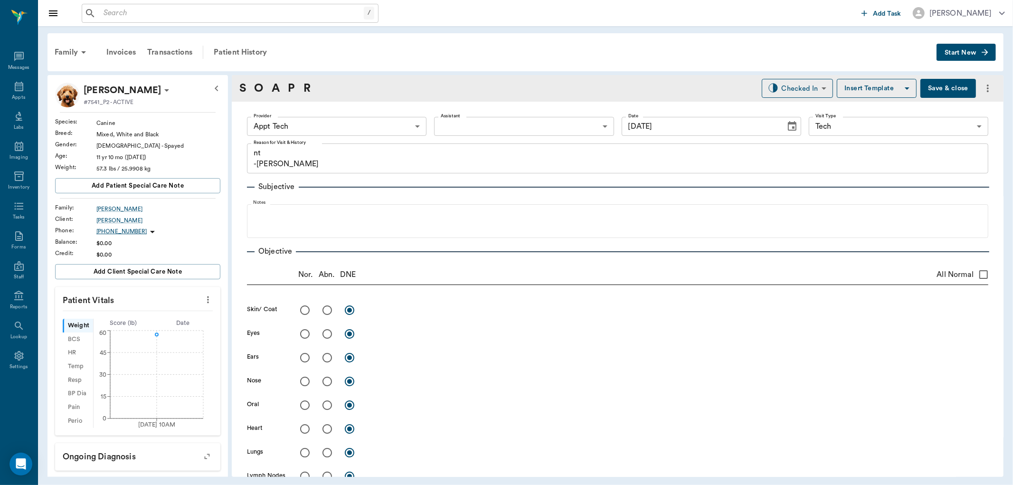
click at [203, 295] on icon "more" at bounding box center [208, 299] width 10 height 11
click at [149, 312] on span "Enter Vitals" at bounding box center [160, 316] width 80 height 10
click at [133, 331] on input "text" at bounding box center [137, 328] width 83 height 19
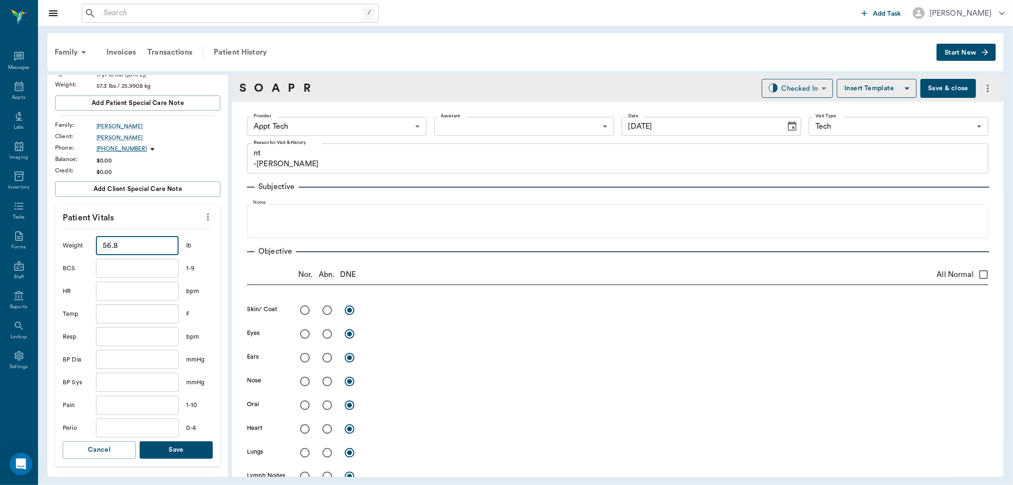
scroll to position [105, 0]
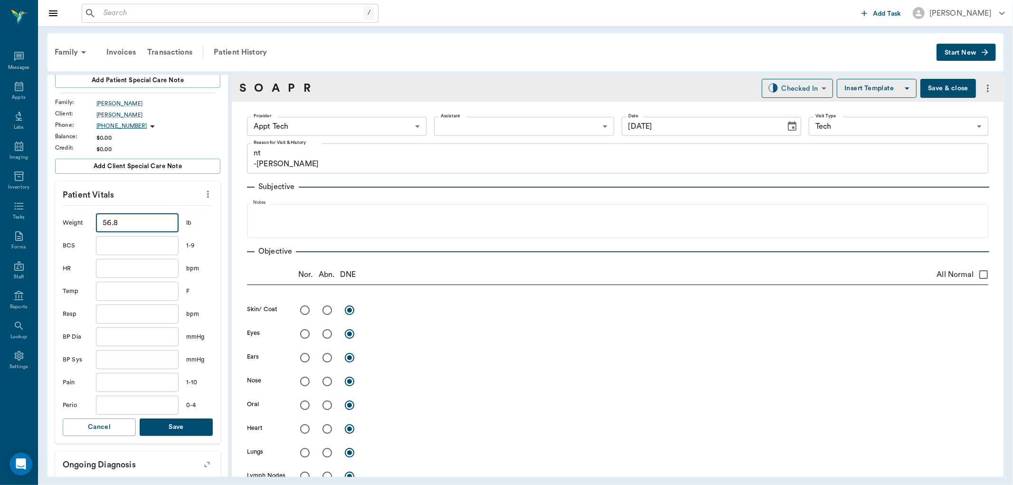
type input "56.8"
click at [171, 429] on button "Save" at bounding box center [176, 427] width 73 height 18
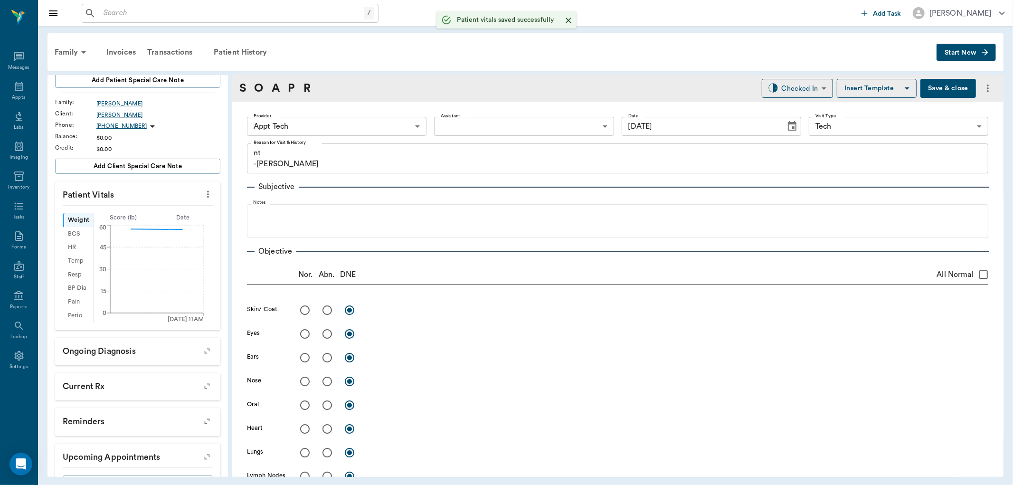
click at [338, 121] on body "/ ​ Add Task [PERSON_NAME] Nectar Messages Appts Labs Imaging Inventory Tasks F…" at bounding box center [506, 242] width 1013 height 485
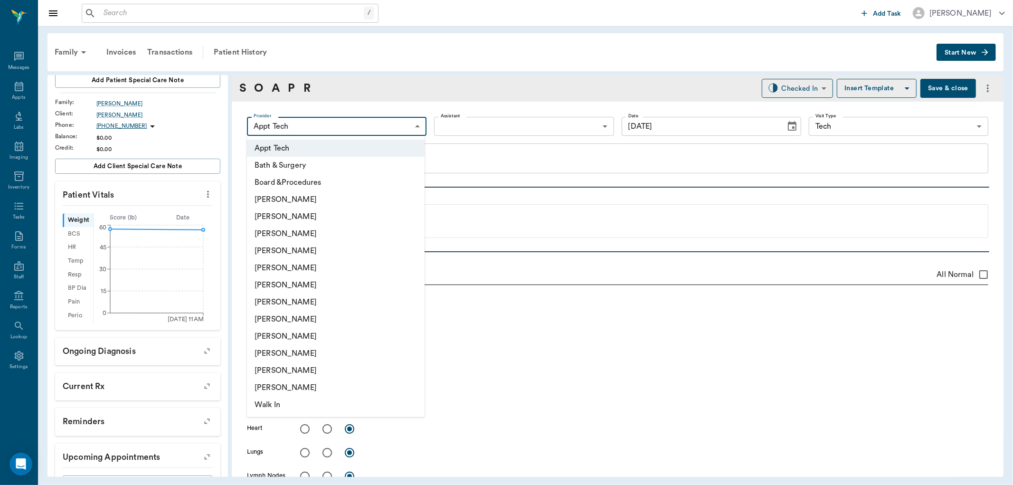
drag, startPoint x: 285, startPoint y: 286, endPoint x: 294, endPoint y: 286, distance: 8.1
click at [286, 286] on li "[PERSON_NAME]" at bounding box center [336, 284] width 178 height 17
type input "682b670d8bdc6f7f8feef3db"
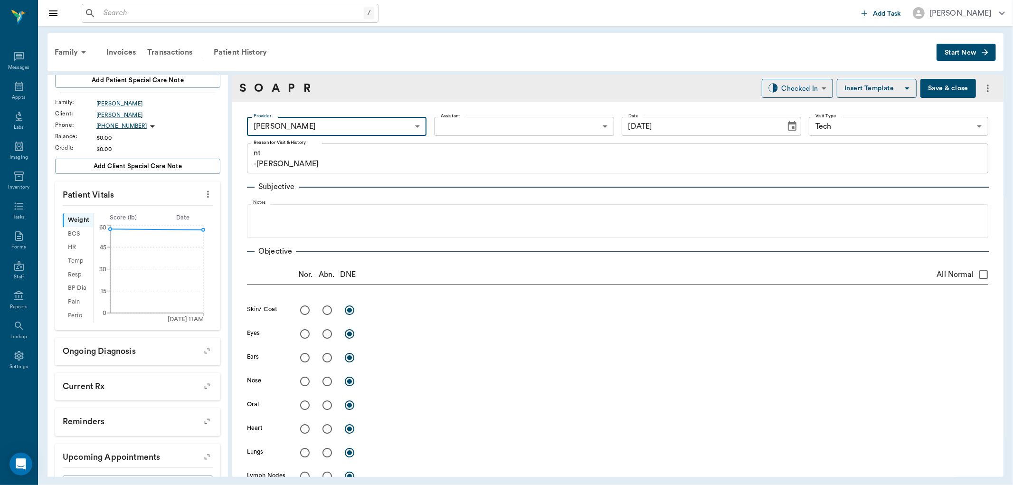
click at [484, 127] on body "/ ​ Add Task [PERSON_NAME] Nectar Messages Appts Labs Imaging Inventory Tasks F…" at bounding box center [506, 242] width 1013 height 485
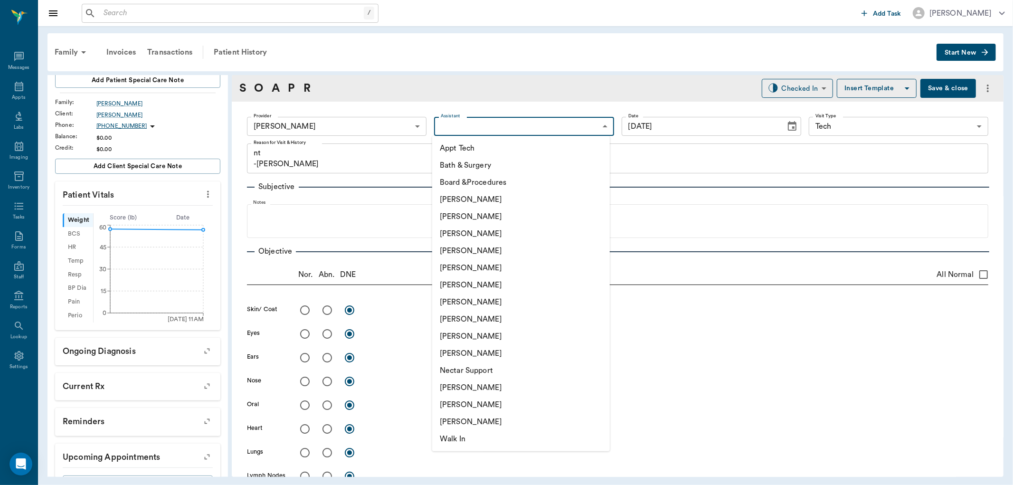
click at [466, 316] on li "[PERSON_NAME]" at bounding box center [521, 319] width 178 height 17
type input "63ec2e7e52e12b0ba117b124"
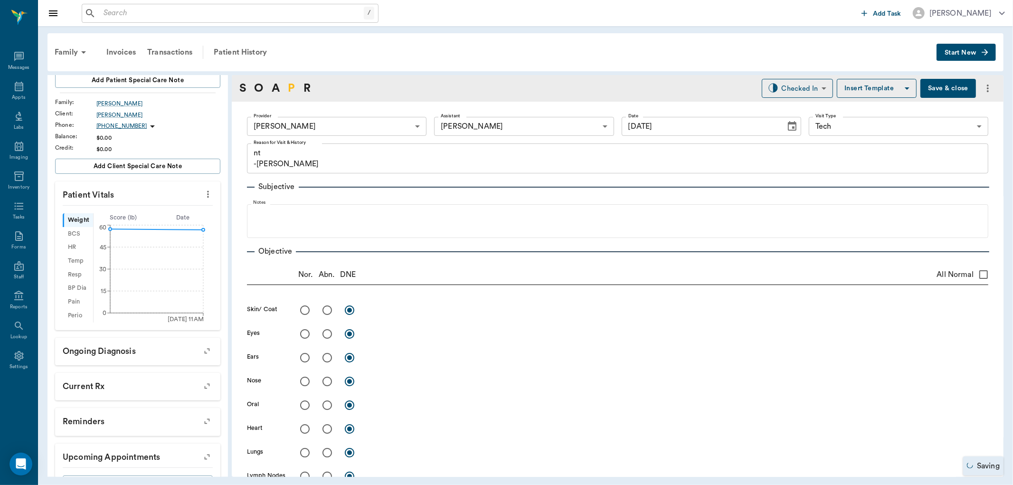
click at [288, 87] on link "P" at bounding box center [291, 88] width 7 height 17
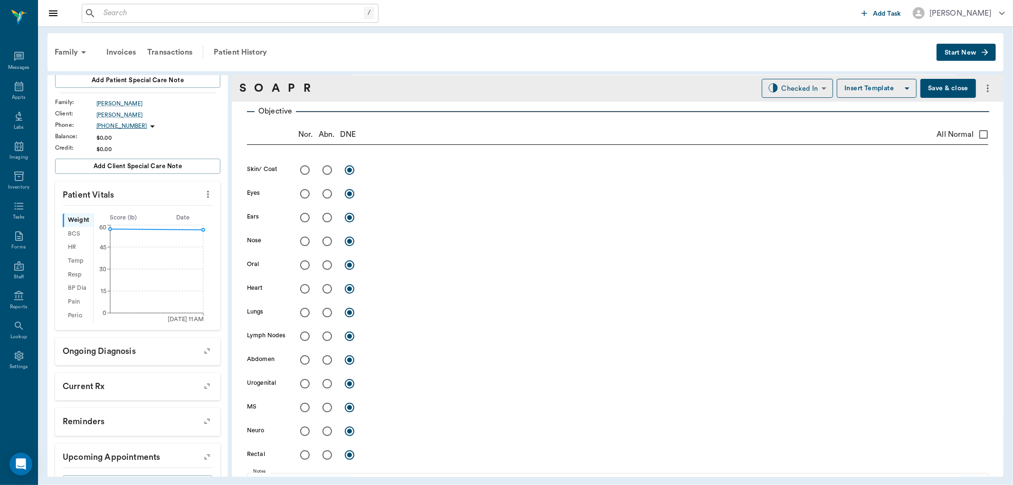
scroll to position [513, 0]
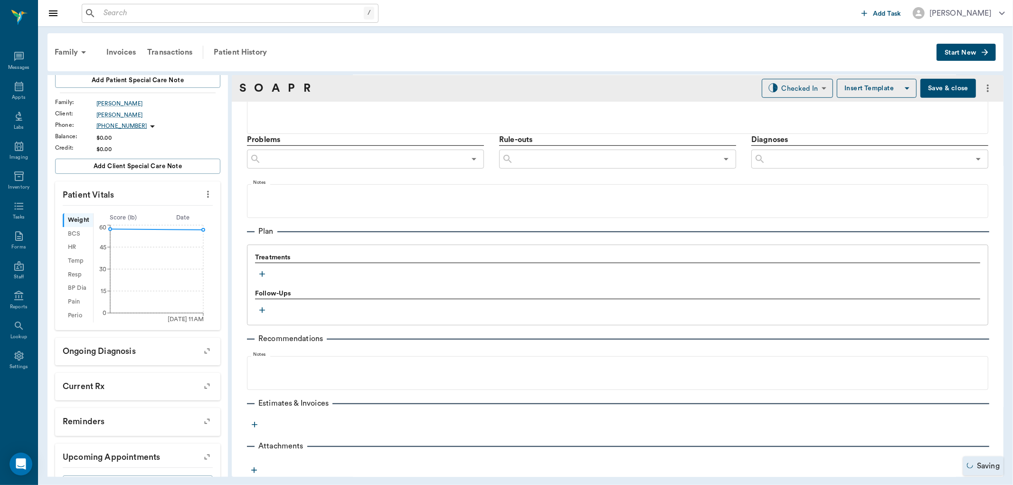
click at [259, 271] on icon "button" at bounding box center [261, 273] width 9 height 9
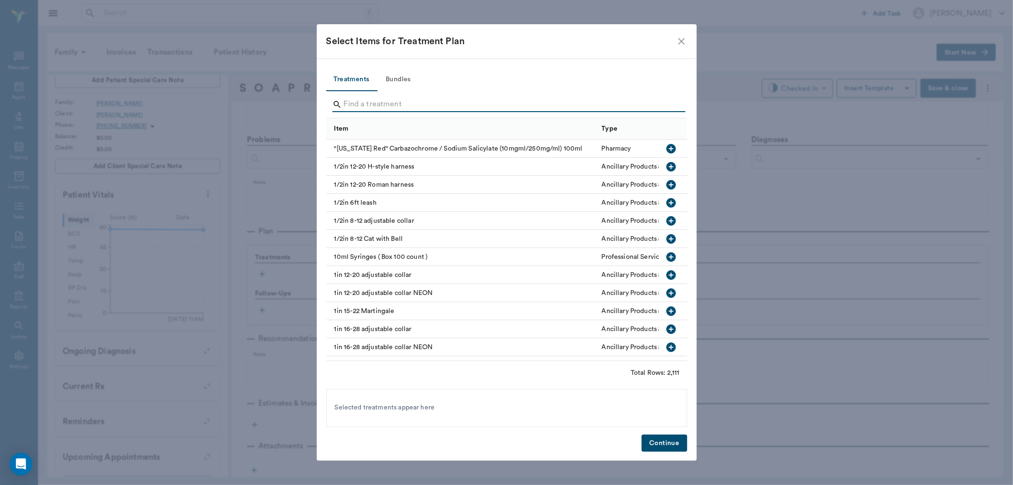
click at [361, 97] on input "Search" at bounding box center [507, 104] width 327 height 15
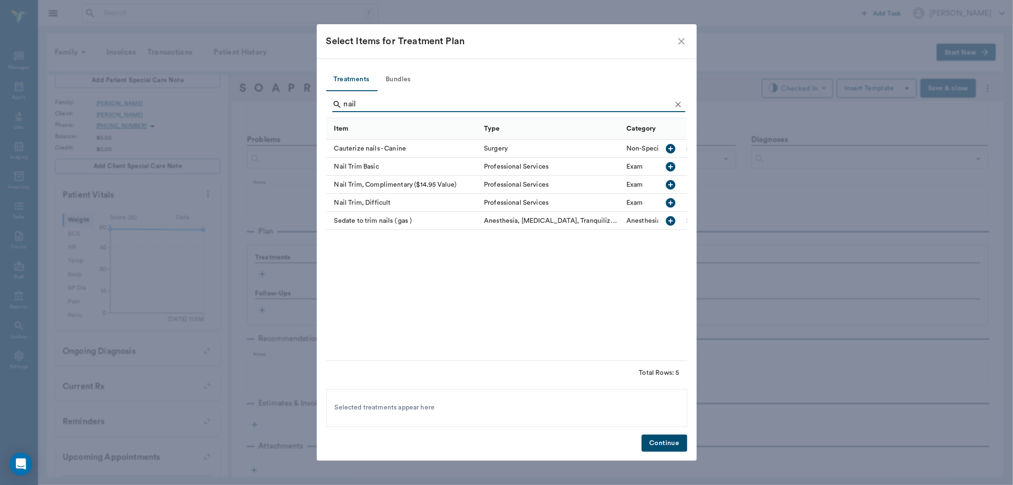
type input "nail"
click at [670, 162] on icon "button" at bounding box center [670, 166] width 9 height 9
click at [664, 444] on button "Continue" at bounding box center [664, 444] width 45 height 18
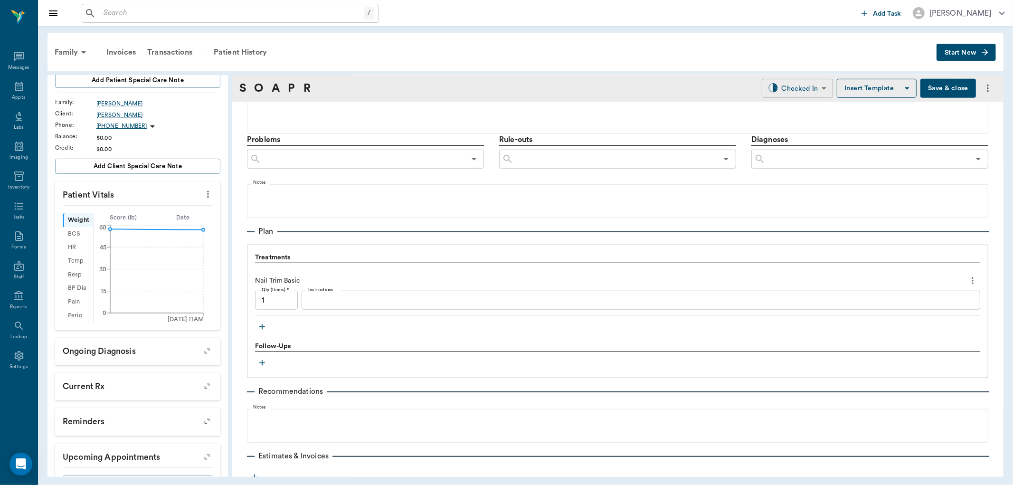
click at [779, 89] on body "/ ​ Add Task [PERSON_NAME] Nectar Messages Appts Labs Imaging Inventory Tasks F…" at bounding box center [506, 242] width 1013 height 485
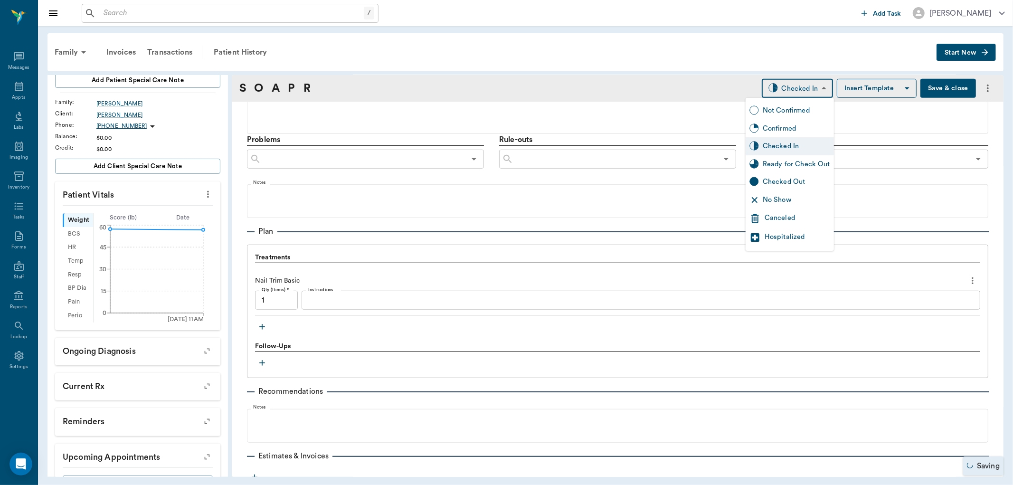
click at [769, 161] on div "Ready for Check Out" at bounding box center [796, 164] width 67 height 10
type input "READY_TO_CHECKOUT"
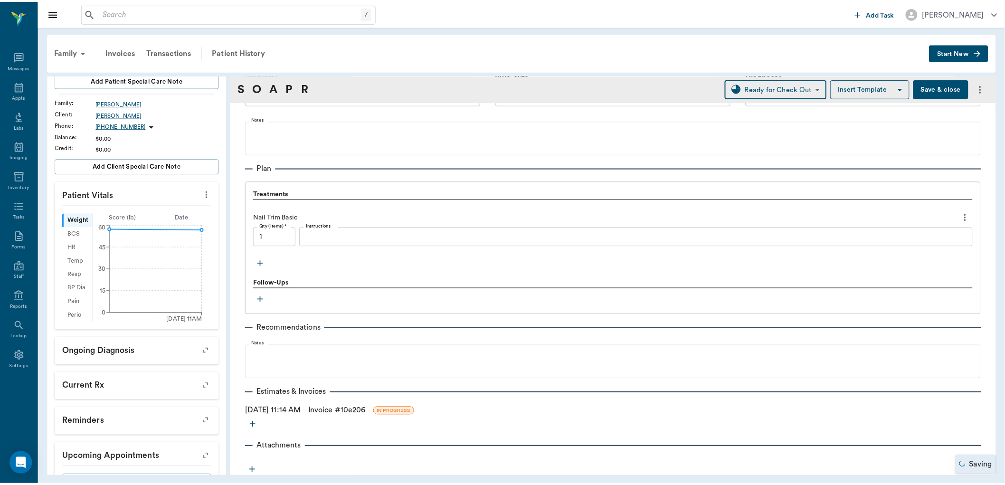
scroll to position [577, 0]
click at [365, 408] on link "Invoice # 10e206" at bounding box center [339, 410] width 57 height 11
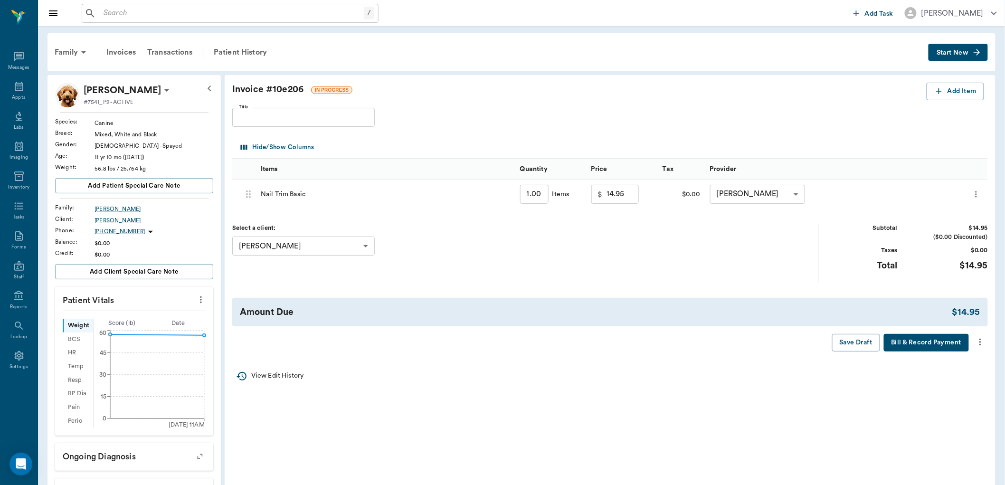
drag, startPoint x: 981, startPoint y: 339, endPoint x: 975, endPoint y: 344, distance: 8.4
click at [981, 339] on icon "more" at bounding box center [980, 341] width 10 height 11
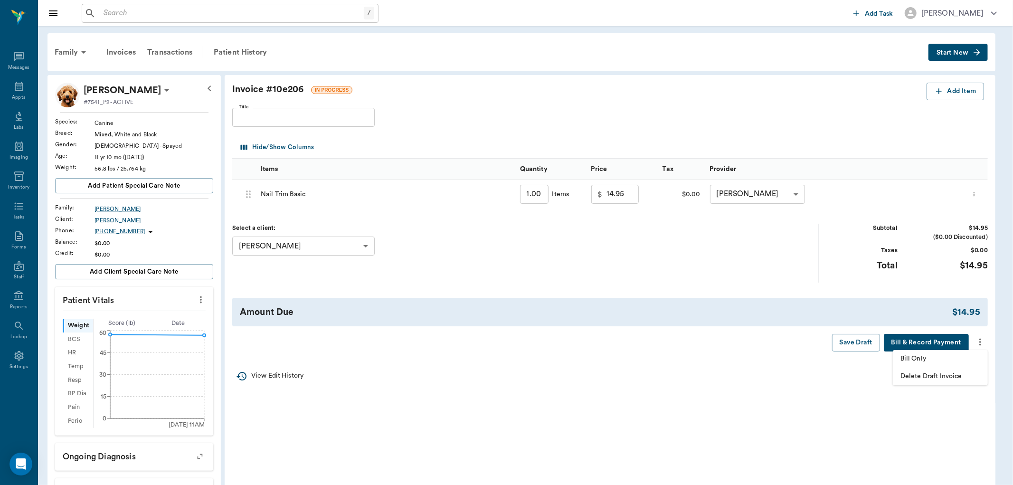
click at [918, 359] on span "Bill Only" at bounding box center [941, 359] width 80 height 10
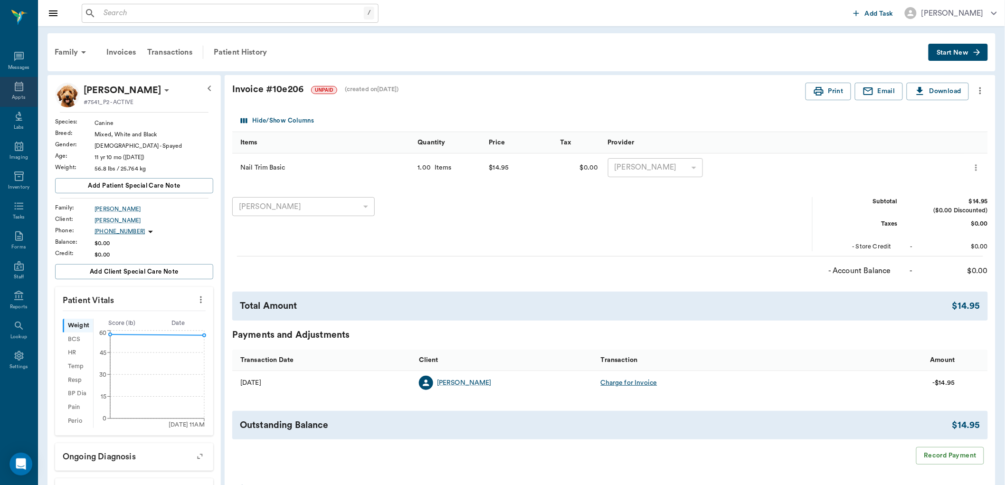
click at [8, 95] on div "Appts" at bounding box center [19, 92] width 38 height 30
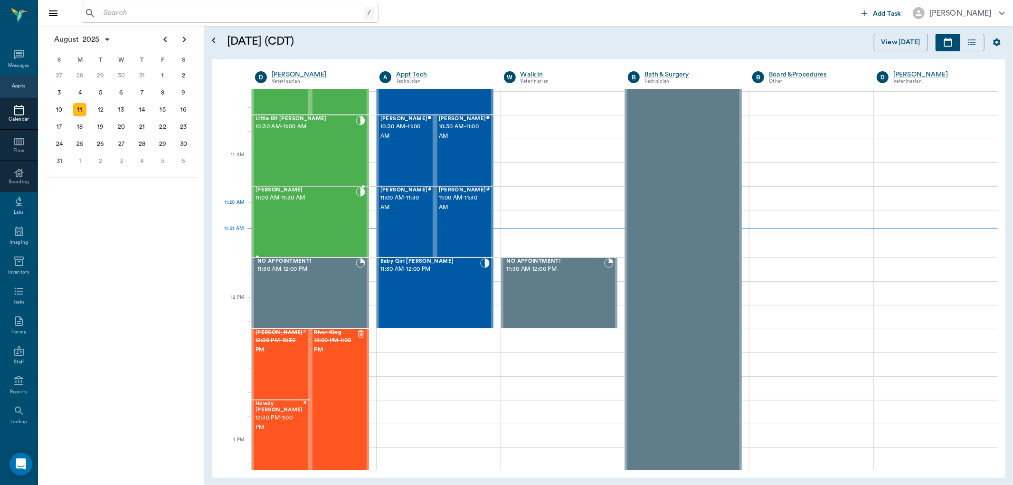
scroll to position [323, 0]
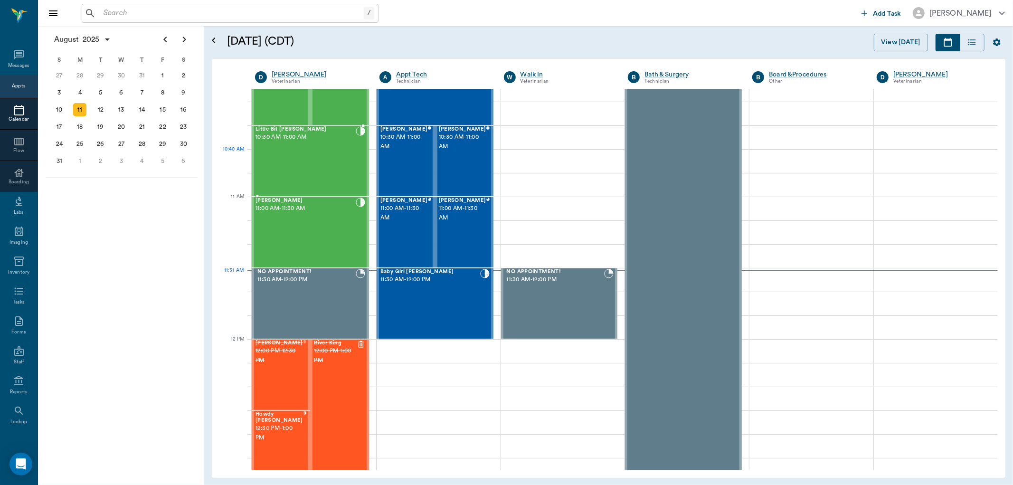
click at [327, 156] on div "Little Bit [PERSON_NAME] 10:30 AM - 11:00 AM" at bounding box center [306, 160] width 100 height 69
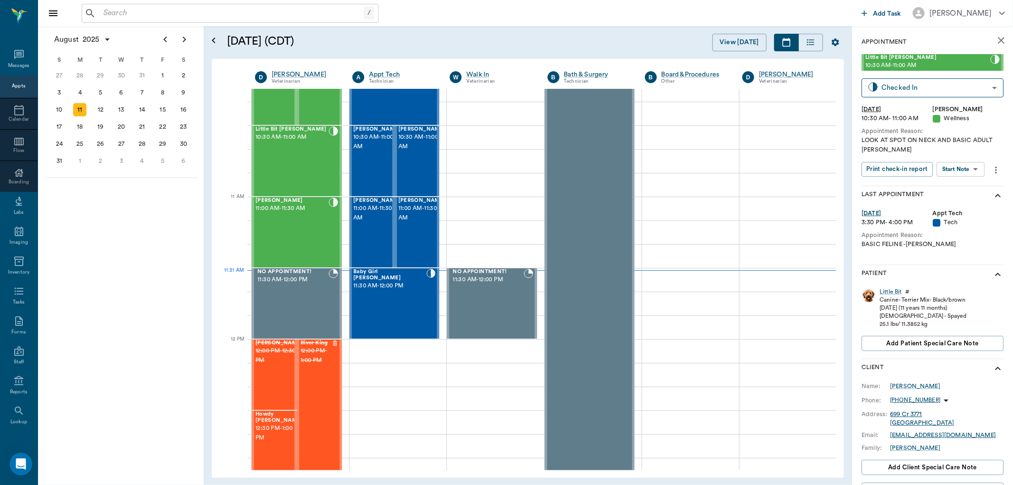
click at [976, 172] on body "/ ​ Add Task [PERSON_NAME] Nectar Messages Appts Calendar Flow Boarding Labs Im…" at bounding box center [506, 242] width 1013 height 485
click at [965, 187] on button "View SOAP" at bounding box center [950, 188] width 32 height 11
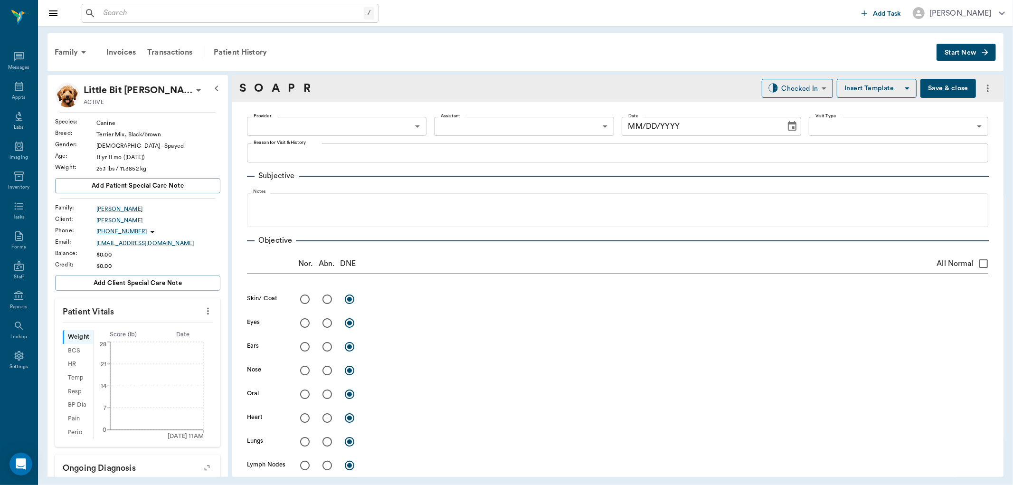
type input "63ec2f075fda476ae8351a4d"
type input "63ec2e7e52e12b0ba117b124"
type input "65d2be4f46e3a538d89b8c14"
type textarea "LOOK AT SPOT ON NECK AND BASIC ADULT [PERSON_NAME]"
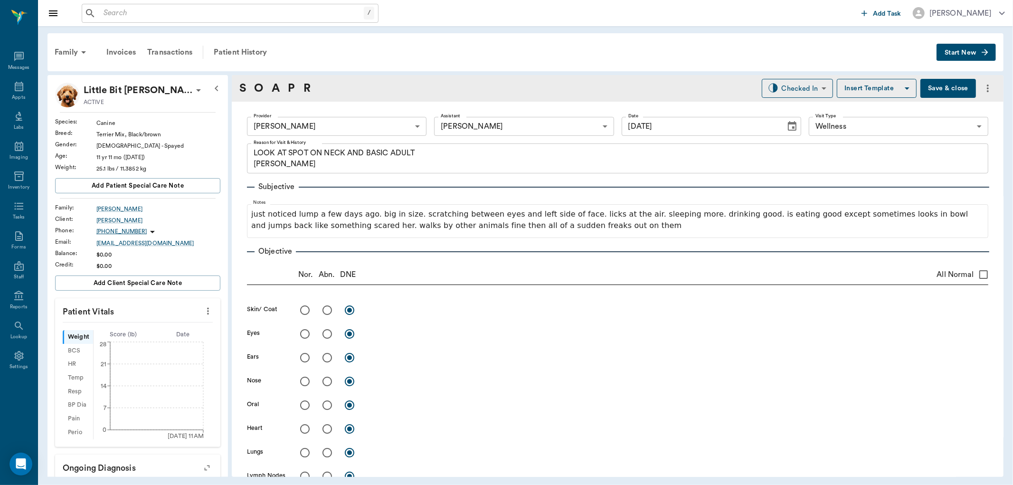
type input "[DATE]"
click at [203, 307] on icon "more" at bounding box center [208, 310] width 10 height 11
click at [180, 328] on span "Enter Vitals" at bounding box center [160, 328] width 80 height 10
click at [163, 337] on input "text" at bounding box center [137, 339] width 83 height 19
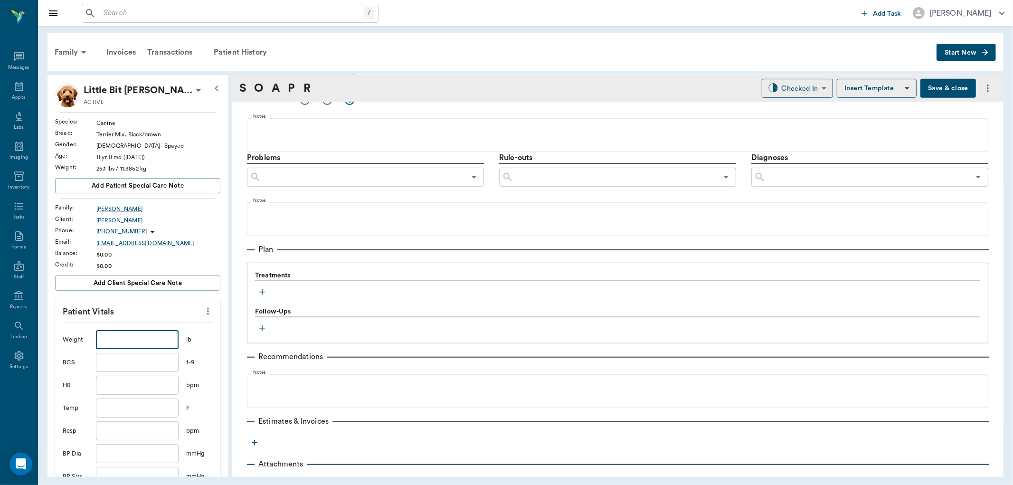
scroll to position [513, 0]
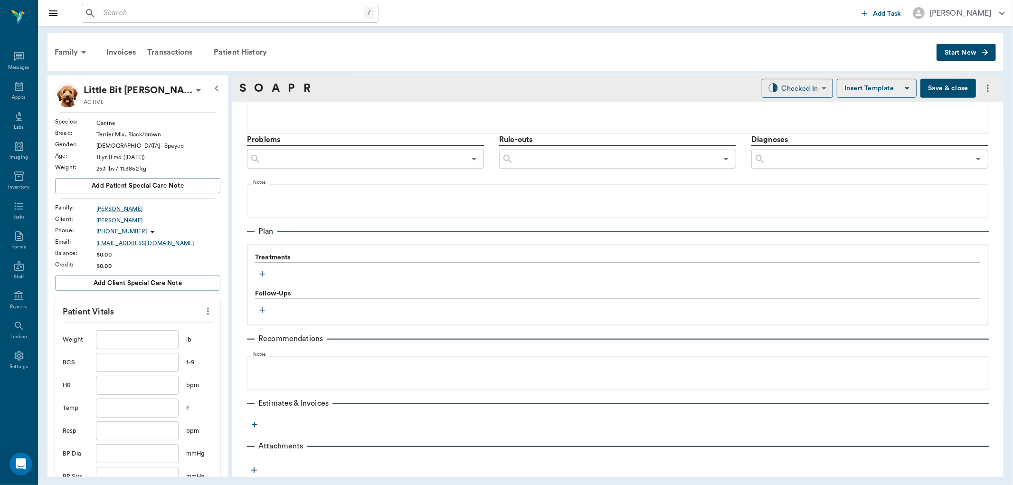
click at [260, 273] on icon "button" at bounding box center [261, 273] width 9 height 9
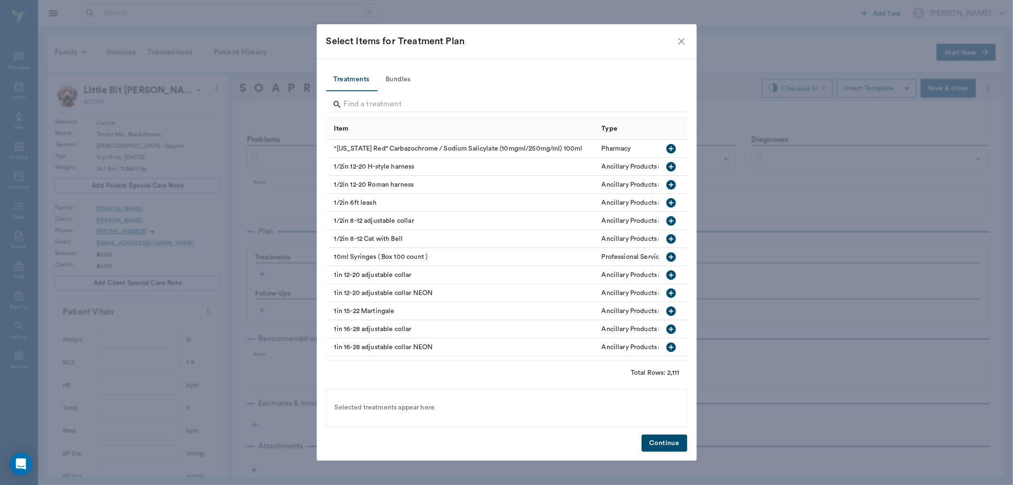
click at [406, 79] on button "Bundles" at bounding box center [398, 79] width 43 height 23
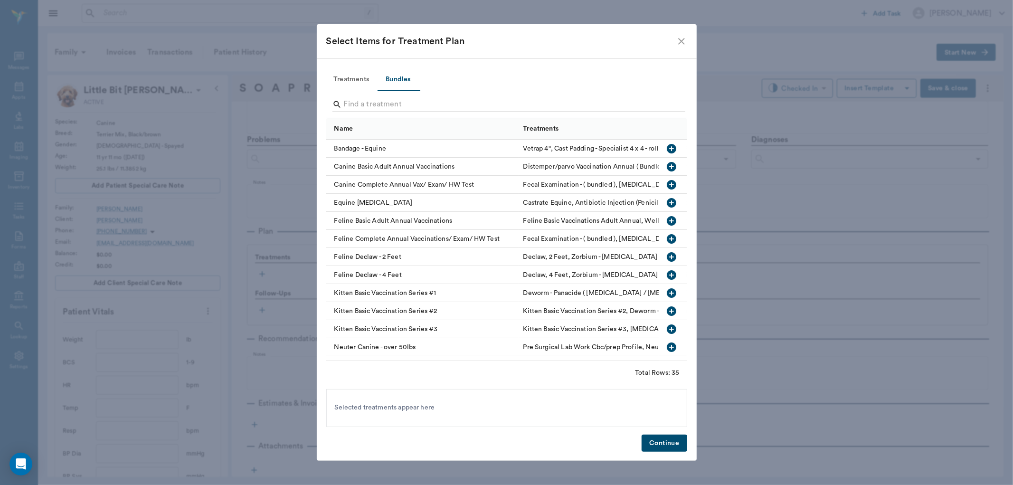
click at [400, 105] on input "Search" at bounding box center [507, 104] width 327 height 15
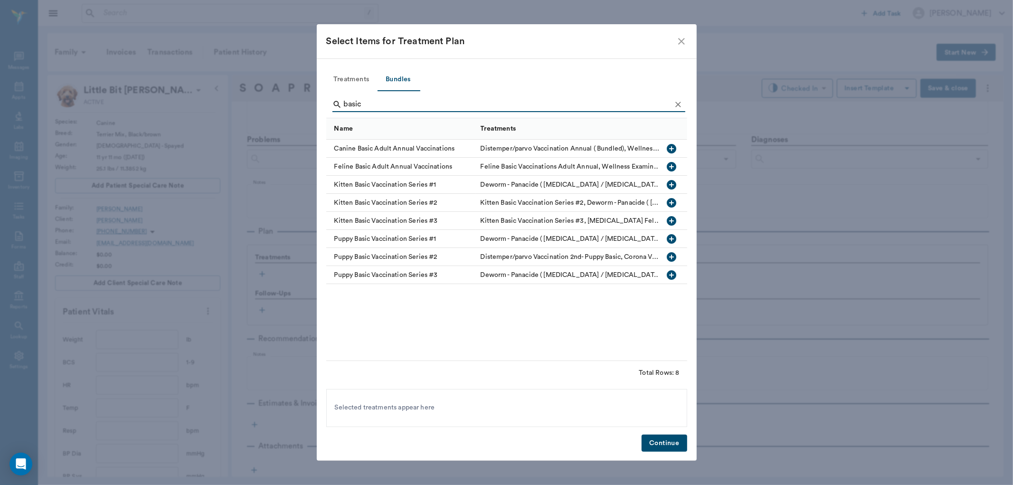
type input "basic"
click at [673, 149] on icon "button" at bounding box center [671, 148] width 9 height 9
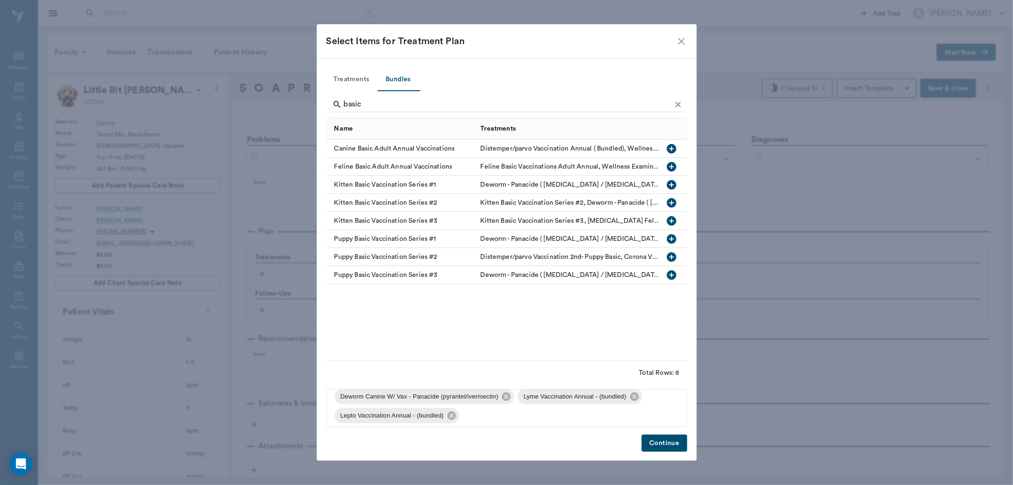
scroll to position [70, 0]
drag, startPoint x: 450, startPoint y: 414, endPoint x: 465, endPoint y: 414, distance: 14.3
click at [453, 414] on icon at bounding box center [451, 411] width 9 height 9
click at [634, 416] on icon at bounding box center [634, 411] width 10 height 10
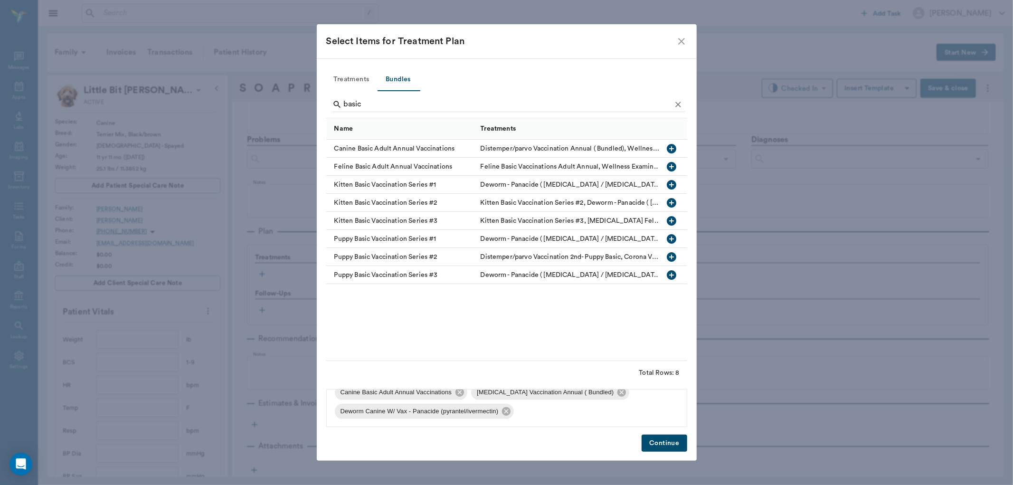
click at [665, 442] on button "Continue" at bounding box center [664, 444] width 45 height 18
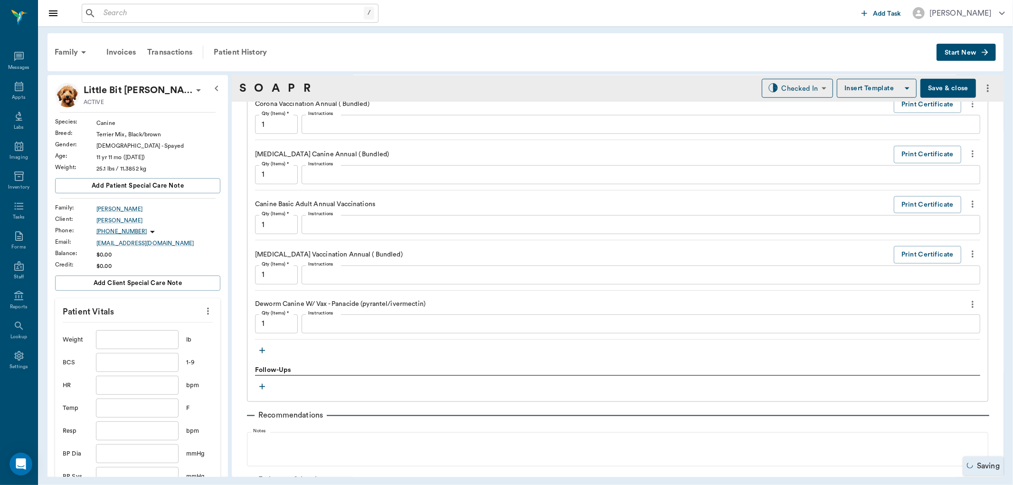
scroll to position [866, 0]
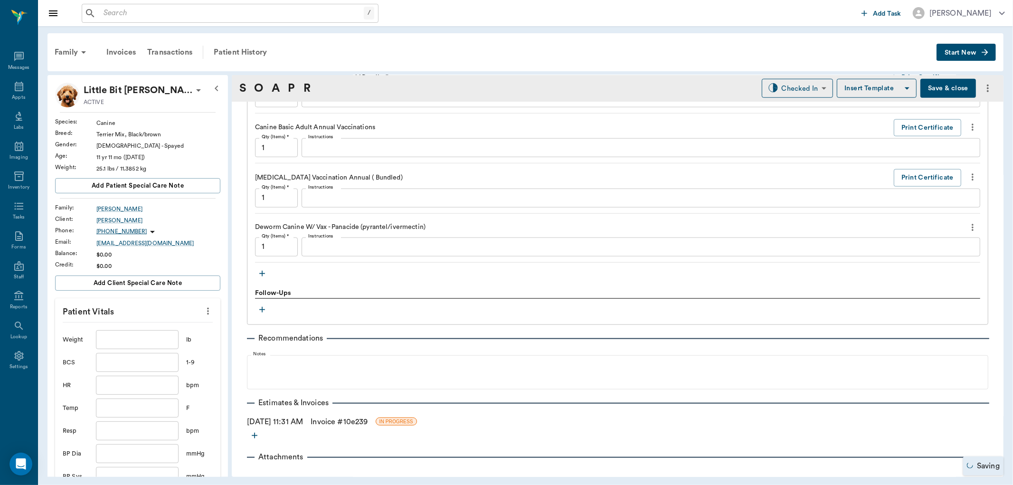
click at [264, 272] on icon "button" at bounding box center [261, 273] width 9 height 9
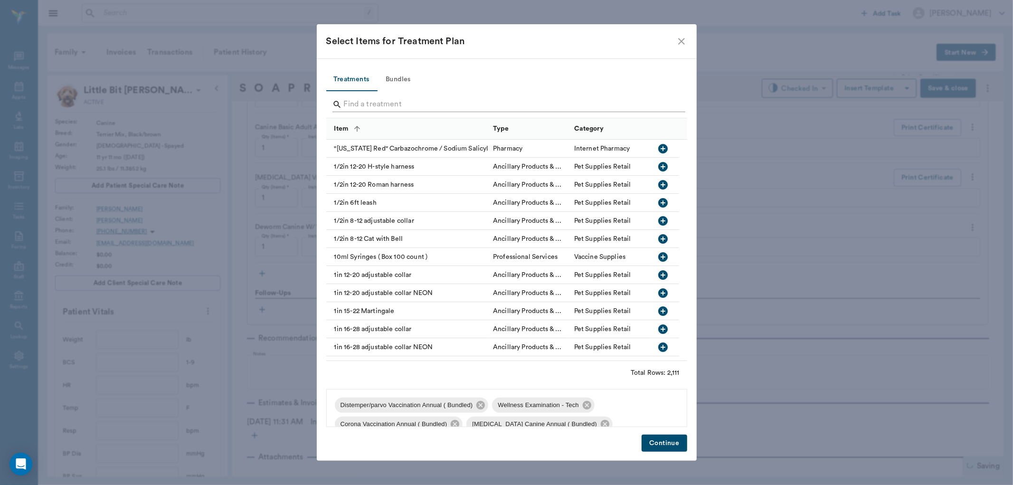
click at [362, 100] on input "Search" at bounding box center [507, 104] width 327 height 15
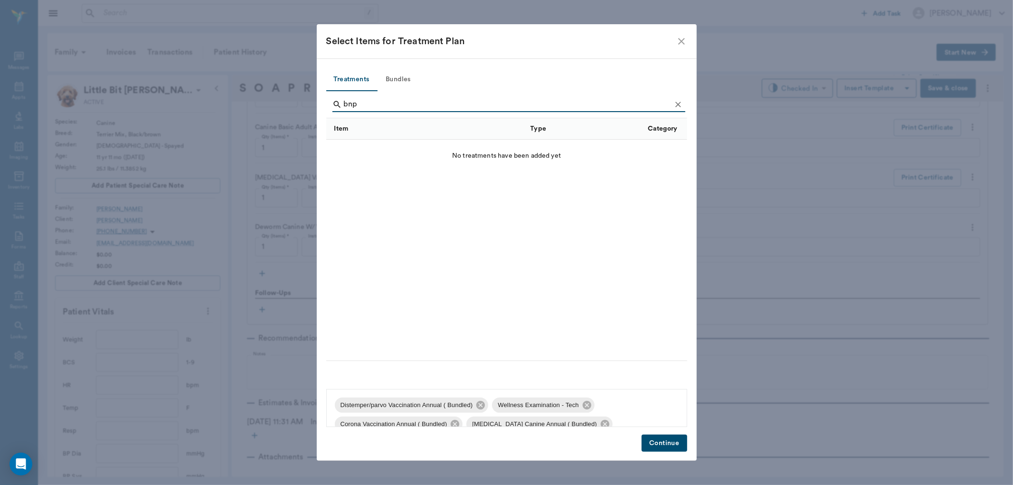
type input "bnp"
click at [677, 105] on icon "Clear" at bounding box center [678, 105] width 6 height 6
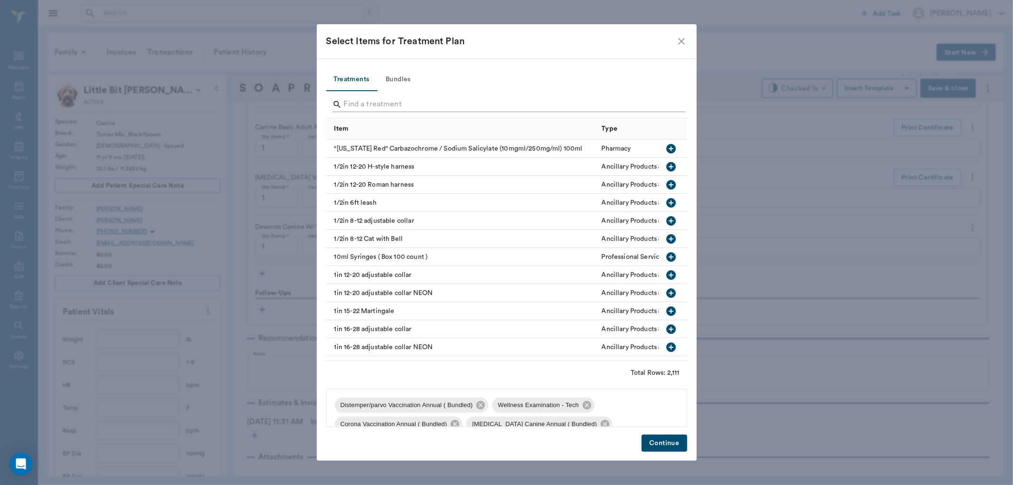
click at [671, 105] on input "Search" at bounding box center [507, 104] width 327 height 15
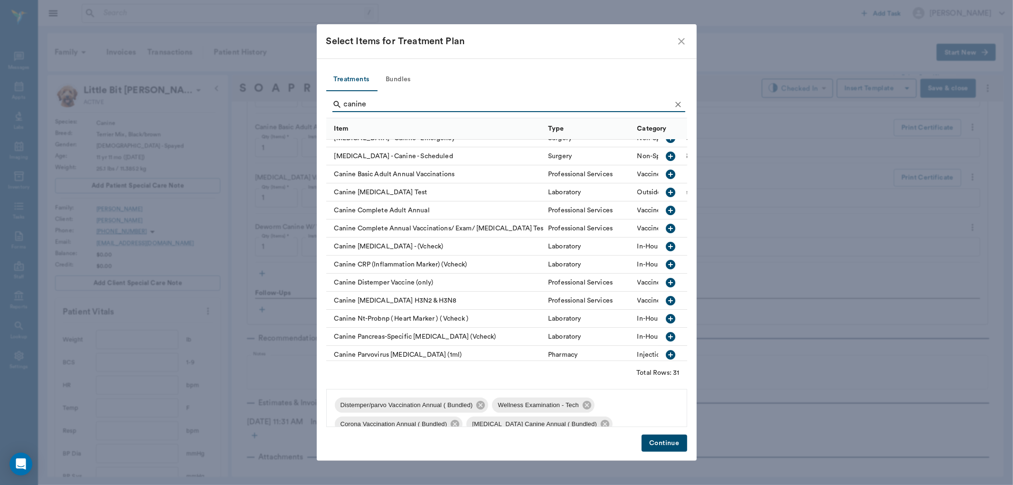
scroll to position [0, 0]
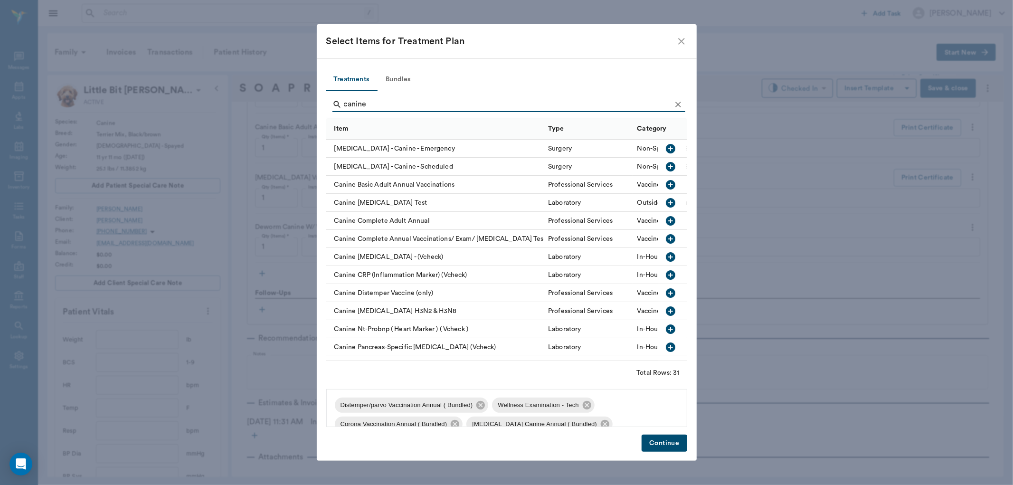
type input "canine"
click at [682, 107] on icon "Clear" at bounding box center [678, 104] width 9 height 9
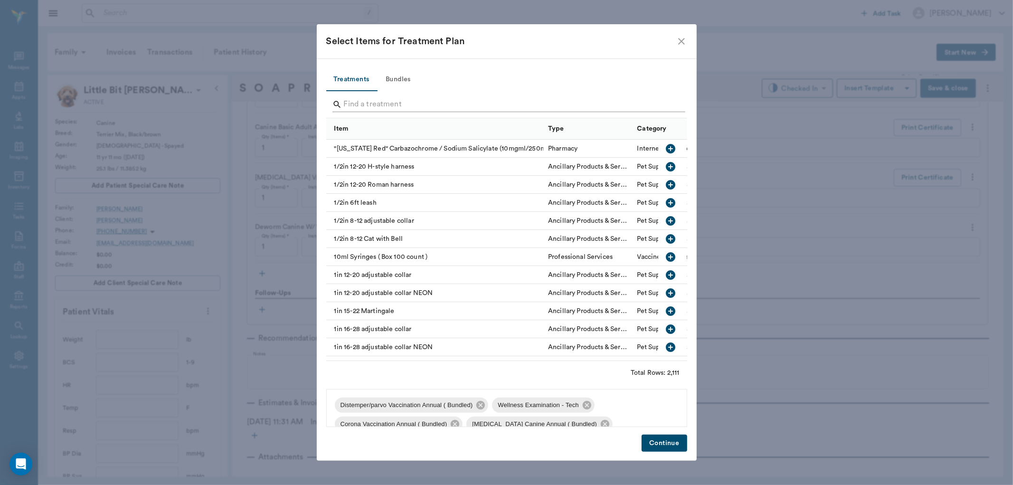
click at [664, 107] on input "Search" at bounding box center [507, 104] width 327 height 15
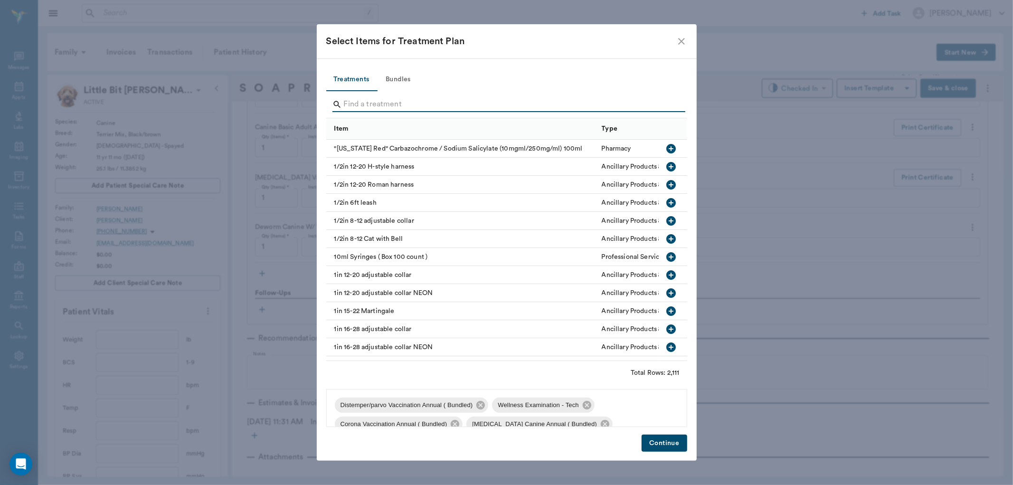
click at [657, 101] on input "Search" at bounding box center [507, 104] width 327 height 15
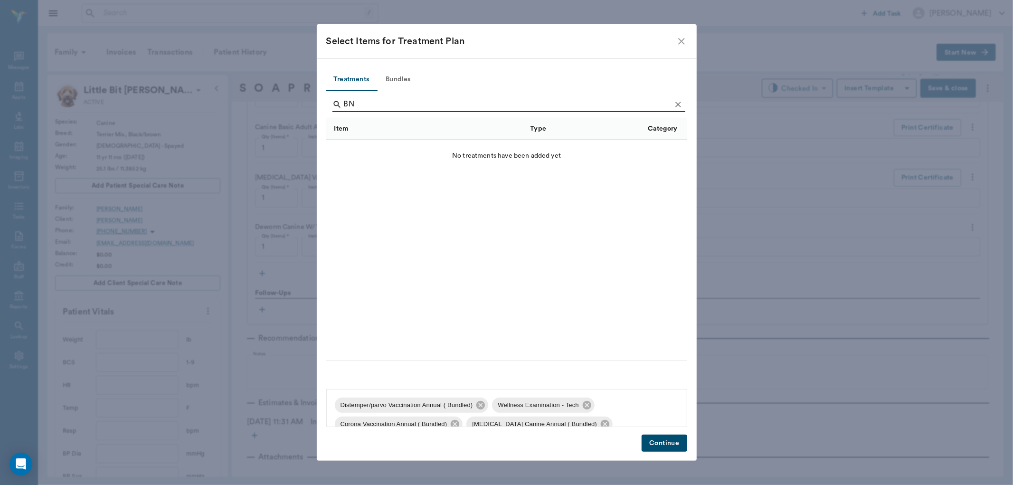
type input "B"
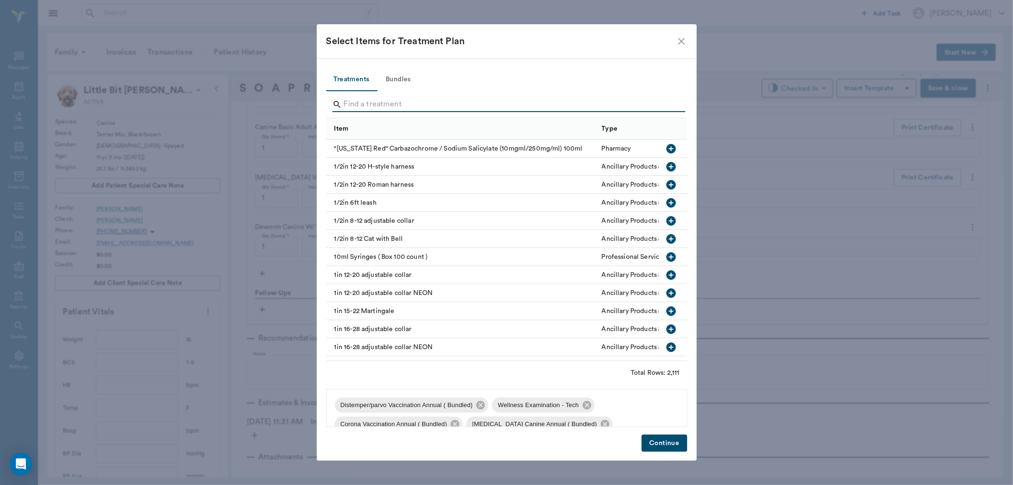
click at [776, 189] on div "Select Items for Treatment Plan Treatments Bundles Item Type Category "[US_STAT…" at bounding box center [506, 242] width 1013 height 485
